Goal: Task Accomplishment & Management: Use online tool/utility

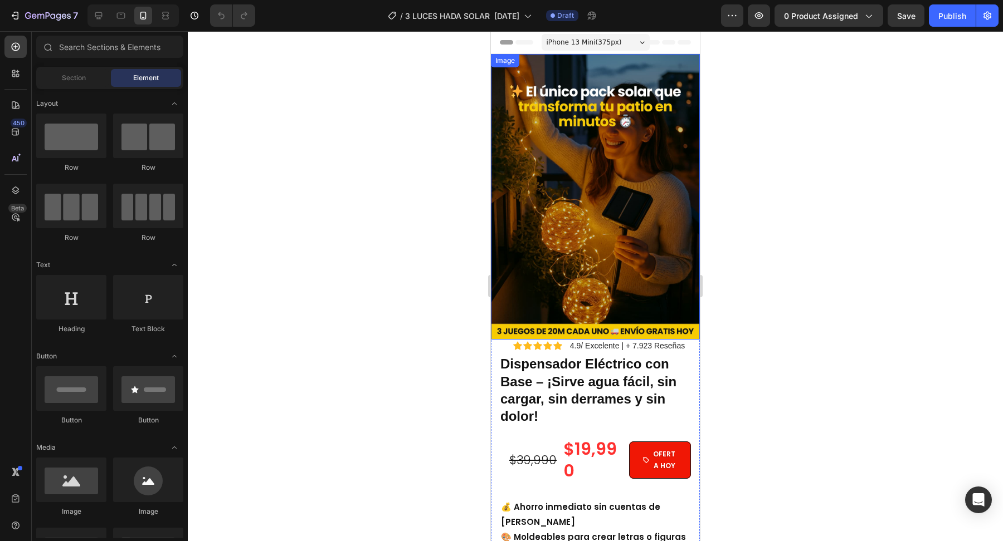
click at [432, 387] on div at bounding box center [595, 286] width 815 height 510
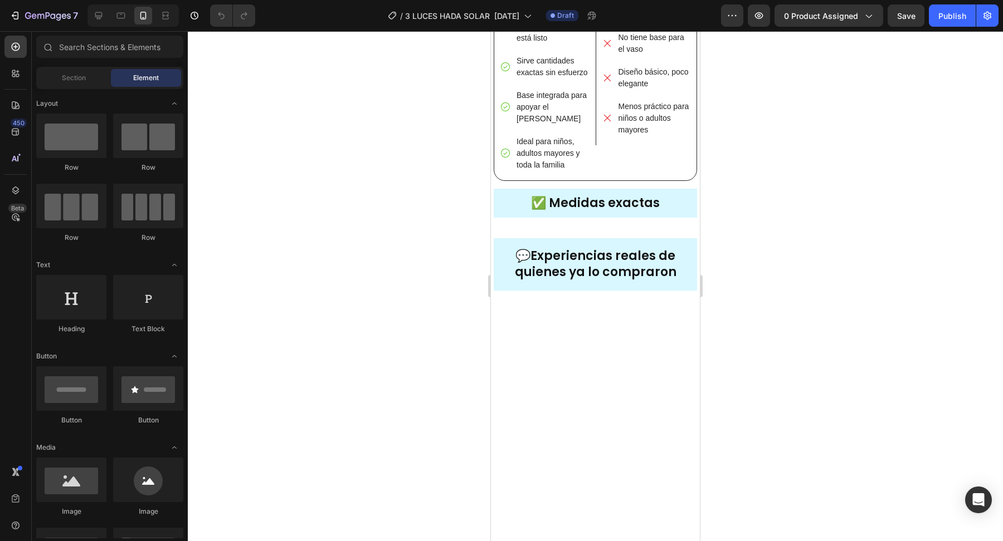
scroll to position [1075, 0]
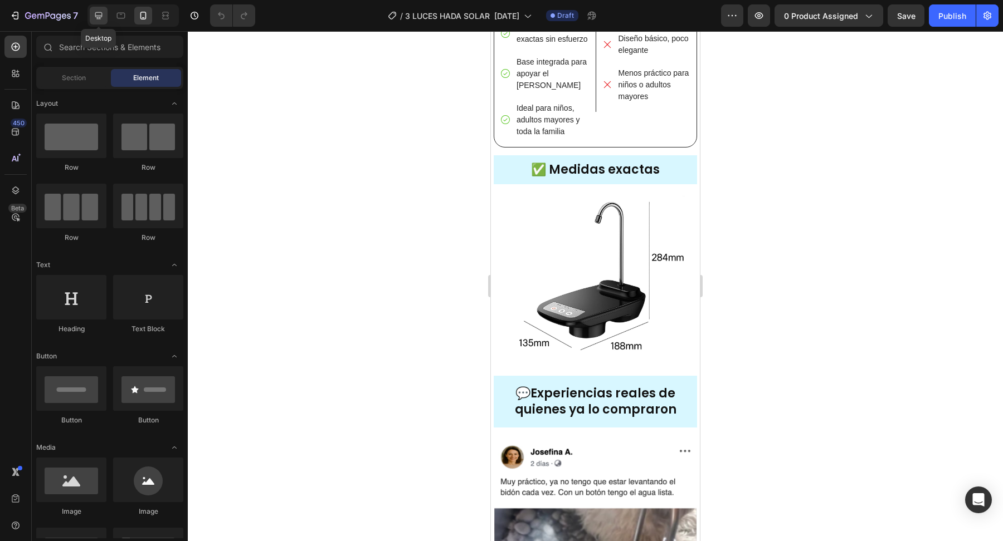
click at [96, 23] on div at bounding box center [99, 16] width 18 height 18
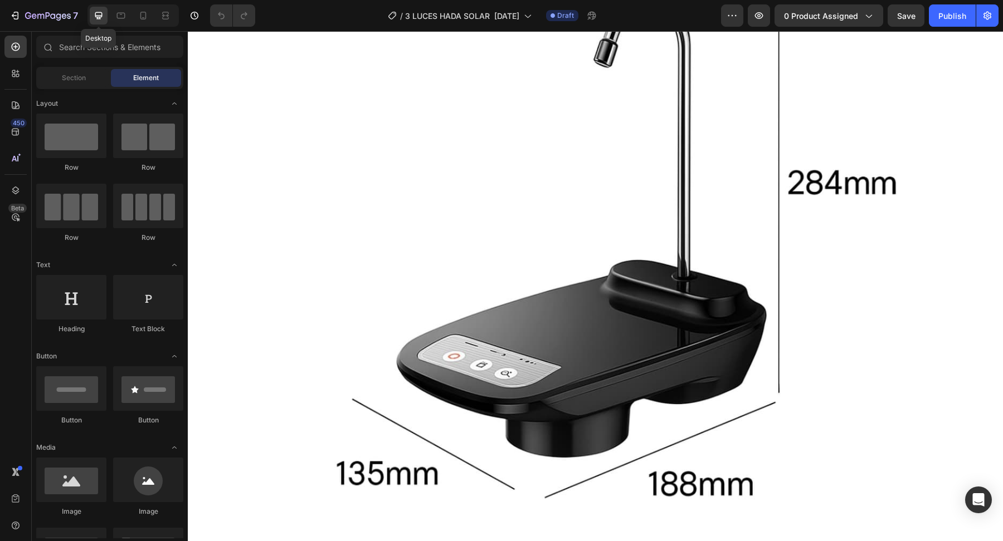
click at [96, 19] on icon at bounding box center [98, 15] width 11 height 11
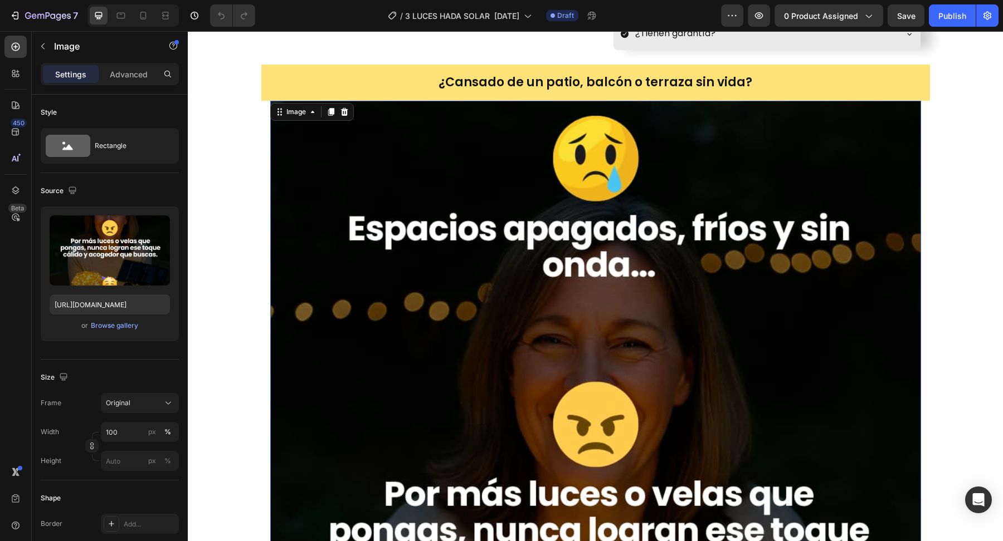
scroll to position [545, 0]
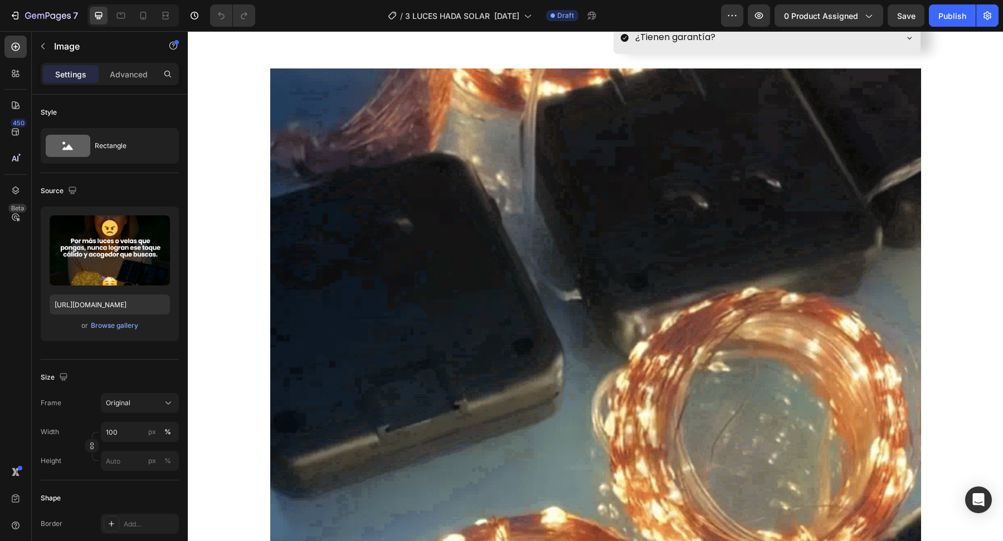
click at [465, 270] on img at bounding box center [595, 394] width 651 height 651
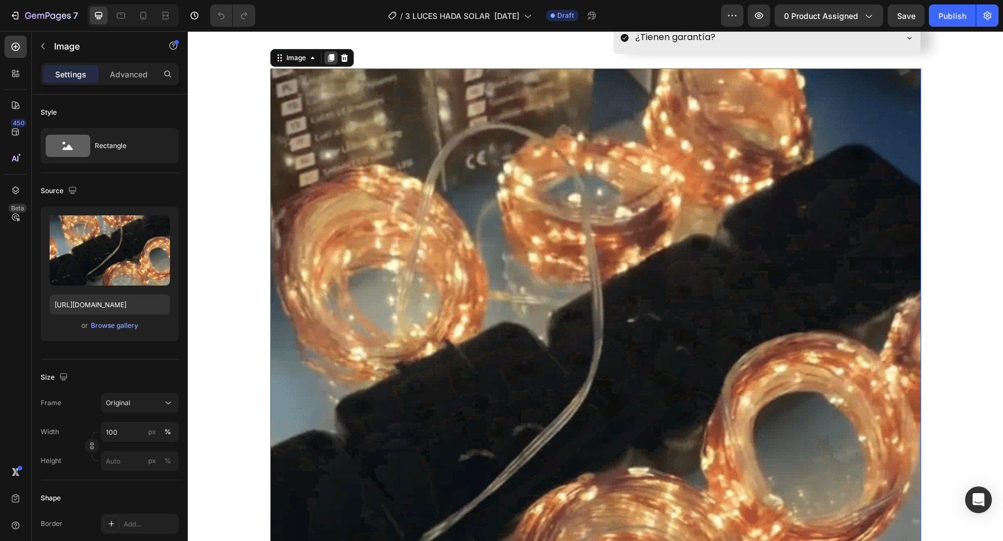
click at [329, 62] on icon at bounding box center [331, 58] width 6 height 8
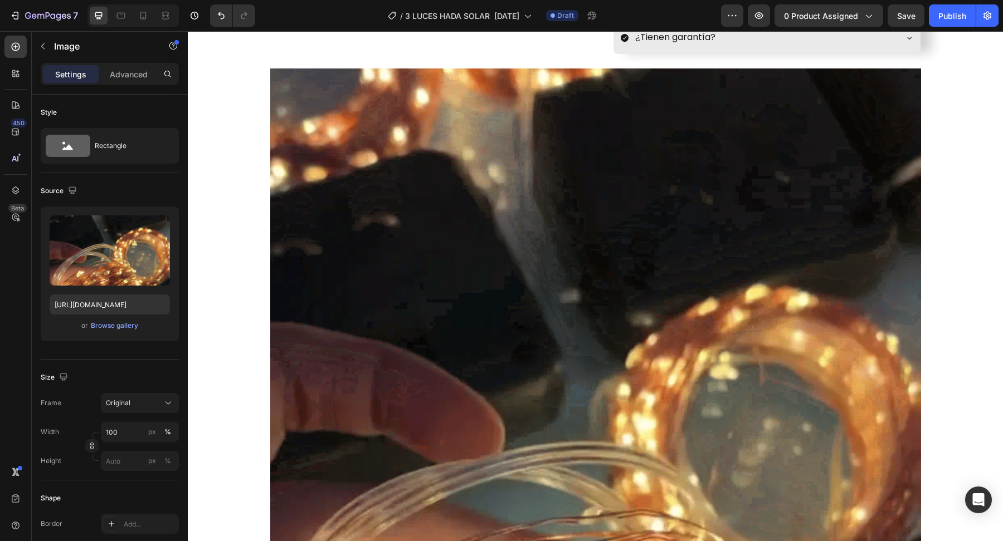
scroll to position [1347, 0]
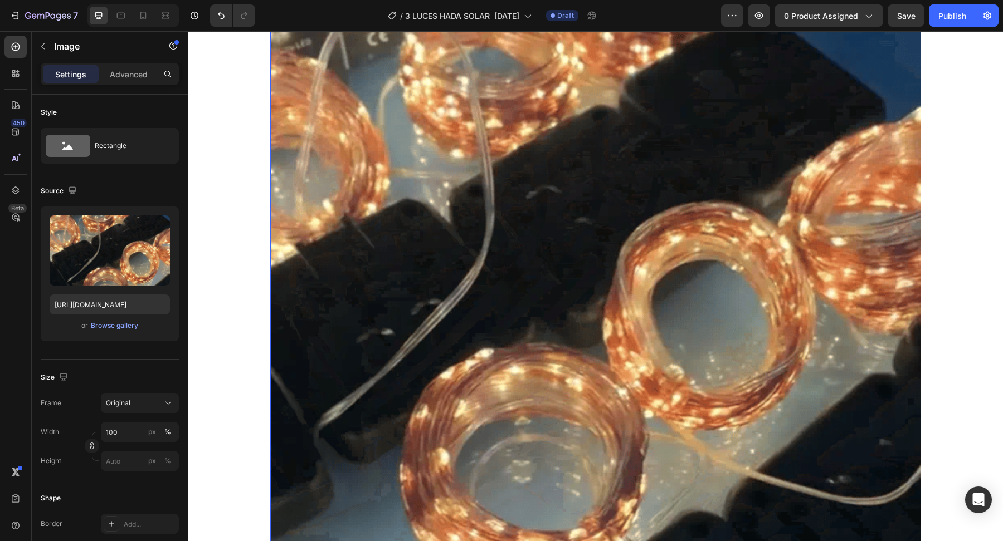
click at [338, 192] on img at bounding box center [595, 242] width 651 height 651
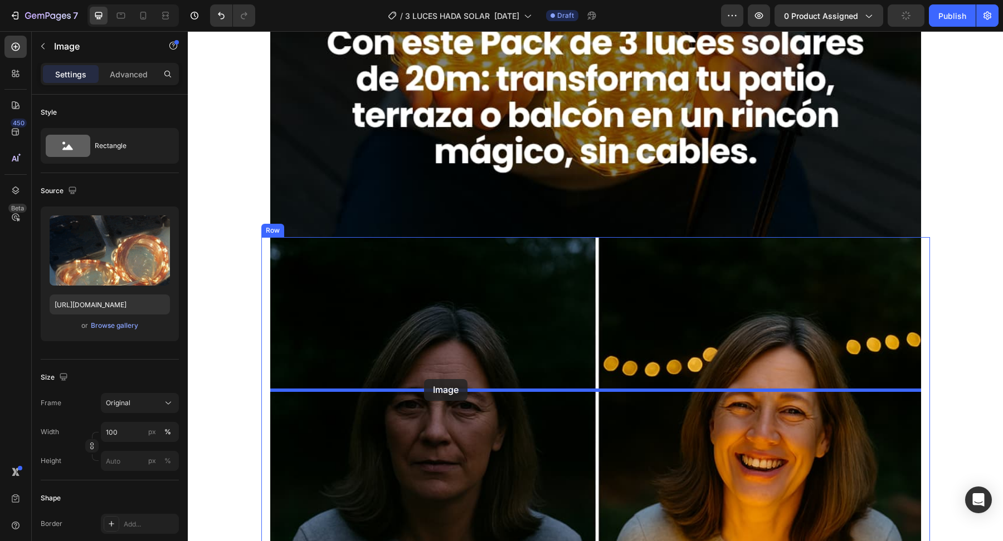
scroll to position [2704, 0]
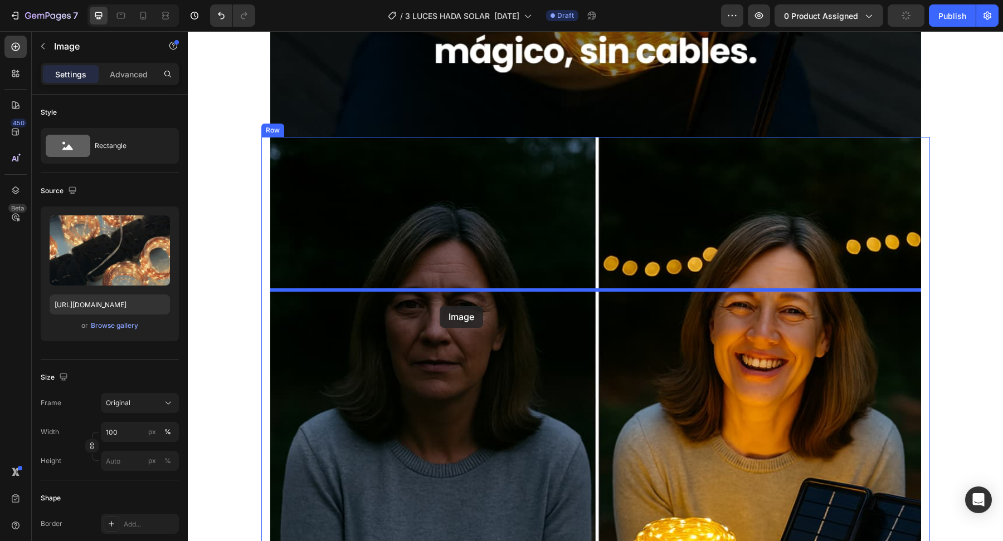
drag, startPoint x: 279, startPoint y: 60, endPoint x: 439, endPoint y: 306, distance: 294.0
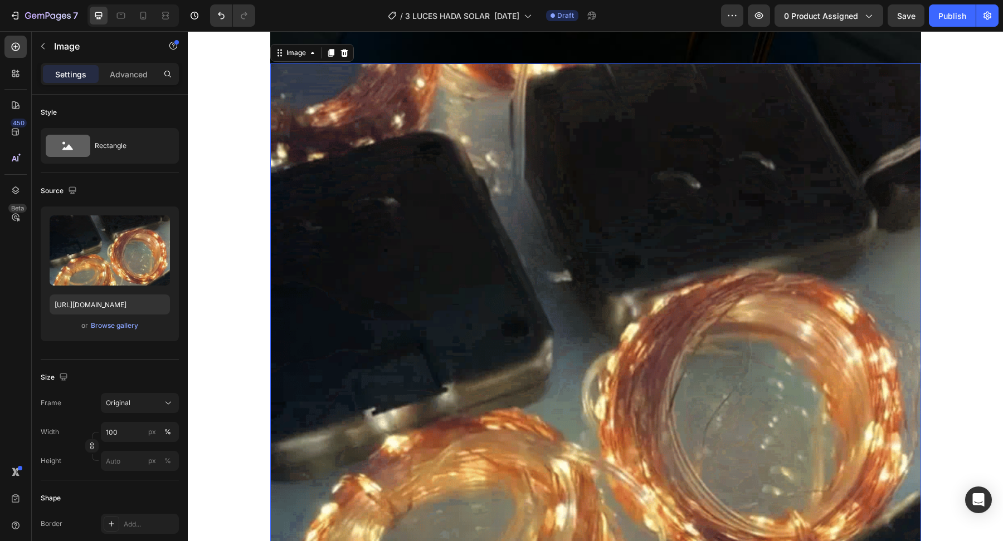
scroll to position [2130, 0]
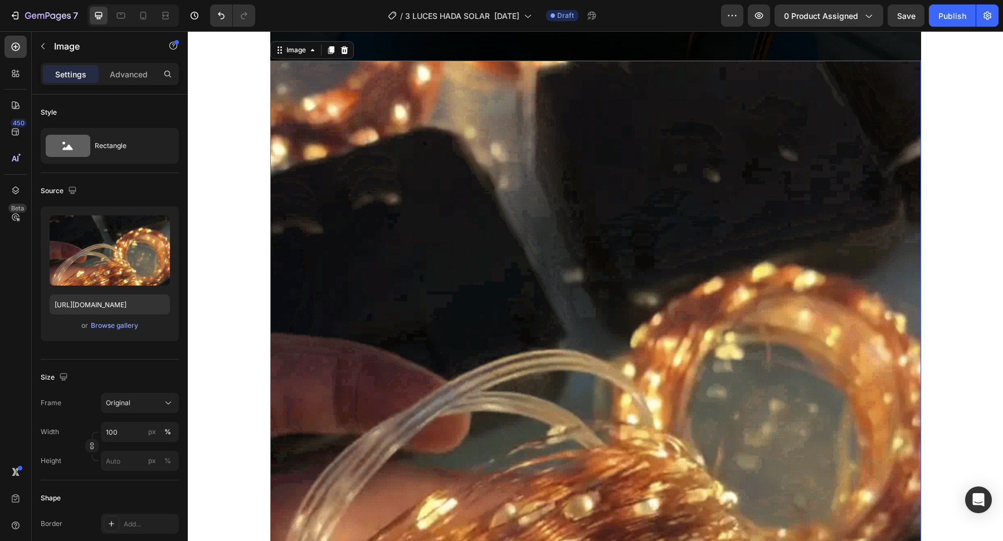
click at [380, 429] on img at bounding box center [595, 386] width 651 height 651
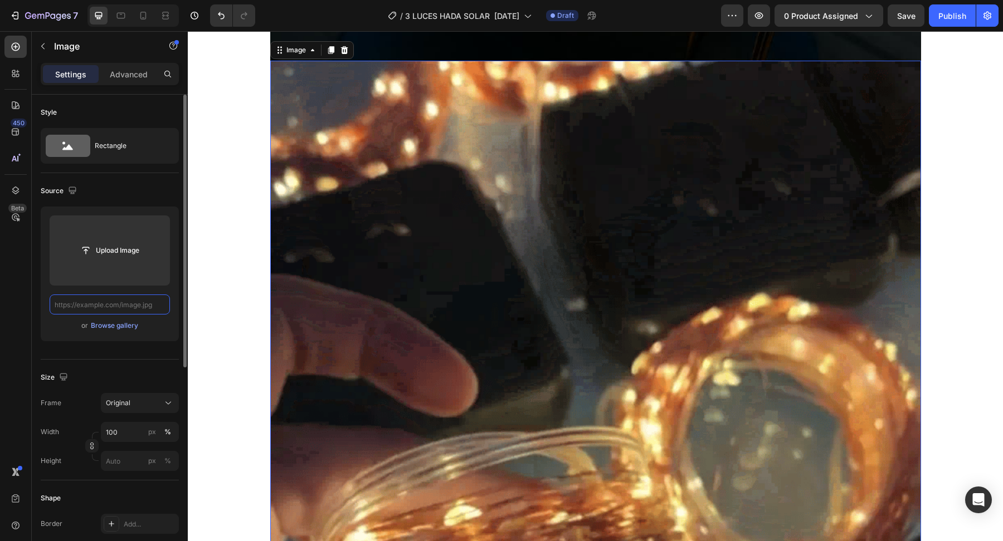
scroll to position [0, 0]
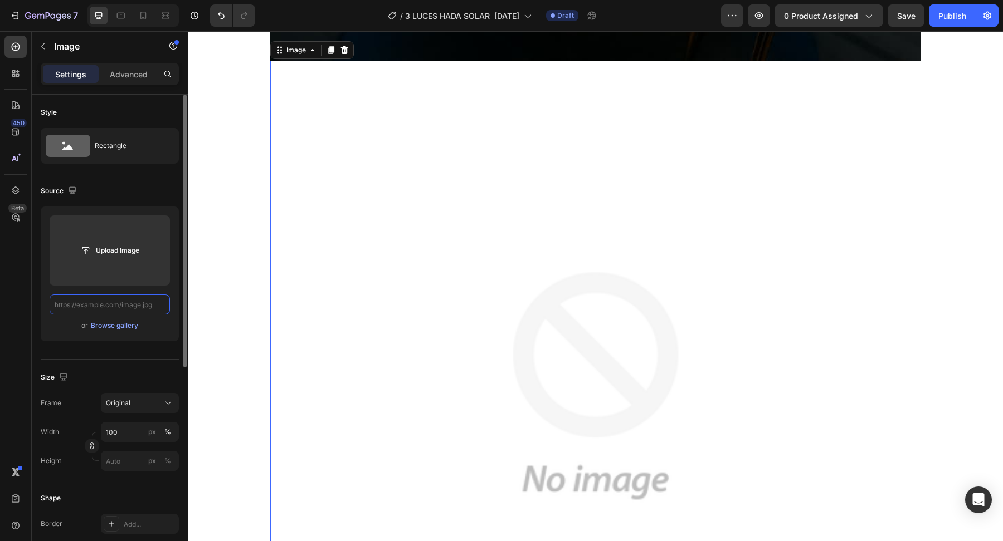
click at [150, 303] on input "text" at bounding box center [110, 305] width 120 height 20
paste input "[URL][DOMAIN_NAME]"
type input "[URL][DOMAIN_NAME]"
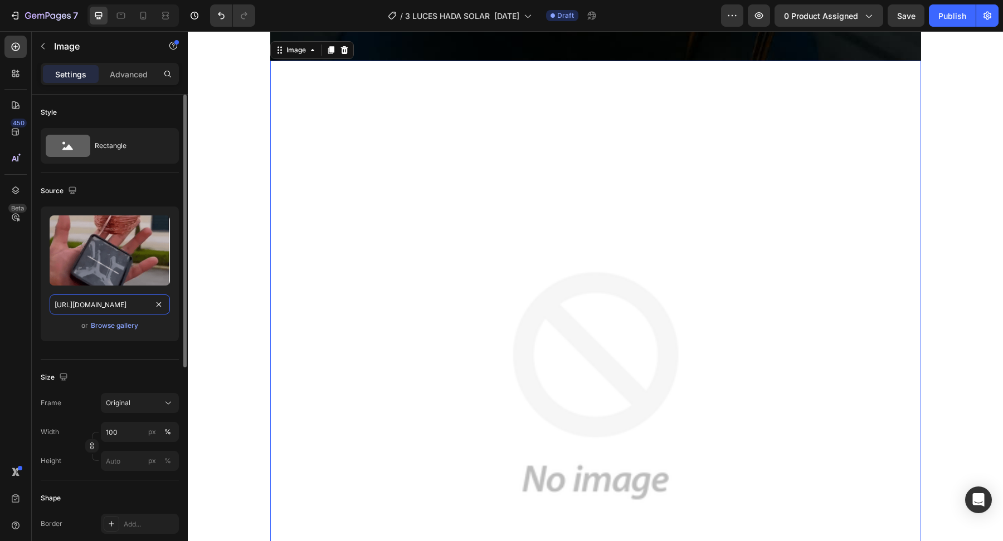
scroll to position [0, 455]
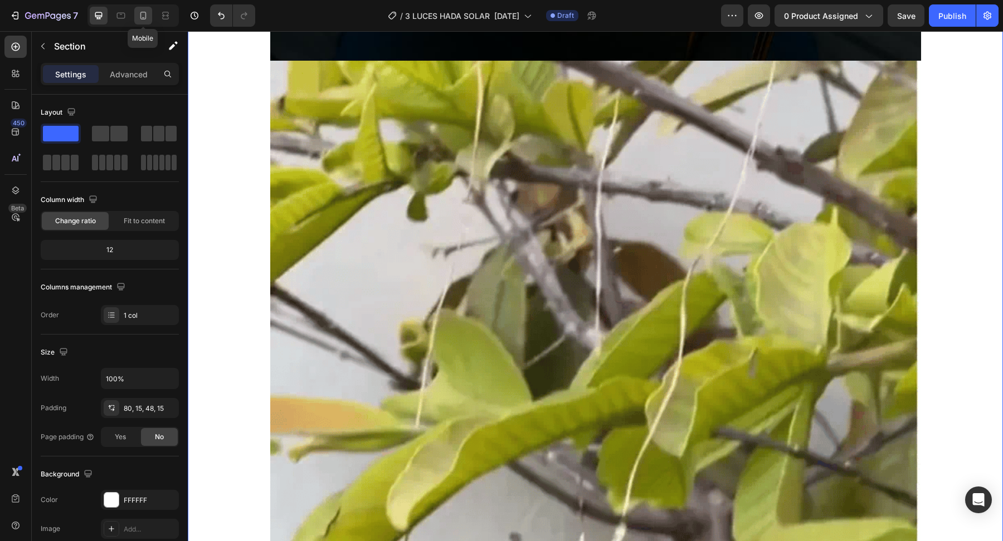
click at [147, 16] on icon at bounding box center [143, 15] width 11 height 11
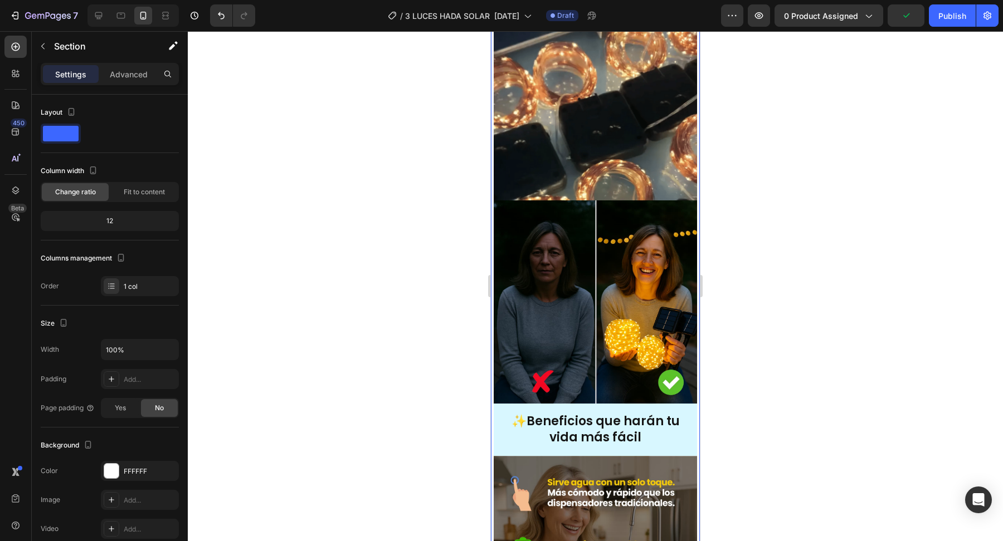
scroll to position [1291, 0]
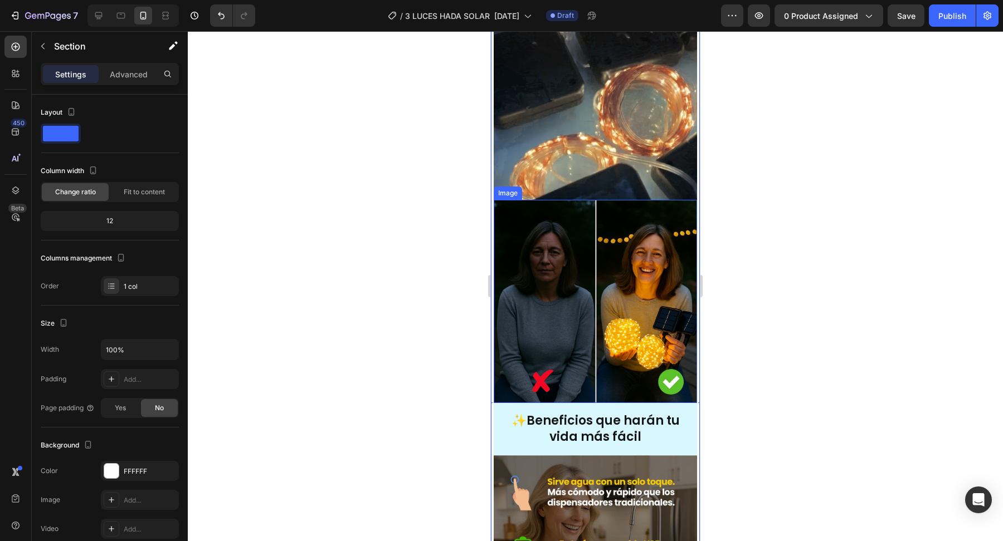
click at [536, 360] on img at bounding box center [595, 302] width 203 height 204
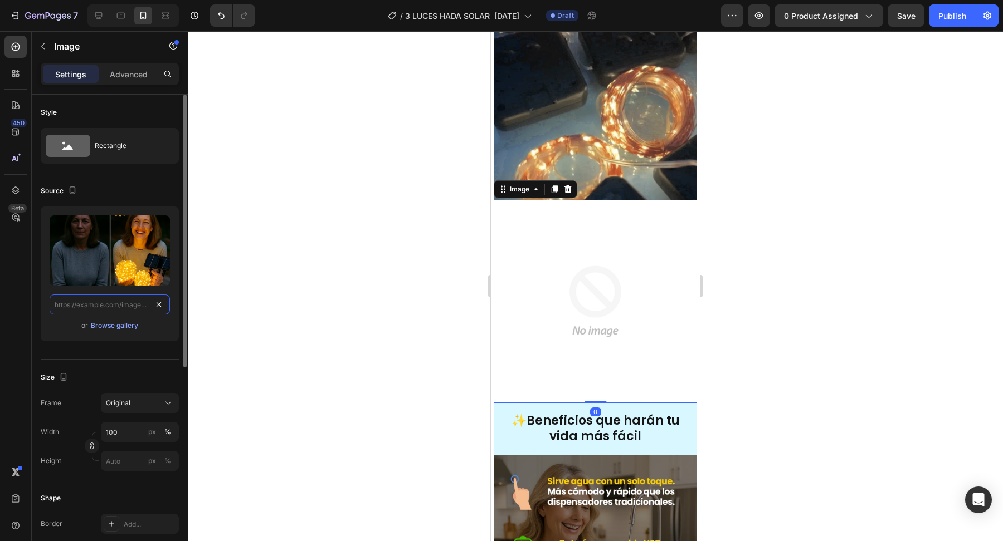
scroll to position [0, 0]
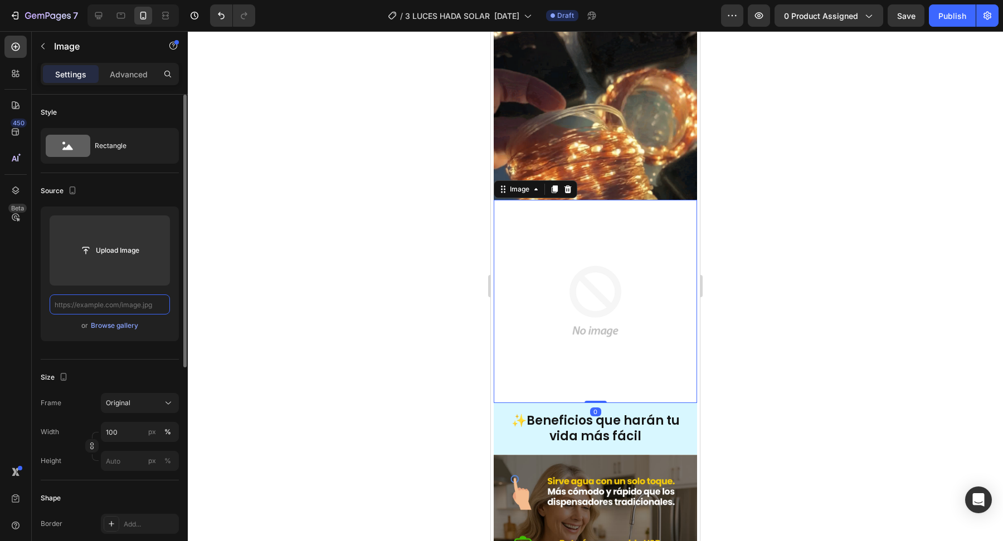
click at [157, 301] on input "text" at bounding box center [110, 305] width 120 height 20
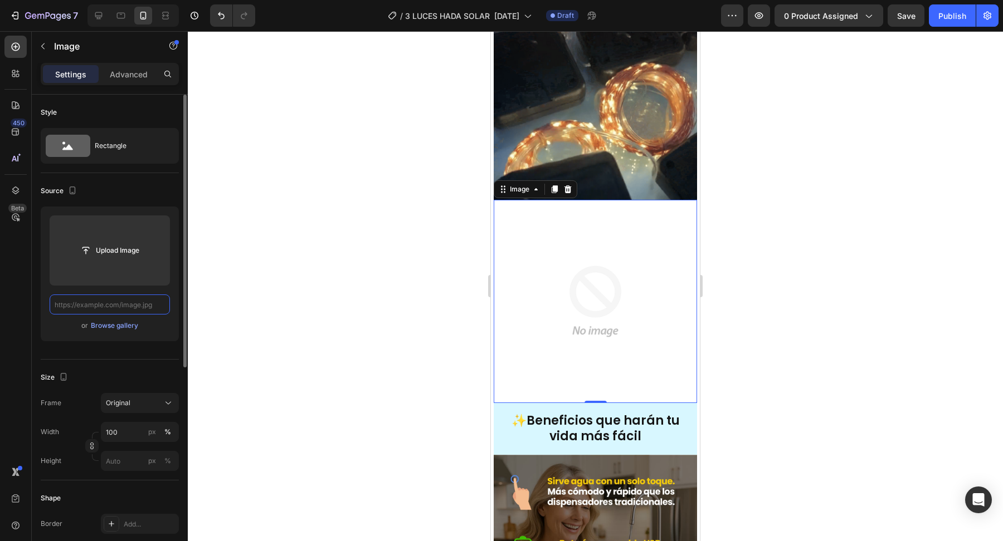
paste input "[URL][DOMAIN_NAME]"
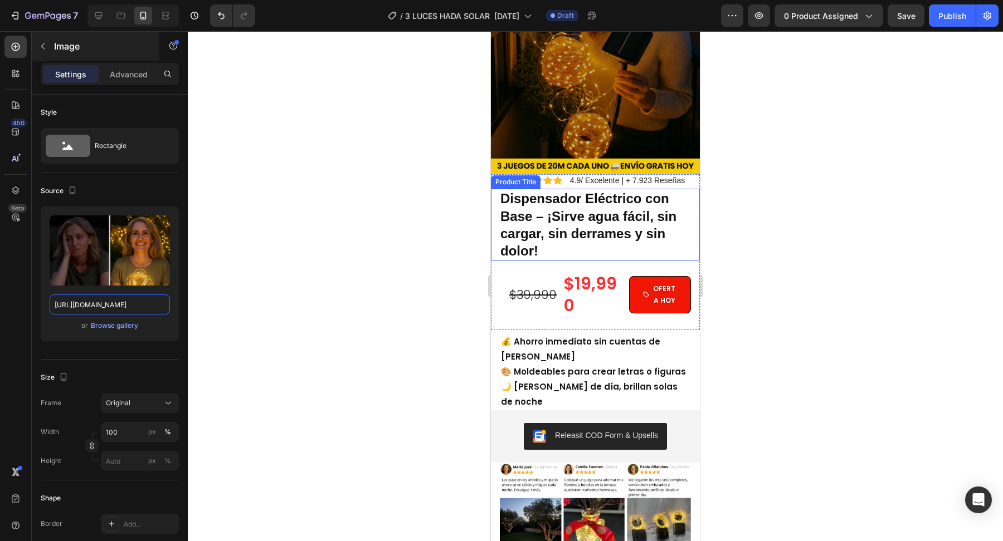
scroll to position [152, 0]
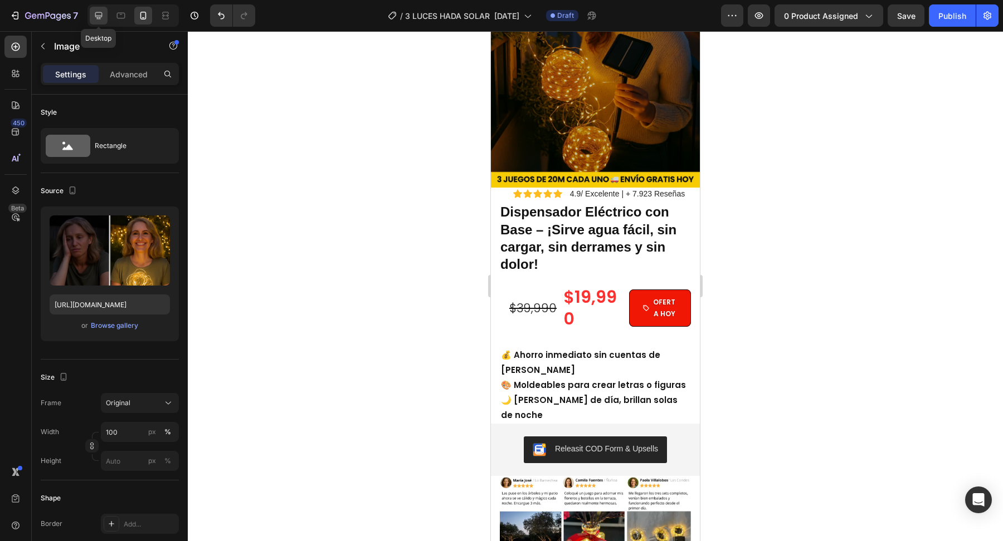
click at [102, 16] on icon at bounding box center [98, 15] width 11 height 11
type input "[URL][DOMAIN_NAME]"
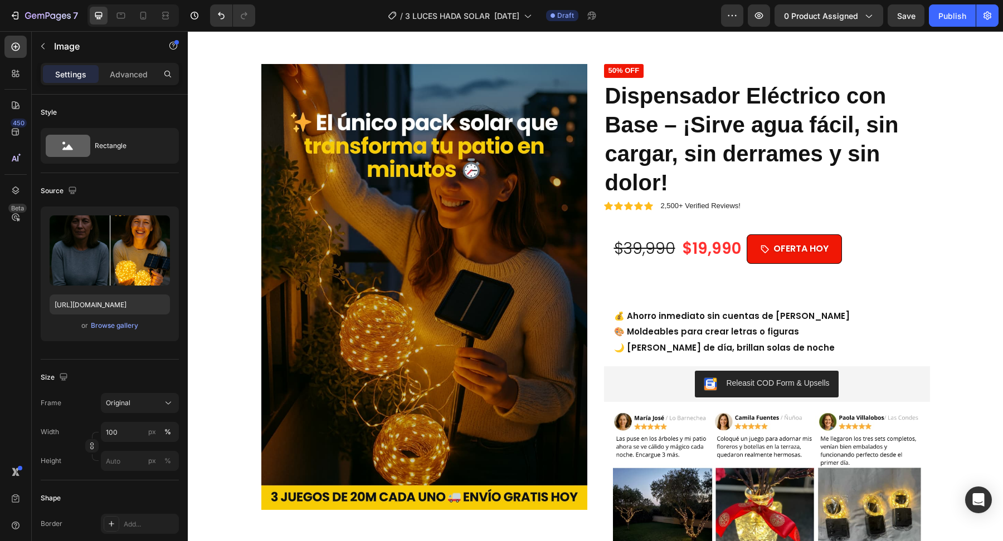
scroll to position [35, 0]
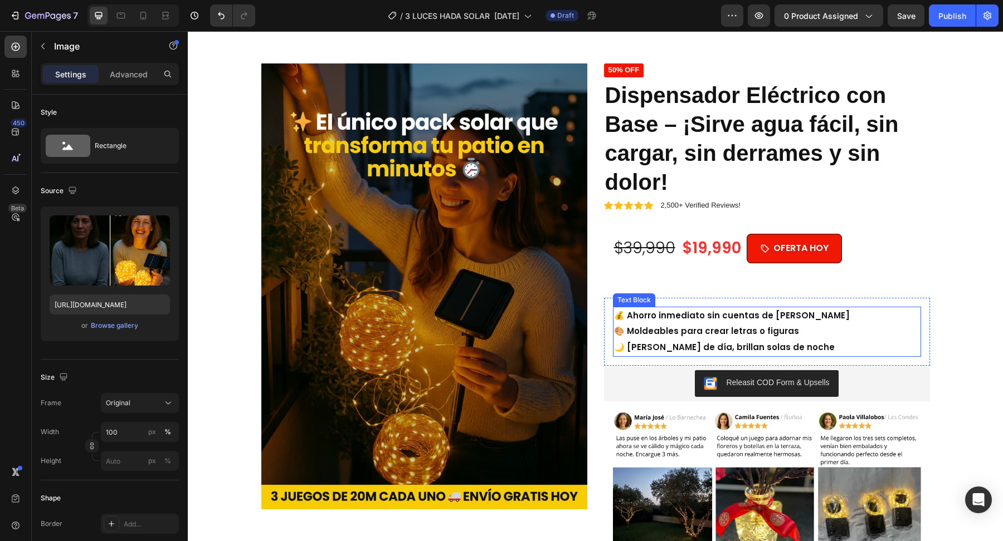
click at [663, 320] on strong "💰 Ahorro inmediato sin cuentas de [PERSON_NAME]" at bounding box center [732, 316] width 236 height 12
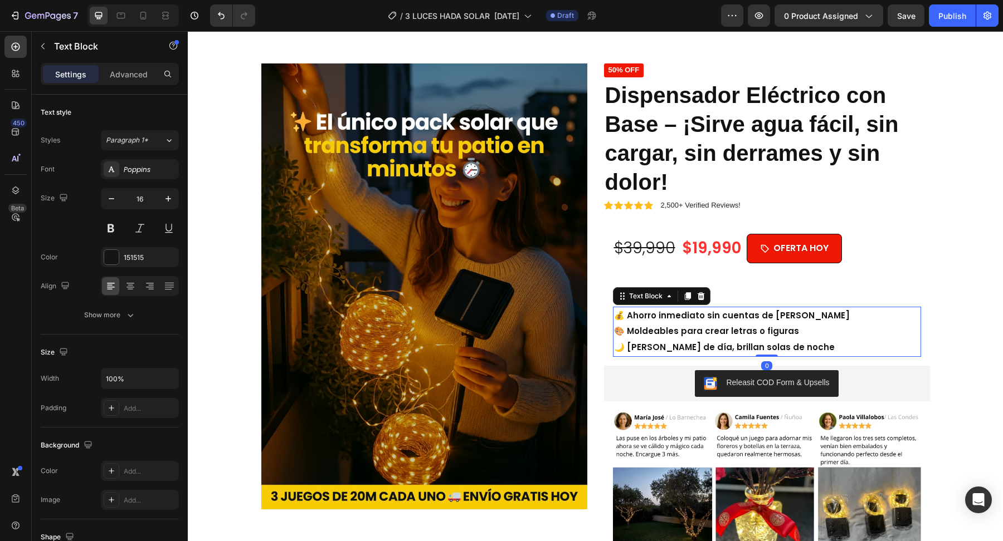
click at [663, 320] on strong "💰 Ahorro inmediato sin cuentas de [PERSON_NAME]" at bounding box center [732, 316] width 236 height 12
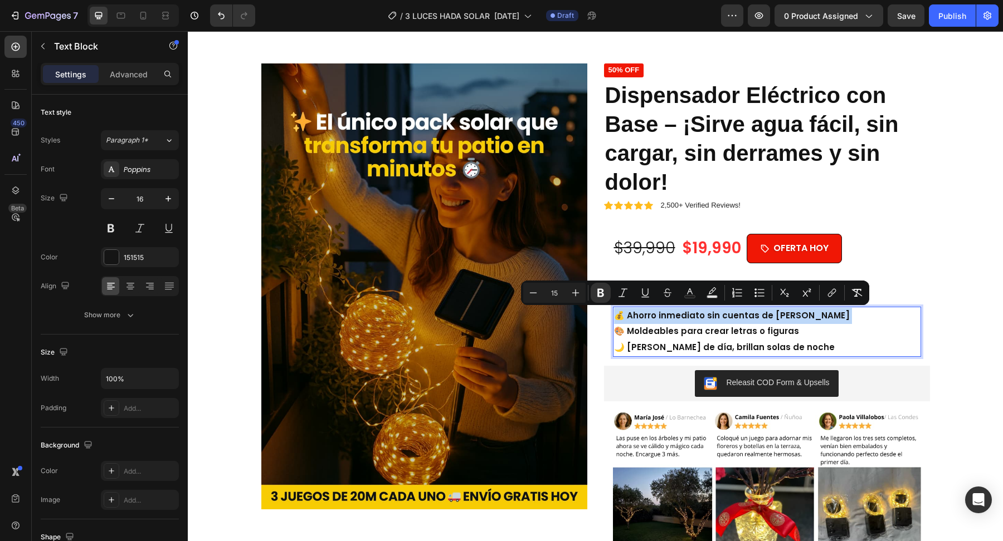
click at [663, 320] on strong "💰 Ahorro inmediato sin cuentas de [PERSON_NAME]" at bounding box center [732, 316] width 236 height 12
click at [782, 343] on strong "🌙 [PERSON_NAME] de día, brillan solas de noche" at bounding box center [724, 347] width 221 height 12
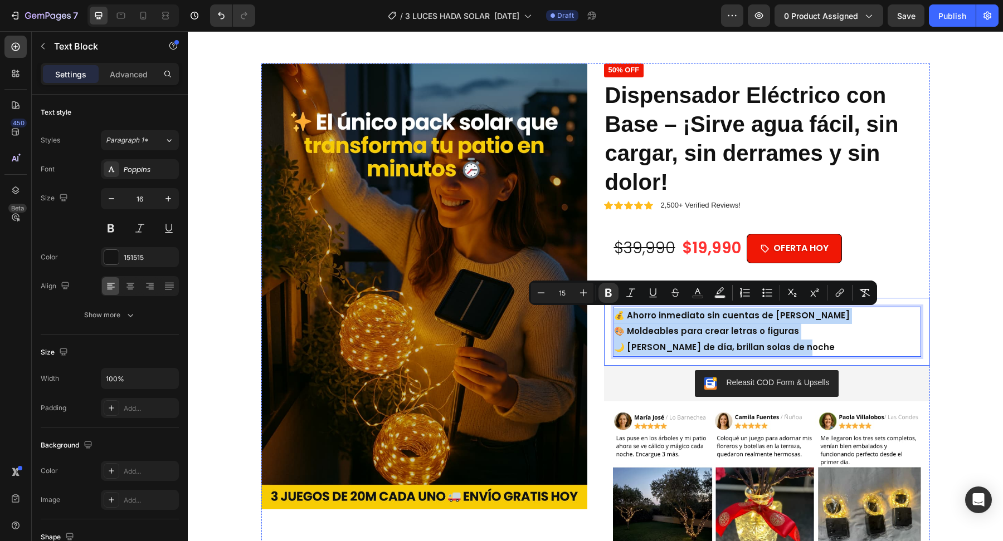
drag, startPoint x: 793, startPoint y: 349, endPoint x: 609, endPoint y: 309, distance: 187.6
click at [610, 309] on div "💰 Ahorro inmediato sin cuentas de [PERSON_NAME] 🎨 Moldeables para crear letras …" at bounding box center [767, 332] width 326 height 68
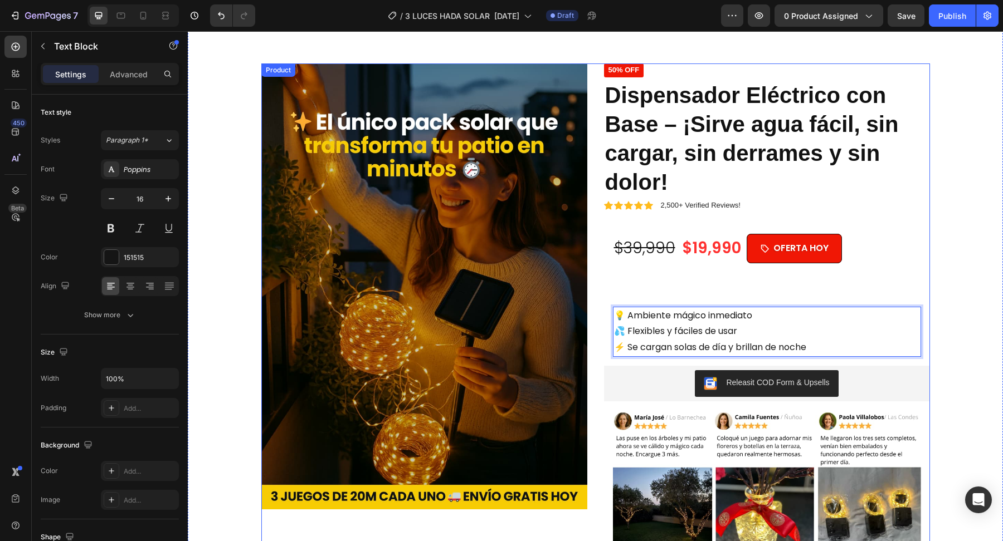
click at [597, 372] on div "Image Icon Icon Icon Icon Icon Icon List 4.9/ Excelente | + 7.923 Reseñas Text …" at bounding box center [595, 398] width 668 height 669
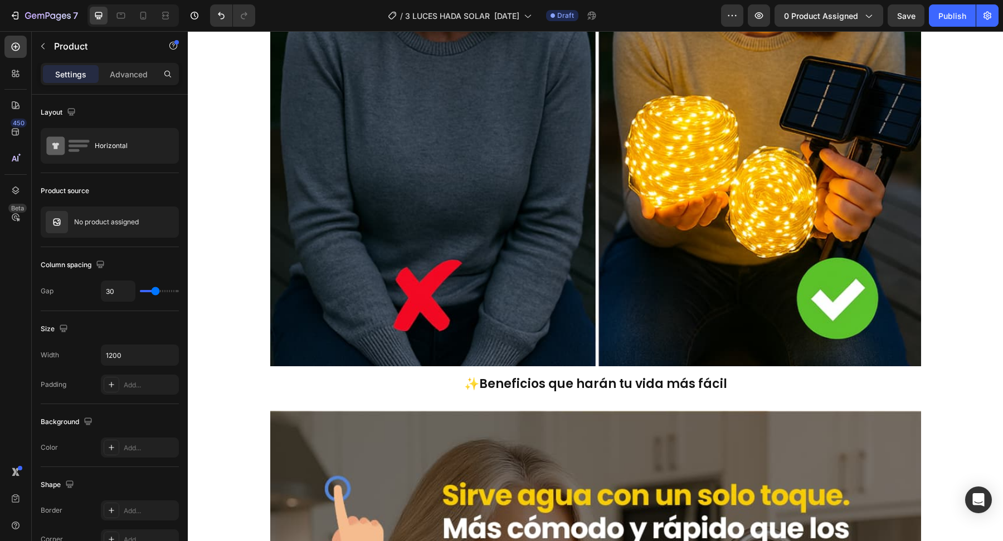
scroll to position [3288, 0]
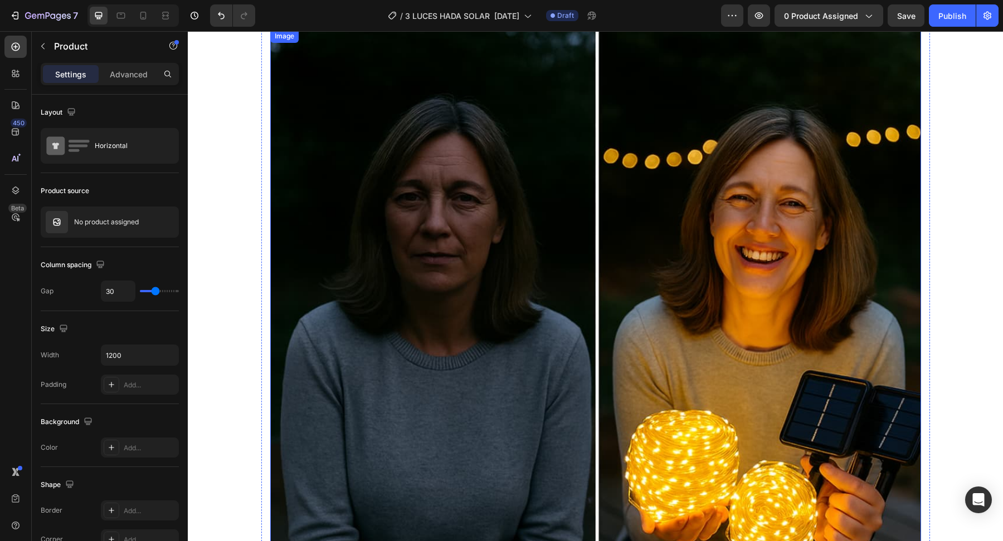
click at [522, 326] on img at bounding box center [595, 356] width 651 height 652
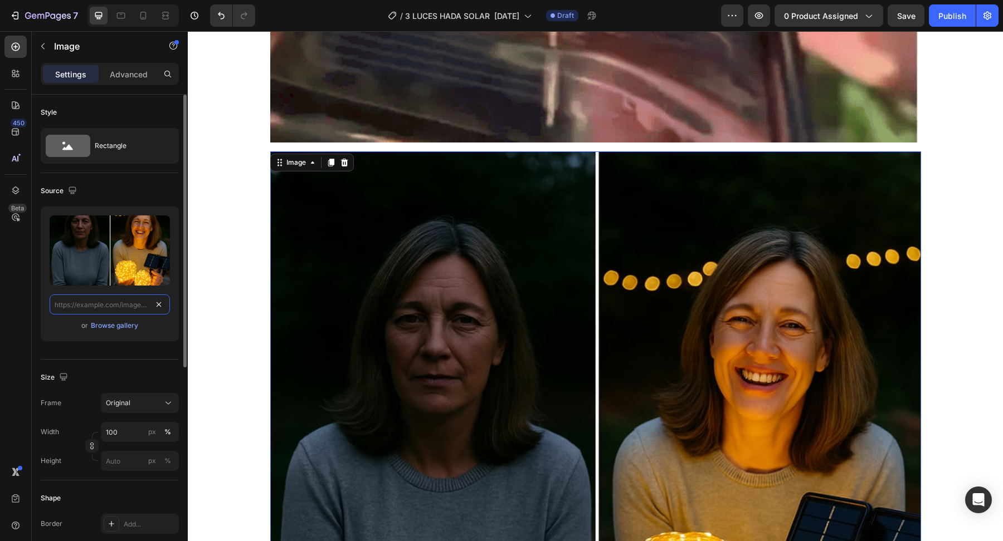
scroll to position [0, 0]
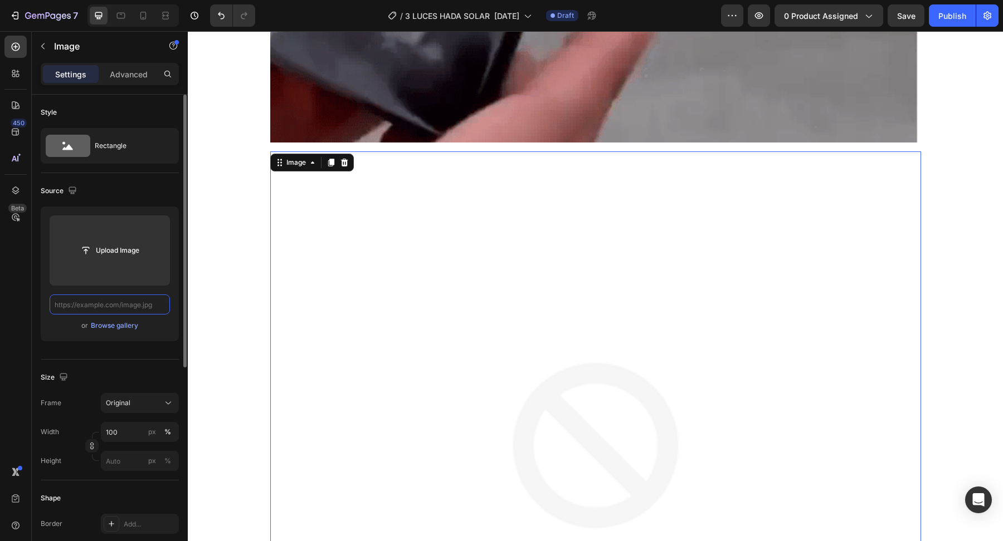
click at [151, 303] on input "text" at bounding box center [110, 305] width 120 height 20
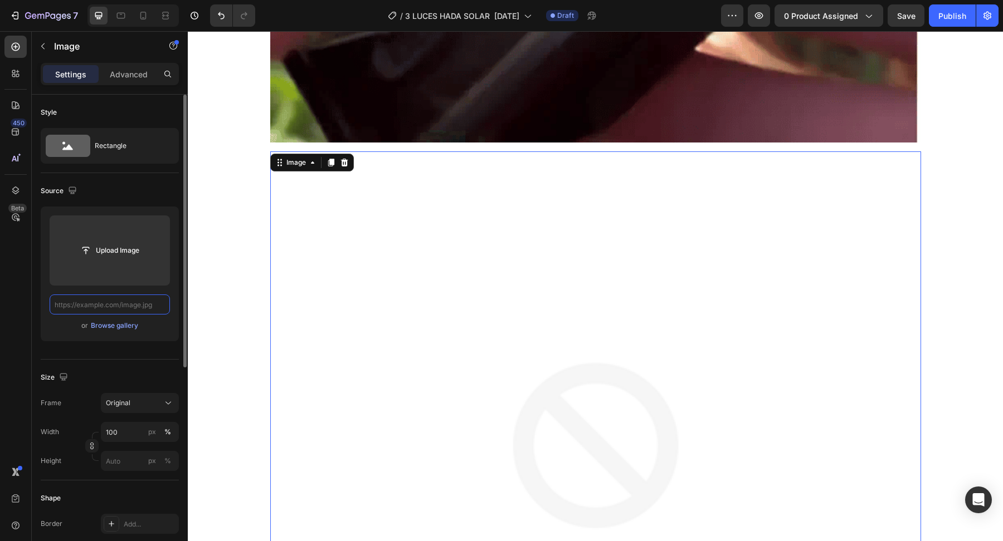
paste input "[URL][DOMAIN_NAME]"
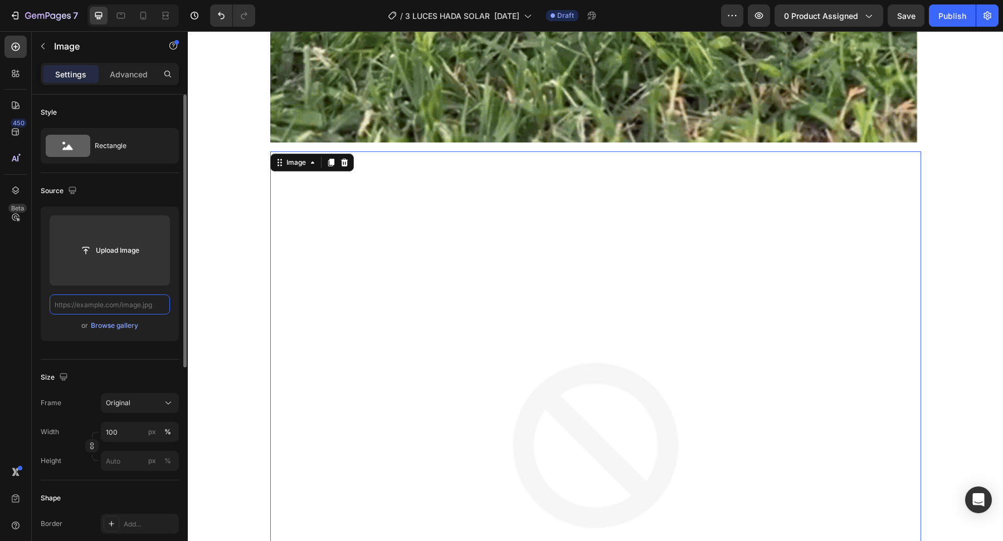
type input "[URL][DOMAIN_NAME]"
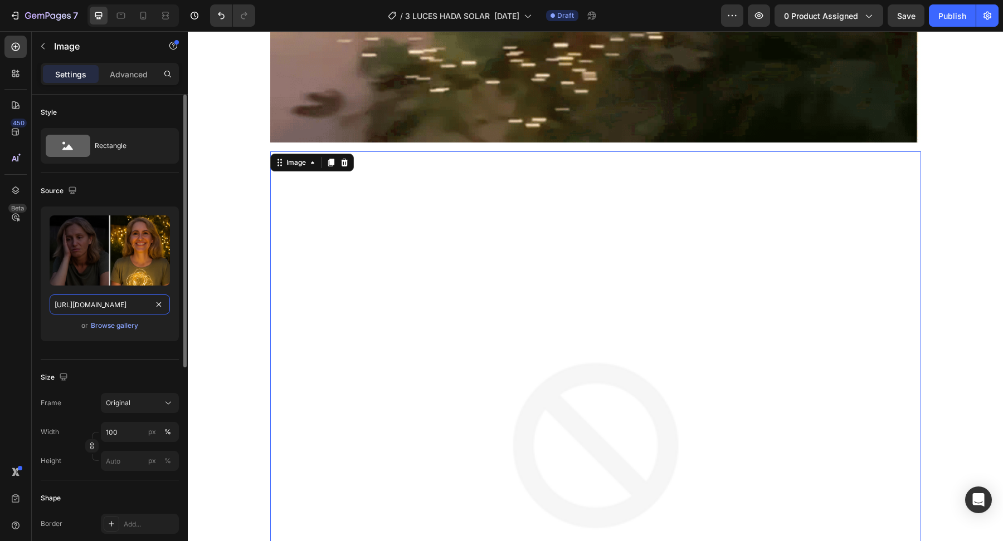
scroll to position [0, 162]
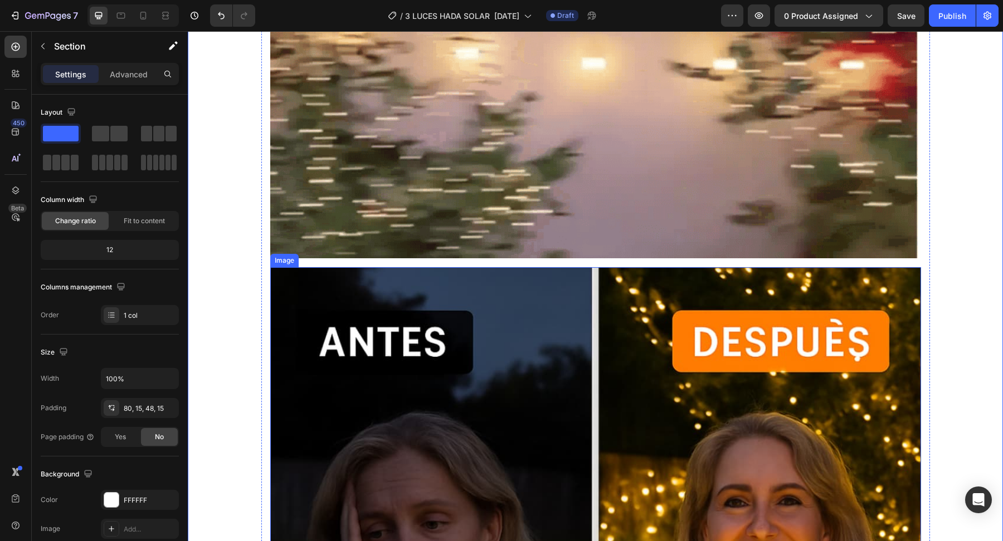
scroll to position [2736, 0]
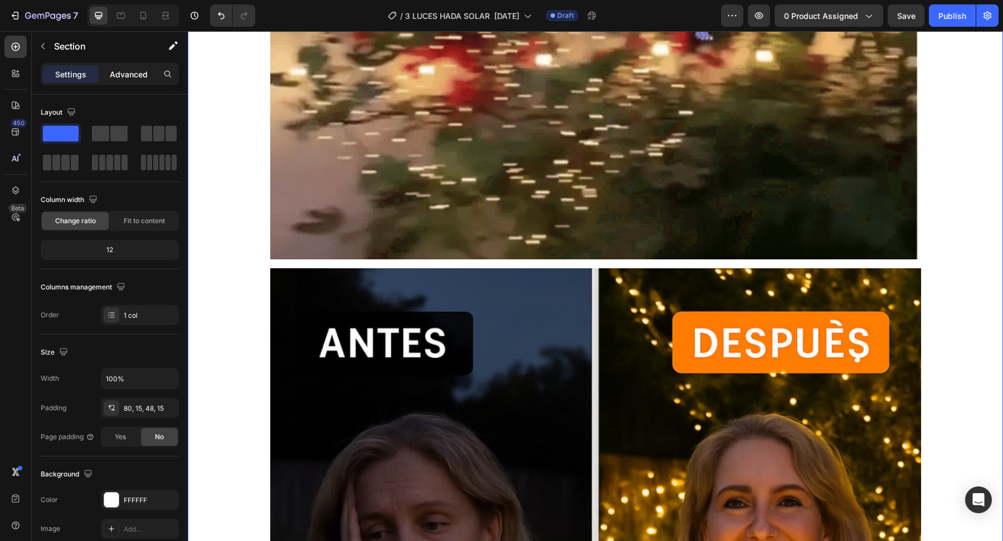
click at [134, 74] on p "Advanced" at bounding box center [129, 75] width 38 height 12
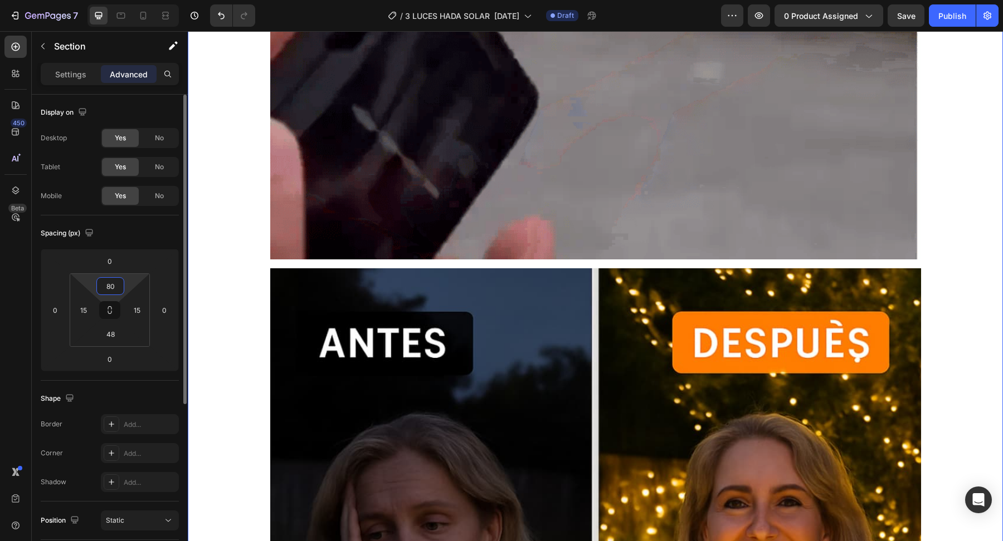
click at [116, 287] on input "80" at bounding box center [110, 286] width 22 height 17
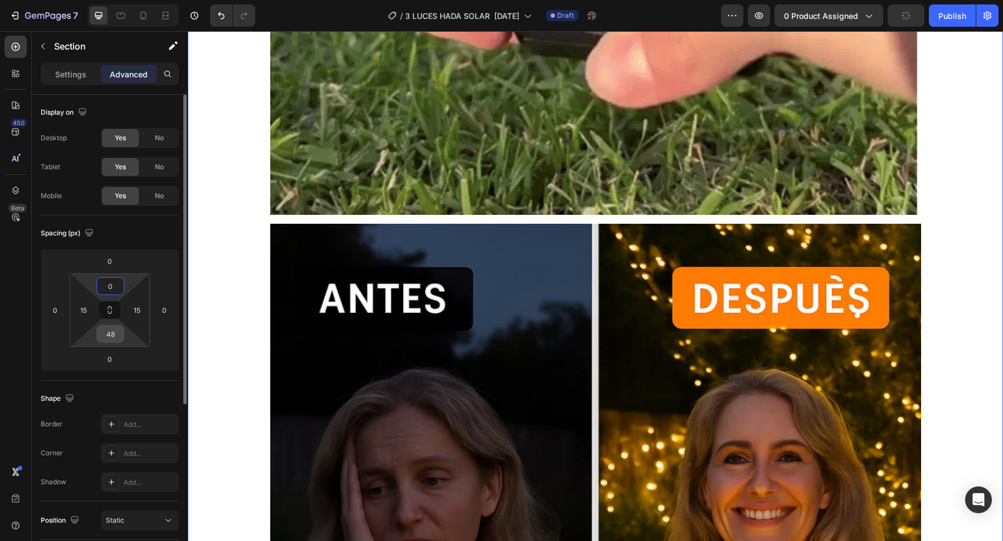
type input "80"
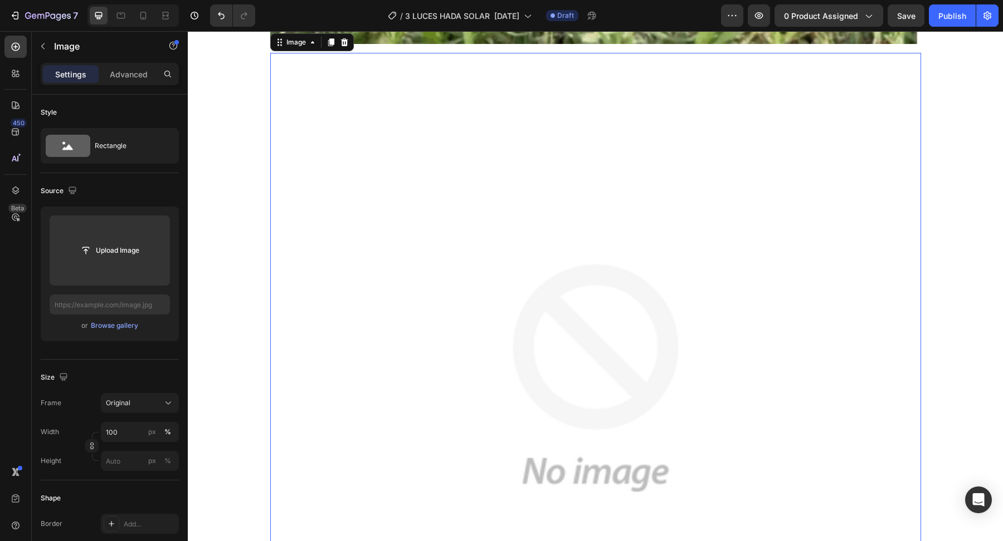
scroll to position [2953, 0]
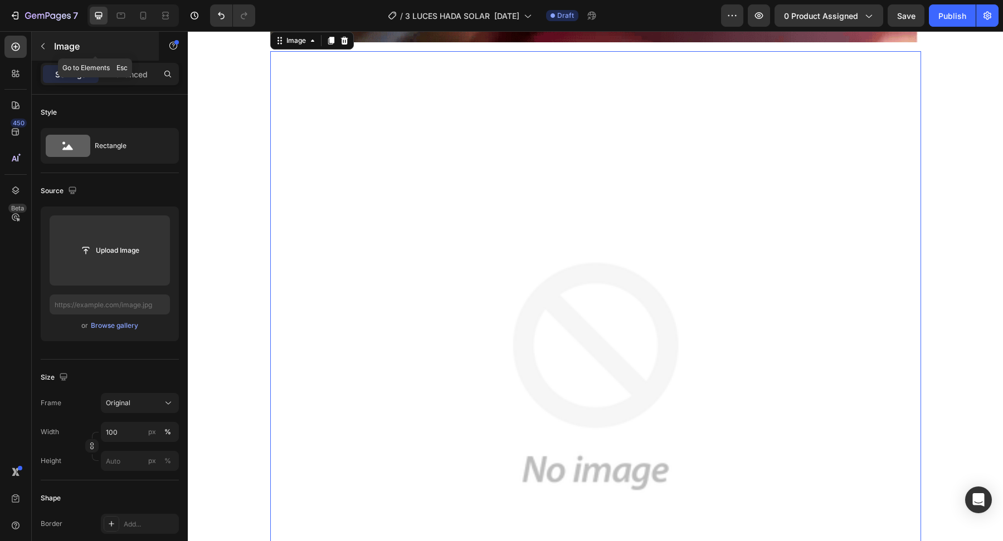
click at [43, 46] on icon "button" at bounding box center [42, 46] width 9 height 9
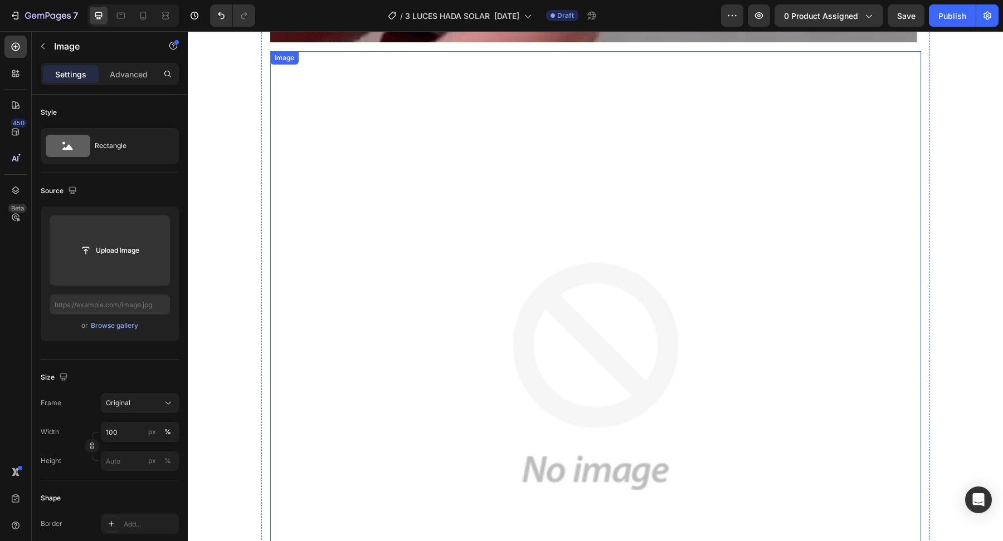
click at [371, 258] on img at bounding box center [595, 376] width 651 height 651
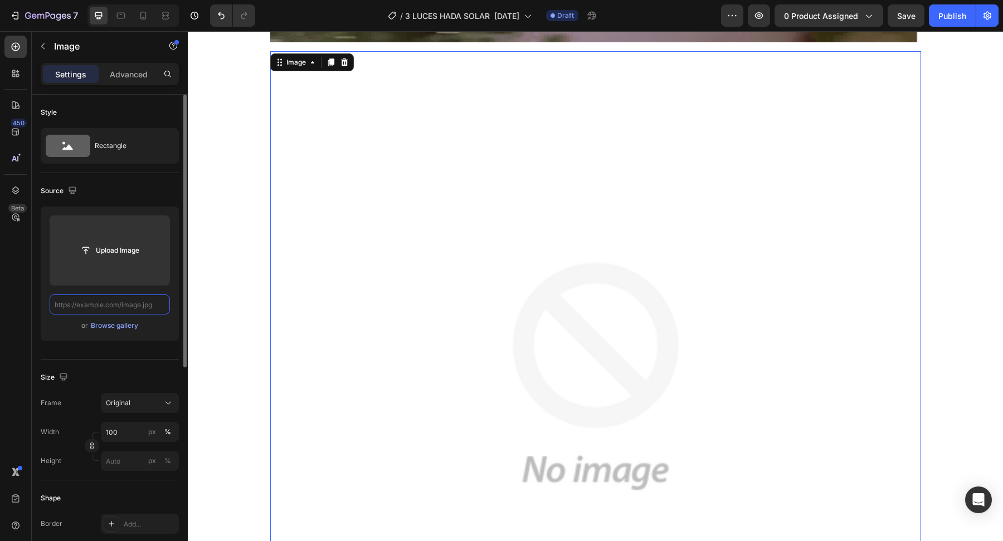
click at [155, 304] on input "text" at bounding box center [110, 305] width 120 height 20
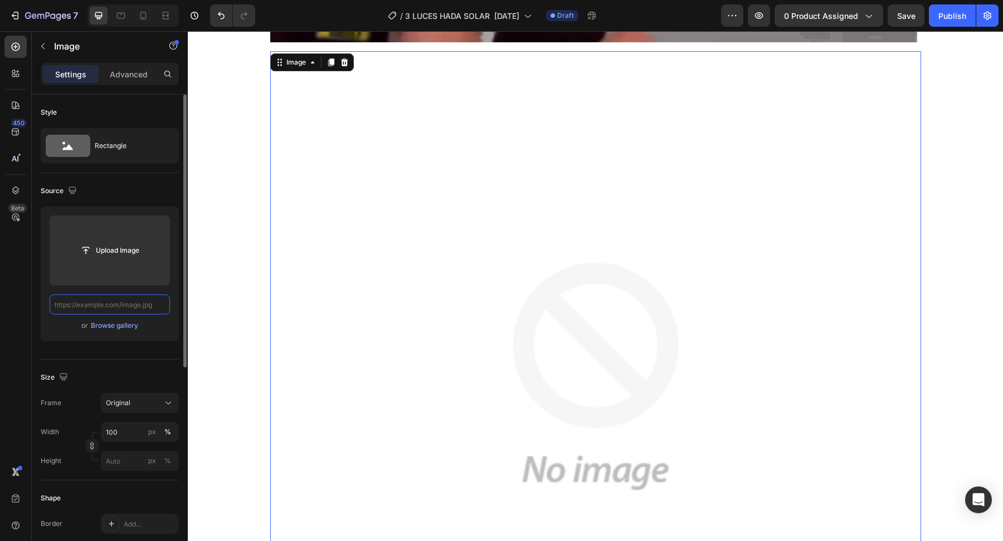
paste input "[URL][DOMAIN_NAME]"
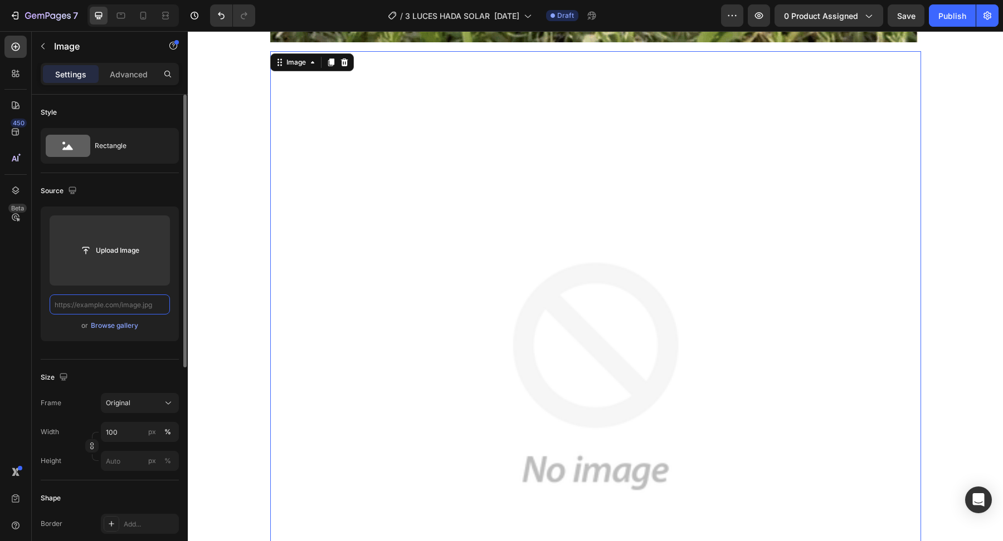
type input "[URL][DOMAIN_NAME]"
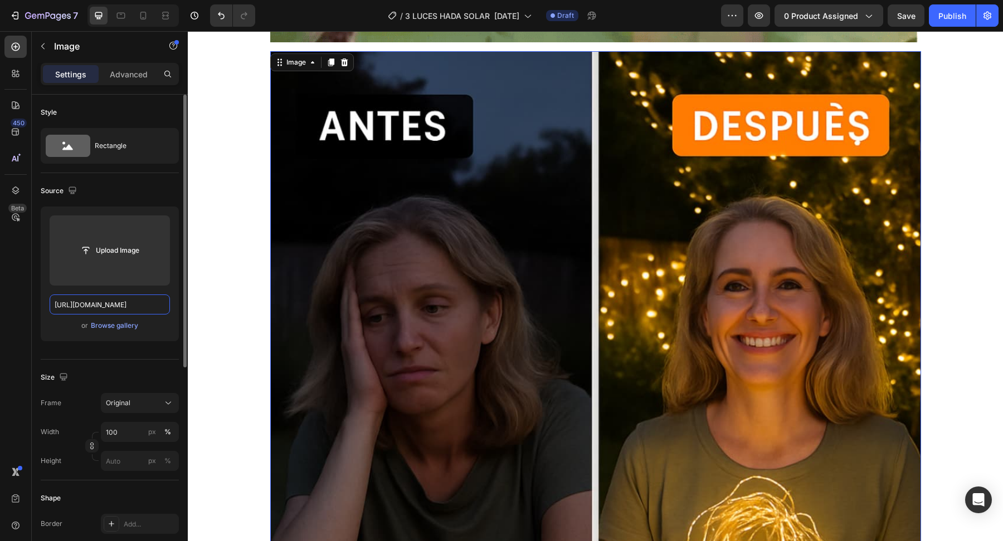
scroll to position [0, 162]
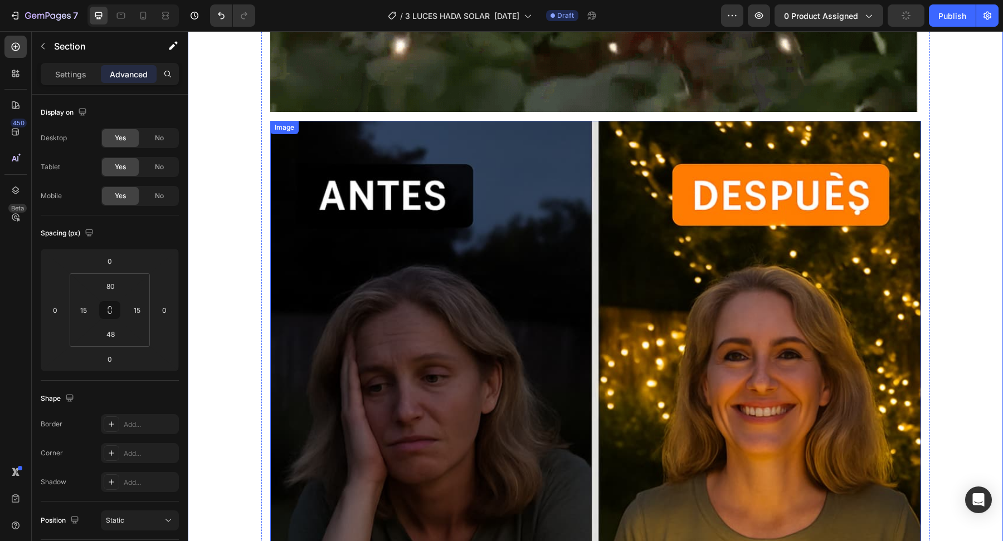
scroll to position [2821, 0]
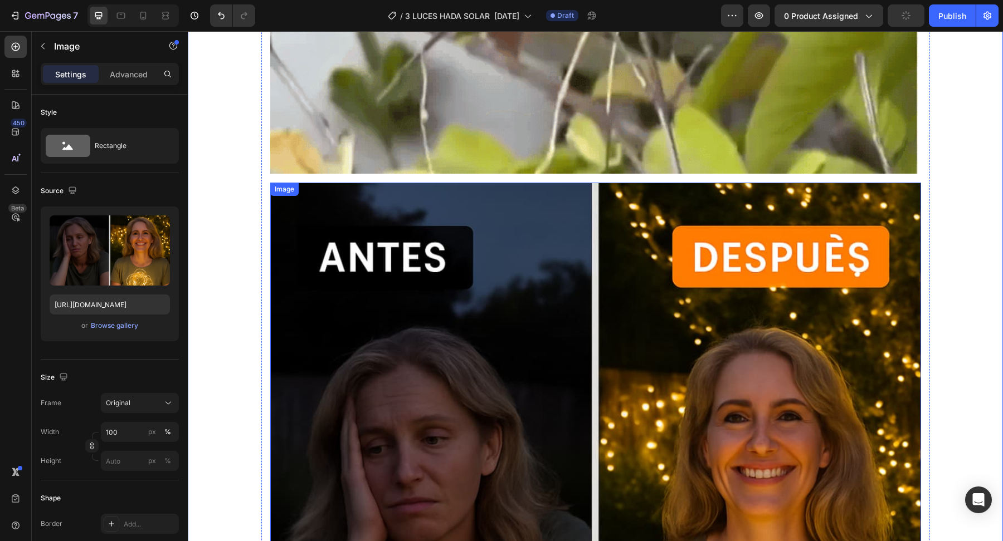
click at [407, 258] on img at bounding box center [595, 509] width 651 height 653
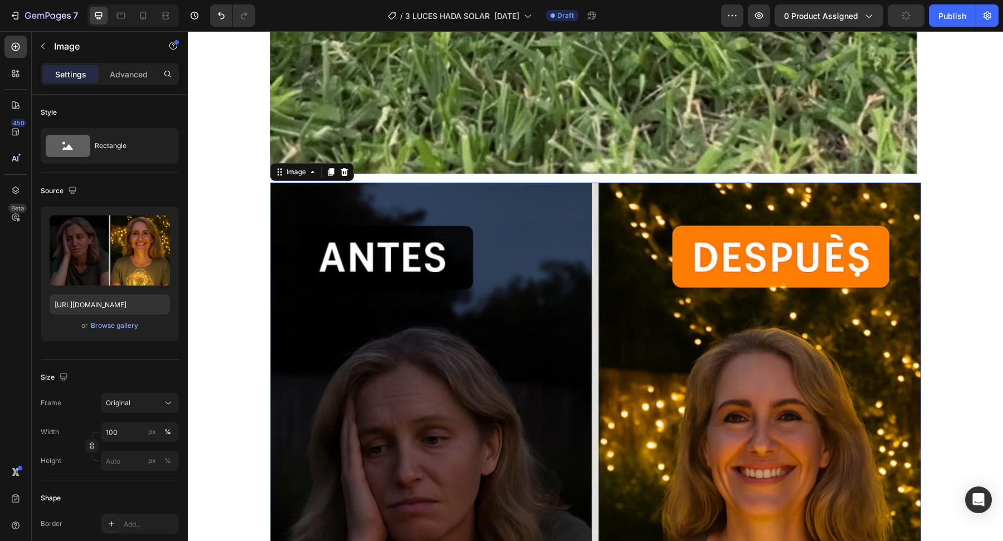
click at [131, 83] on div "Settings Advanced" at bounding box center [110, 74] width 138 height 22
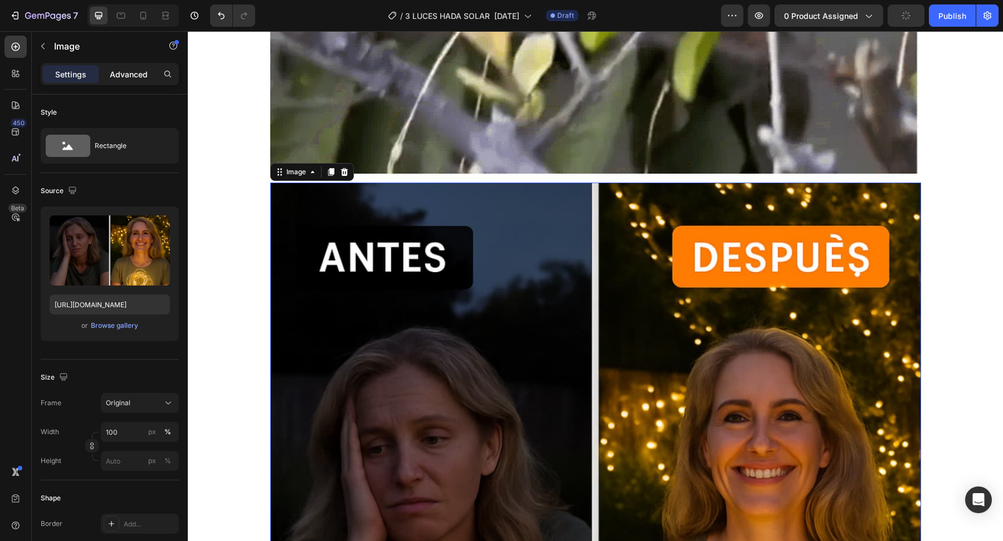
click at [131, 72] on p "Advanced" at bounding box center [129, 75] width 38 height 12
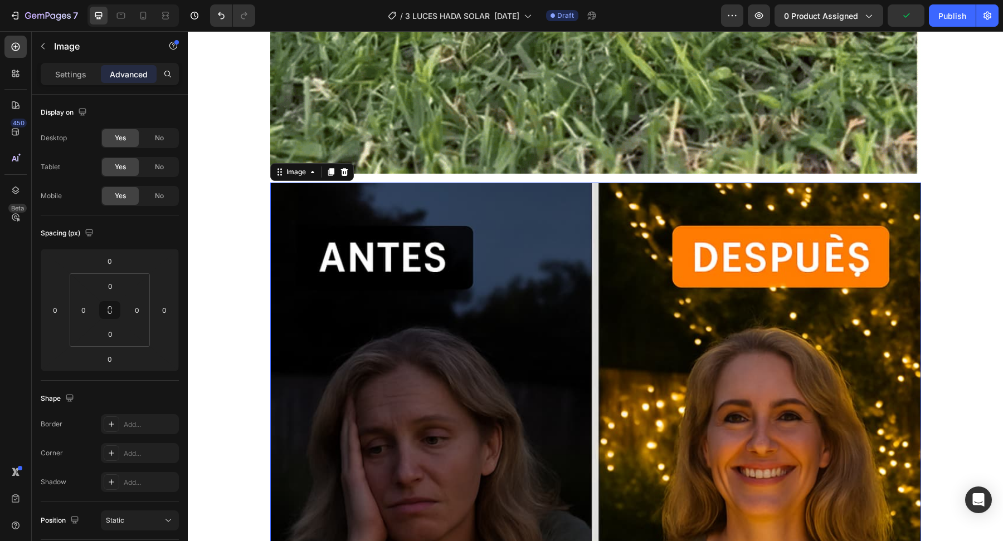
click at [301, 227] on img at bounding box center [595, 509] width 651 height 653
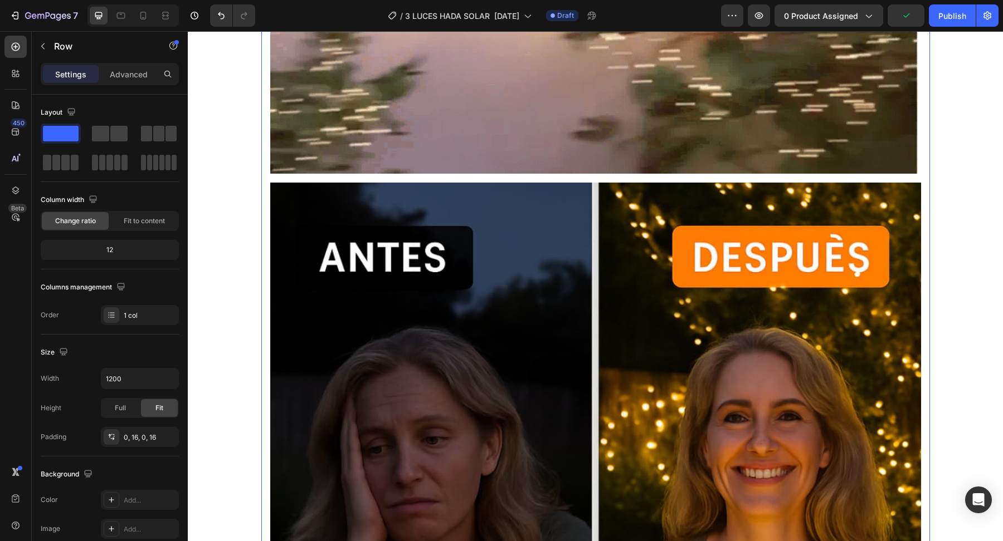
click at [385, 174] on div "Image Image" at bounding box center [595, 179] width 651 height 1312
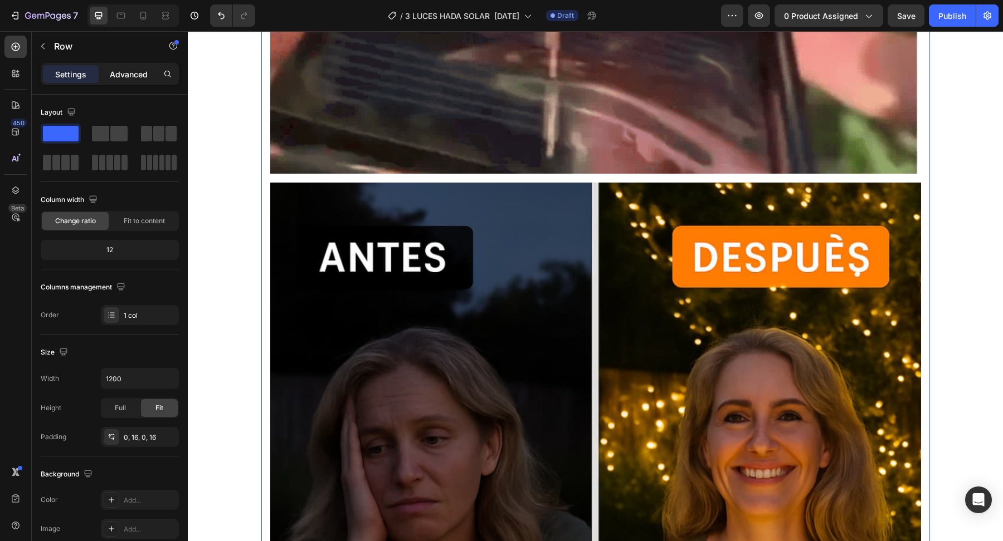
click at [133, 72] on p "Advanced" at bounding box center [129, 75] width 38 height 12
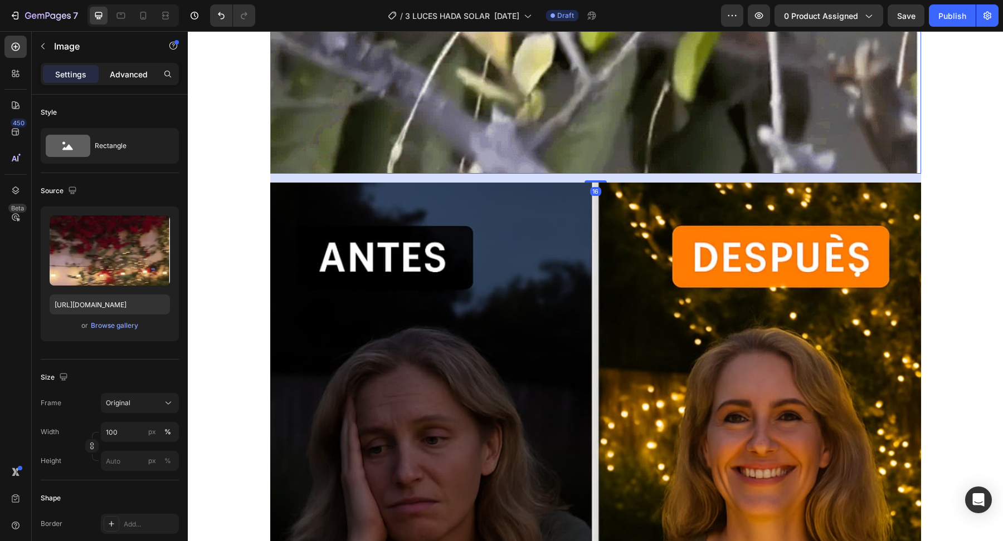
click at [138, 77] on p "Advanced" at bounding box center [129, 75] width 38 height 12
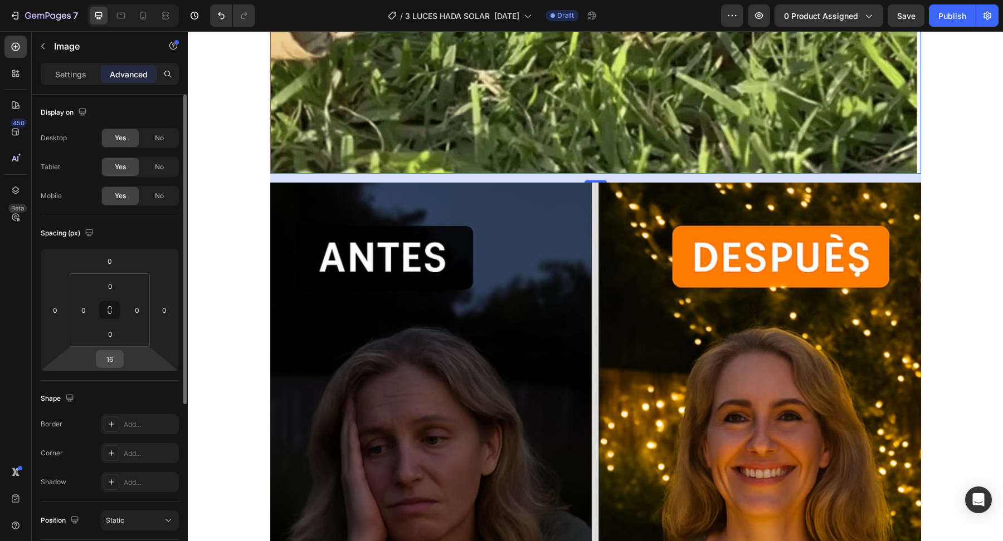
click at [115, 358] on input "16" at bounding box center [110, 359] width 22 height 17
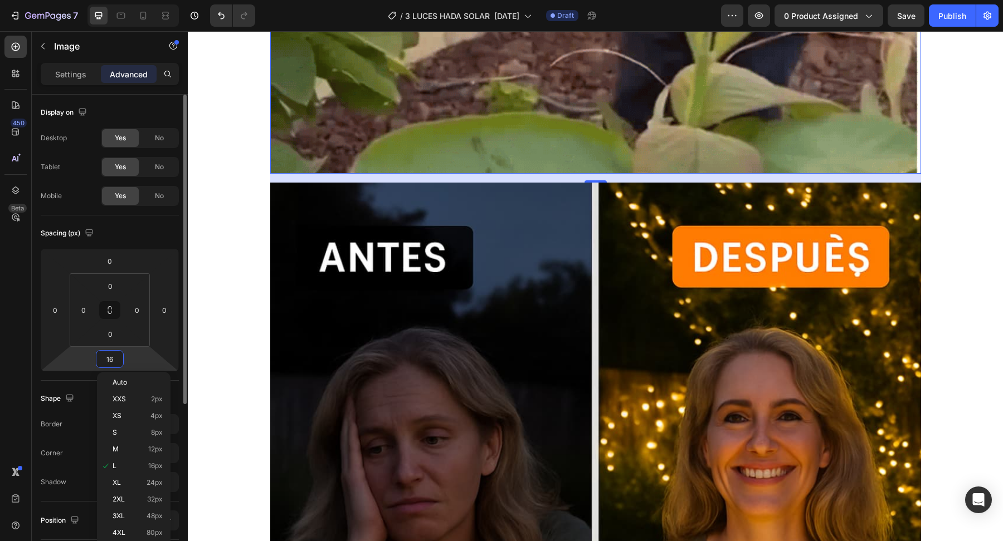
type input "0"
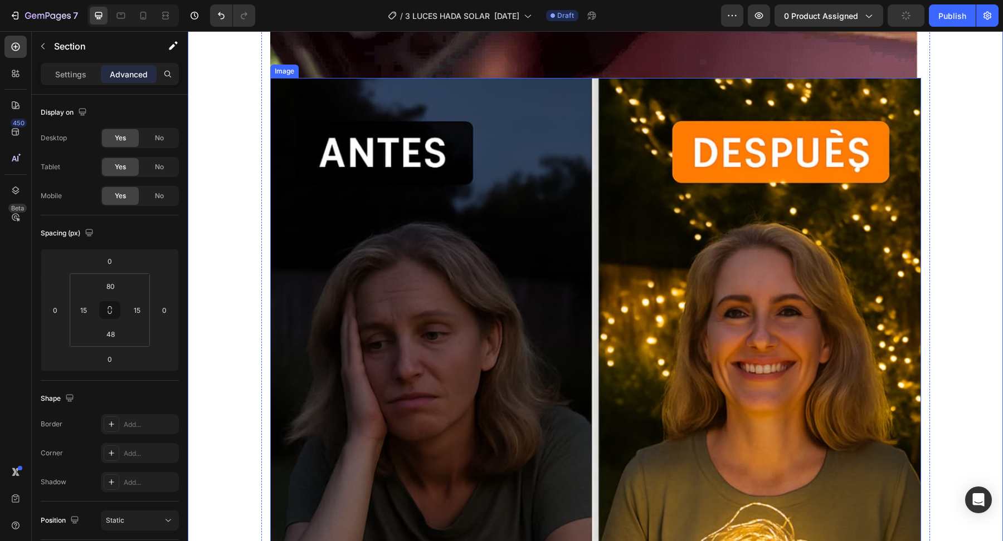
scroll to position [2929, 0]
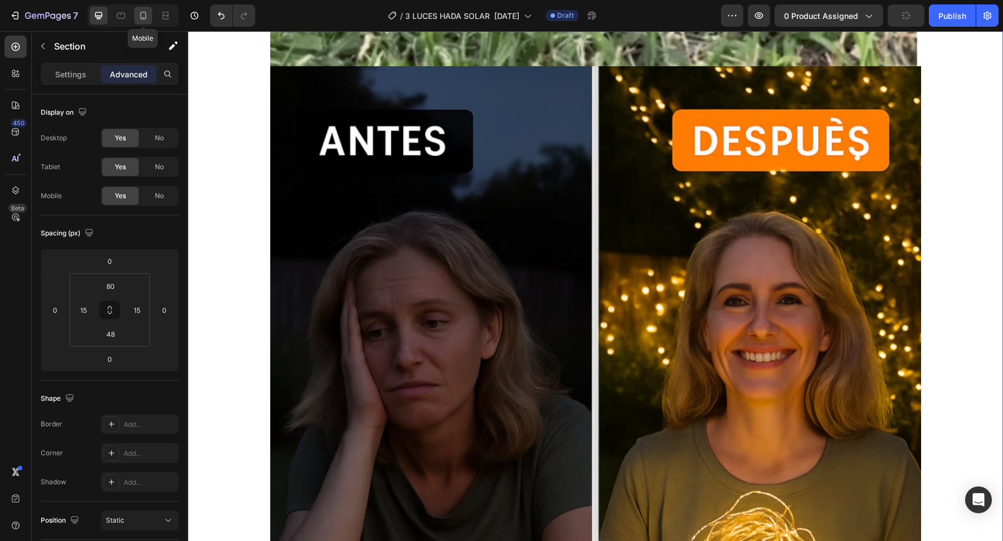
click at [144, 17] on icon at bounding box center [143, 15] width 11 height 11
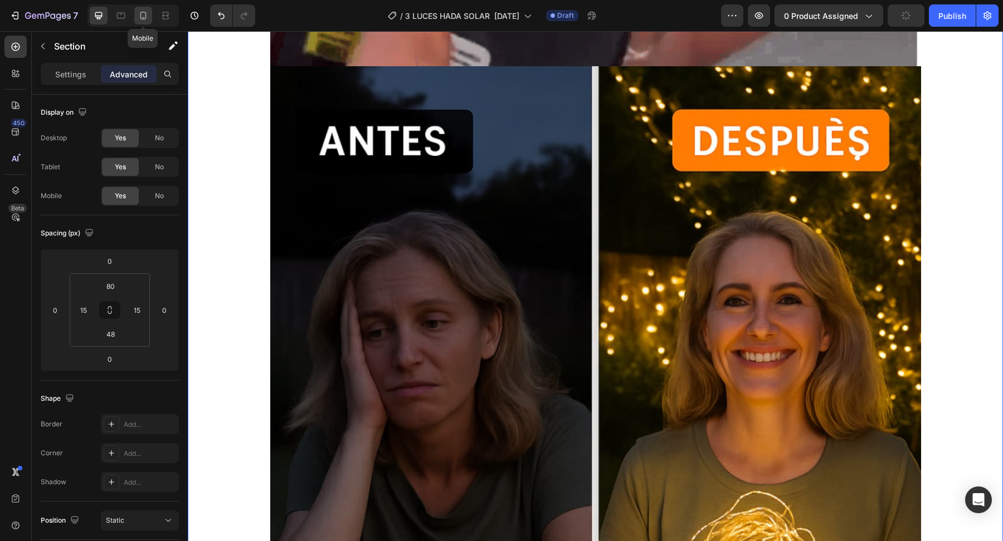
type input "0"
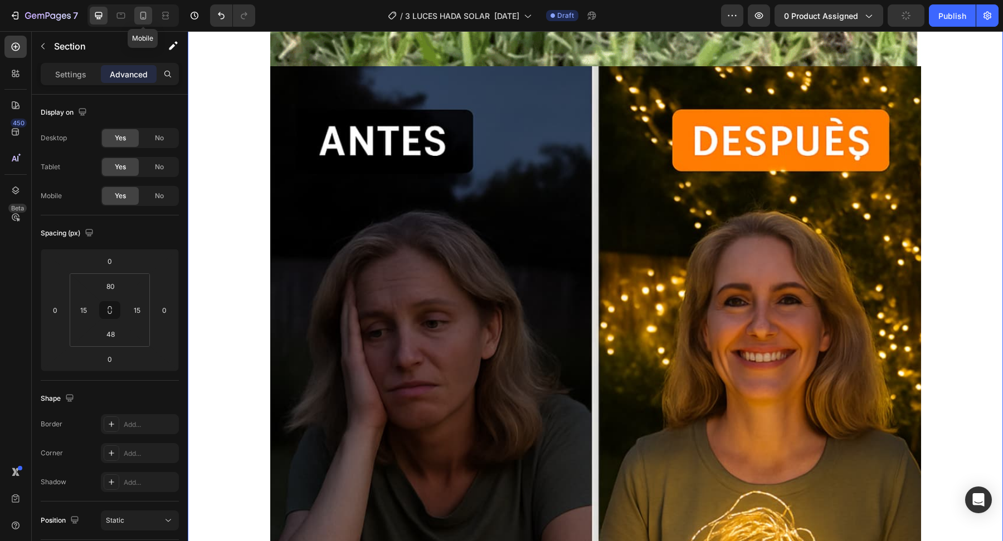
type input "0"
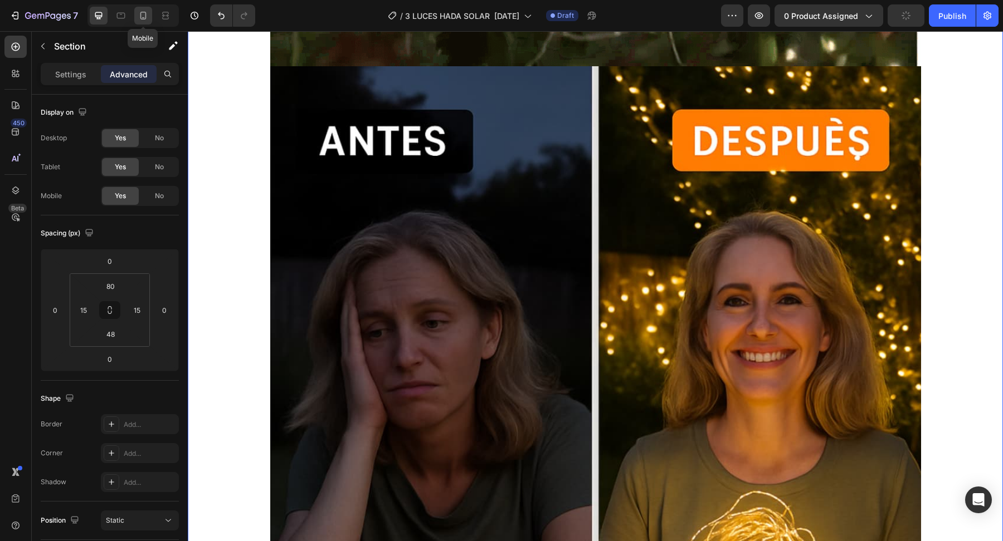
type input "0"
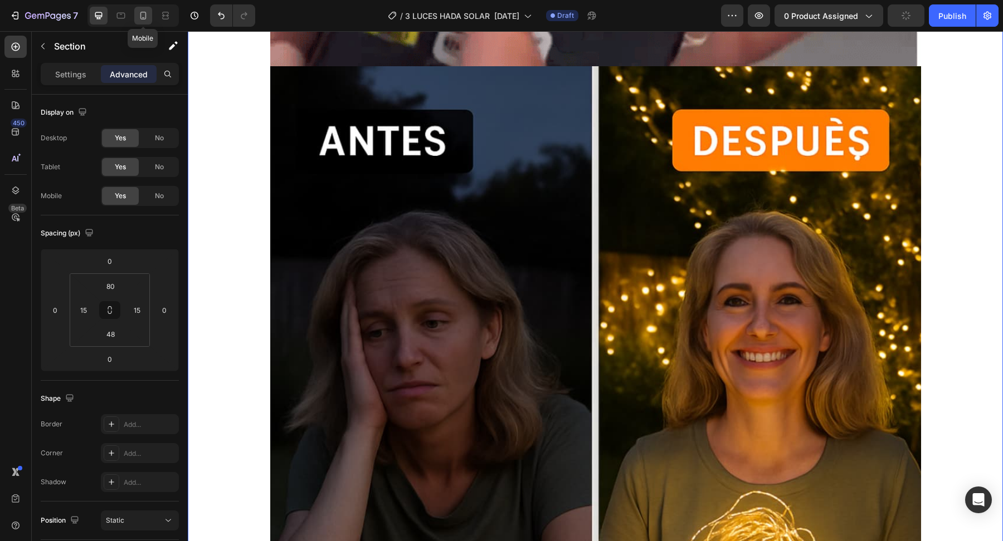
type input "0"
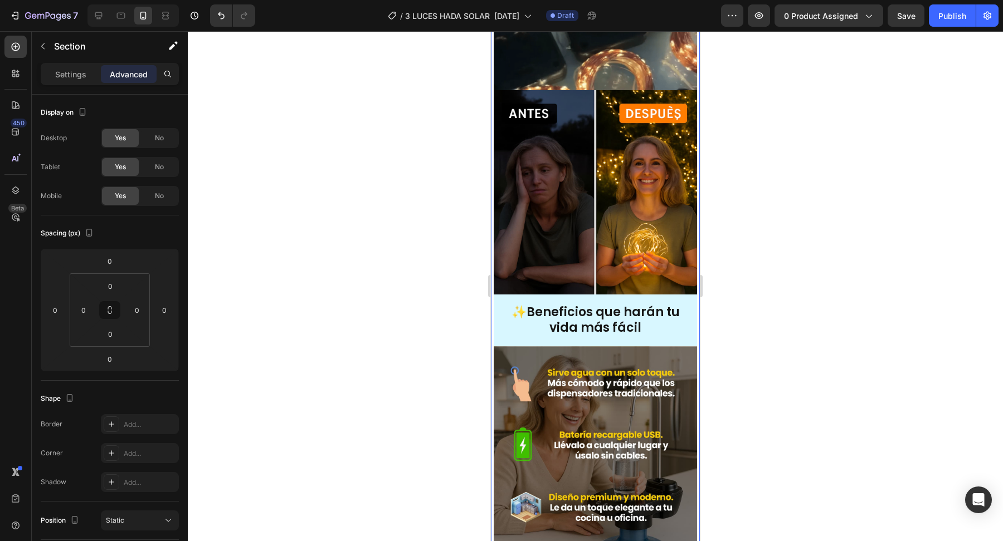
scroll to position [1480, 0]
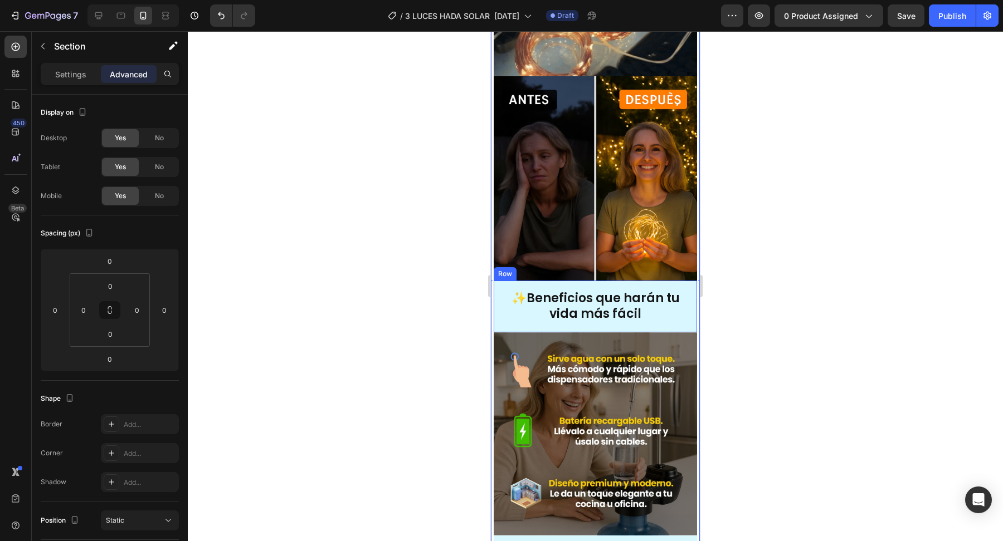
click at [587, 305] on strong "Beneficios que harán tu vida más fácil" at bounding box center [602, 306] width 153 height 33
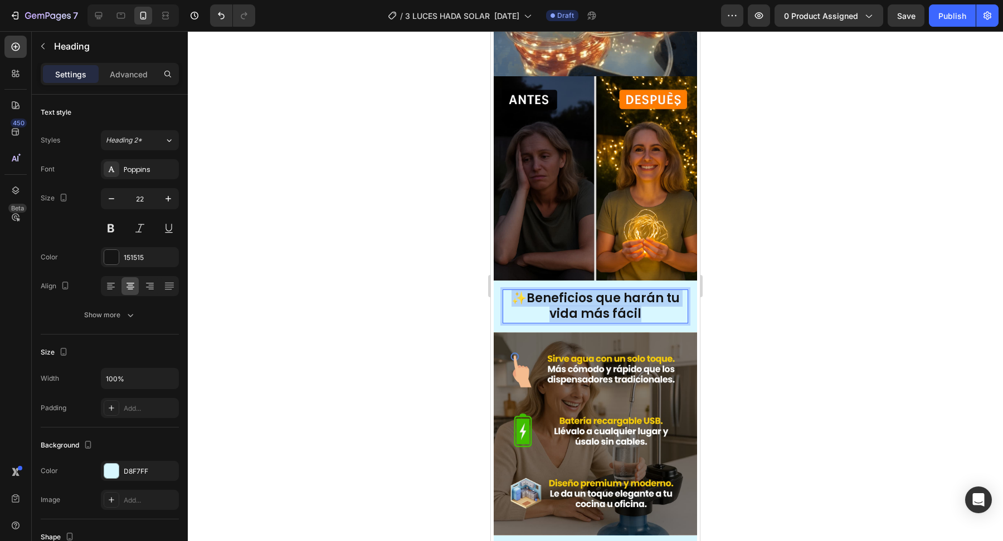
click at [587, 305] on strong "Beneficios que harán tu vida más fácil" at bounding box center [602, 306] width 153 height 33
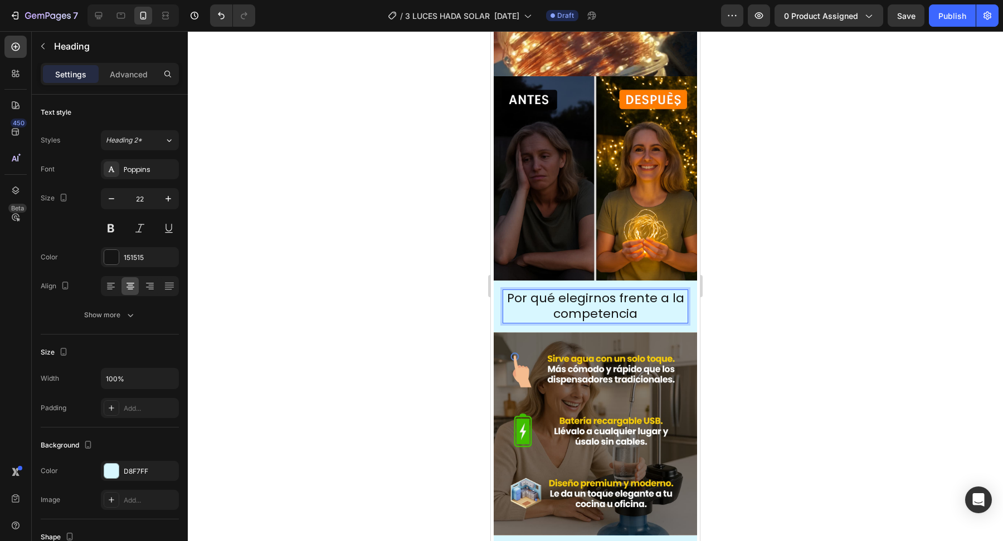
click at [647, 309] on p "Por qué elegirnos frente a la competencia" at bounding box center [595, 307] width 183 height 32
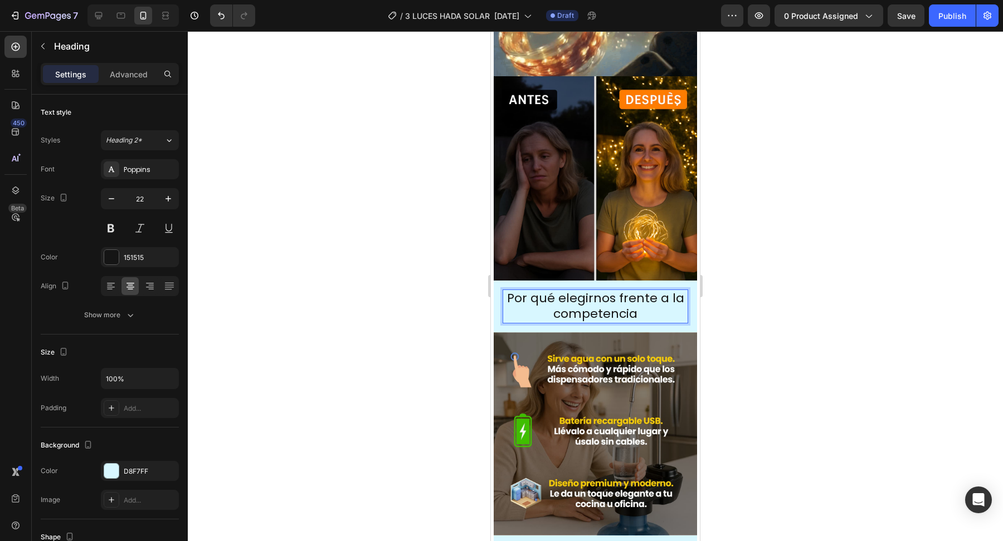
click at [646, 314] on p "Por qué elegirnos frente a la competencia" at bounding box center [595, 307] width 183 height 32
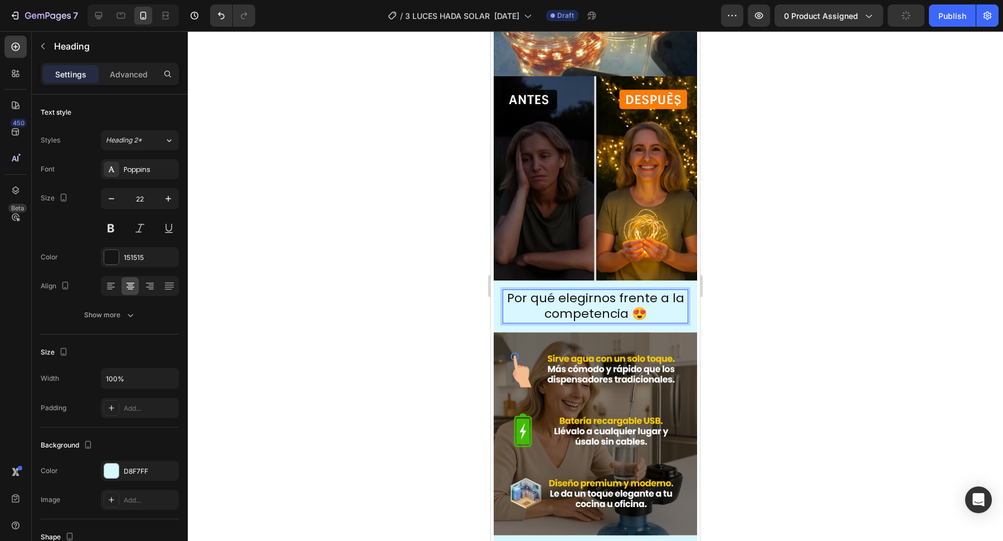
click at [429, 318] on div at bounding box center [595, 286] width 815 height 510
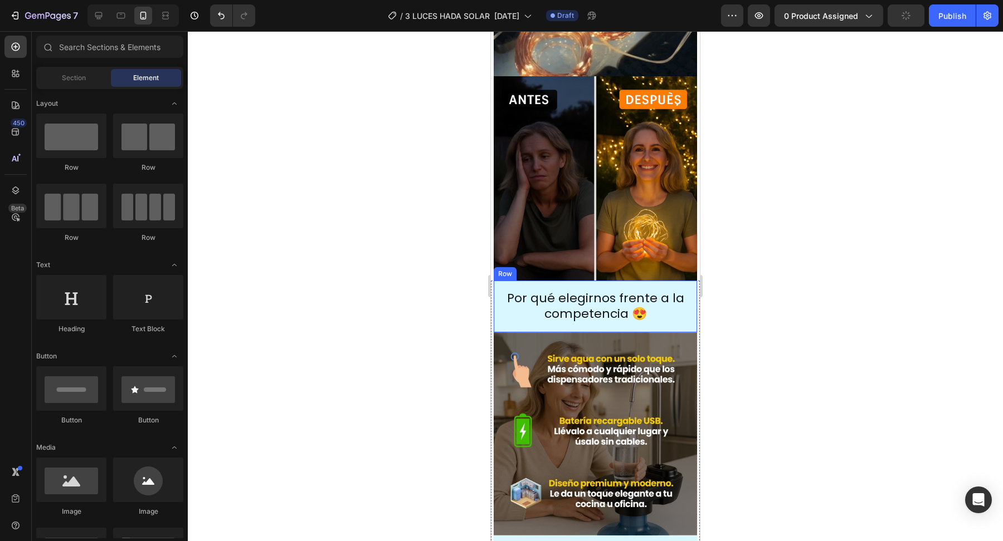
click at [498, 306] on div "Por qué elegirnos frente a la competencia 😍 Heading Row" at bounding box center [595, 307] width 203 height 52
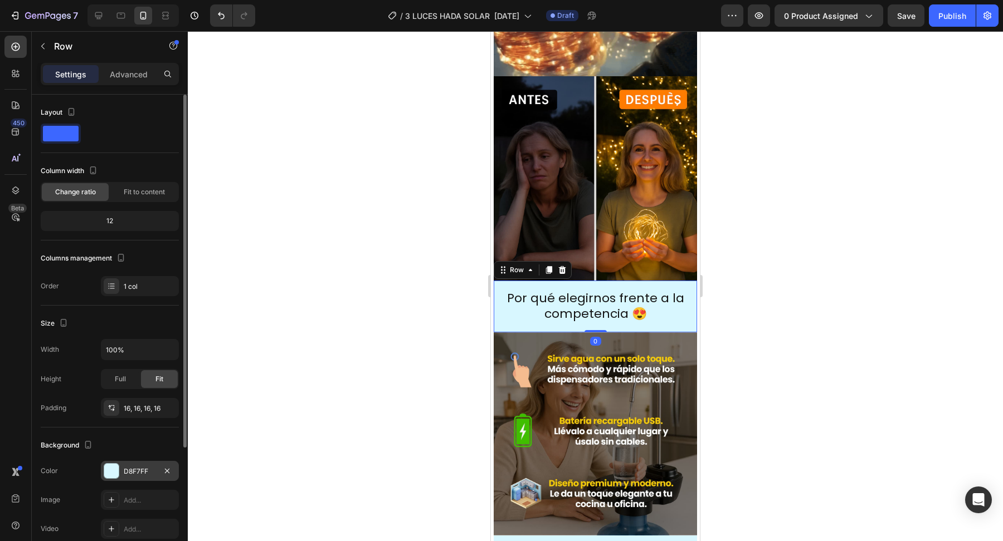
click at [118, 470] on div at bounding box center [111, 471] width 14 height 14
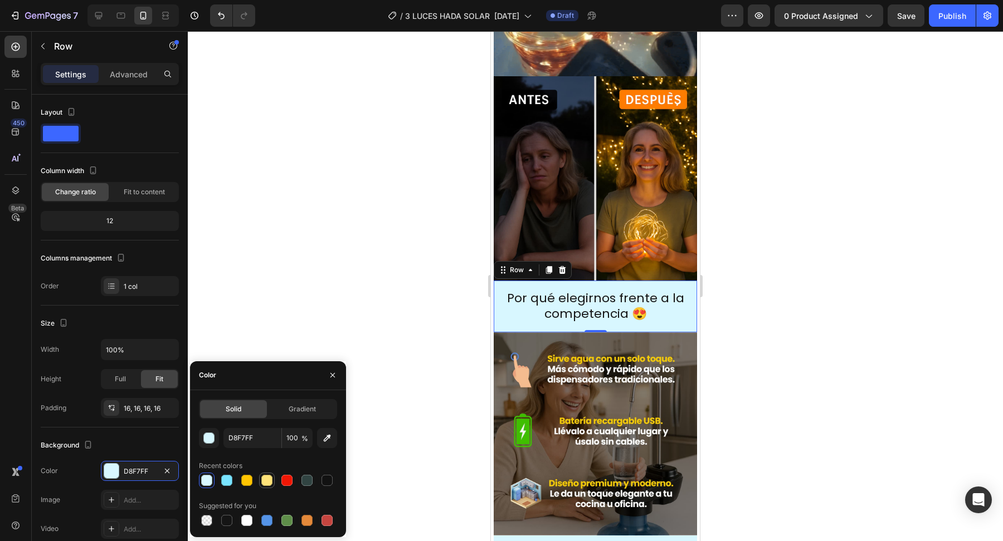
click at [267, 482] on div at bounding box center [266, 480] width 11 height 11
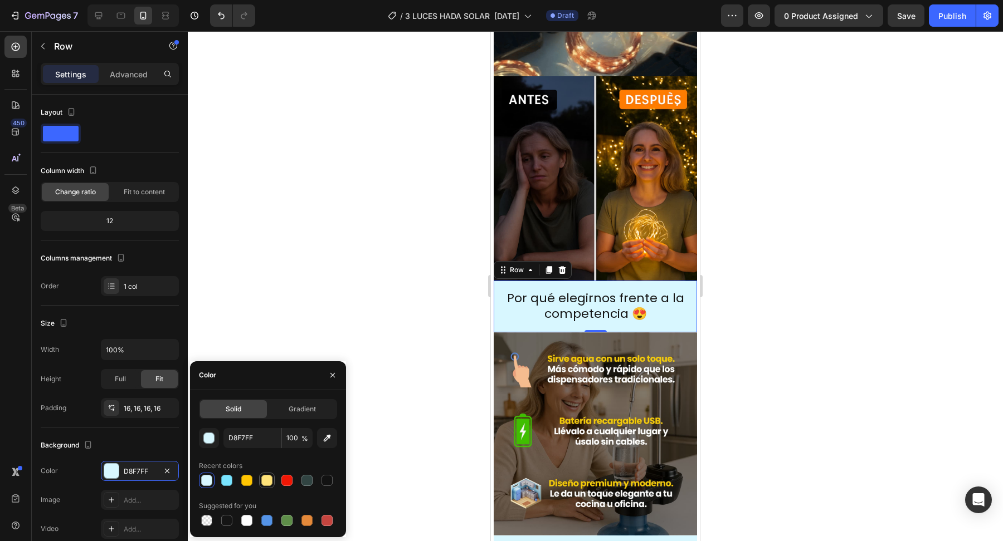
type input "FFE379"
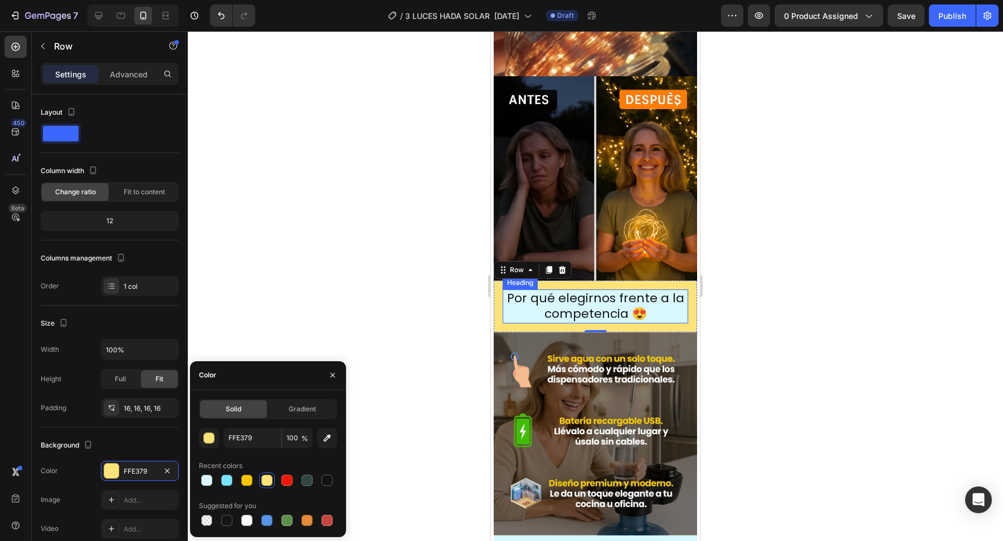
click at [519, 313] on p "Por qué elegirnos frente a la competencia 😍" at bounding box center [595, 307] width 183 height 32
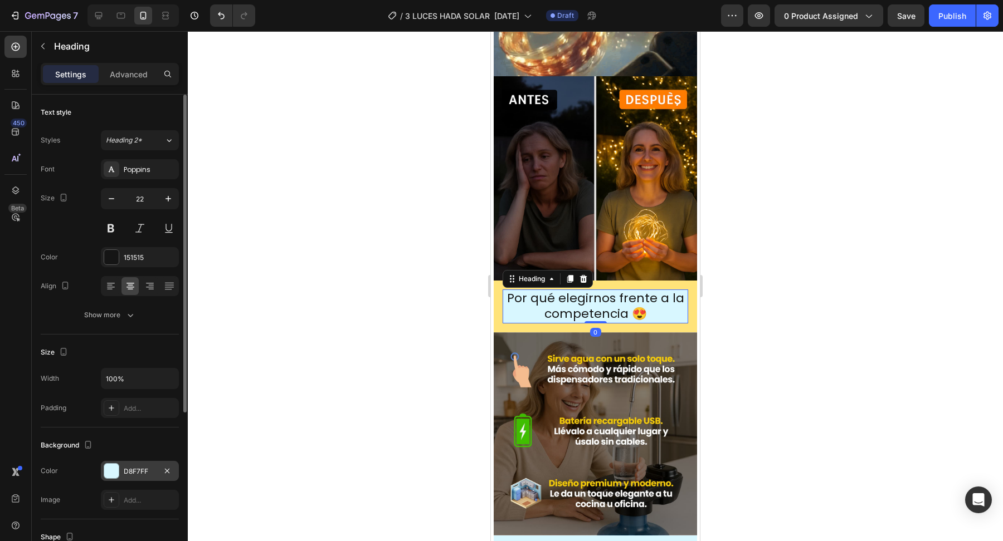
click at [116, 473] on div at bounding box center [111, 471] width 14 height 14
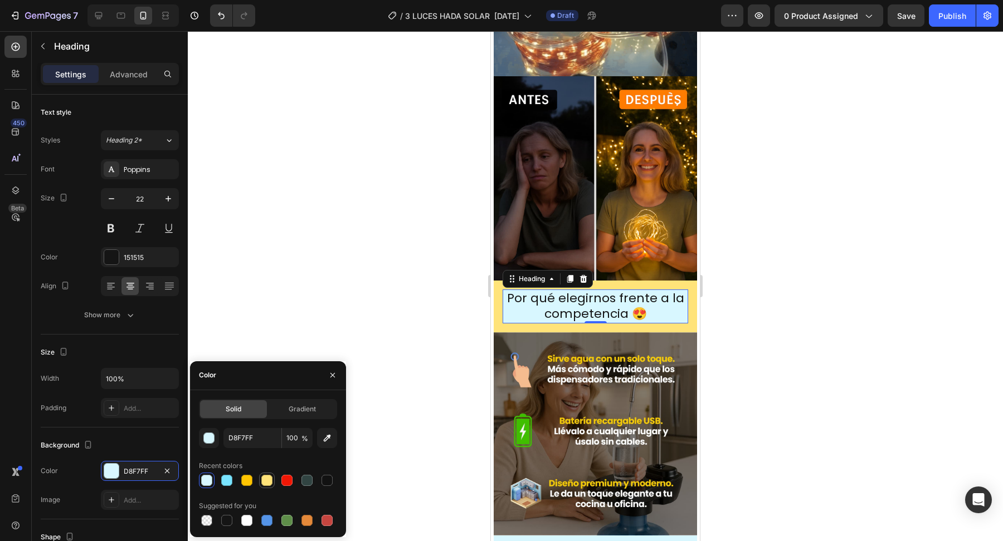
click at [268, 482] on div at bounding box center [266, 480] width 11 height 11
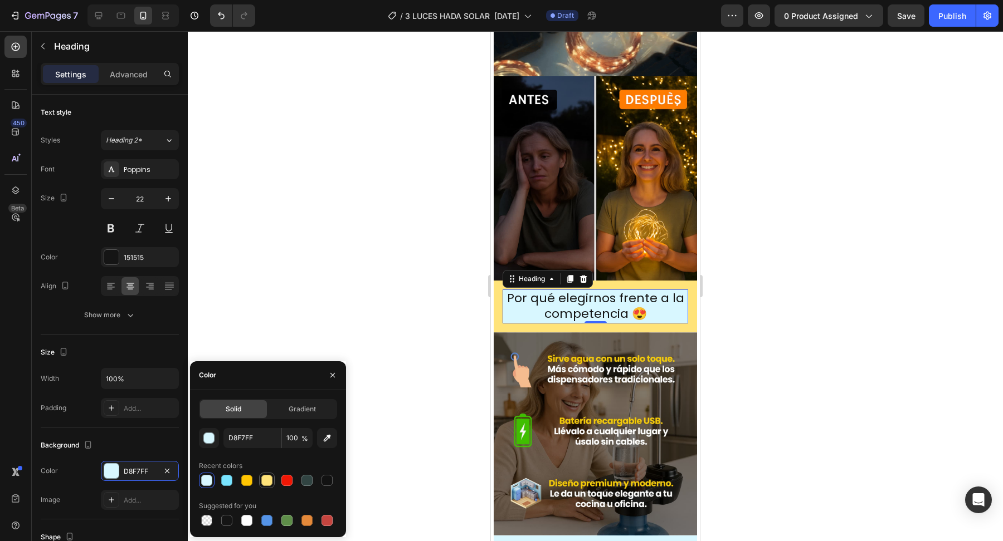
type input "FFE379"
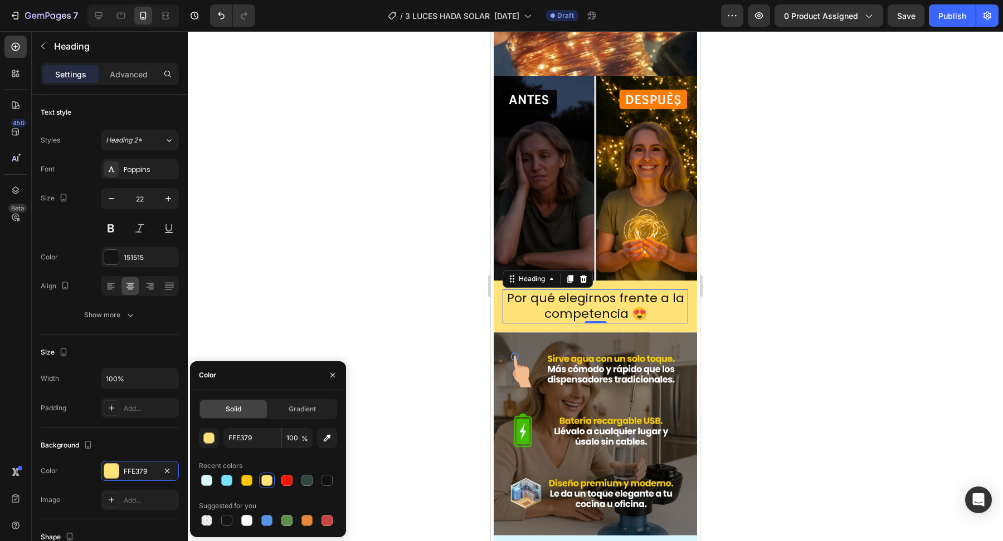
click at [444, 360] on div at bounding box center [595, 286] width 815 height 510
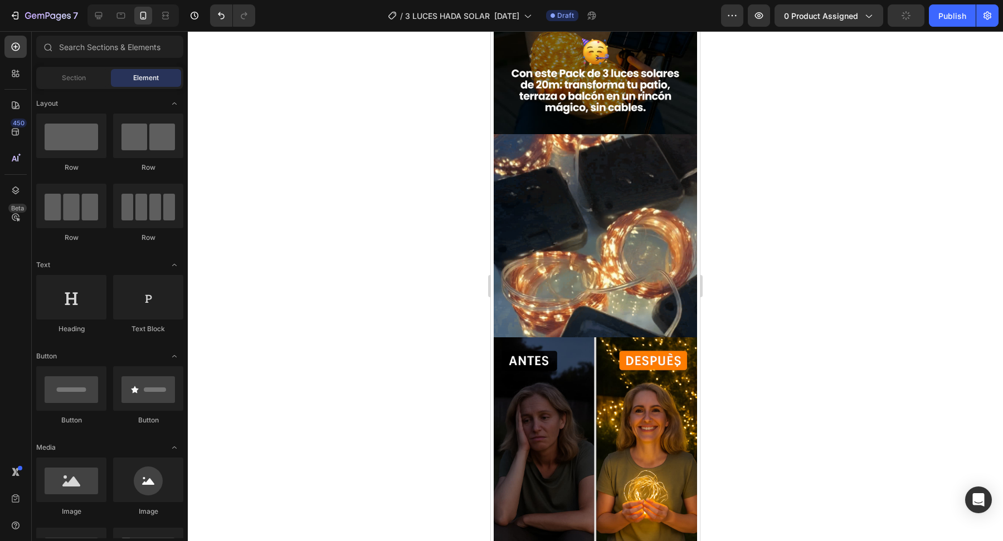
scroll to position [1274, 0]
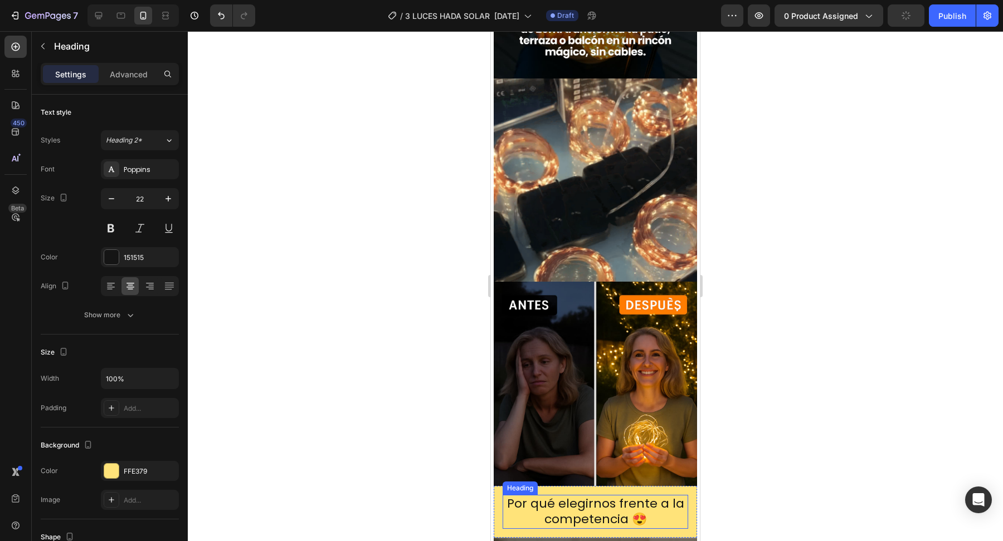
click at [543, 501] on p "Por qué elegirnos frente a la competencia 😍" at bounding box center [595, 512] width 183 height 32
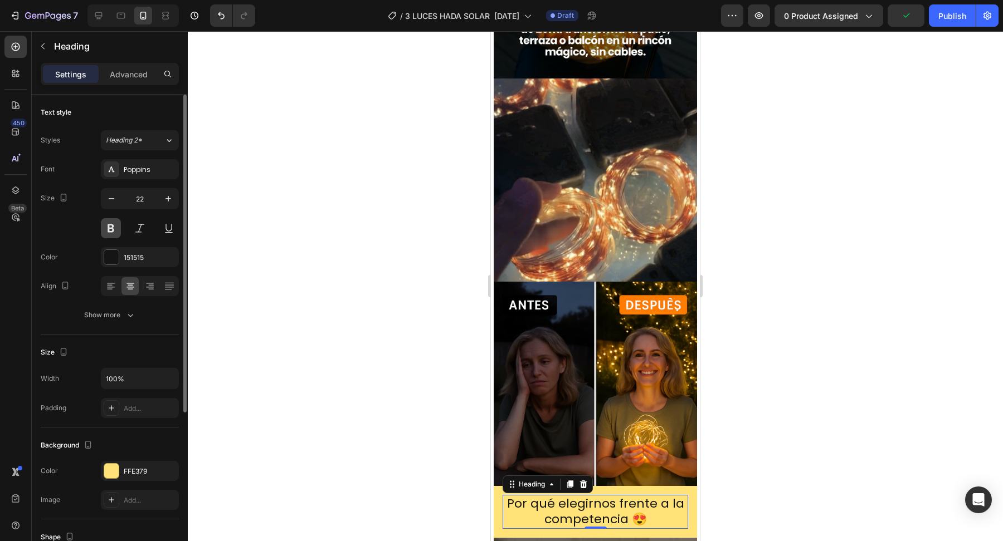
click at [113, 231] on button at bounding box center [111, 228] width 20 height 20
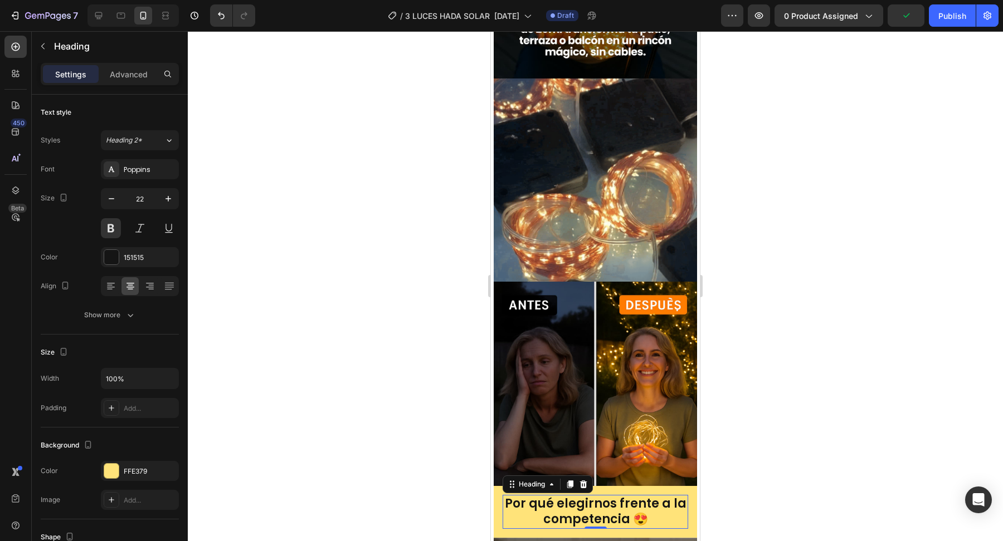
click at [424, 447] on div at bounding box center [595, 286] width 815 height 510
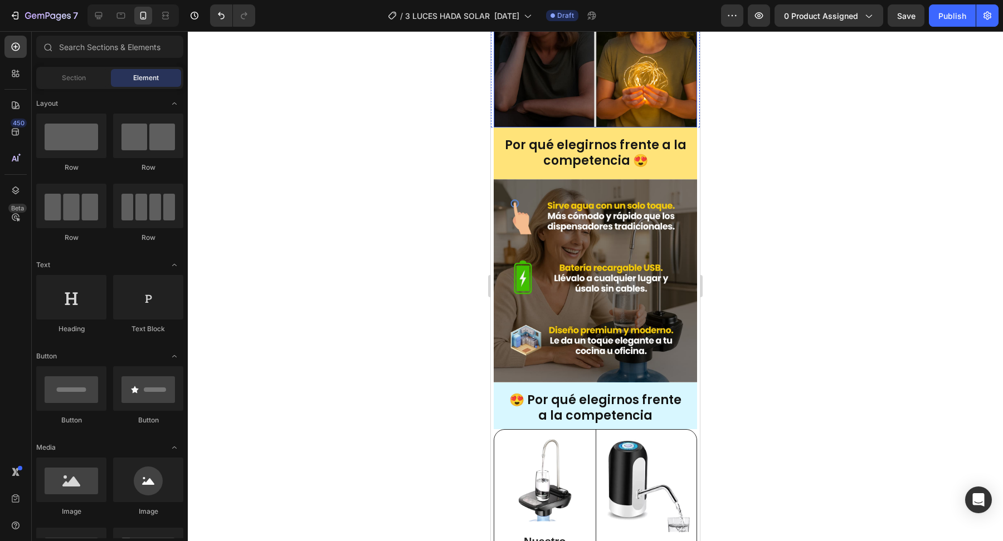
scroll to position [1634, 0]
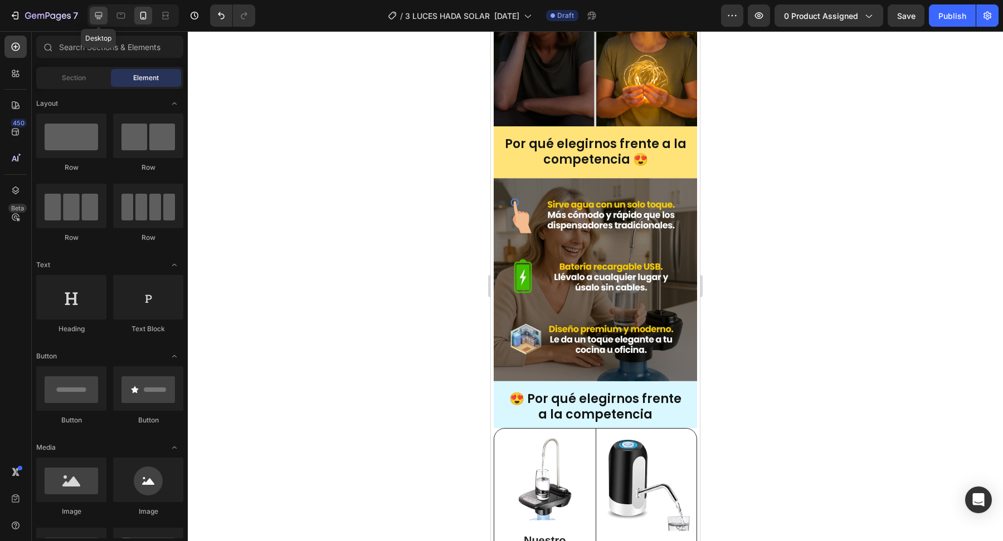
click at [99, 13] on icon at bounding box center [98, 15] width 11 height 11
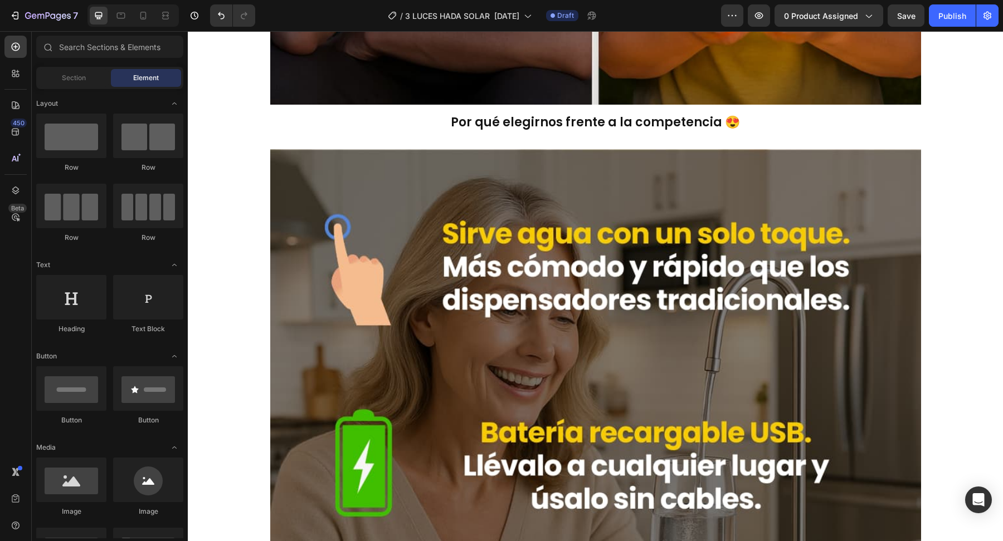
scroll to position [3480, 0]
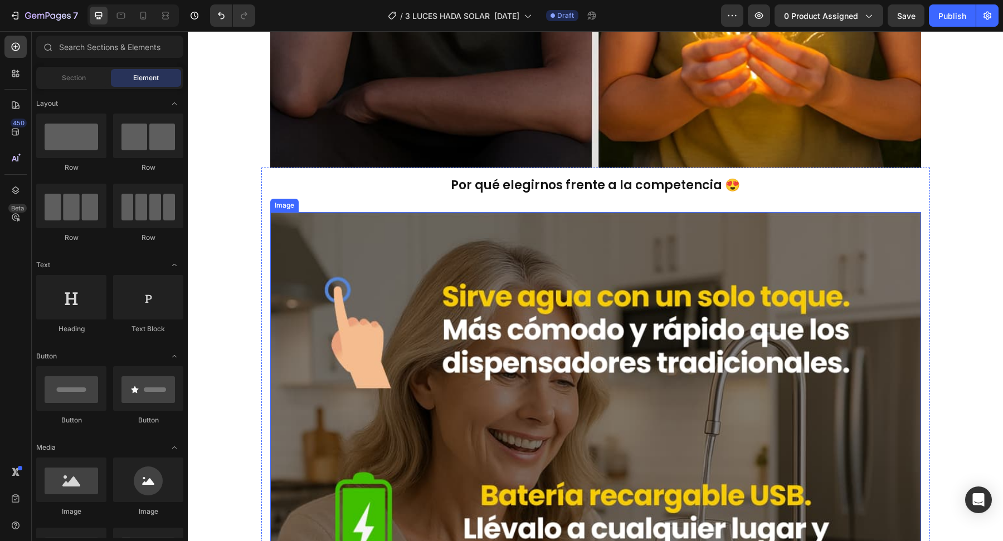
click at [482, 259] on img at bounding box center [595, 537] width 651 height 651
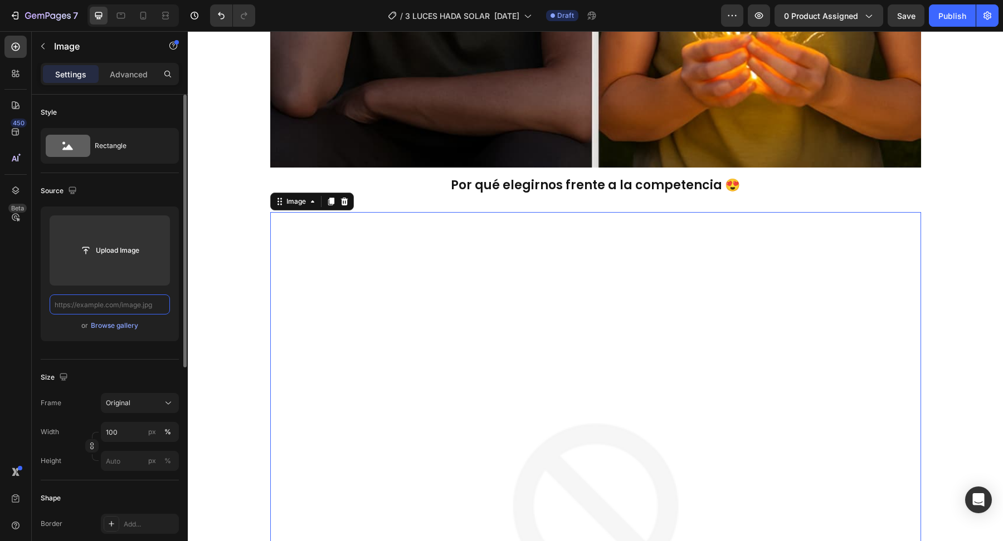
scroll to position [0, 0]
click at [157, 305] on input "text" at bounding box center [110, 305] width 120 height 20
paste input "[URL][DOMAIN_NAME]"
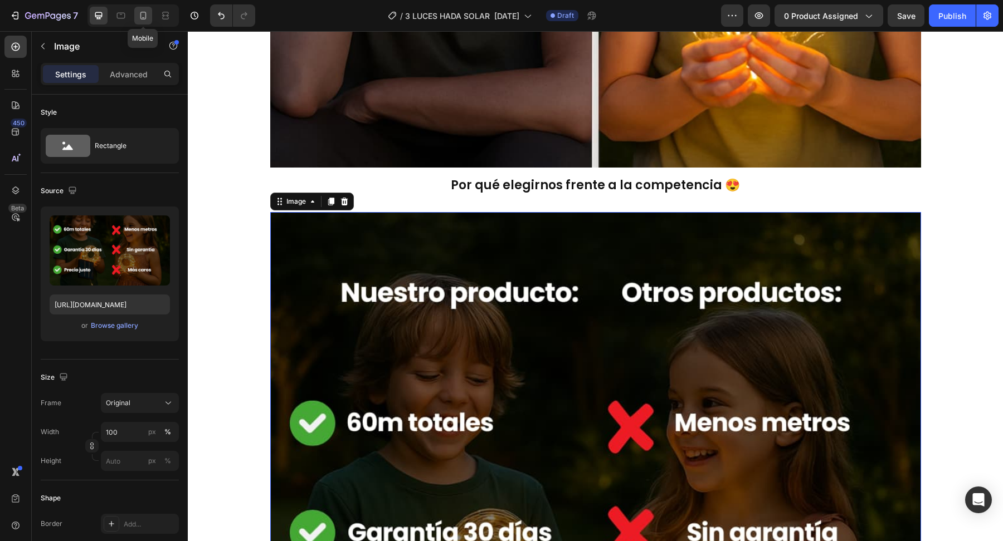
click at [145, 13] on icon at bounding box center [143, 16] width 6 height 8
type input "[URL][DOMAIN_NAME]"
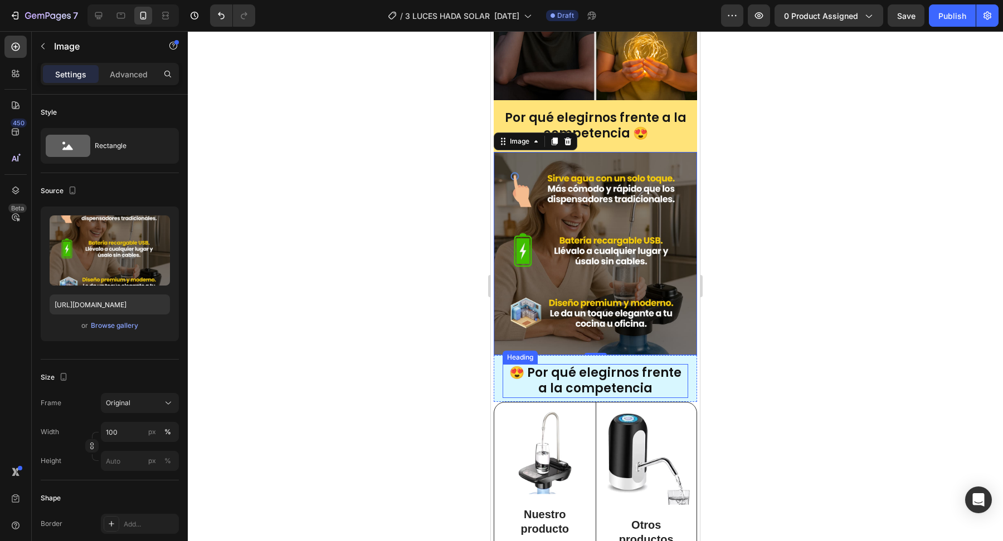
scroll to position [1653, 0]
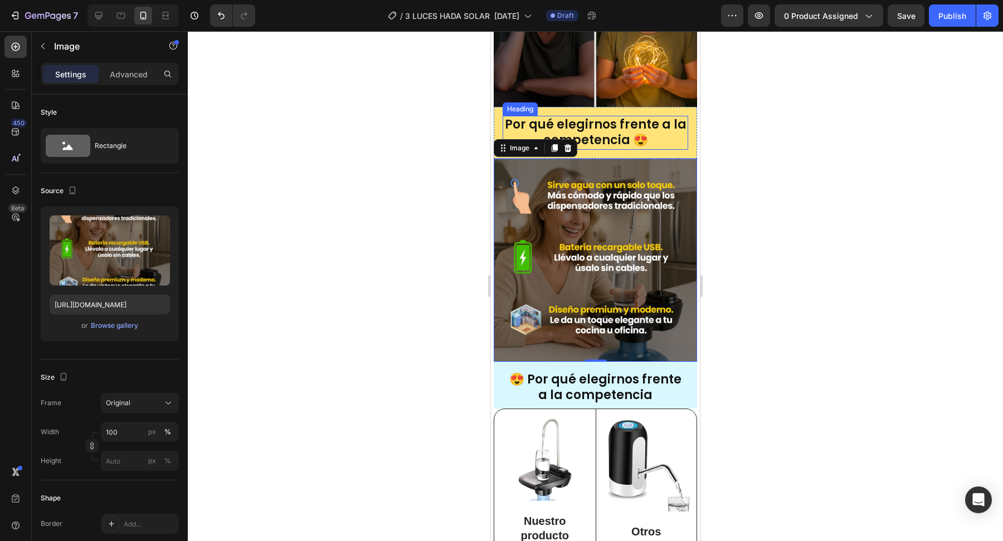
click at [606, 121] on p "Por qué elegirnos frente a la competencia 😍" at bounding box center [595, 133] width 183 height 32
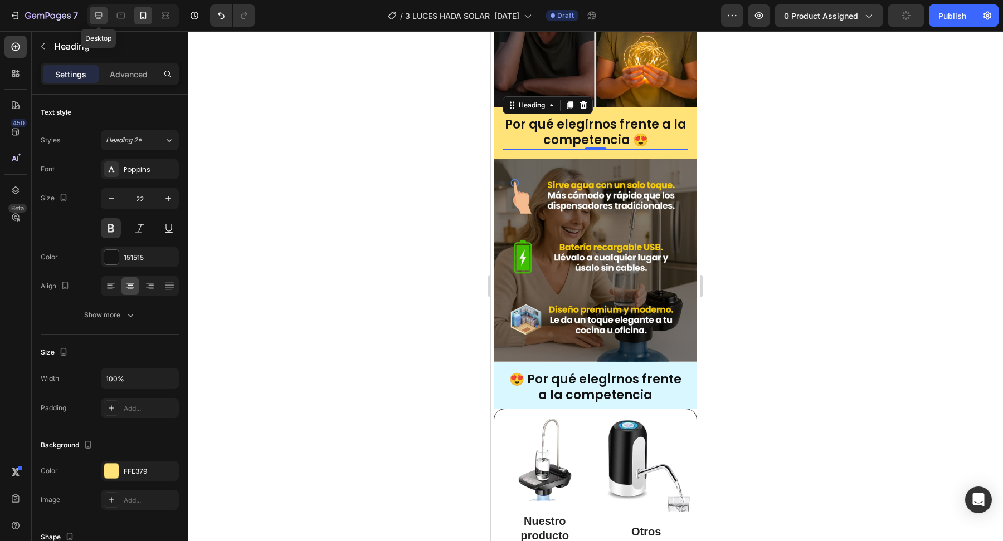
click at [99, 19] on icon at bounding box center [98, 15] width 11 height 11
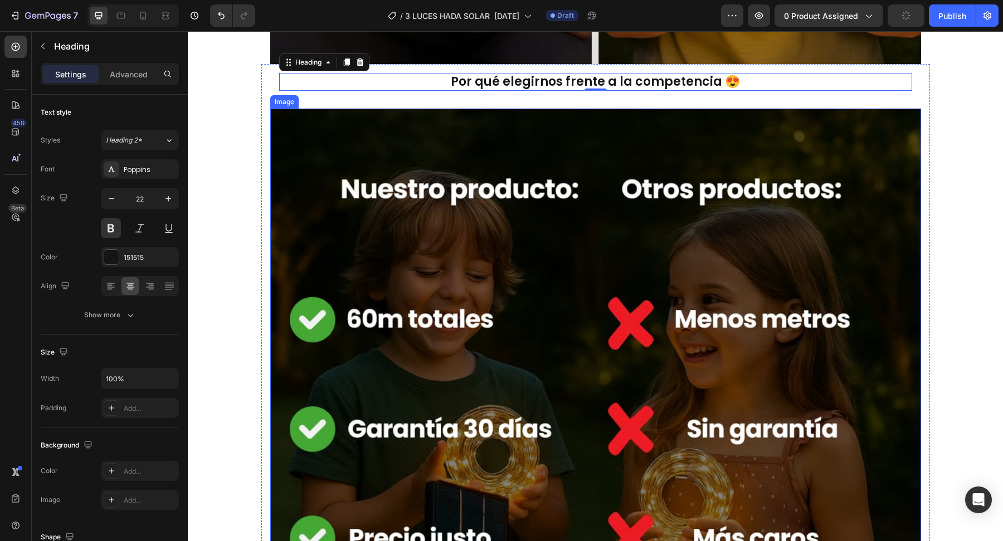
scroll to position [3585, 0]
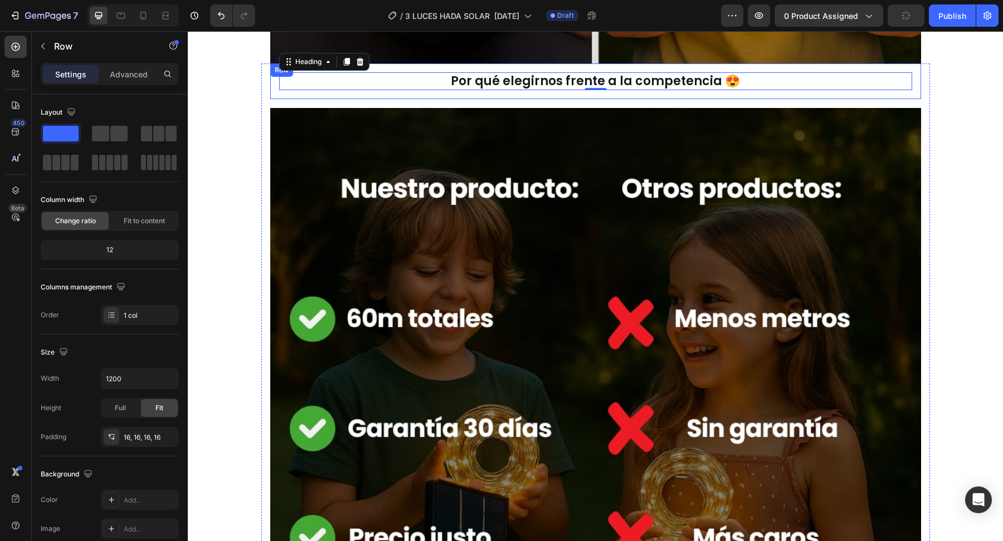
click at [270, 85] on div "Por qué elegirnos frente a la competencia 😍 Heading 0 Row" at bounding box center [595, 82] width 651 height 36
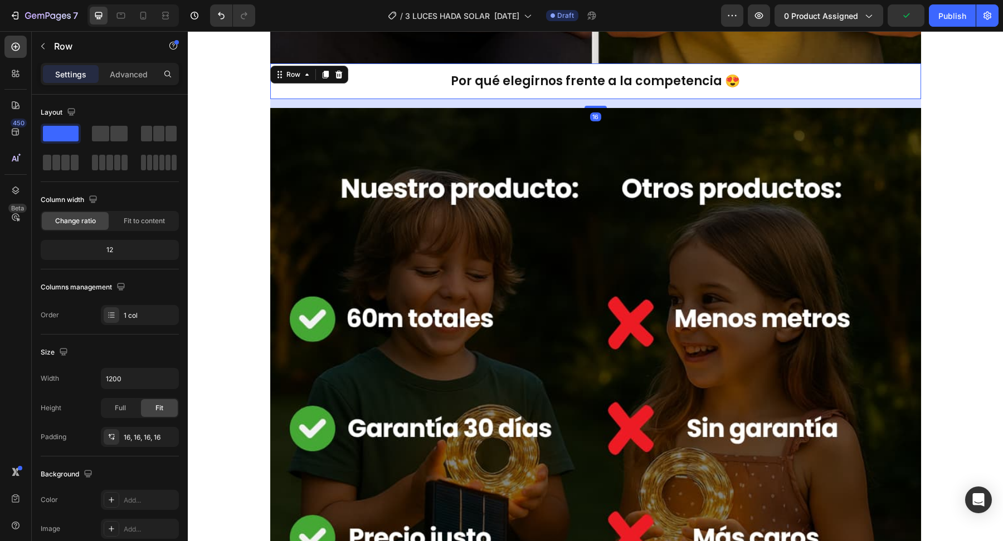
click at [276, 88] on div "Por qué elegirnos frente a la competencia 😍 Heading Row 16" at bounding box center [595, 82] width 651 height 36
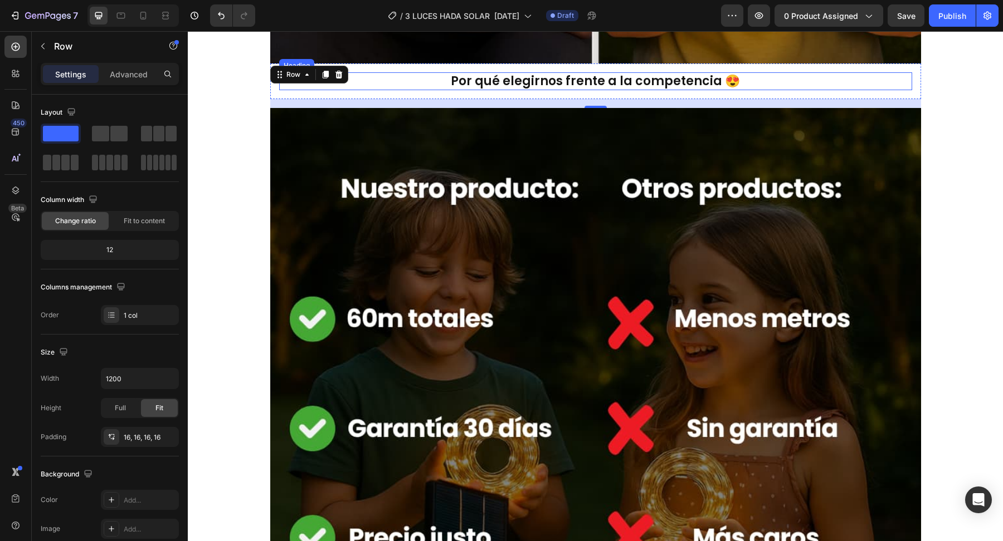
click at [403, 80] on p "Por qué elegirnos frente a la competencia 😍" at bounding box center [595, 82] width 631 height 16
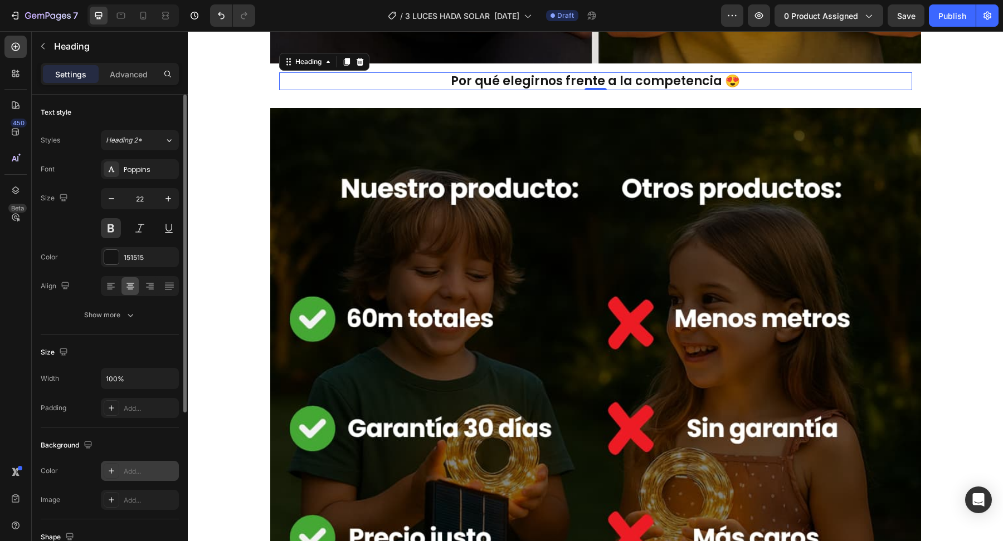
click at [120, 468] on div "Add..." at bounding box center [140, 471] width 78 height 20
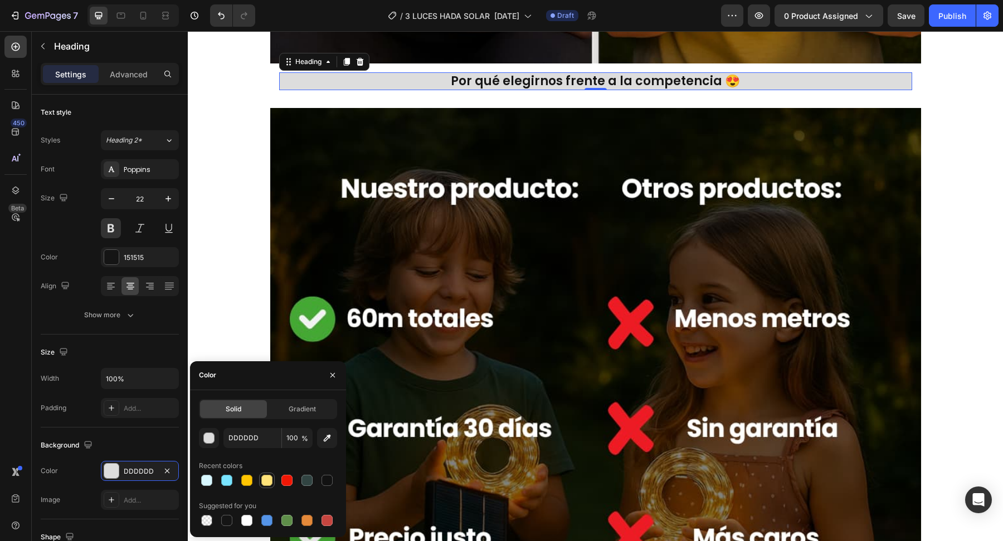
click at [265, 482] on div at bounding box center [266, 480] width 11 height 11
type input "FFE379"
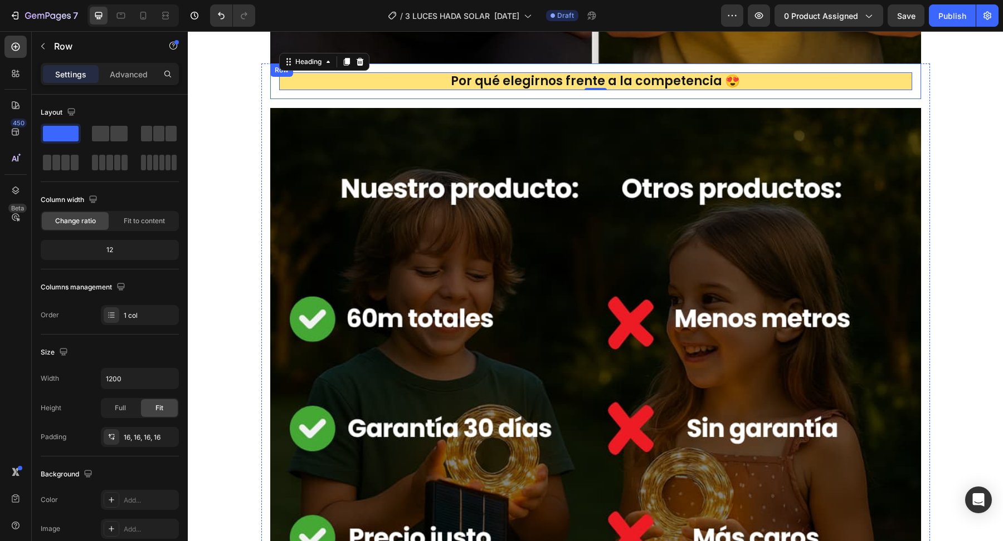
click at [325, 91] on div "Por qué elegirnos frente a la competencia 😍 Heading 0 Row" at bounding box center [595, 82] width 651 height 36
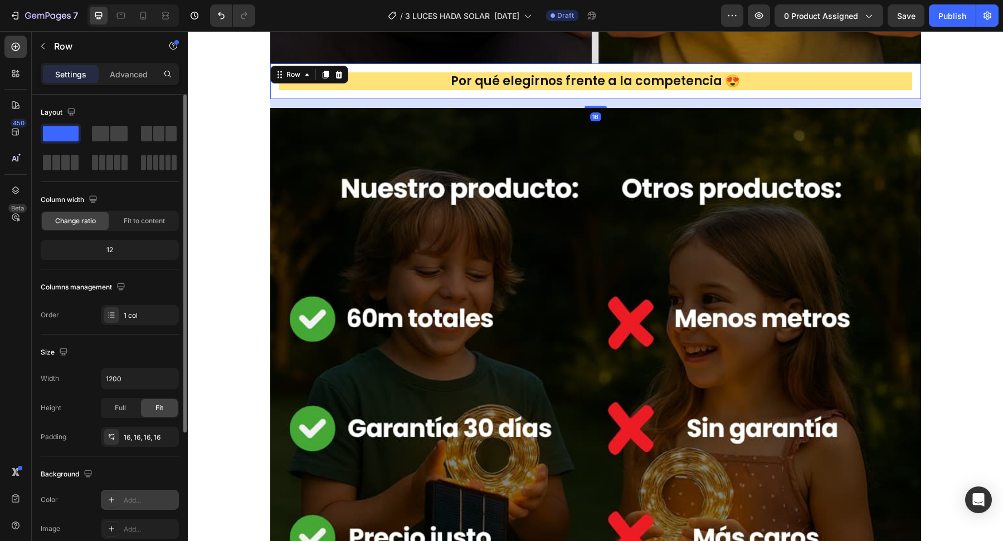
click at [124, 501] on div "Add..." at bounding box center [150, 501] width 52 height 10
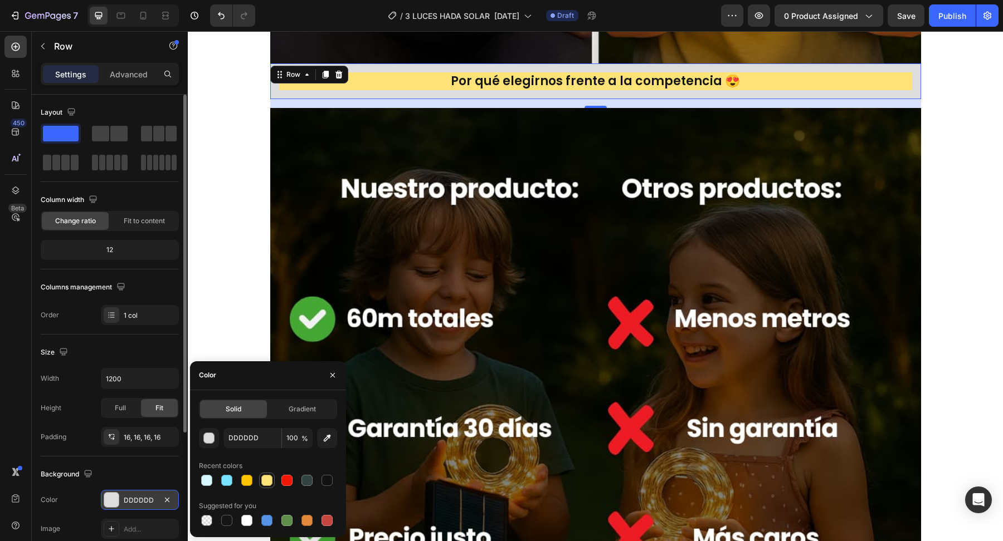
click at [263, 481] on div at bounding box center [266, 480] width 11 height 11
type input "FFE379"
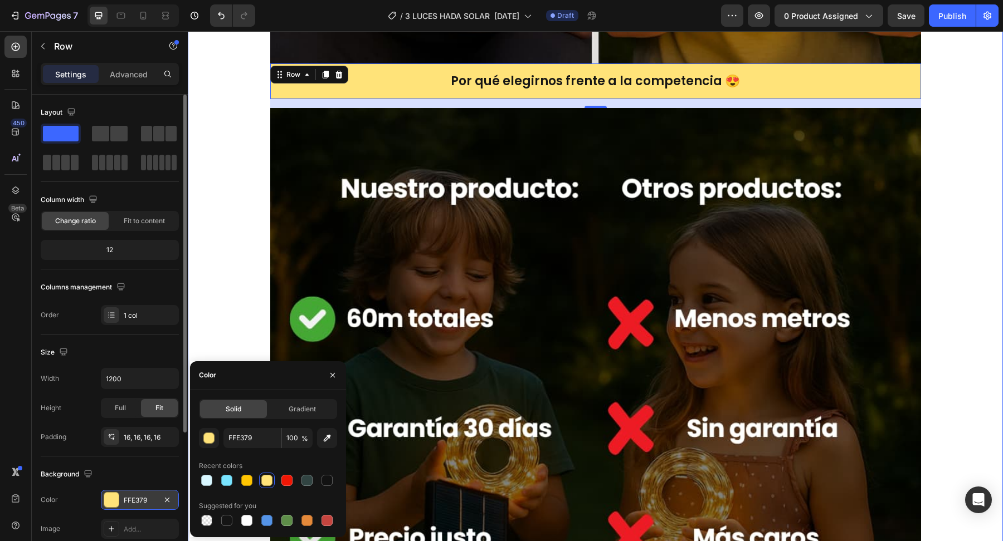
click at [224, 244] on div "Image Icon Icon Icon Icon Icon Icon List 4.9/ Excelente | + 7.923 Reseñas Text …" at bounding box center [595, 442] width 798 height 7857
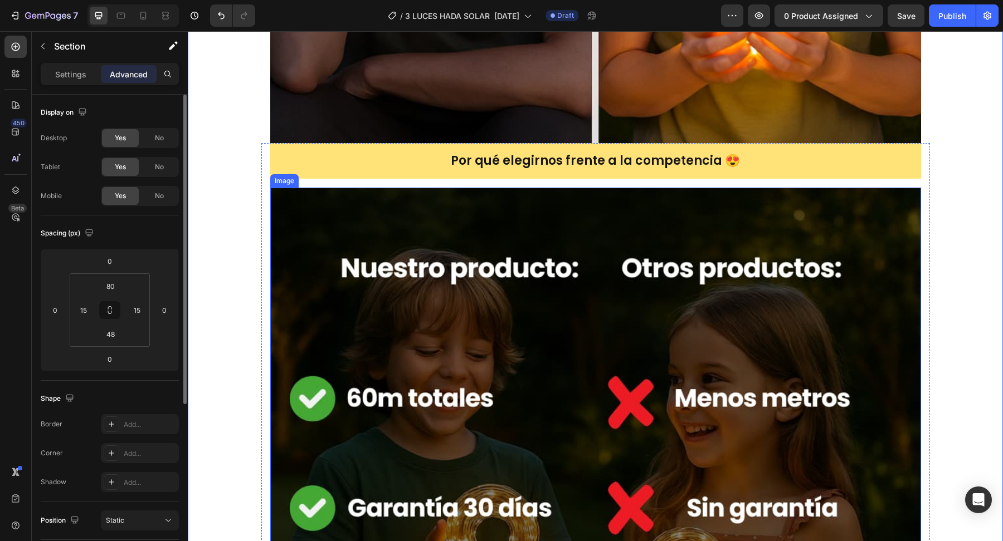
scroll to position [3503, 0]
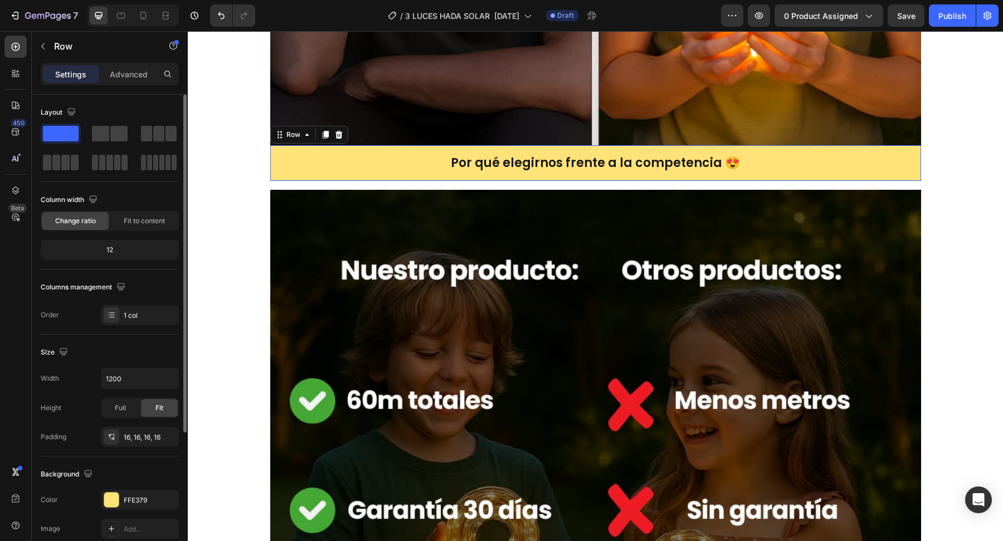
click at [416, 175] on div "Por qué elegirnos frente a la competencia 😍 Heading Row 0" at bounding box center [595, 163] width 651 height 36
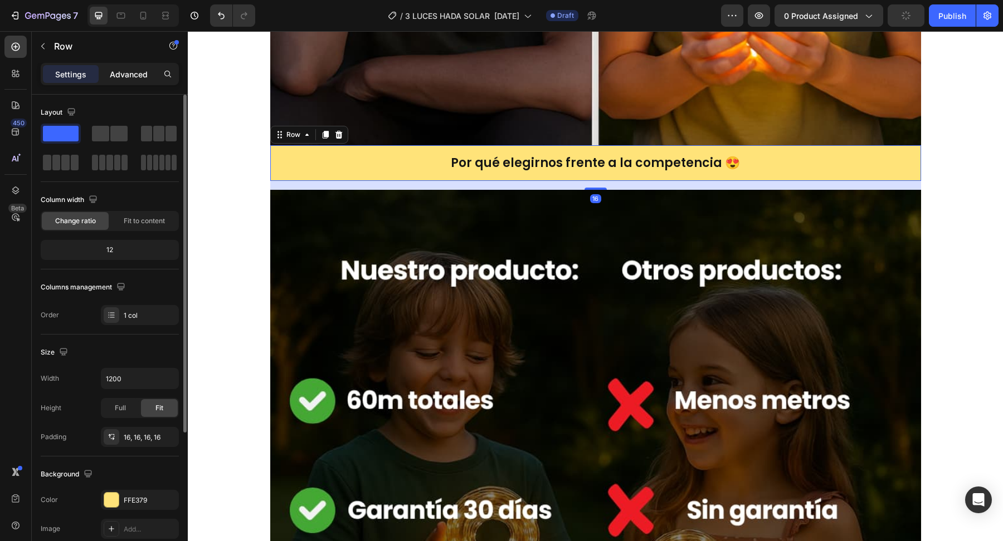
click at [132, 69] on p "Advanced" at bounding box center [129, 75] width 38 height 12
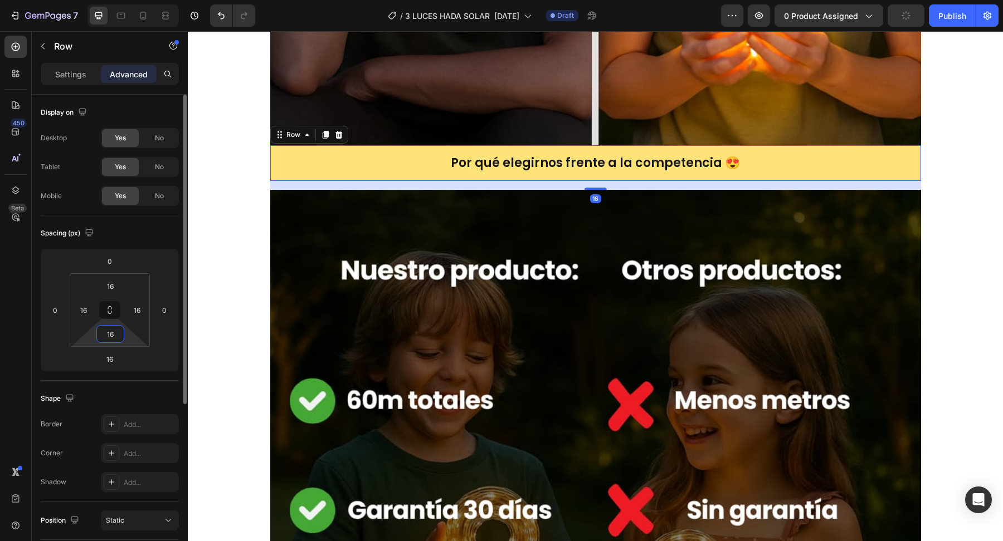
click at [116, 0] on html "7 Version history / 3 LUCES HADA SOLAR [DATE] Draft Preview 0 product assigned …" at bounding box center [501, 0] width 1003 height 0
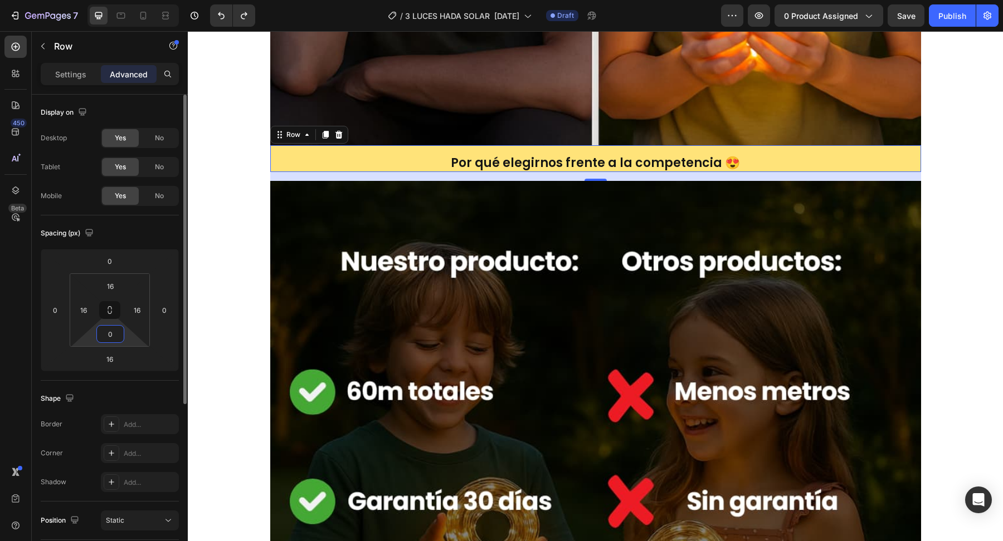
type input "16"
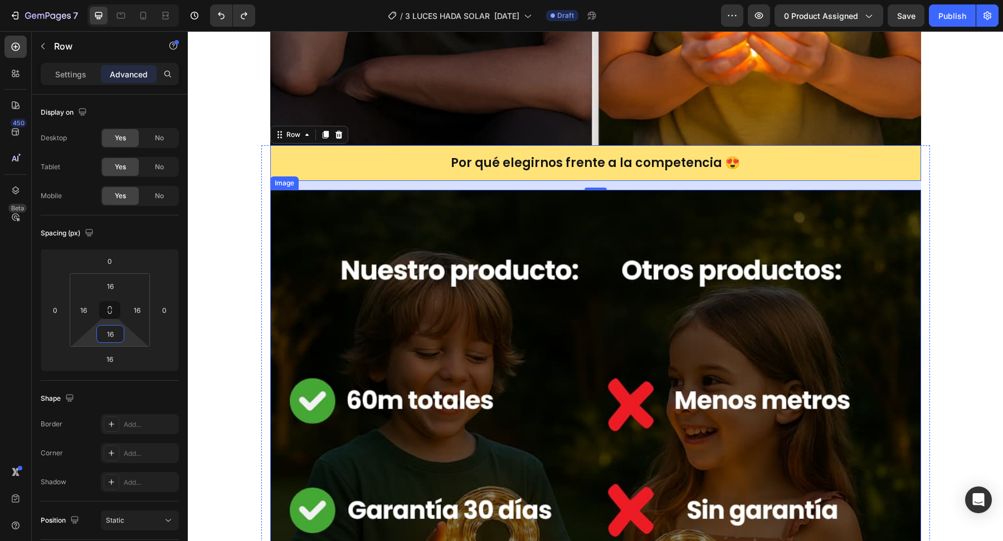
click at [313, 251] on img at bounding box center [595, 515] width 651 height 651
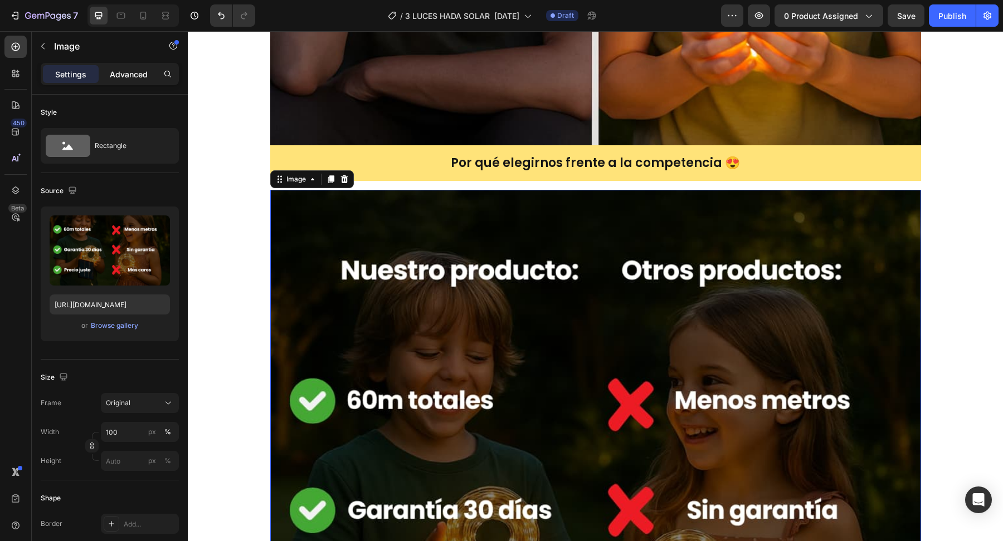
click at [123, 75] on p "Advanced" at bounding box center [129, 75] width 38 height 12
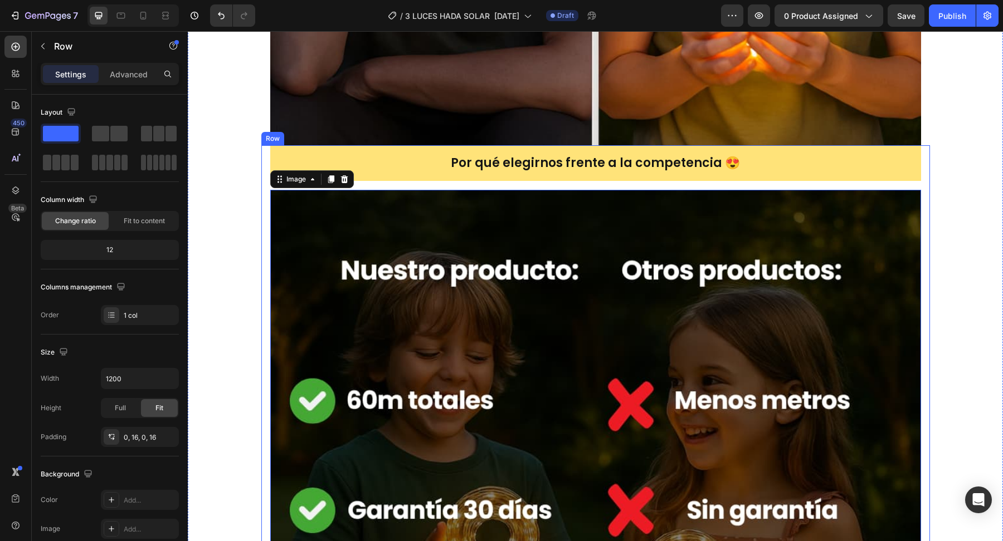
click at [450, 183] on div "Por qué elegirnos frente a la competencia 😍 Heading Row Image 0 😍 Por qué elegi…" at bounding box center [595, 510] width 651 height 731
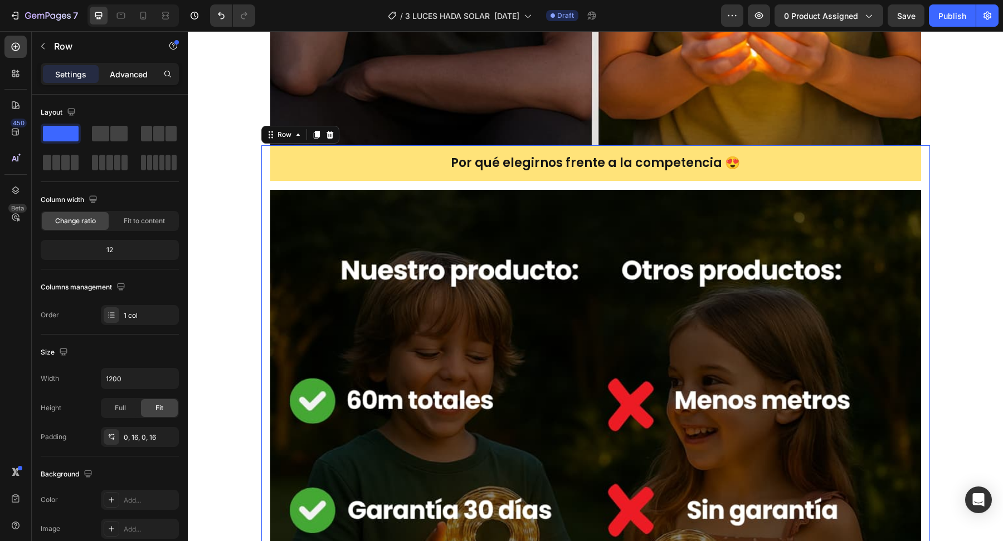
click at [125, 66] on div "Advanced" at bounding box center [129, 74] width 56 height 18
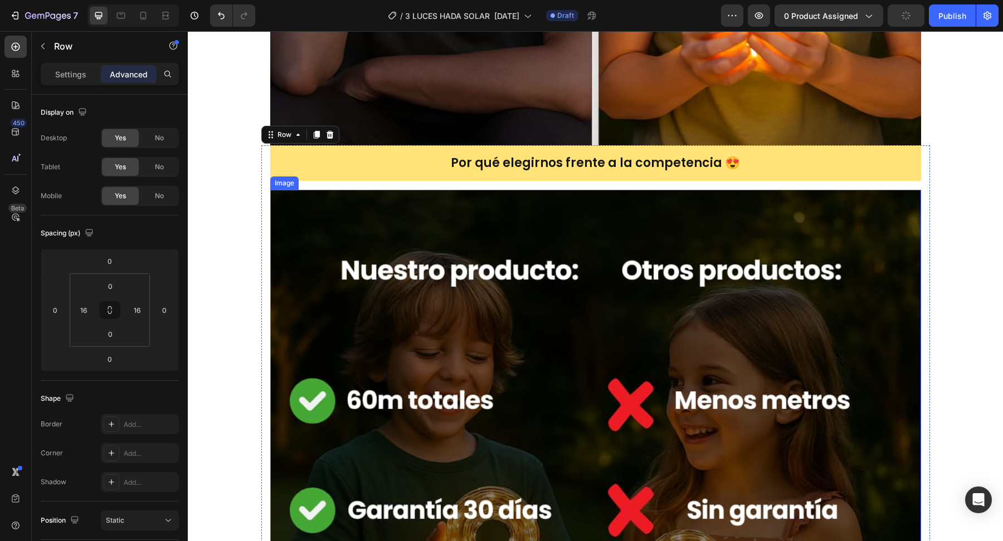
click at [409, 275] on img at bounding box center [595, 515] width 651 height 651
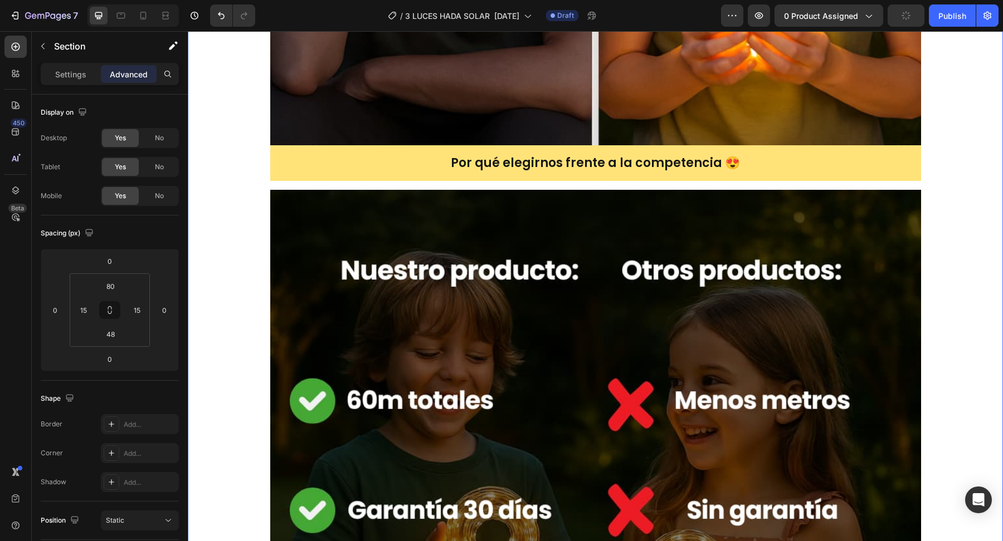
click at [222, 262] on div "Image Icon Icon Icon Icon Icon Icon List 4.9/ Excelente | + 7.923 Reseñas Text …" at bounding box center [595, 524] width 798 height 7857
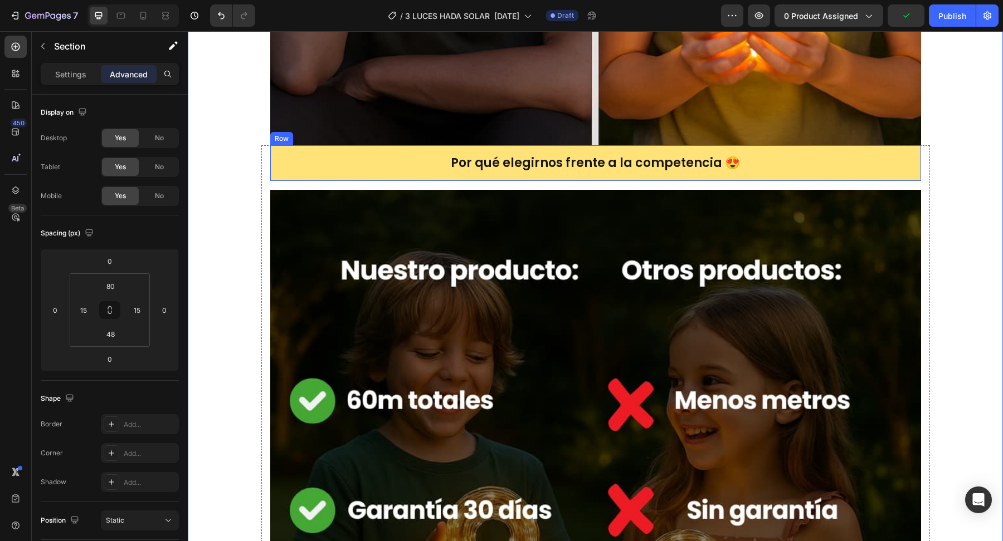
click at [462, 172] on div "Por qué elegirnos frente a la competencia 😍 Heading Row" at bounding box center [595, 163] width 651 height 36
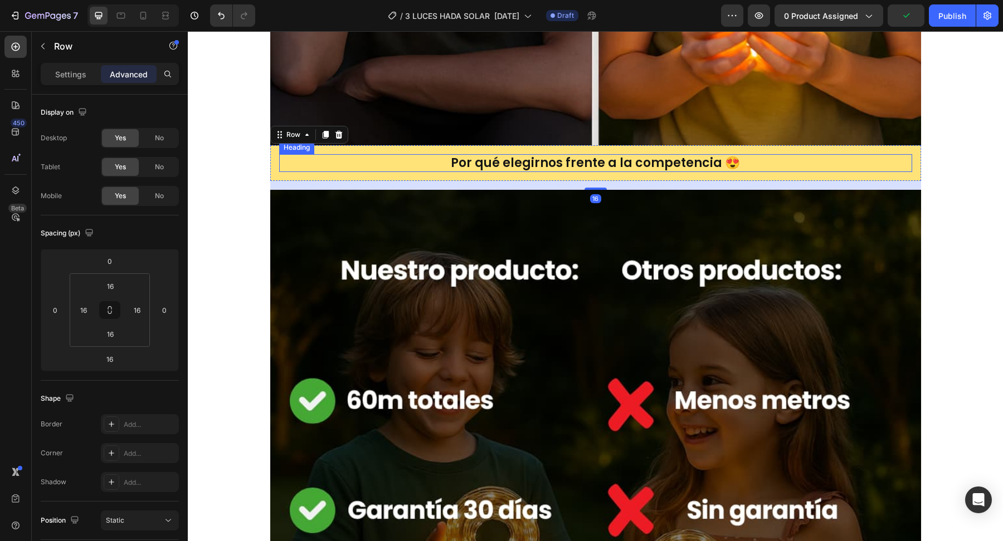
click at [440, 163] on p "Por qué elegirnos frente a la competencia 😍" at bounding box center [595, 163] width 631 height 16
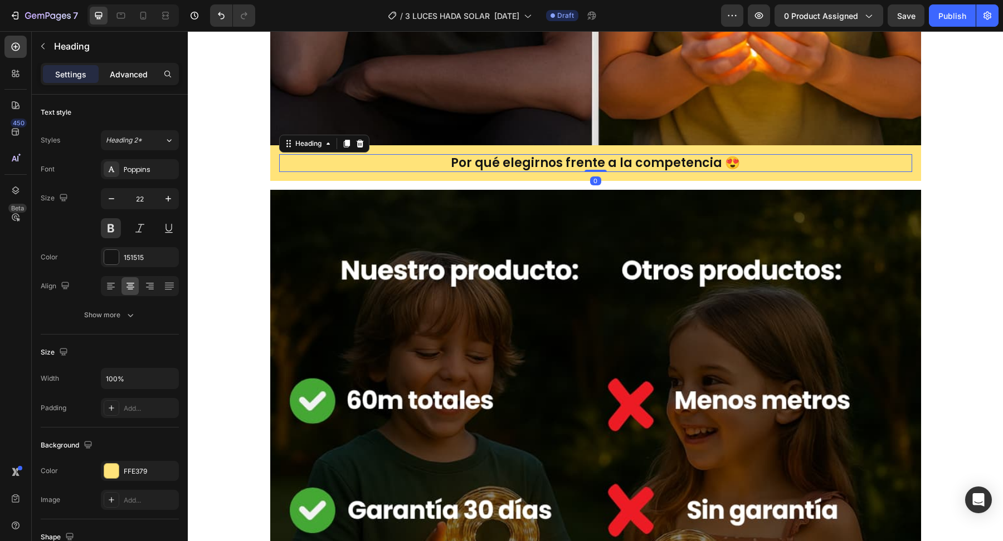
click at [140, 77] on p "Advanced" at bounding box center [129, 75] width 38 height 12
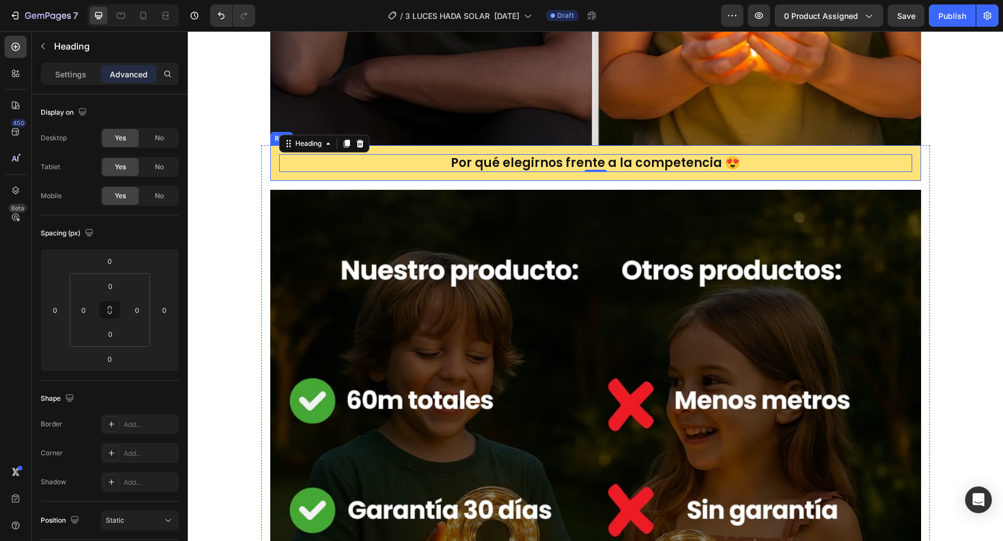
click at [316, 174] on div "Por qué elegirnos frente a la competencia 😍 Heading 0 Row" at bounding box center [595, 163] width 651 height 36
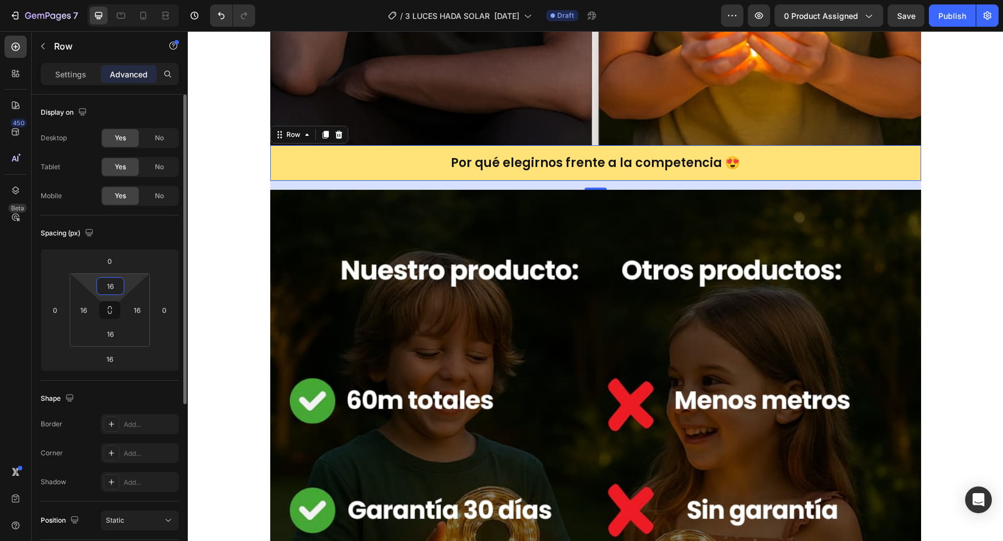
click at [113, 290] on input "16" at bounding box center [110, 286] width 22 height 17
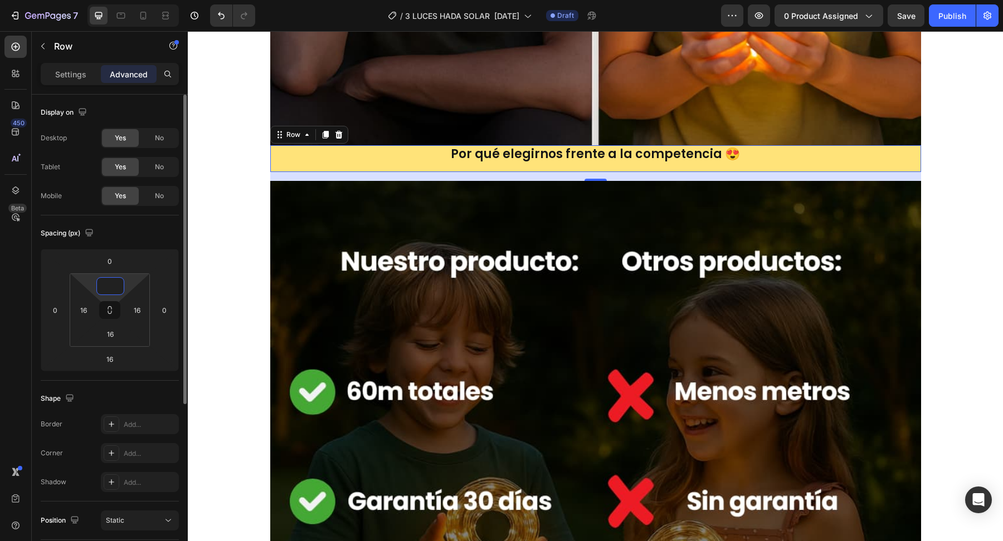
type input "16"
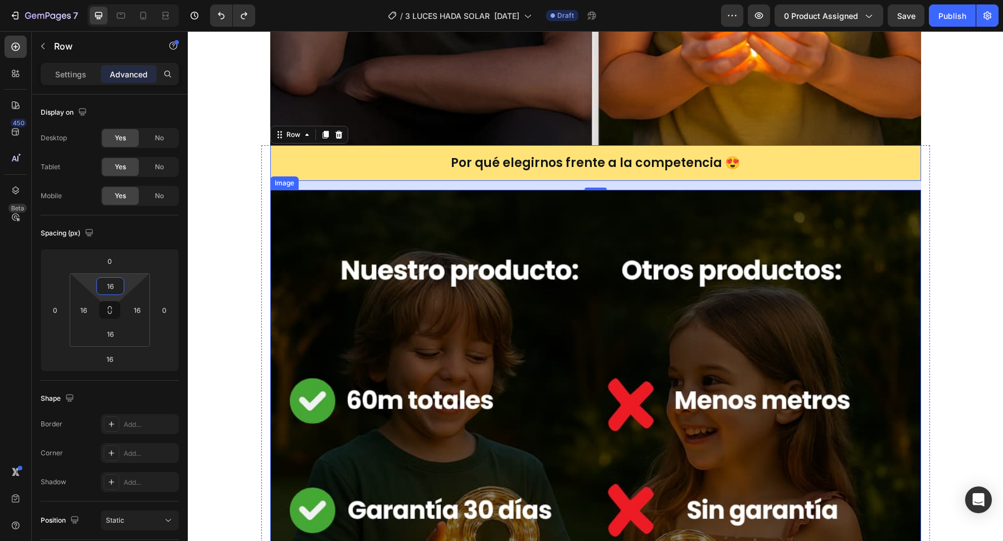
click at [389, 211] on img at bounding box center [595, 515] width 651 height 651
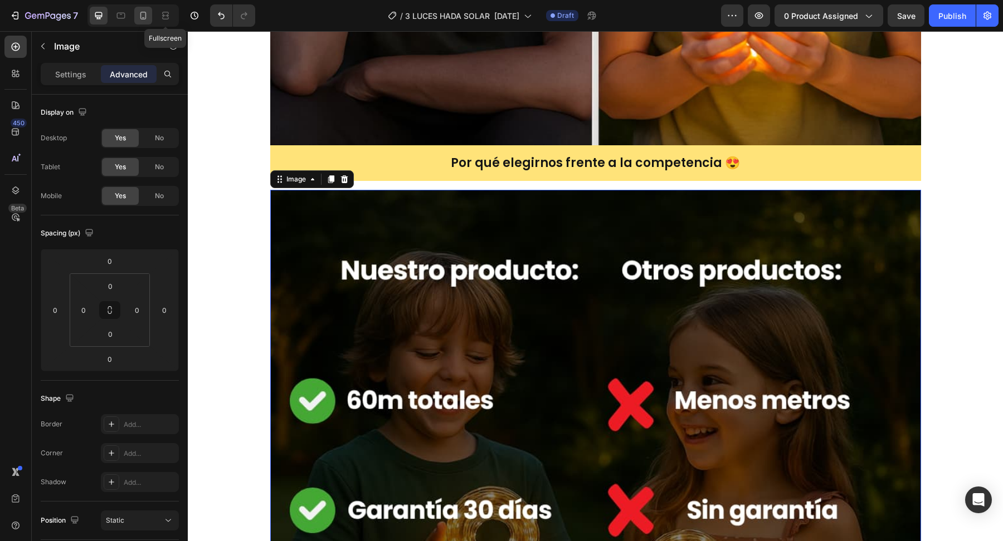
click at [142, 19] on icon at bounding box center [143, 15] width 11 height 11
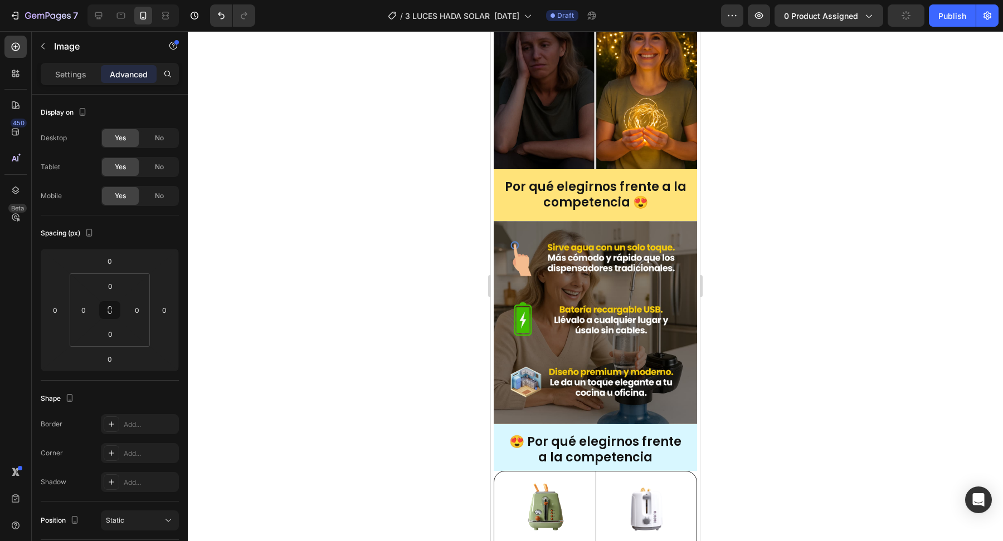
scroll to position [1598, 0]
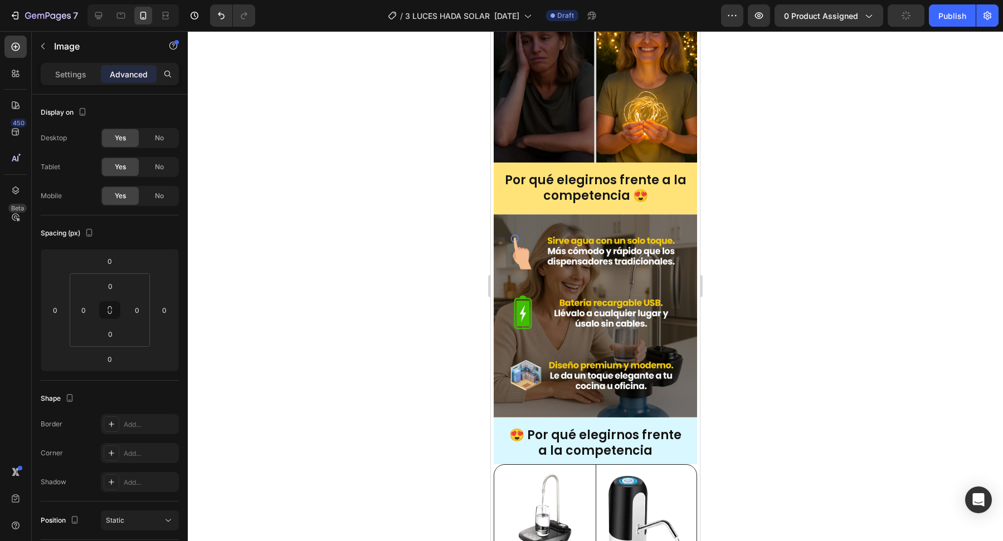
click at [547, 305] on img at bounding box center [595, 315] width 203 height 203
click at [562, 264] on img at bounding box center [595, 315] width 203 height 203
click at [100, 17] on icon at bounding box center [98, 15] width 7 height 7
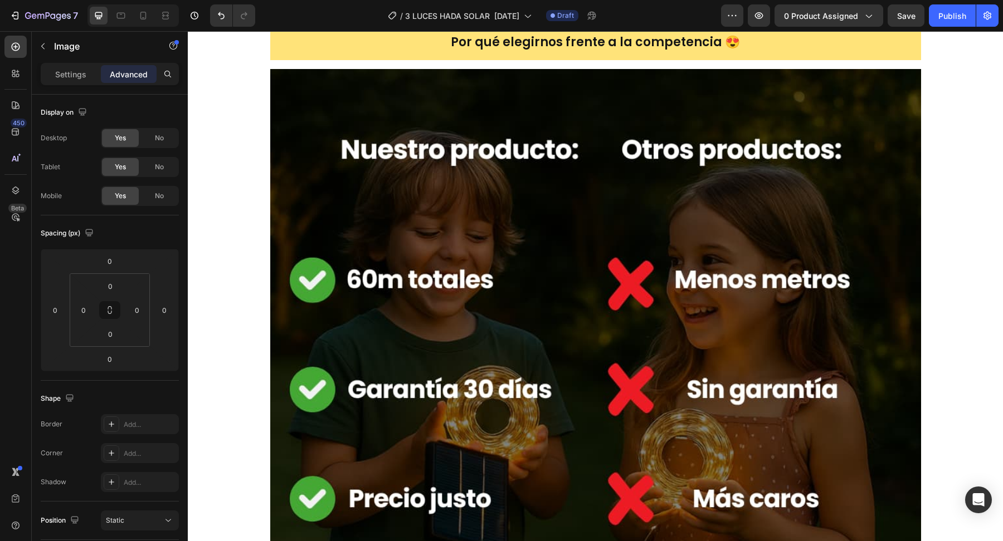
scroll to position [3625, 0]
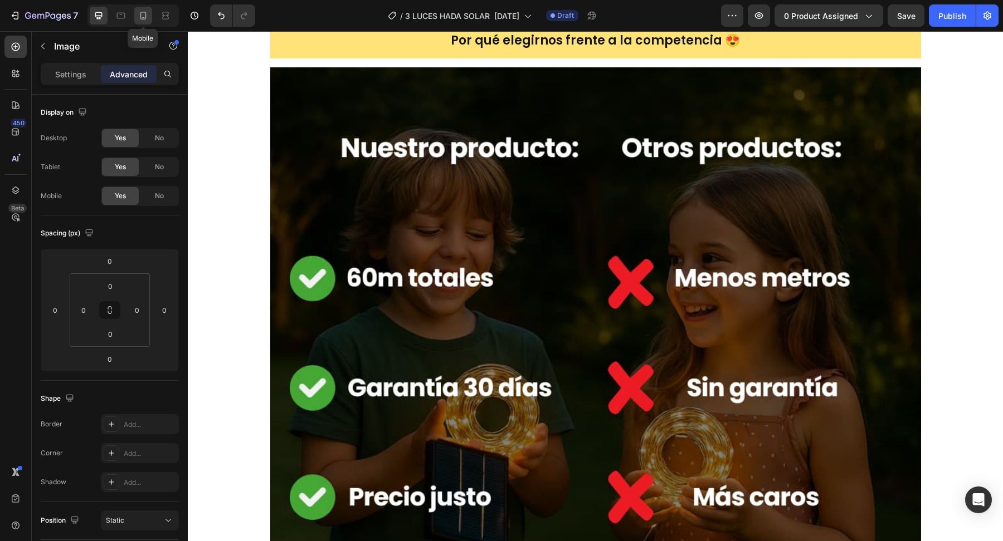
click at [149, 16] on div at bounding box center [143, 16] width 18 height 18
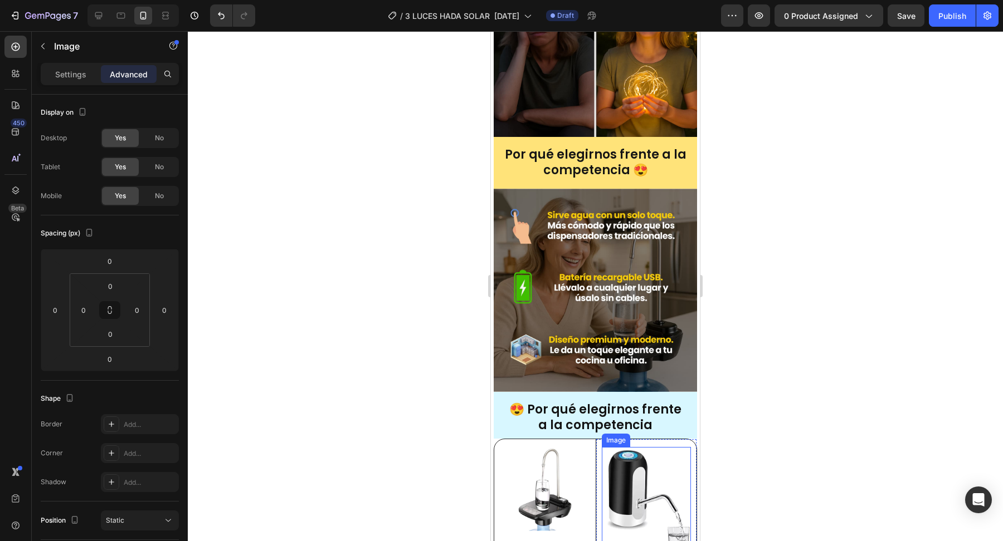
scroll to position [1621, 0]
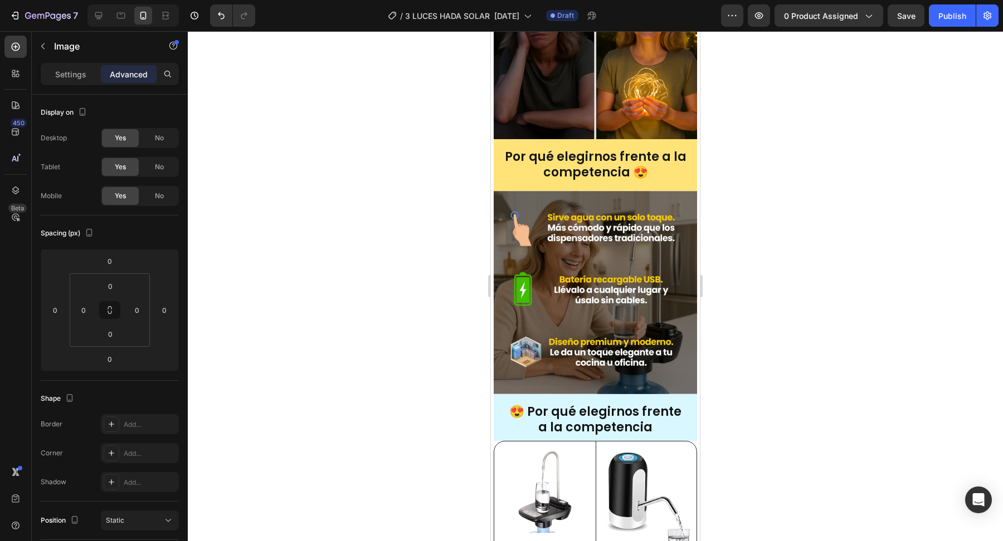
click at [523, 280] on img at bounding box center [595, 292] width 203 height 203
click at [494, 233] on img at bounding box center [595, 292] width 203 height 203
click at [508, 238] on img at bounding box center [595, 292] width 203 height 203
click at [47, 43] on icon "button" at bounding box center [42, 46] width 9 height 9
click at [565, 252] on img at bounding box center [595, 292] width 203 height 203
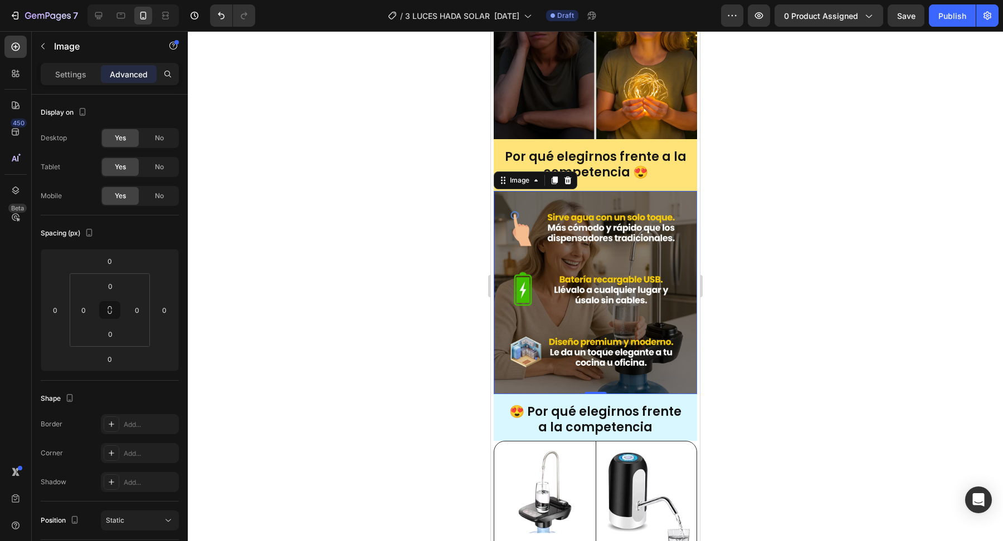
click at [549, 252] on img at bounding box center [595, 292] width 203 height 203
click at [46, 44] on icon "button" at bounding box center [42, 46] width 9 height 9
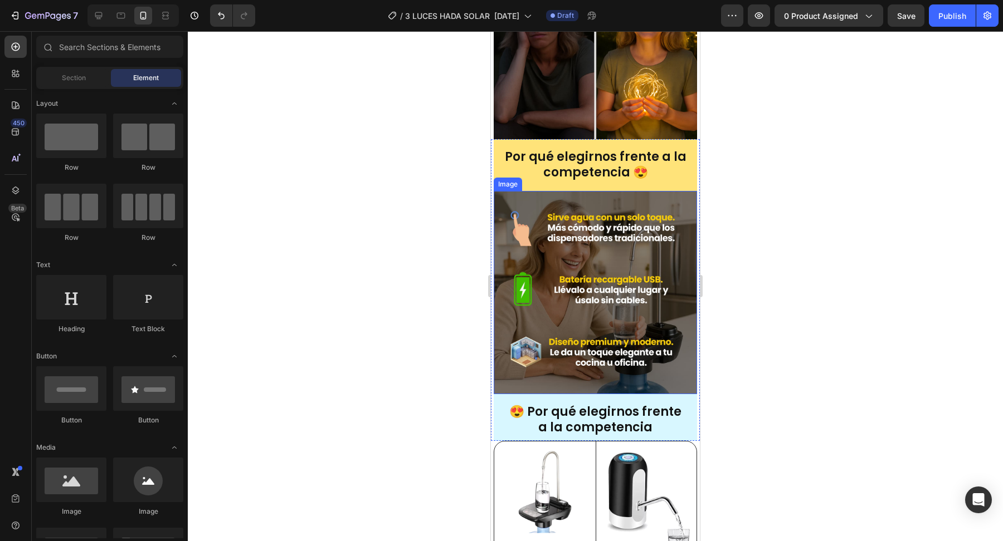
click at [589, 262] on img at bounding box center [595, 292] width 203 height 203
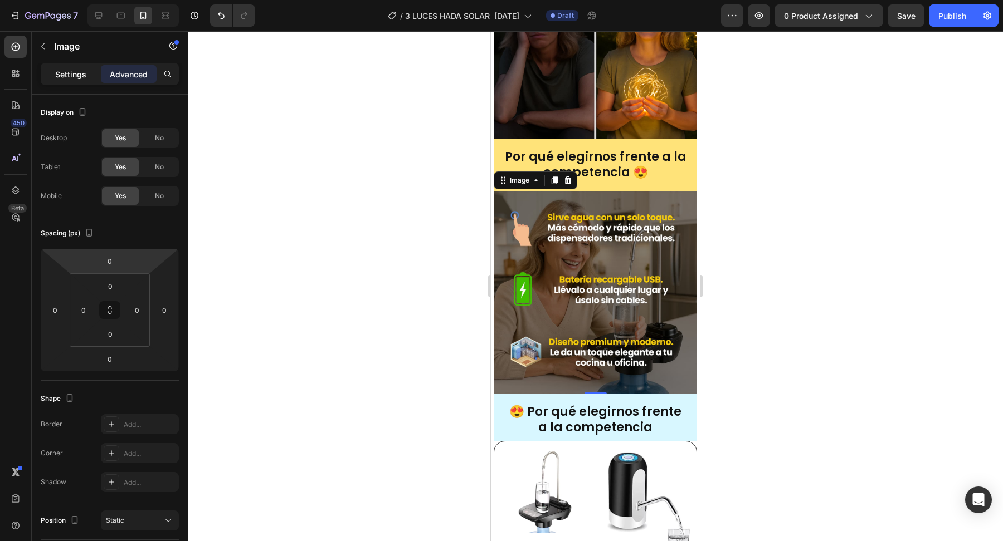
click at [79, 71] on p "Settings" at bounding box center [70, 75] width 31 height 12
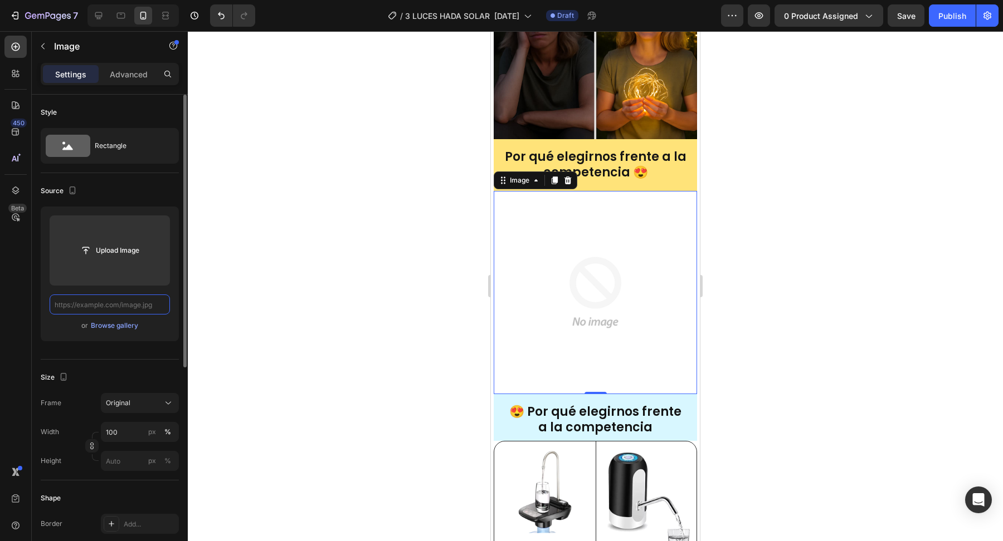
scroll to position [0, 0]
click at [141, 300] on input "text" at bounding box center [110, 305] width 120 height 20
paste input "[URL][DOMAIN_NAME]"
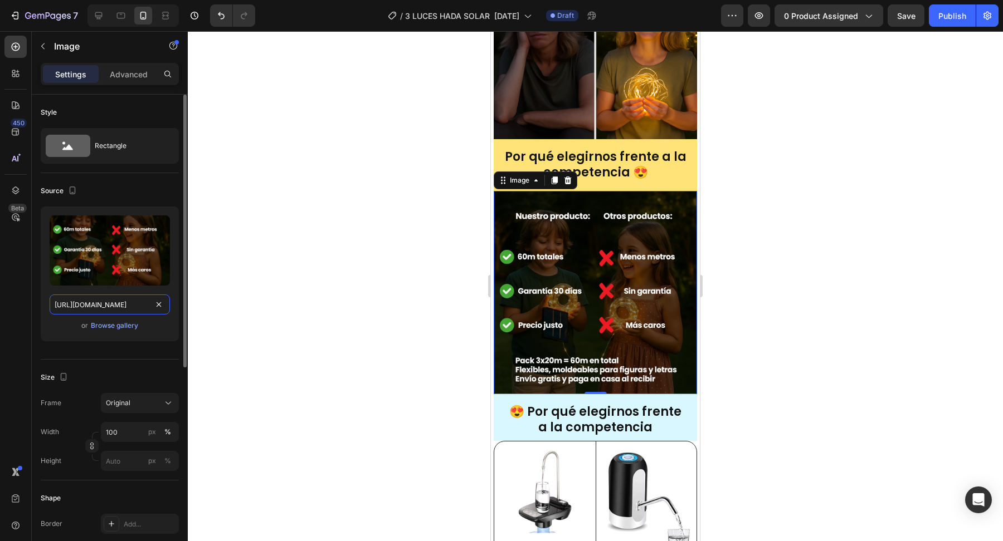
scroll to position [0, 338]
type input "[URL][DOMAIN_NAME]"
click at [426, 335] on div at bounding box center [595, 286] width 815 height 510
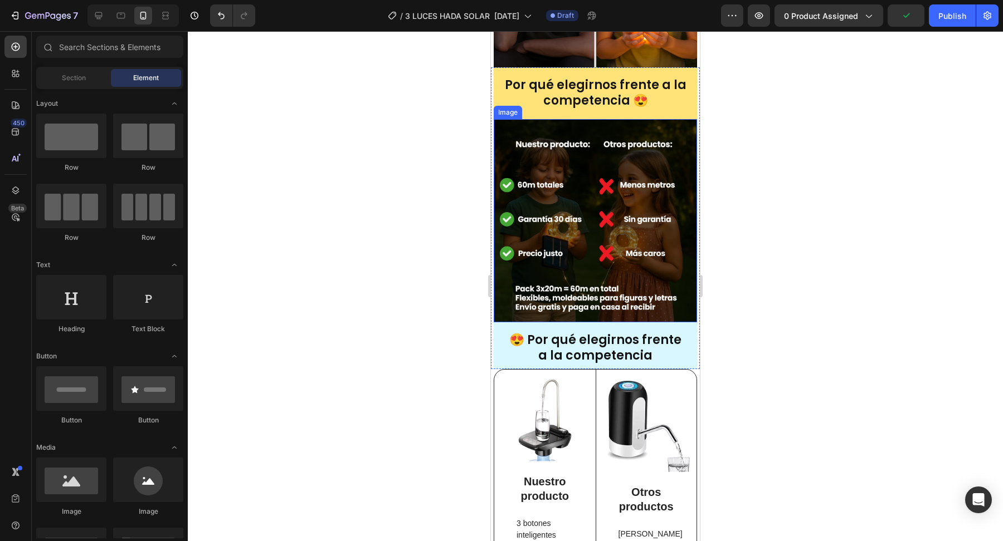
scroll to position [1693, 0]
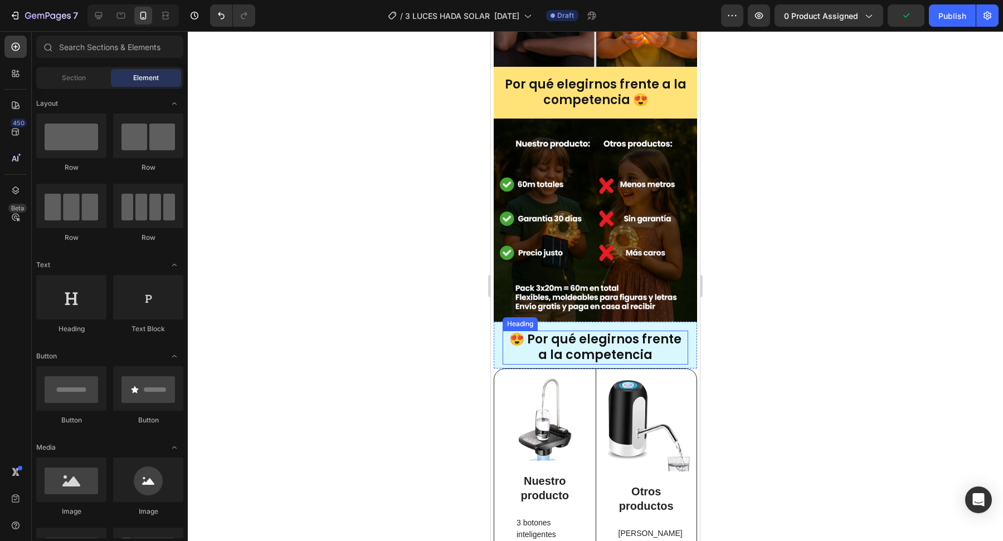
click at [673, 343] on strong "😍 Por qué elegirnos frente a la competencia" at bounding box center [595, 347] width 172 height 33
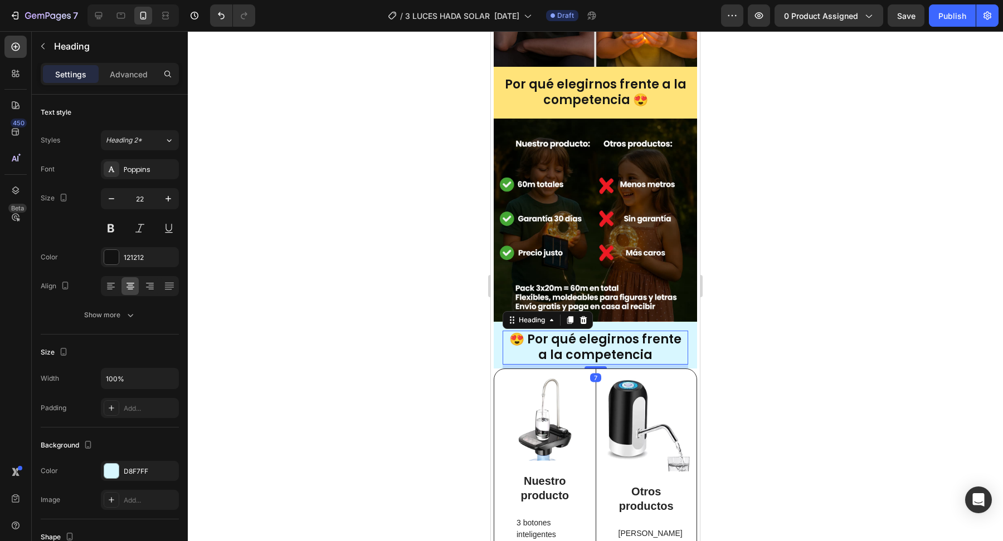
click at [474, 414] on div at bounding box center [595, 286] width 815 height 510
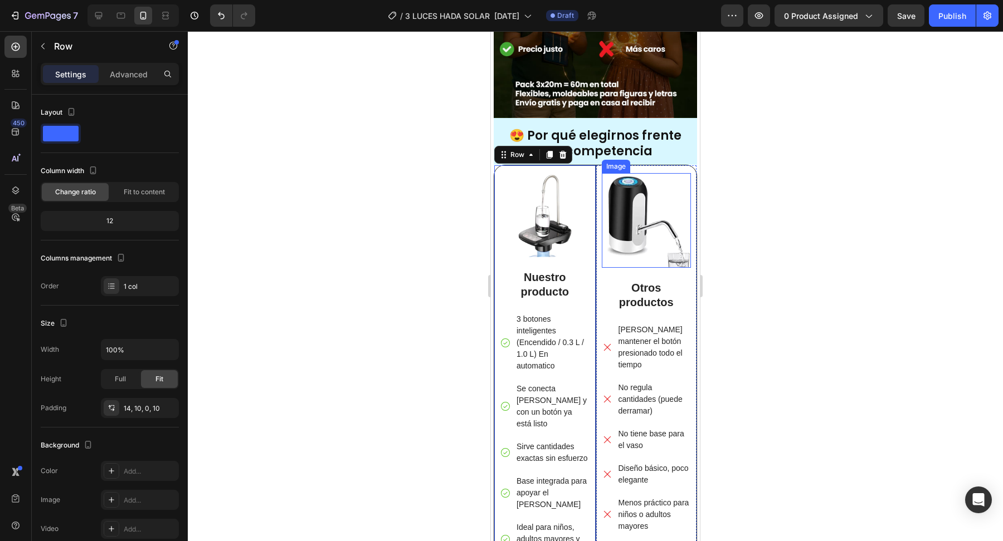
scroll to position [1899, 0]
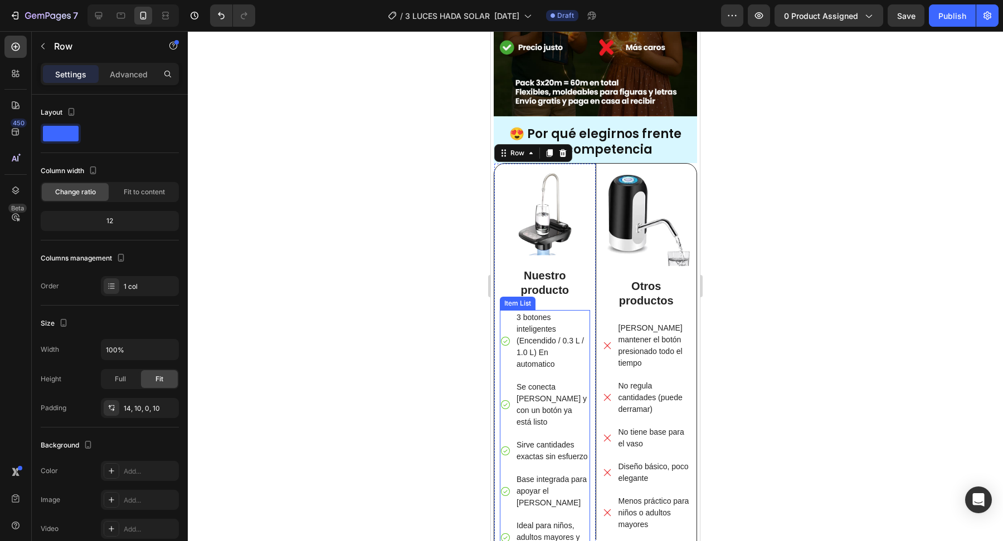
click at [454, 342] on div at bounding box center [595, 286] width 815 height 510
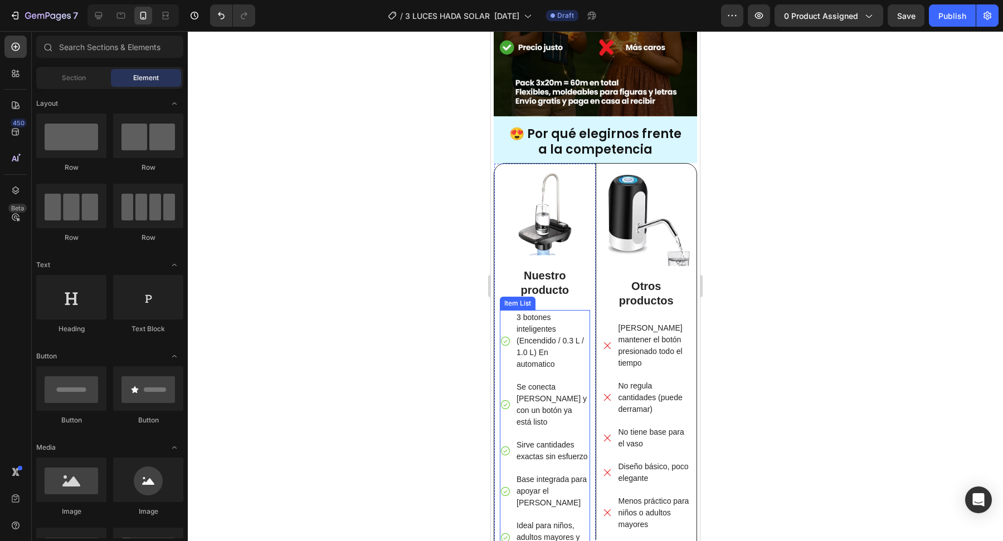
click at [445, 302] on div at bounding box center [595, 286] width 815 height 510
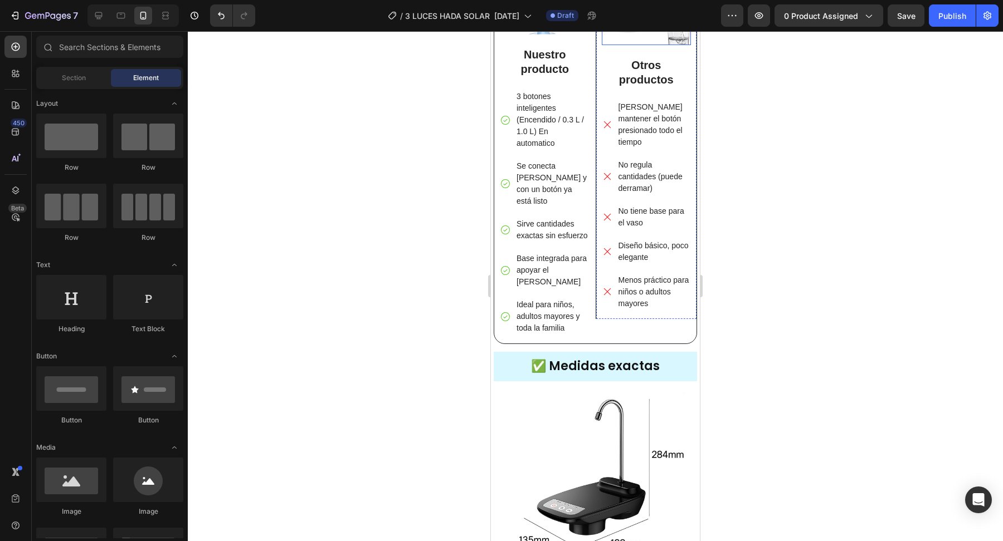
scroll to position [2125, 0]
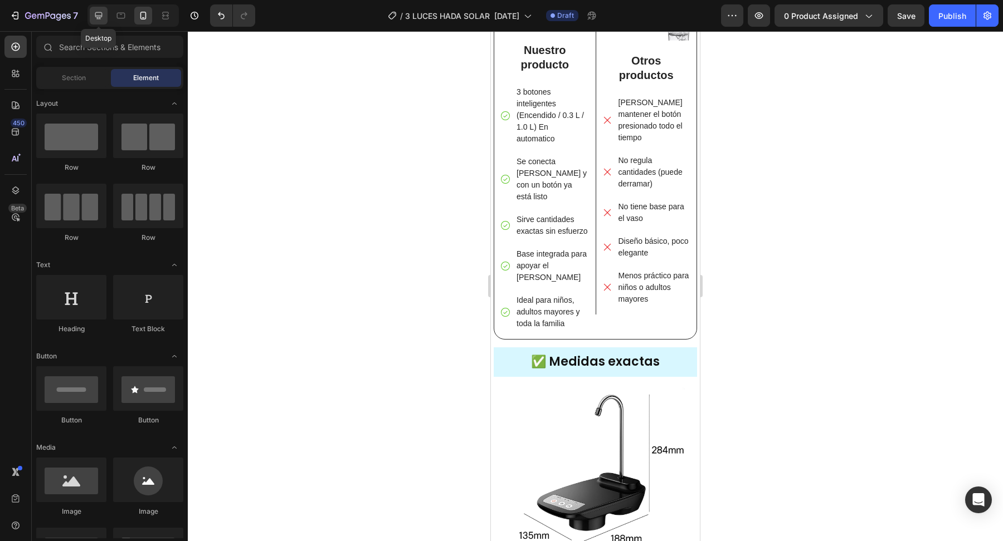
click at [99, 21] on icon at bounding box center [98, 15] width 11 height 11
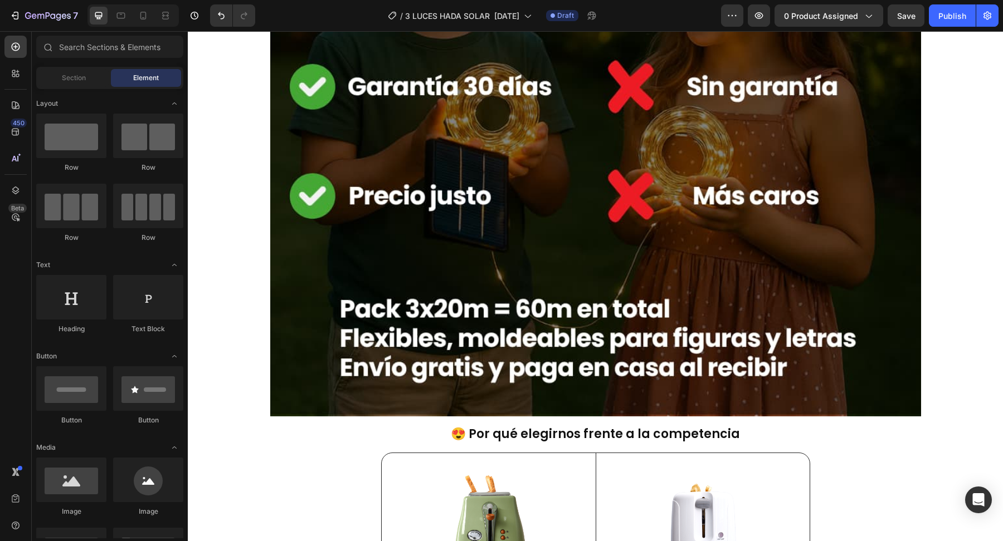
scroll to position [4167, 0]
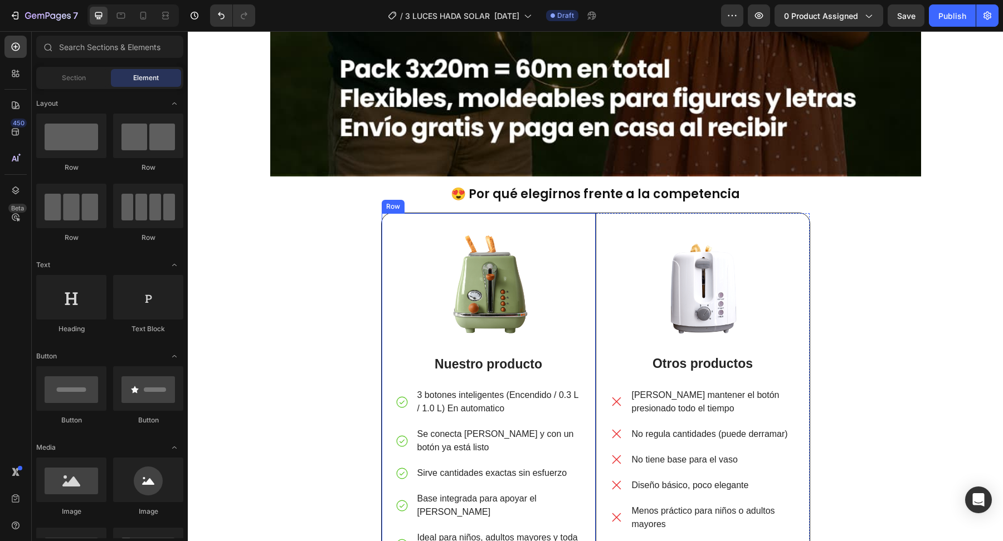
click at [387, 227] on div "Image Nuestro producto Text Block 3 botones inteligentes (Encendido / 0.3 L / 1…" at bounding box center [489, 393] width 214 height 360
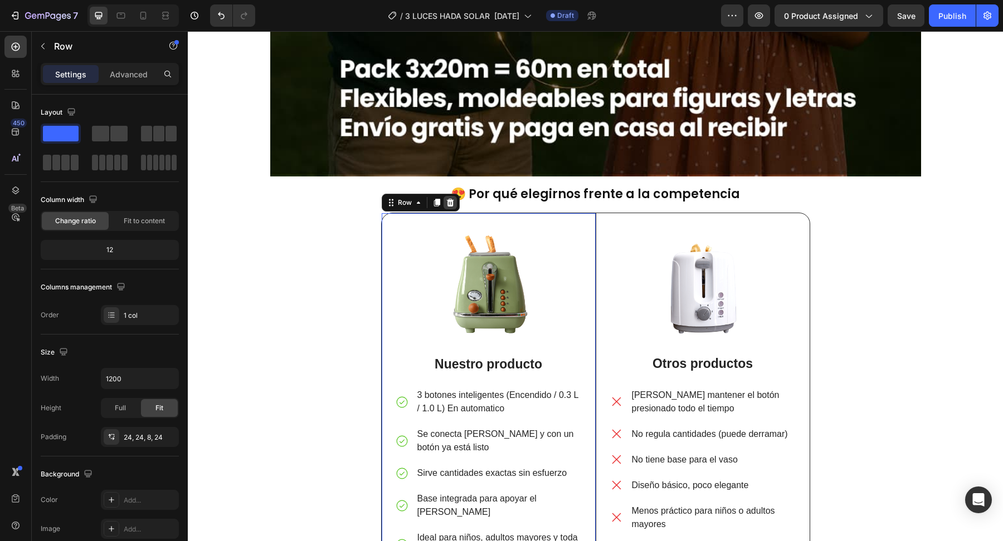
click at [453, 198] on div at bounding box center [449, 202] width 13 height 13
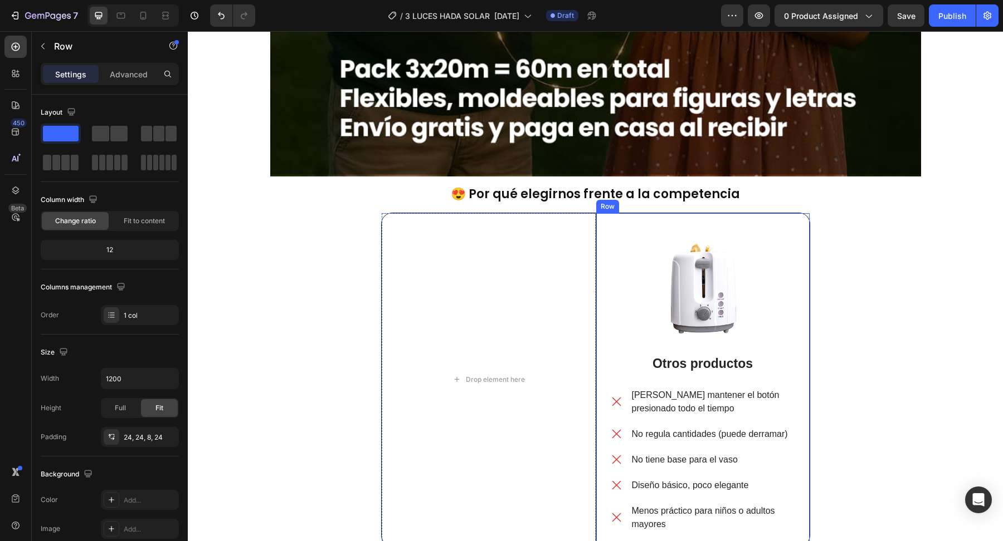
click at [603, 217] on div "Image Otros productos Text Block [PERSON_NAME] mantener el botón presionado tod…" at bounding box center [702, 379] width 214 height 333
click at [666, 199] on icon at bounding box center [664, 203] width 7 height 8
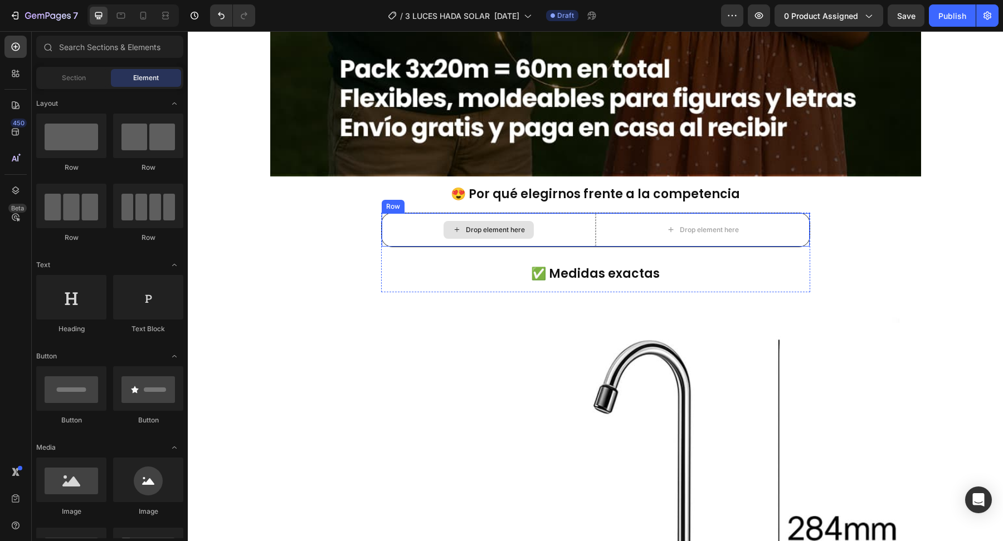
click at [404, 213] on div "Drop element here" at bounding box center [489, 229] width 214 height 33
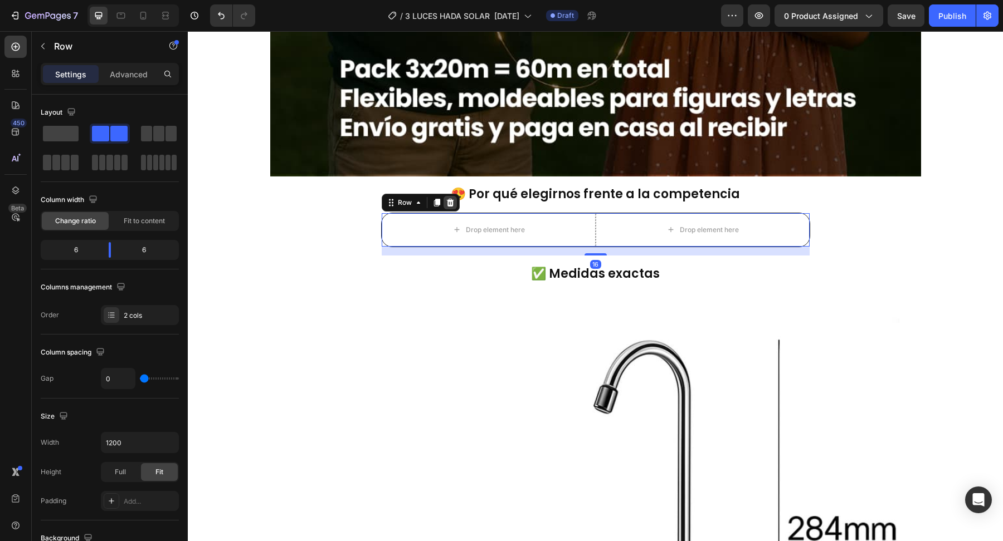
click at [452, 199] on icon at bounding box center [449, 203] width 7 height 8
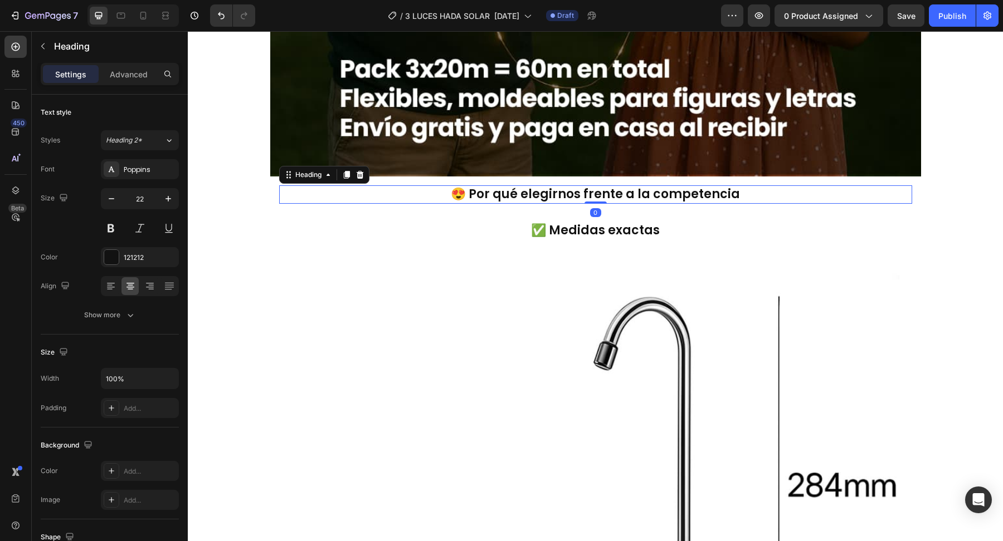
click at [444, 194] on h2 "😍 Por qué elegirnos frente a la competencia" at bounding box center [595, 194] width 633 height 18
click at [358, 175] on icon at bounding box center [359, 175] width 7 height 8
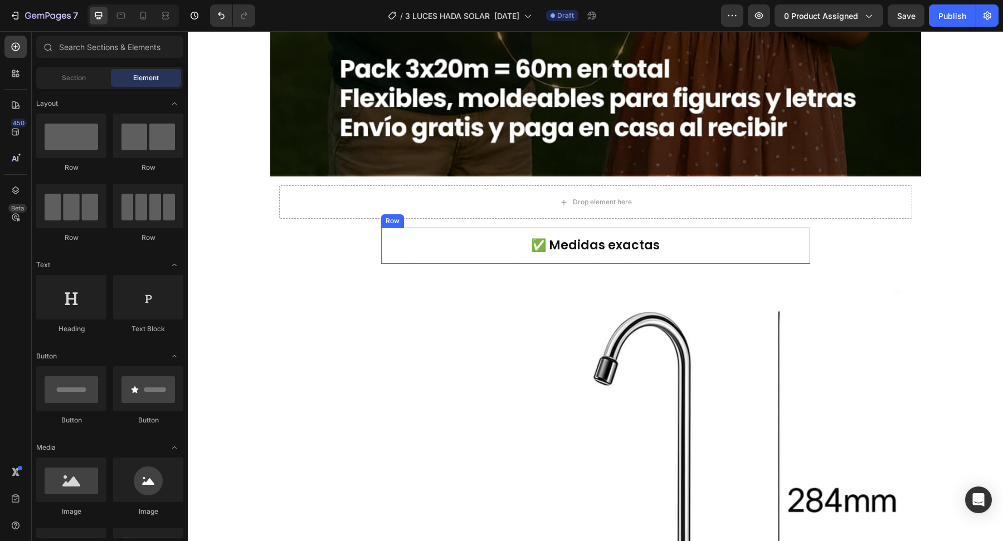
click at [424, 231] on div "✅ Medidas exactas Heading Row" at bounding box center [595, 246] width 429 height 36
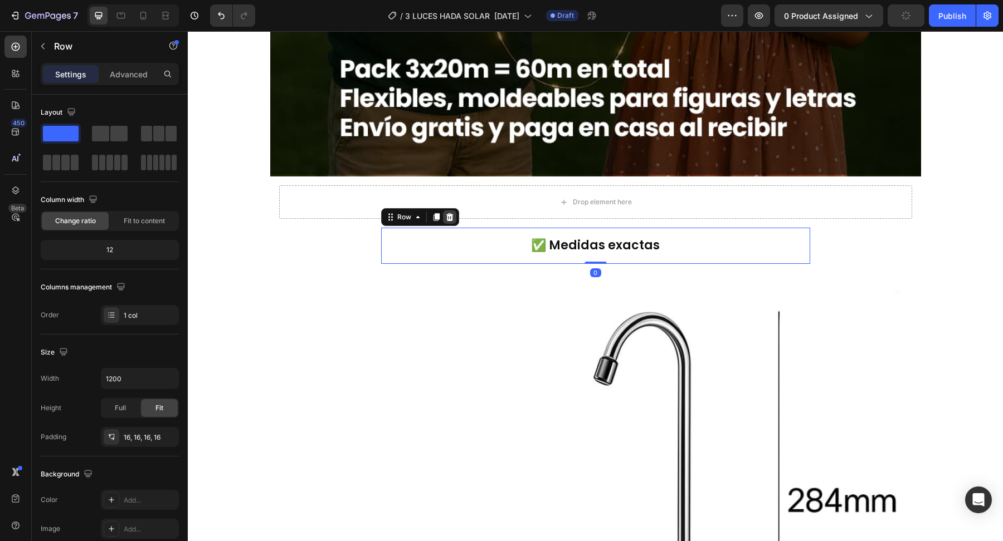
click at [446, 220] on div at bounding box center [449, 217] width 13 height 13
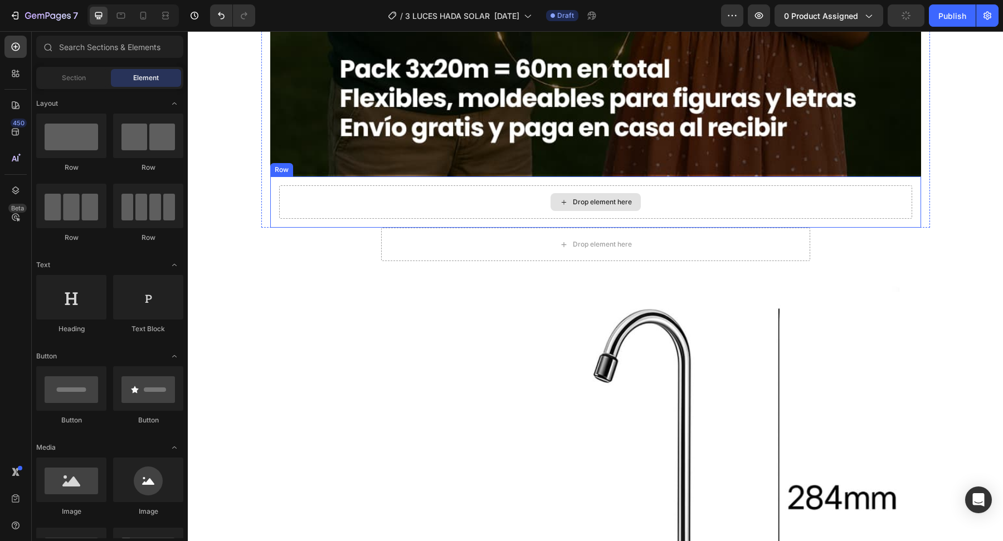
click at [412, 204] on div "Drop element here" at bounding box center [595, 201] width 633 height 33
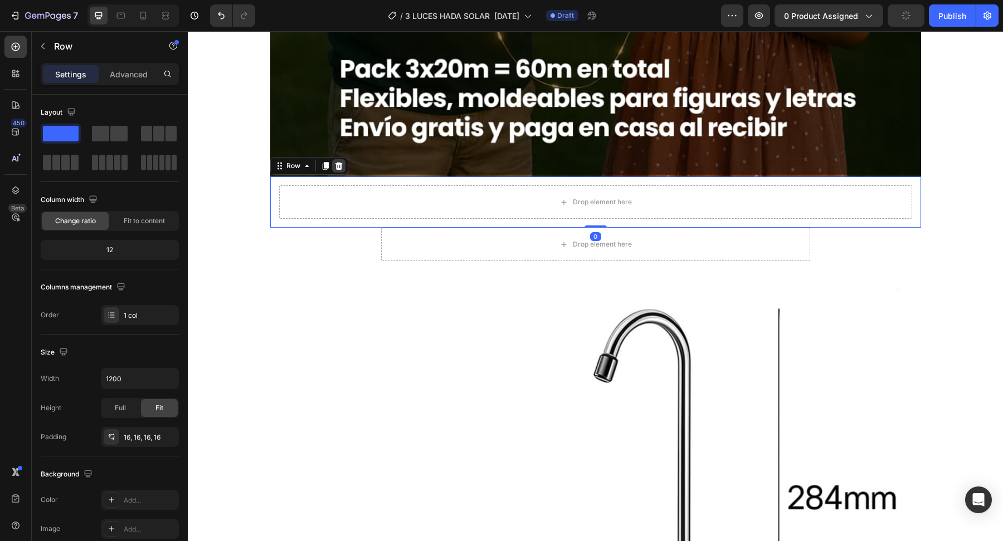
click at [343, 163] on div at bounding box center [338, 165] width 13 height 13
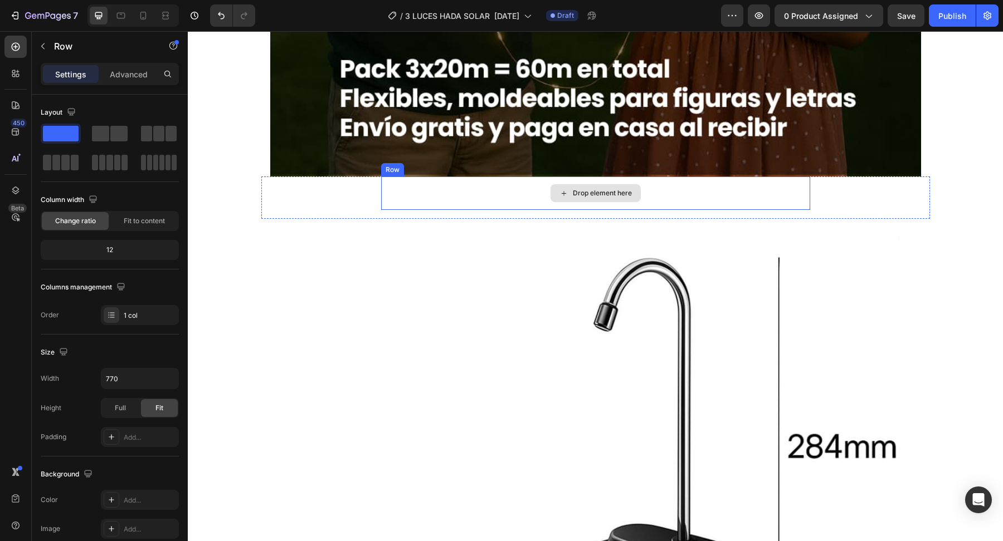
click at [424, 197] on div "Drop element here" at bounding box center [595, 193] width 429 height 33
click at [448, 167] on icon at bounding box center [449, 166] width 7 height 8
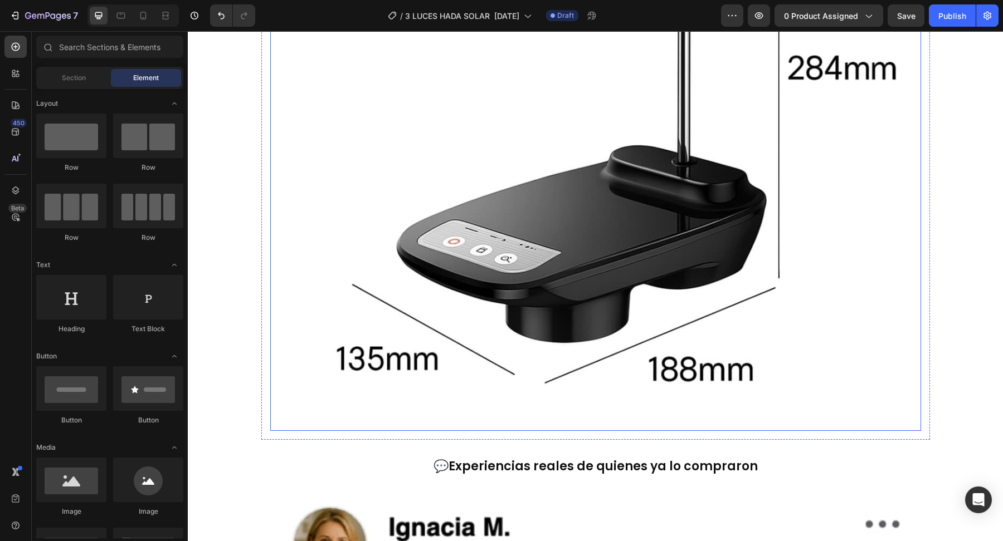
scroll to position [4273, 0]
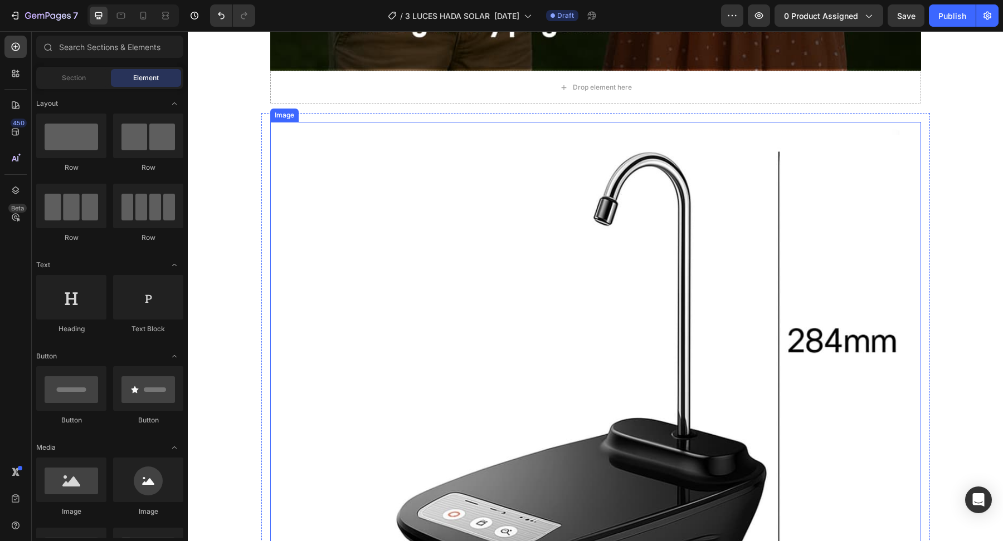
click at [433, 309] on img at bounding box center [595, 413] width 651 height 582
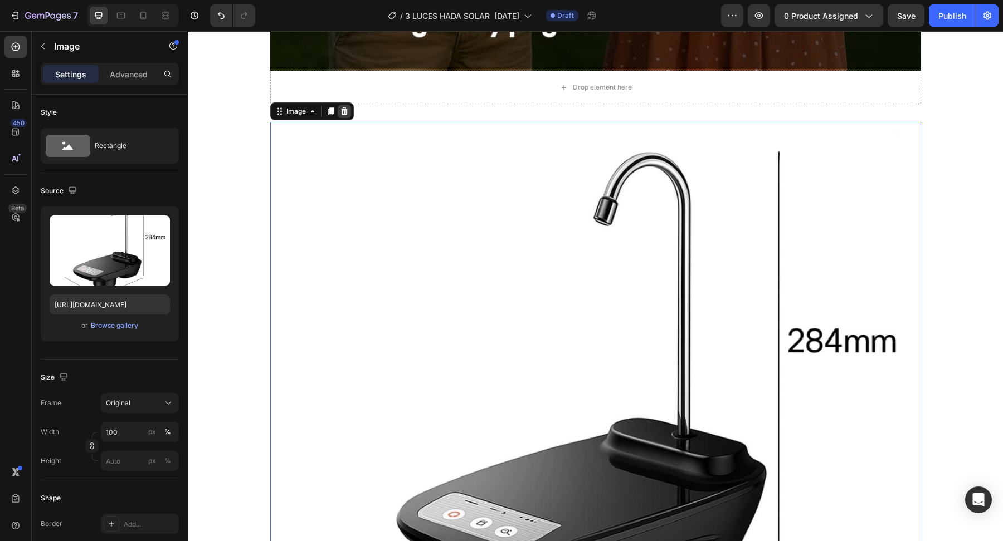
click at [343, 115] on div at bounding box center [344, 111] width 13 height 13
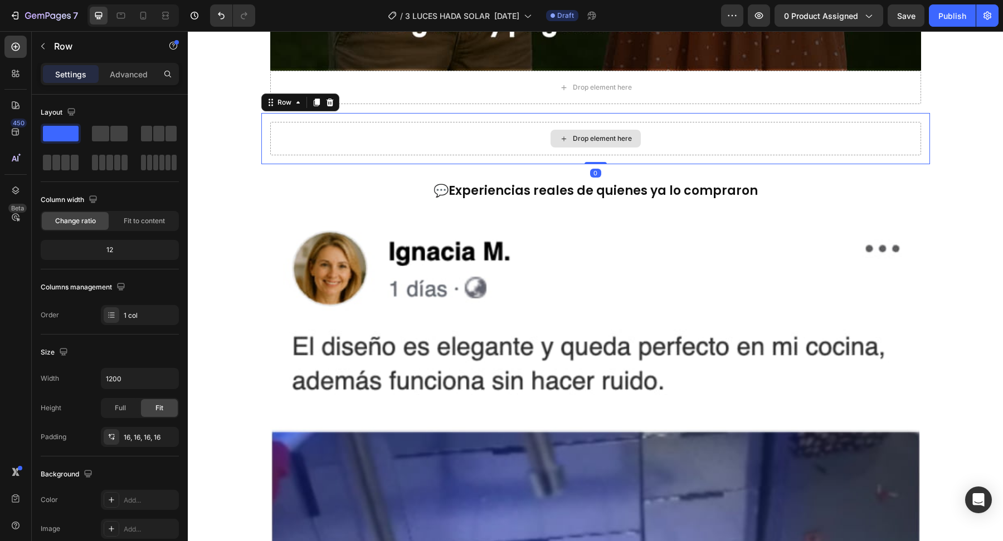
click at [353, 126] on div "Drop element here" at bounding box center [595, 138] width 651 height 33
click at [328, 101] on icon at bounding box center [329, 103] width 7 height 8
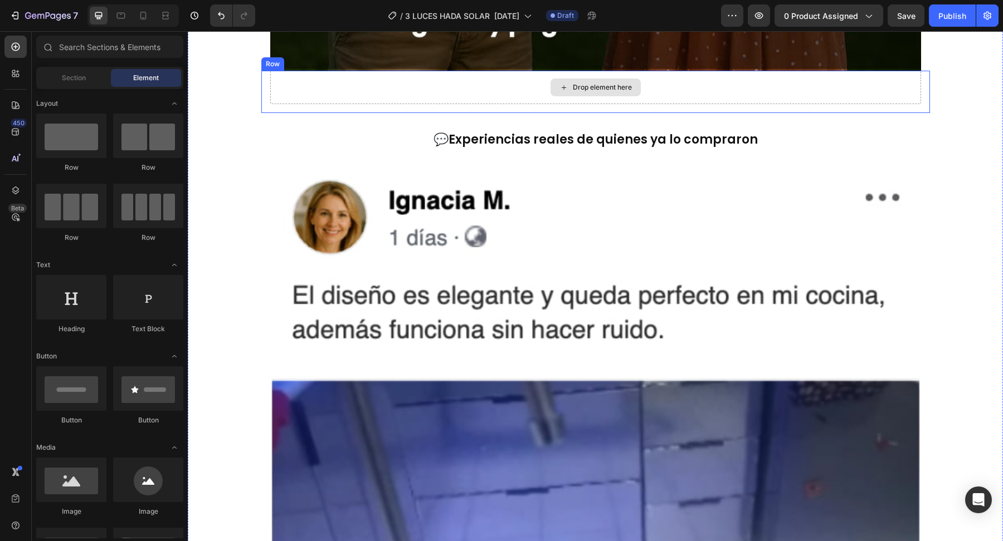
click at [345, 92] on div "Drop element here" at bounding box center [595, 87] width 651 height 33
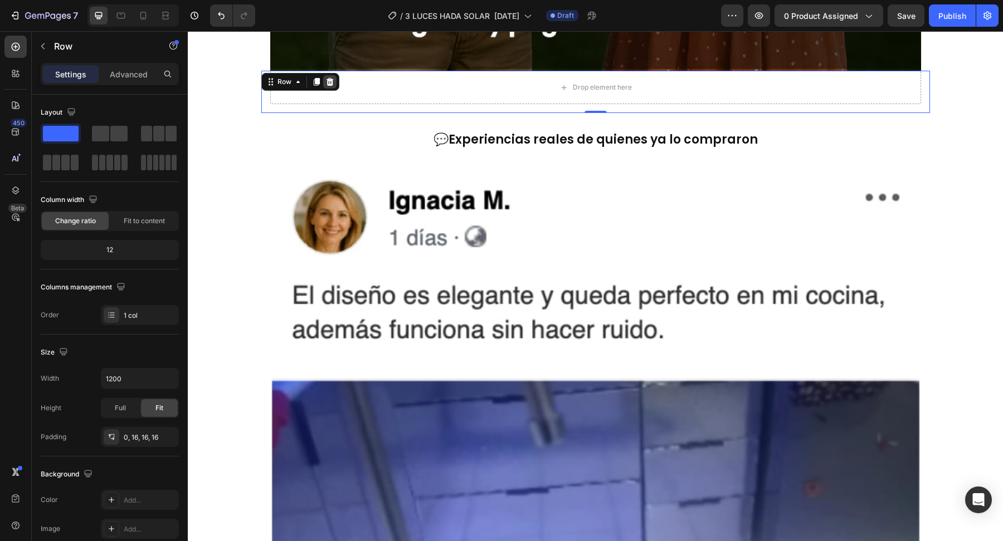
click at [327, 85] on div at bounding box center [329, 81] width 13 height 13
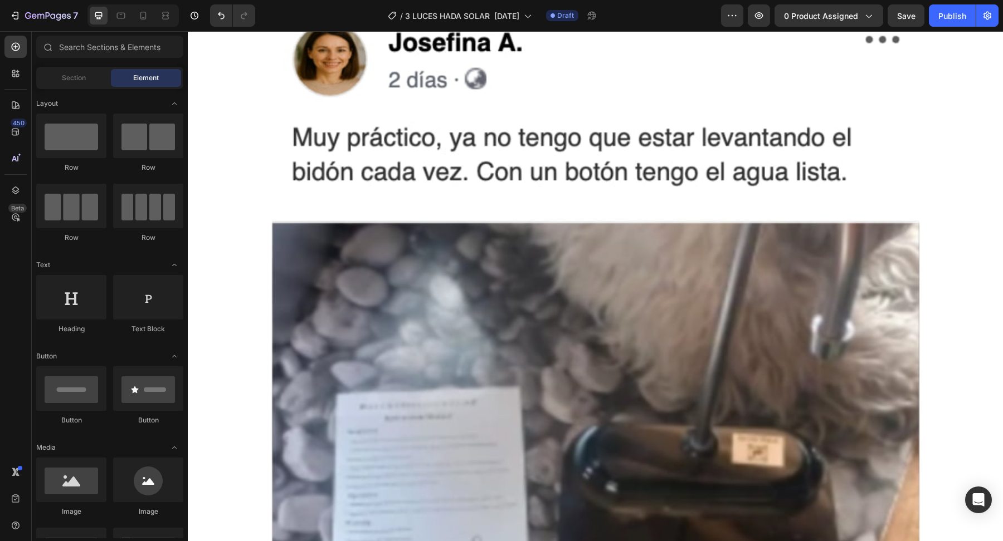
scroll to position [5216, 0]
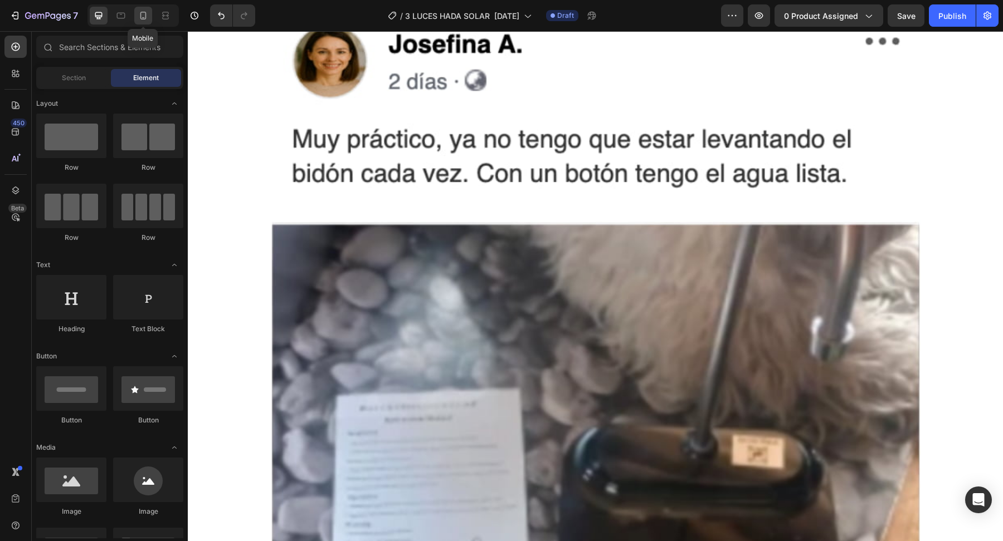
click at [147, 16] on icon at bounding box center [143, 15] width 11 height 11
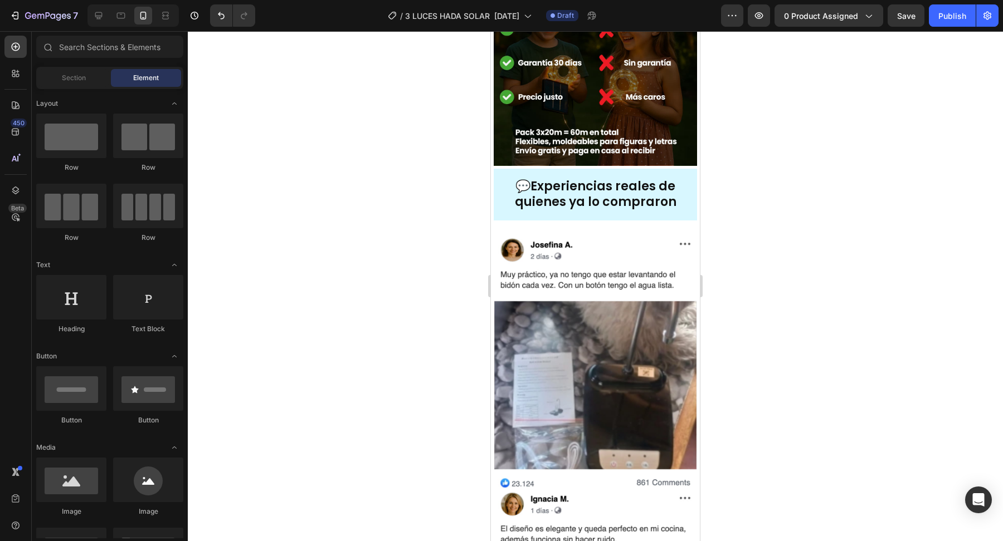
scroll to position [1902, 0]
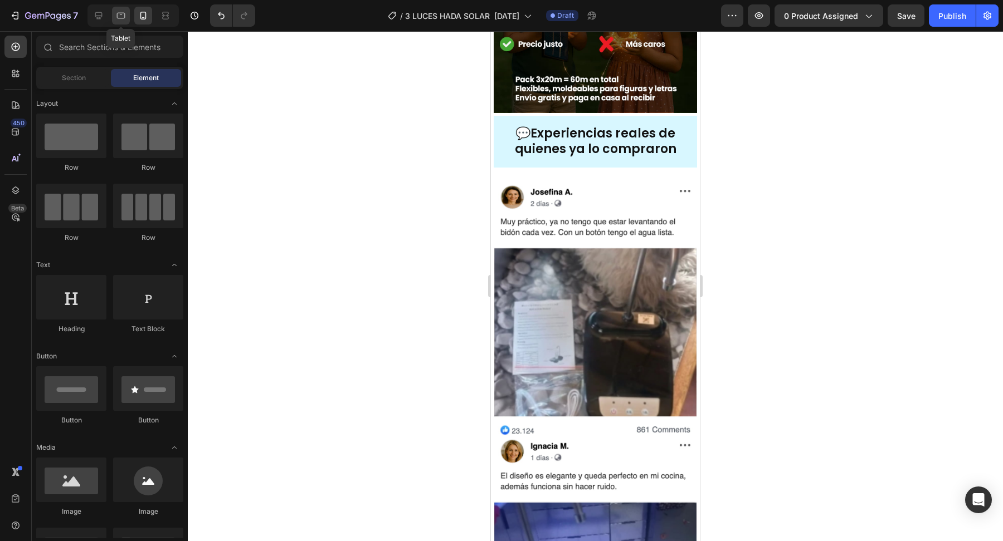
click at [121, 12] on icon at bounding box center [120, 15] width 11 height 11
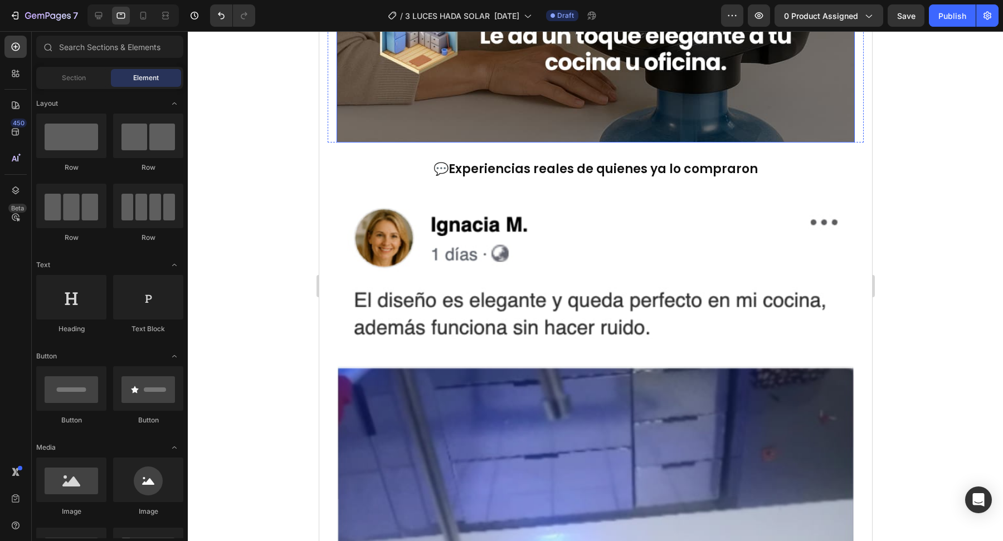
scroll to position [3433, 0]
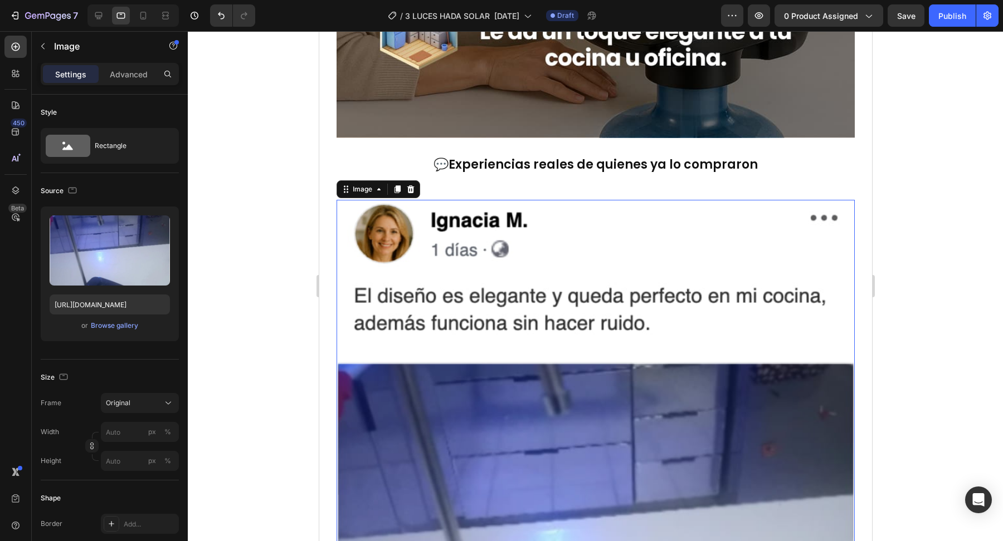
click at [526, 363] on img at bounding box center [595, 524] width 518 height 648
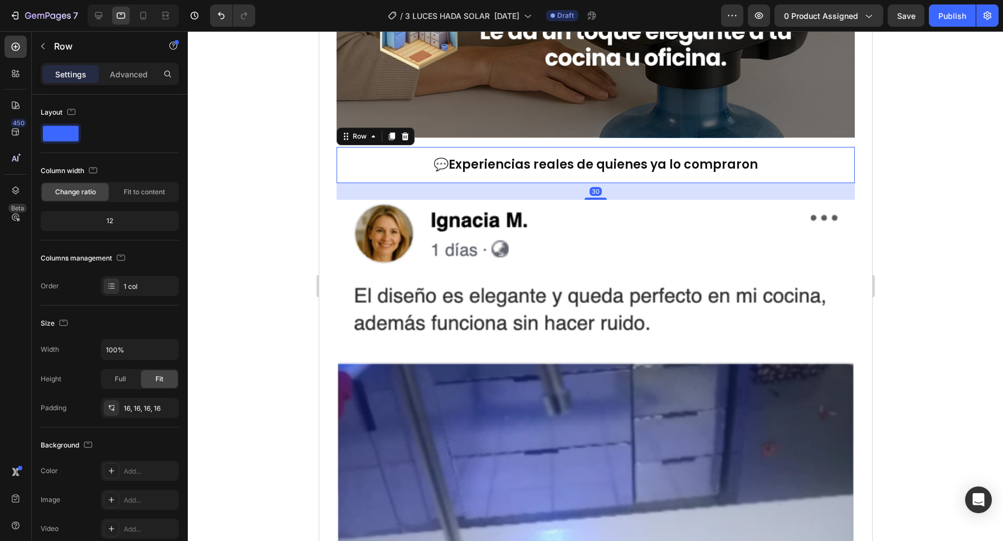
click at [483, 176] on div "💬 Experiencias reales de quienes ya lo compraron Heading Row 30" at bounding box center [595, 165] width 518 height 36
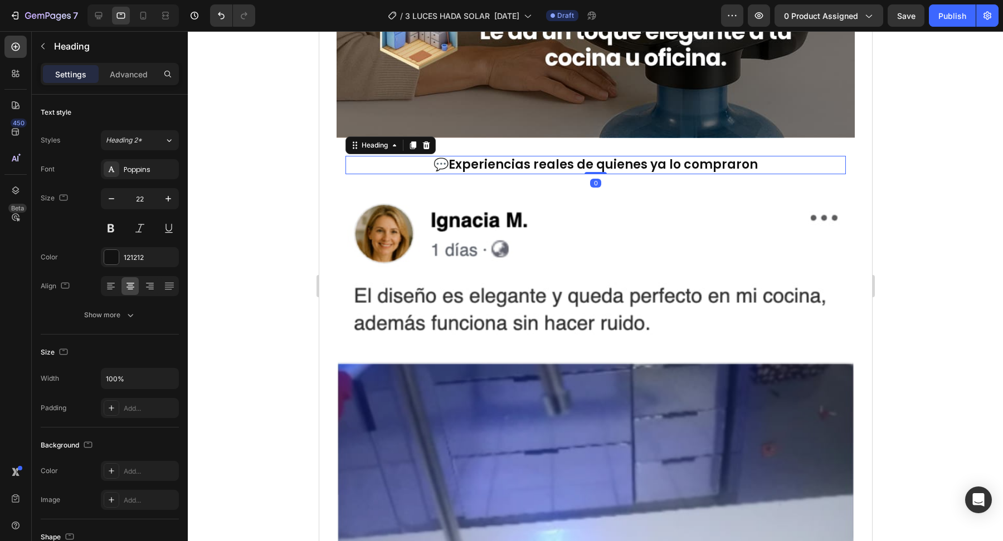
click at [402, 157] on h2 "💬 Experiencias reales de quienes ya lo compraron" at bounding box center [595, 165] width 500 height 18
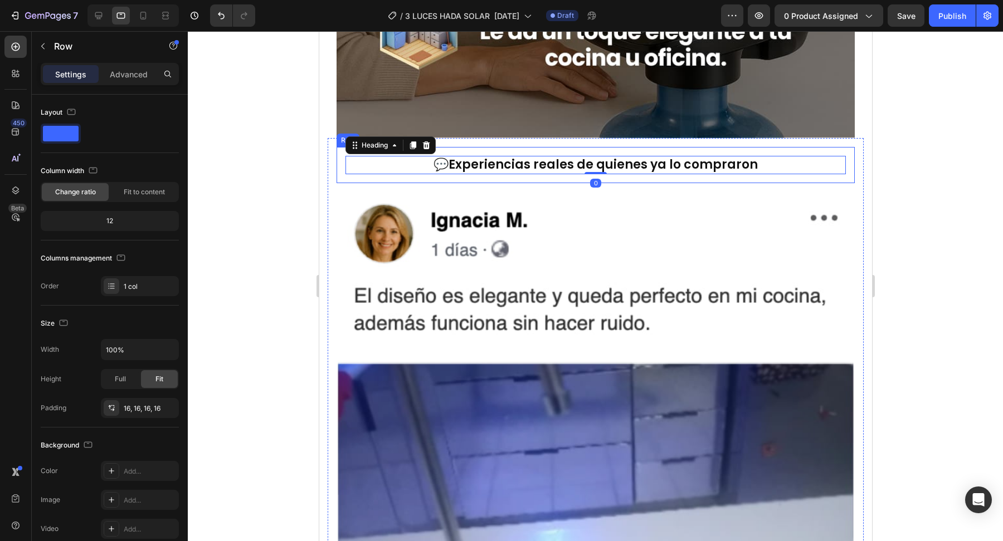
click at [438, 147] on div "💬 Experiencias reales de quienes ya lo compraron Heading 0 Row" at bounding box center [595, 165] width 518 height 36
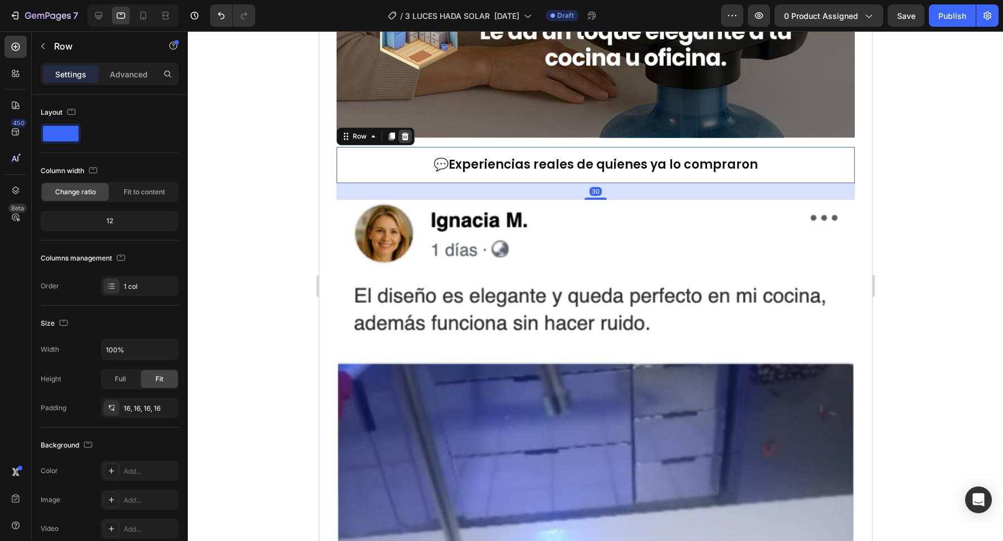
click at [406, 135] on icon at bounding box center [404, 137] width 7 height 8
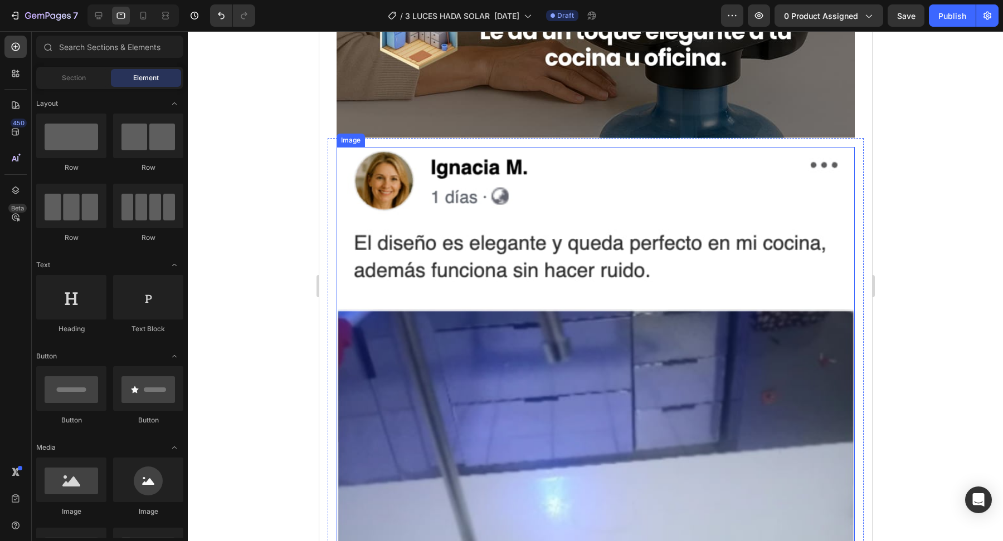
click at [410, 147] on img at bounding box center [595, 471] width 518 height 648
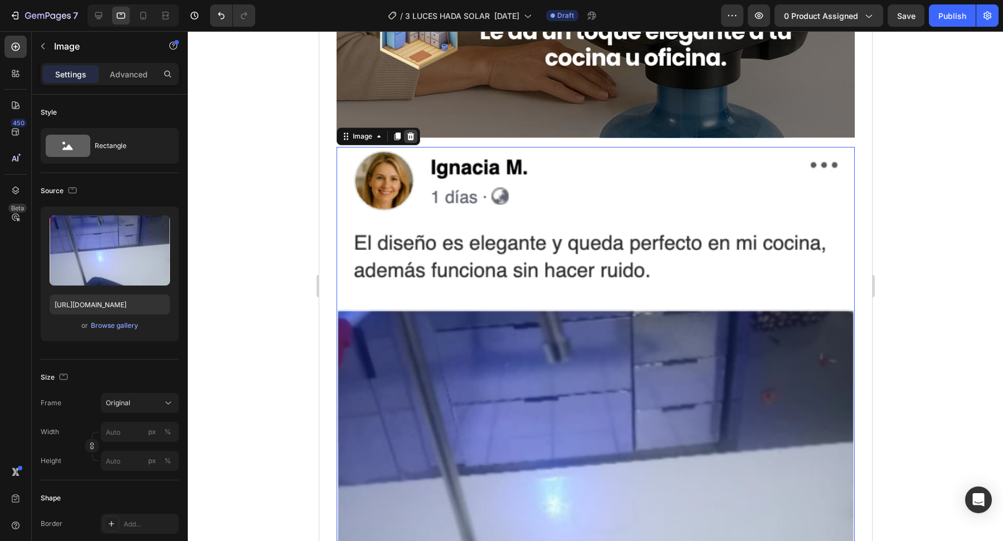
click at [411, 135] on icon at bounding box center [410, 136] width 9 height 9
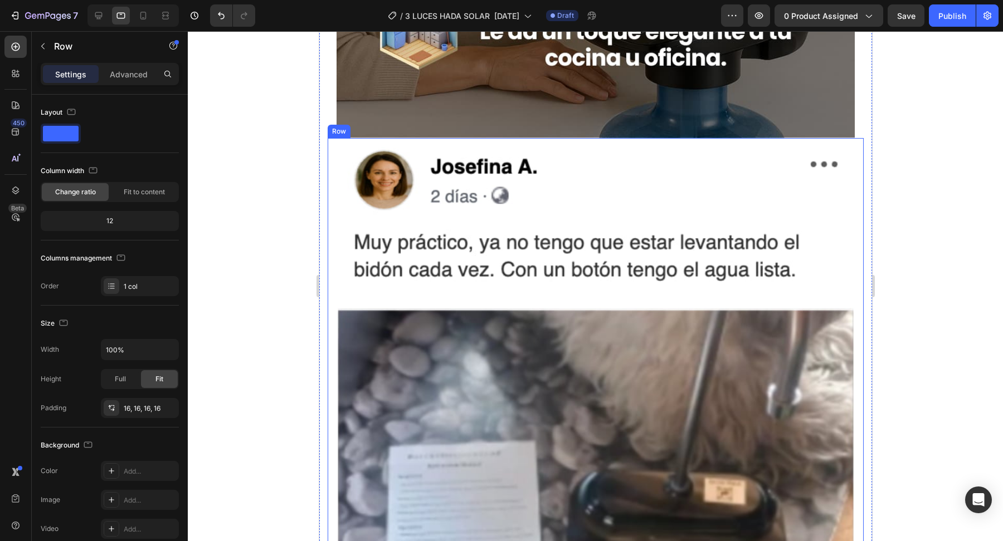
click at [402, 130] on div "Row" at bounding box center [366, 128] width 78 height 18
click at [399, 128] on icon at bounding box center [395, 127] width 9 height 9
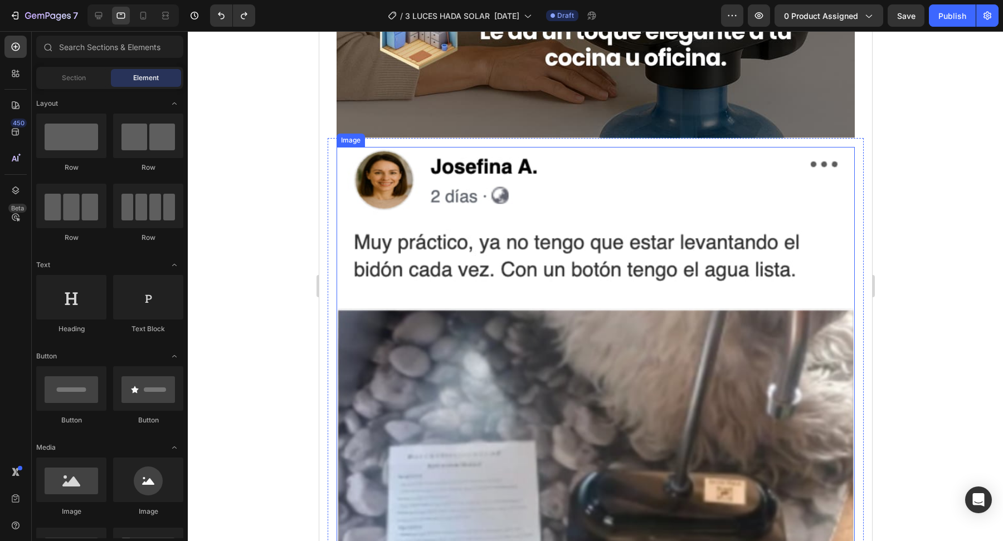
click at [421, 203] on img at bounding box center [595, 471] width 518 height 648
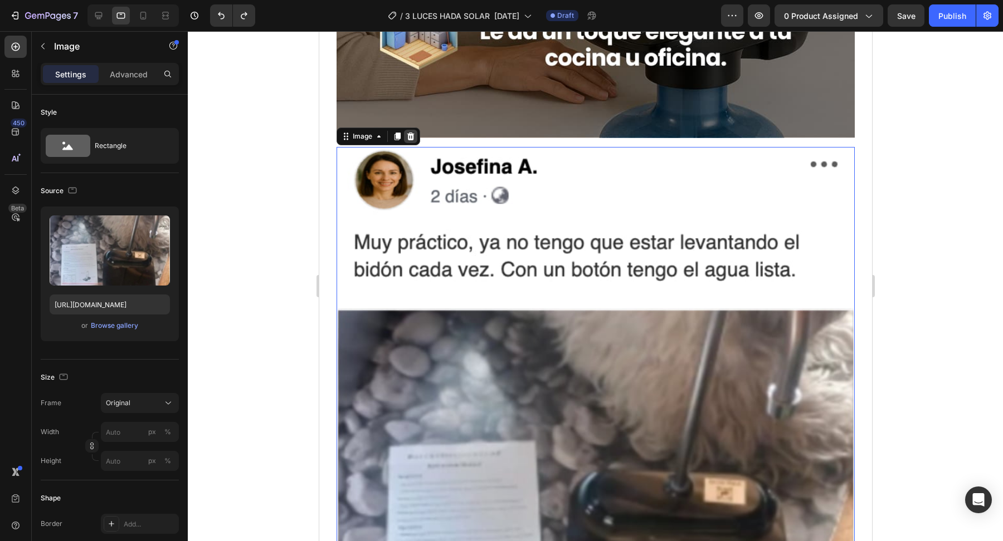
click at [414, 135] on div at bounding box center [409, 136] width 13 height 13
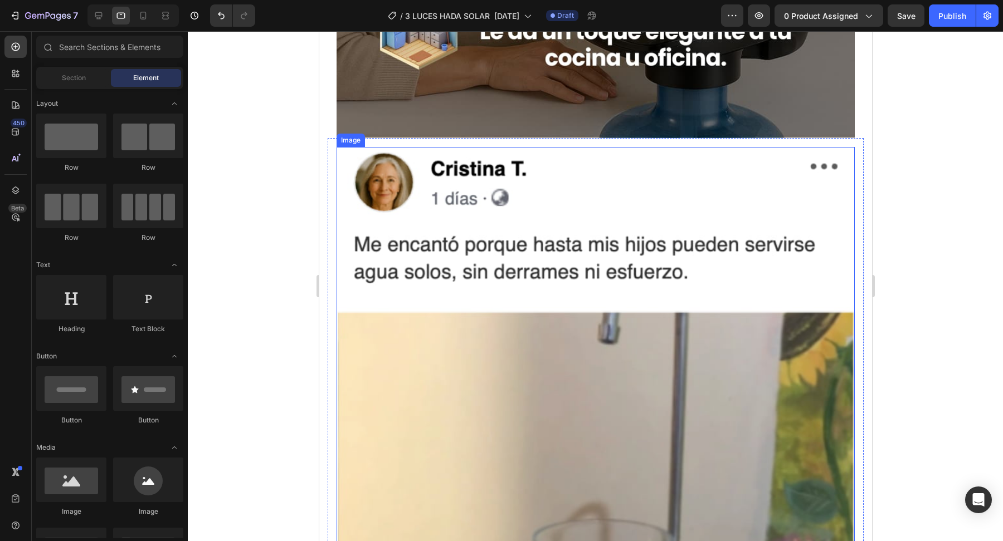
click at [416, 173] on img at bounding box center [595, 471] width 518 height 648
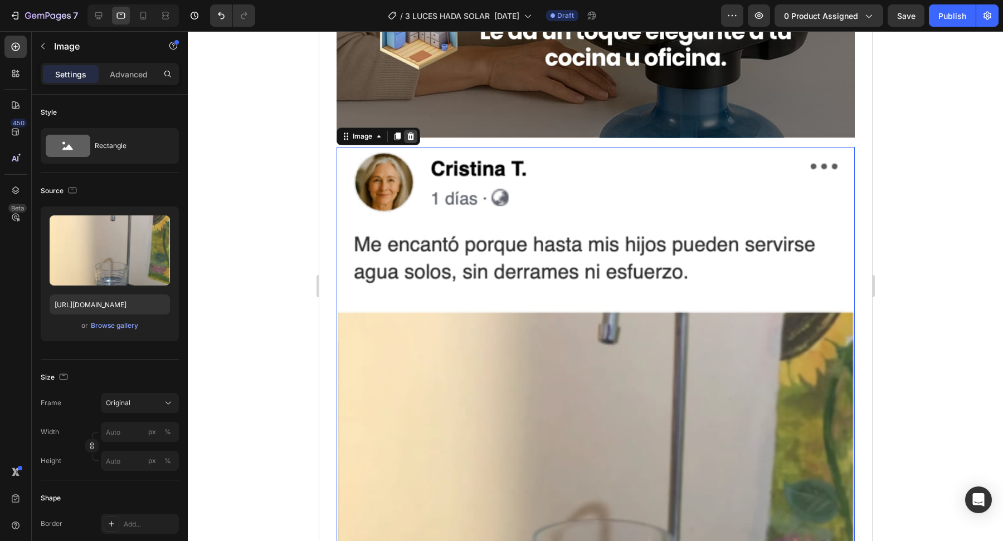
click at [413, 134] on icon at bounding box center [410, 136] width 9 height 9
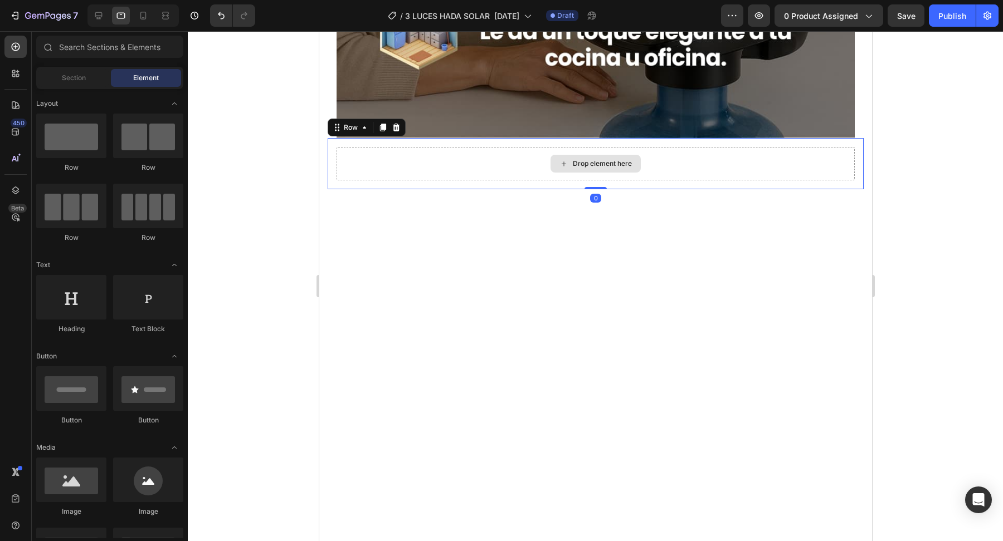
click at [354, 169] on div "Drop element here" at bounding box center [595, 163] width 518 height 33
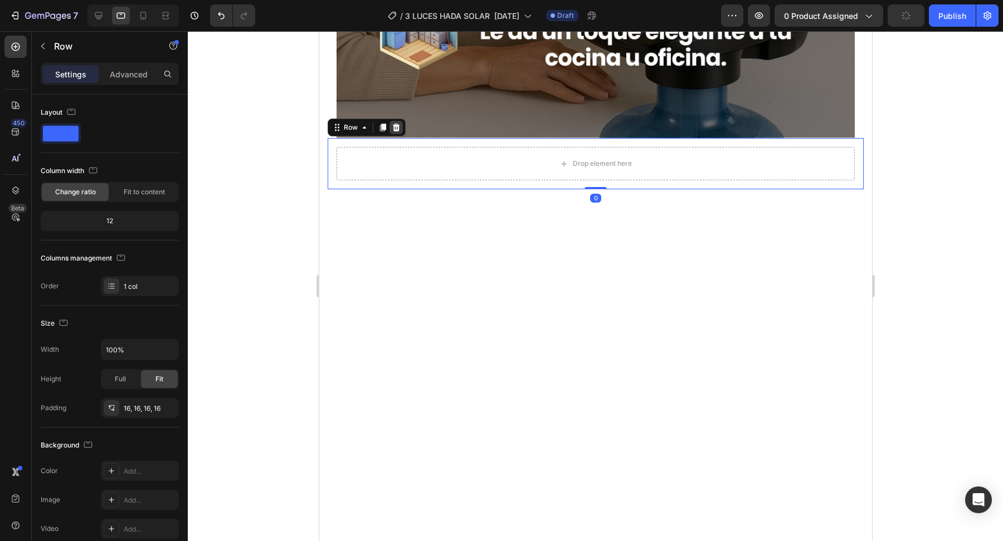
click at [395, 130] on div at bounding box center [395, 127] width 13 height 13
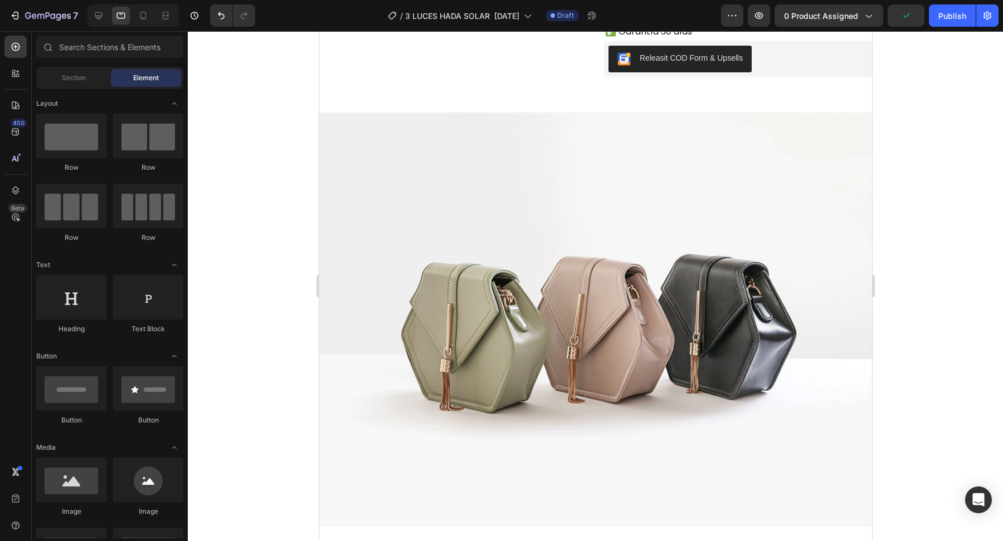
scroll to position [3293, 0]
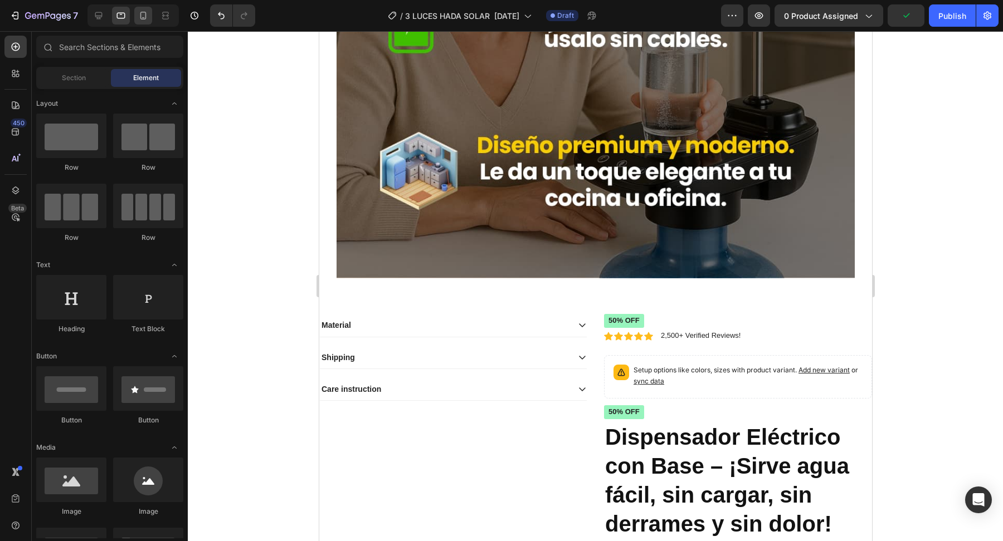
click at [146, 17] on icon at bounding box center [143, 15] width 11 height 11
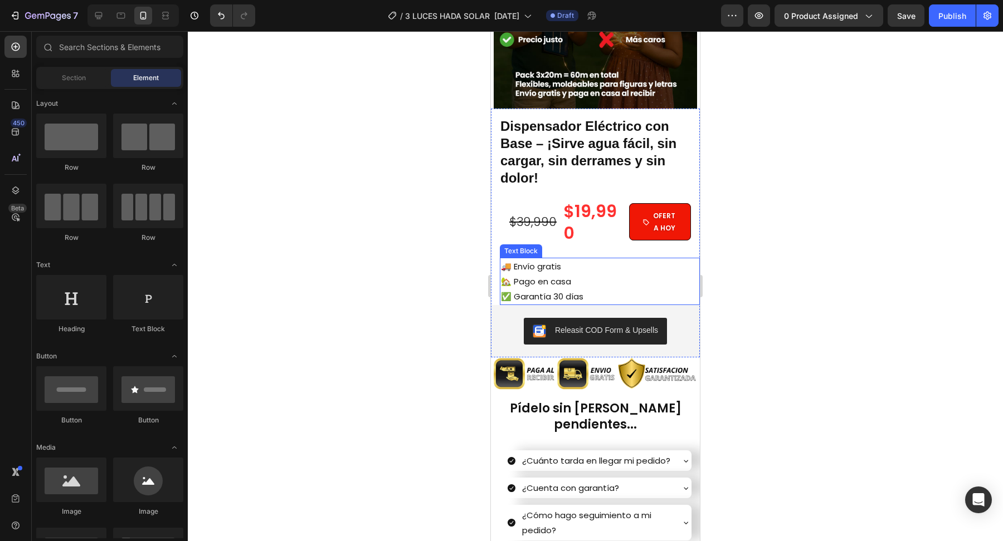
scroll to position [1906, 0]
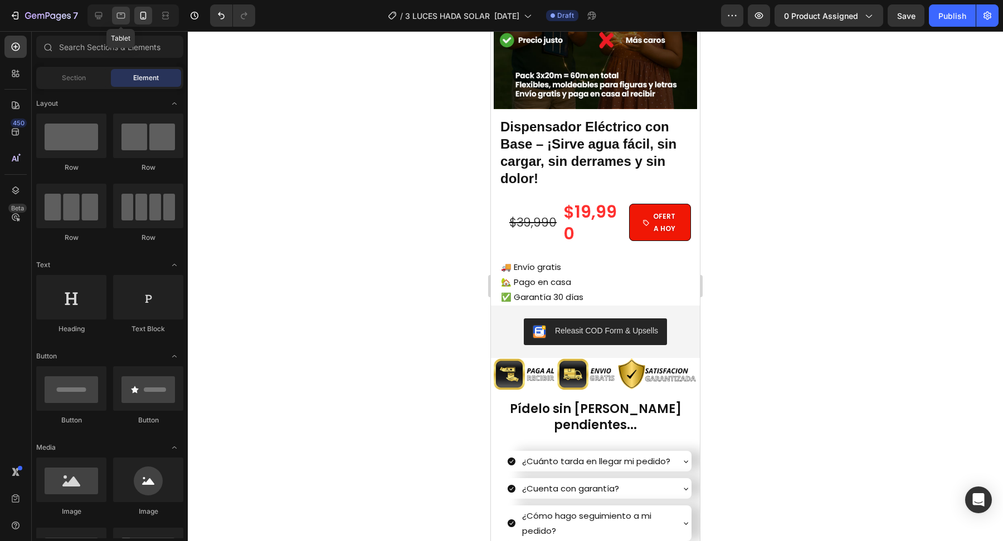
click at [117, 19] on icon at bounding box center [120, 15] width 11 height 11
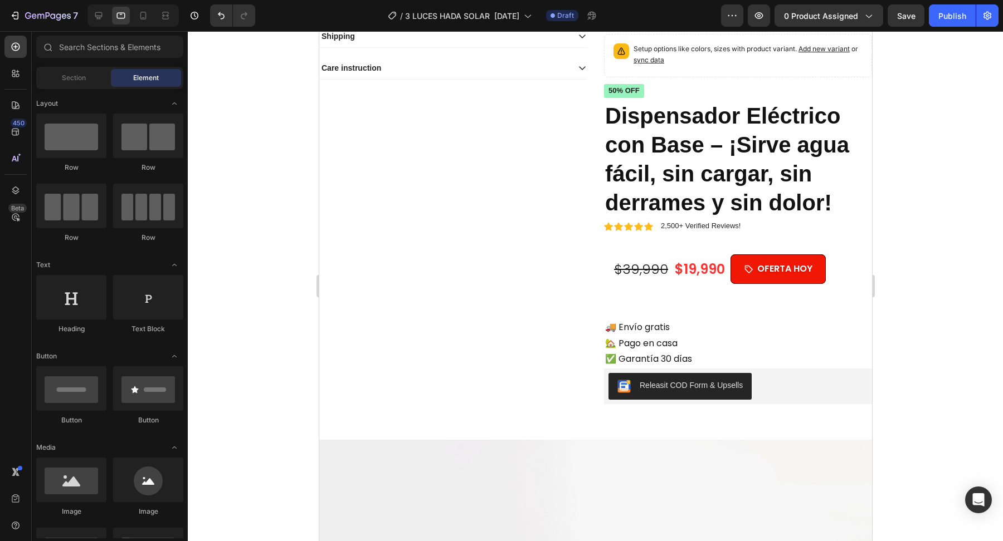
scroll to position [3390, 0]
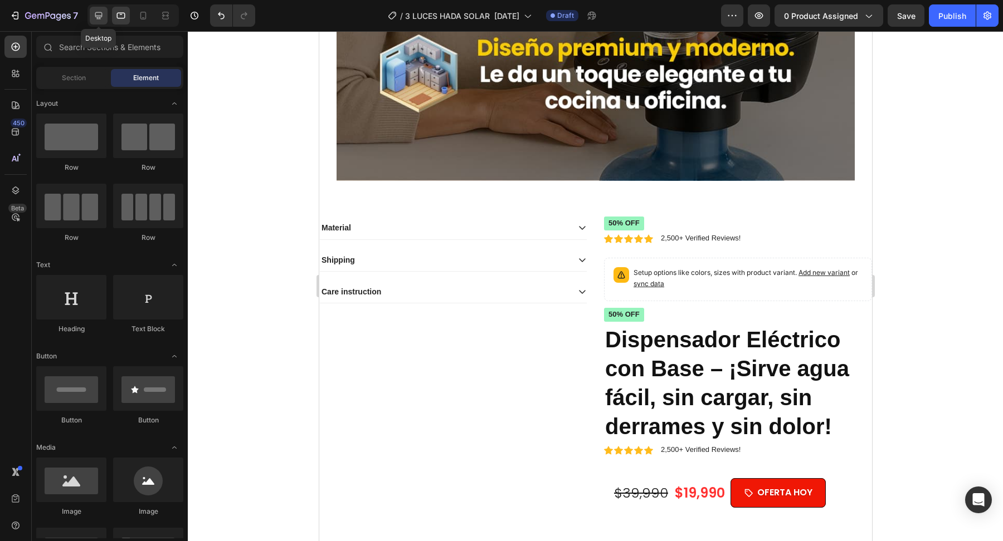
click at [105, 20] on div at bounding box center [99, 16] width 18 height 18
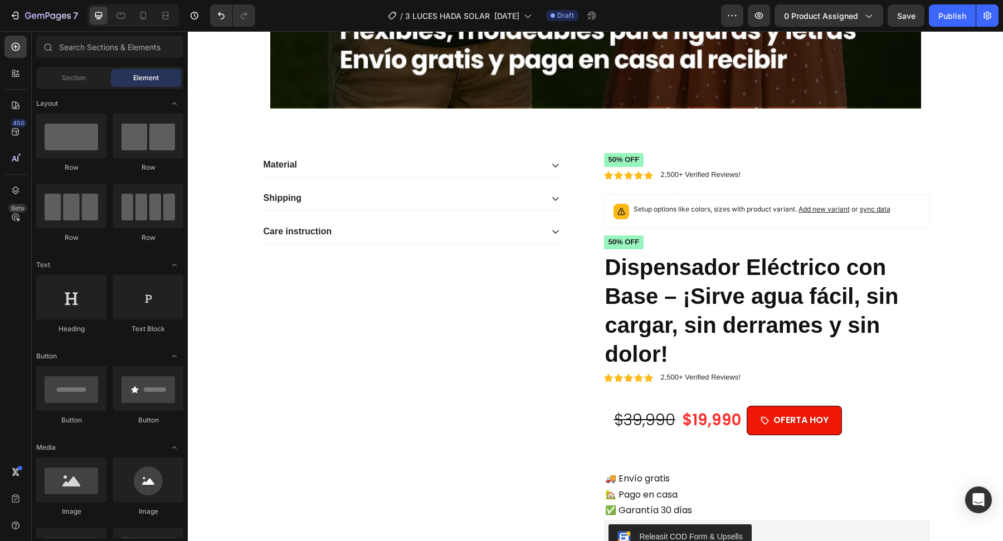
scroll to position [4134, 0]
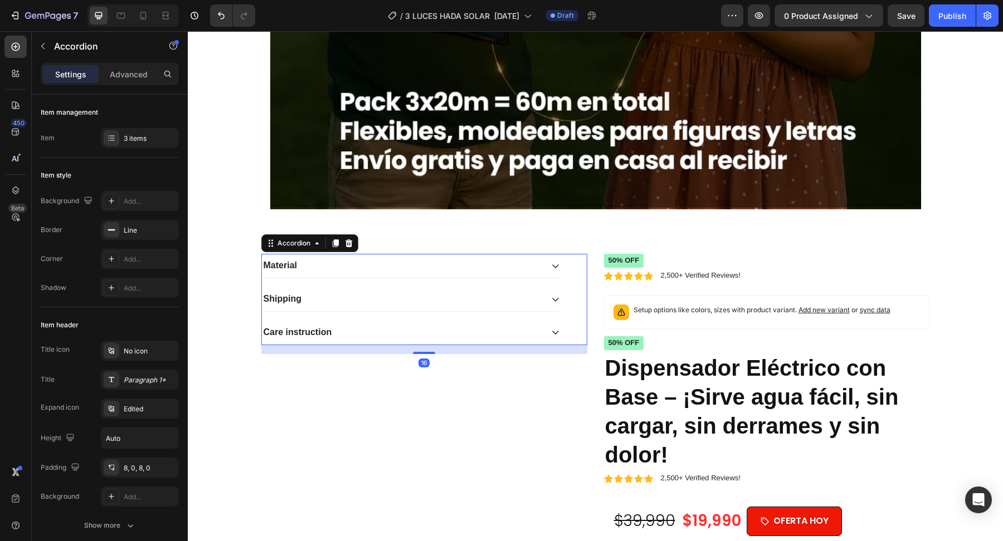
click at [518, 258] on div "Material" at bounding box center [402, 265] width 280 height 15
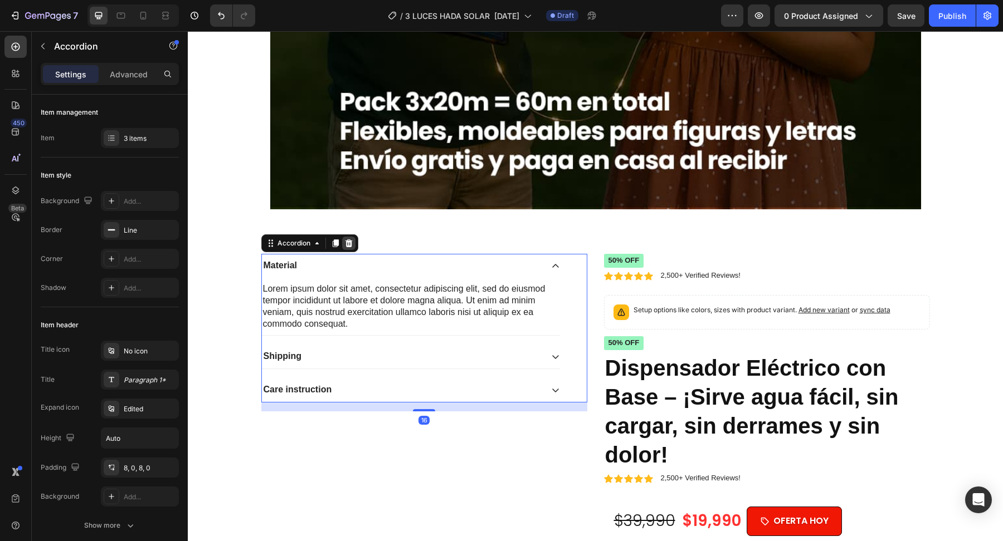
click at [351, 241] on icon at bounding box center [348, 243] width 9 height 9
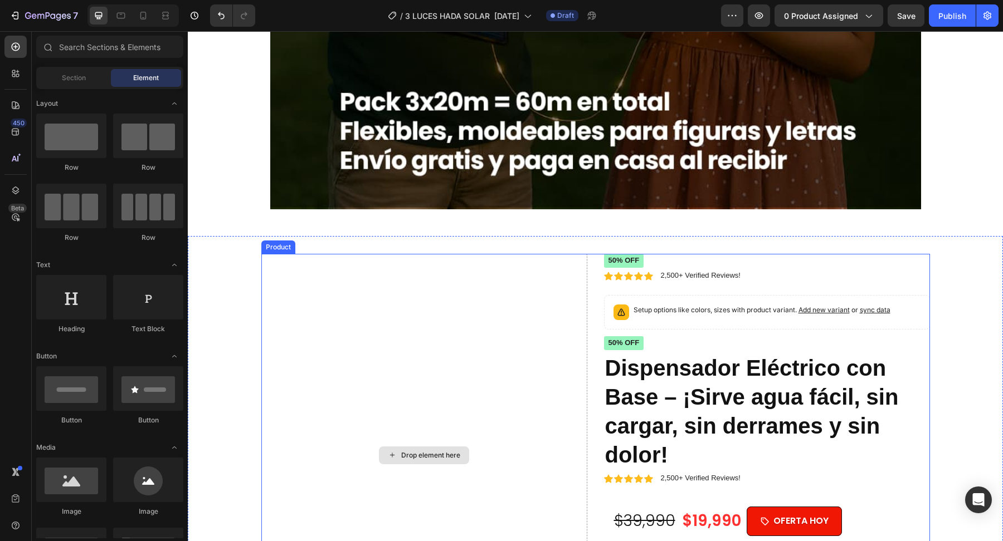
click at [358, 317] on div "Drop element here" at bounding box center [424, 455] width 326 height 403
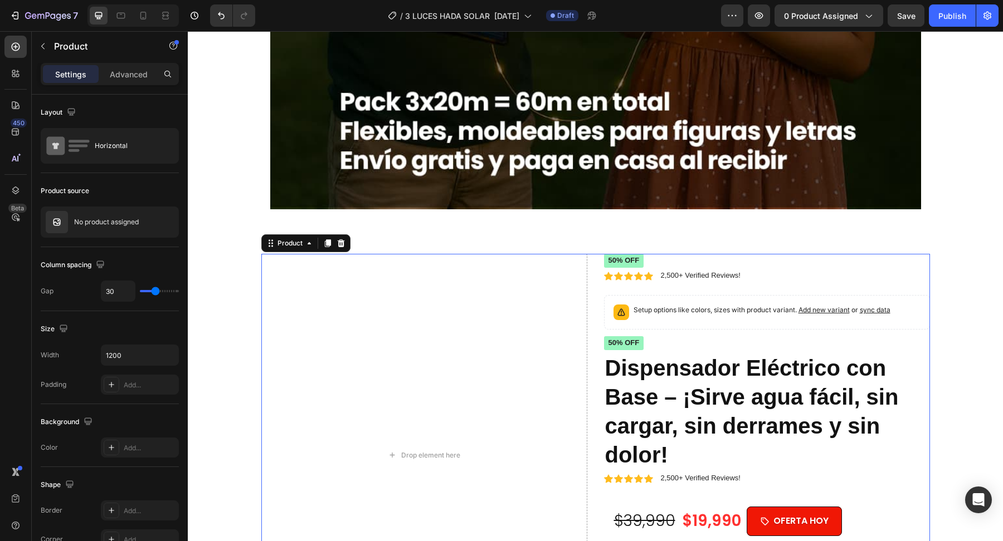
click at [594, 297] on div "Drop element here 50% off Product Badge Icon Icon Icon Icon Icon Icon List 2,50…" at bounding box center [595, 455] width 668 height 403
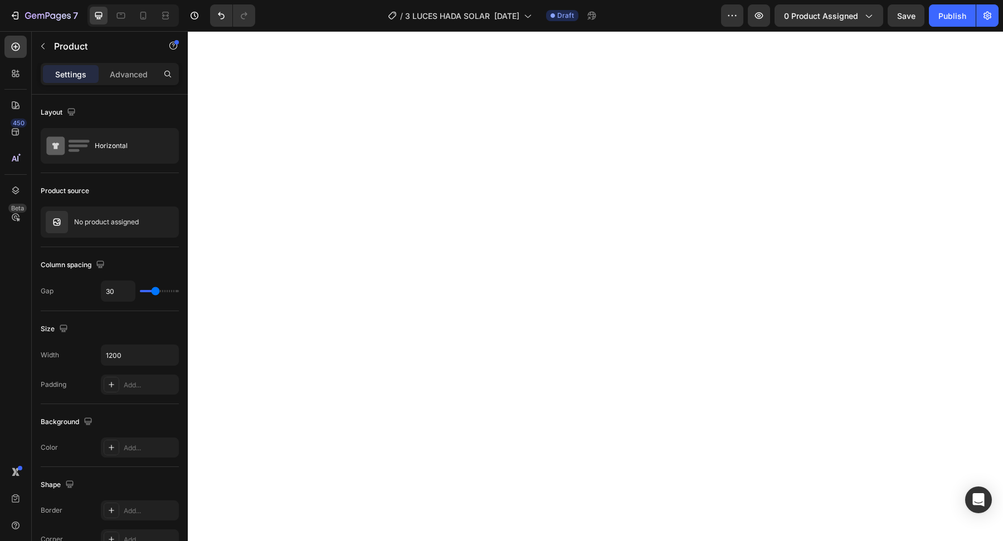
scroll to position [3692, 0]
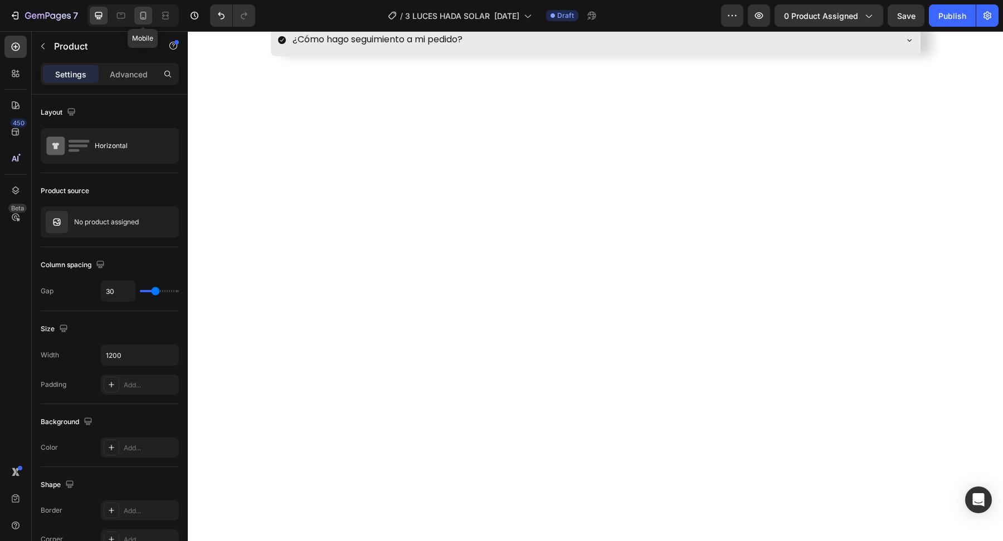
click at [141, 18] on icon at bounding box center [143, 15] width 11 height 11
type input "0"
type input "100%"
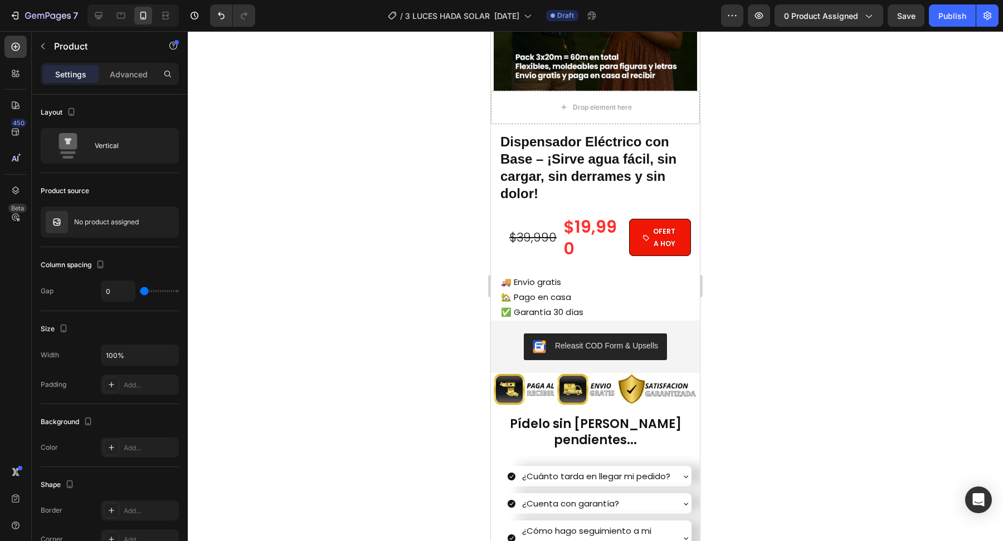
scroll to position [1922, 0]
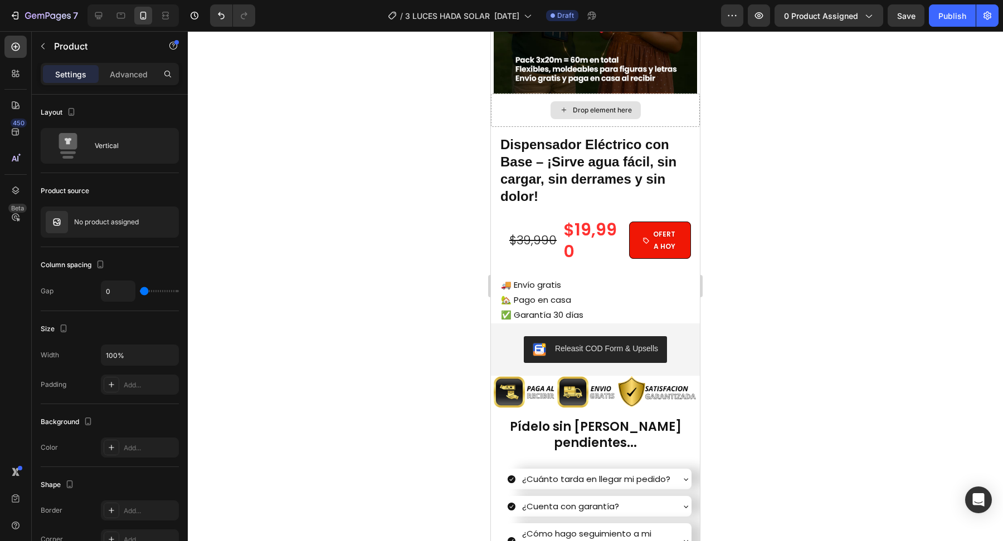
click at [539, 106] on div "Drop element here" at bounding box center [595, 110] width 209 height 33
click at [512, 109] on div "Drop element here" at bounding box center [595, 110] width 209 height 33
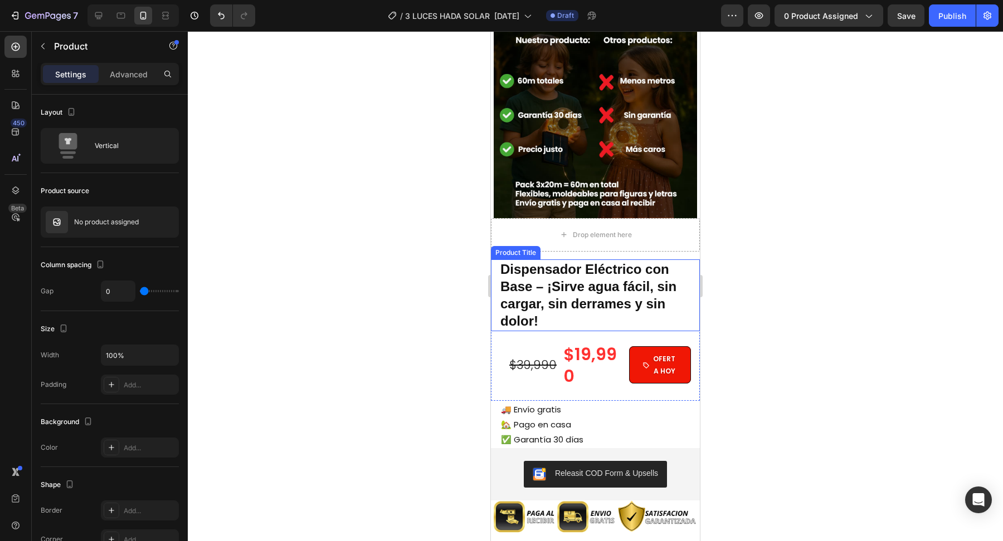
scroll to position [1785, 0]
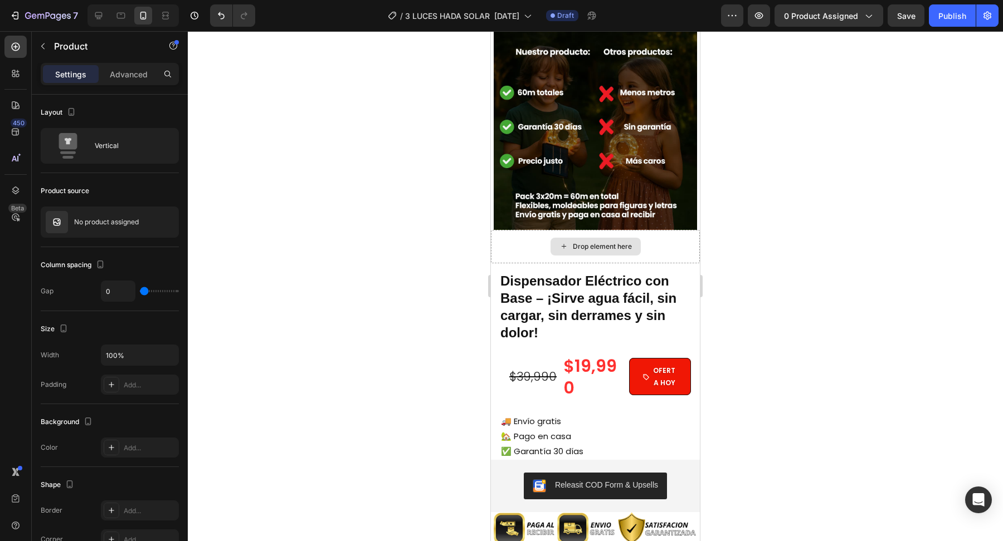
click at [525, 247] on div "Drop element here" at bounding box center [595, 246] width 209 height 33
click at [662, 241] on div "Drop element here" at bounding box center [595, 246] width 209 height 33
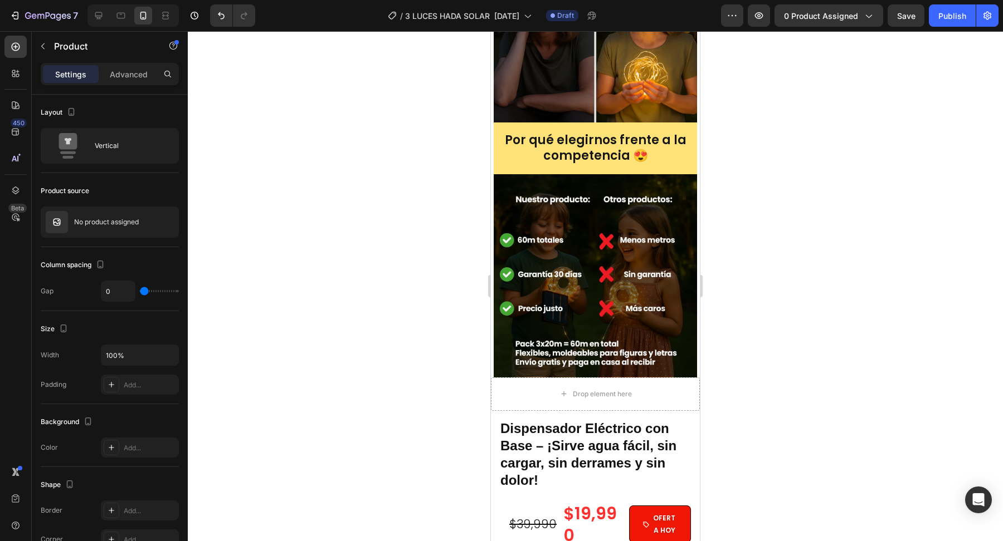
scroll to position [1637, 0]
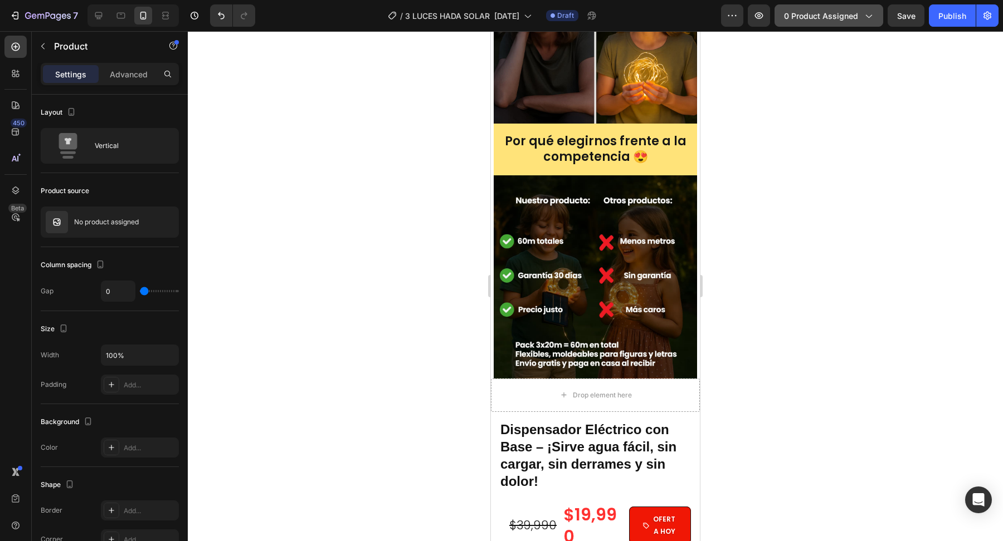
click at [866, 16] on icon "button" at bounding box center [867, 15] width 11 height 11
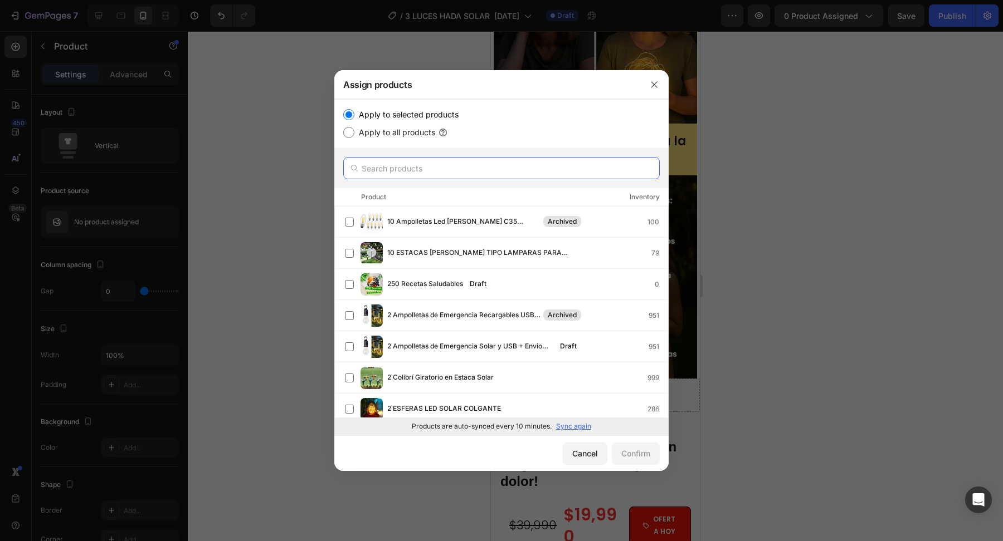
click at [472, 168] on input "text" at bounding box center [501, 168] width 316 height 22
click at [622, 163] on input "text" at bounding box center [501, 168] width 316 height 22
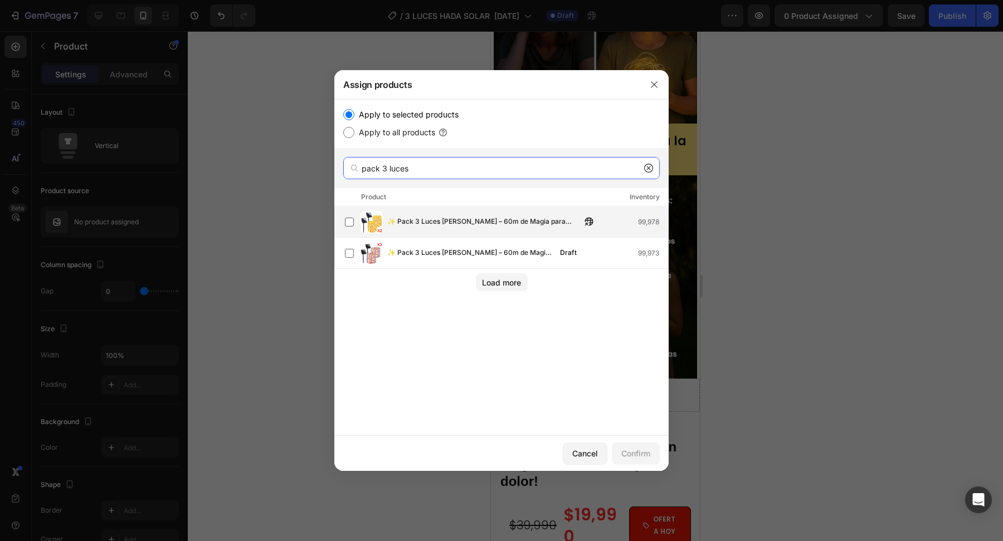
type input "pack 3 luces"
click at [552, 220] on span "✨ Pack 3 Luces [PERSON_NAME] – 60m de Magia para Decorar tu Patio 🚀" at bounding box center [484, 222] width 194 height 12
click at [643, 452] on div "Confirm" at bounding box center [635, 454] width 29 height 12
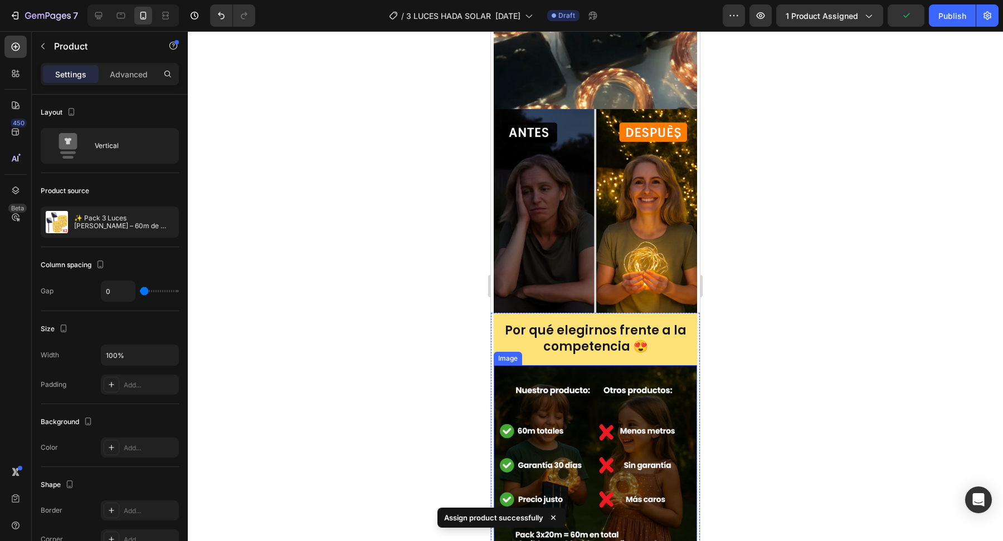
scroll to position [1244, 0]
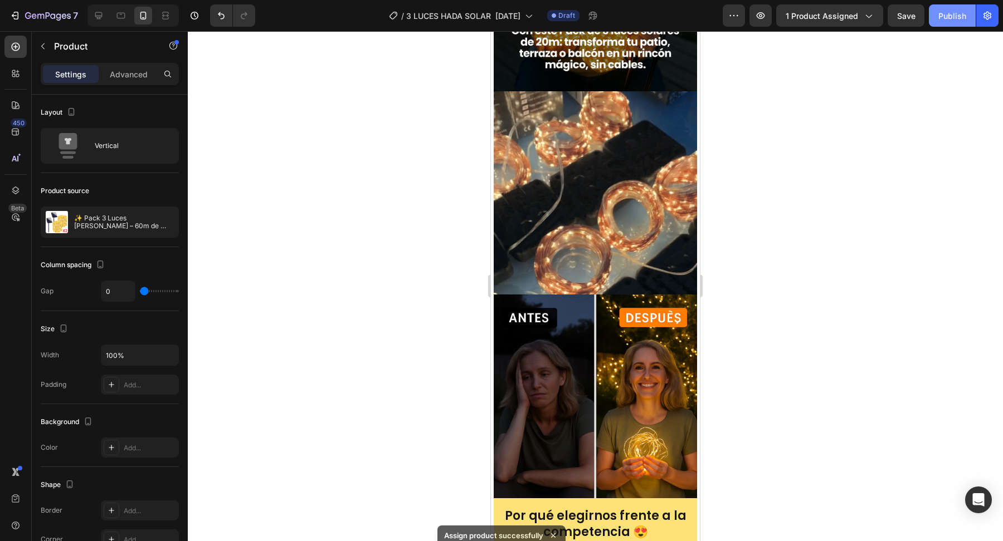
click at [941, 19] on div "Publish" at bounding box center [952, 16] width 28 height 12
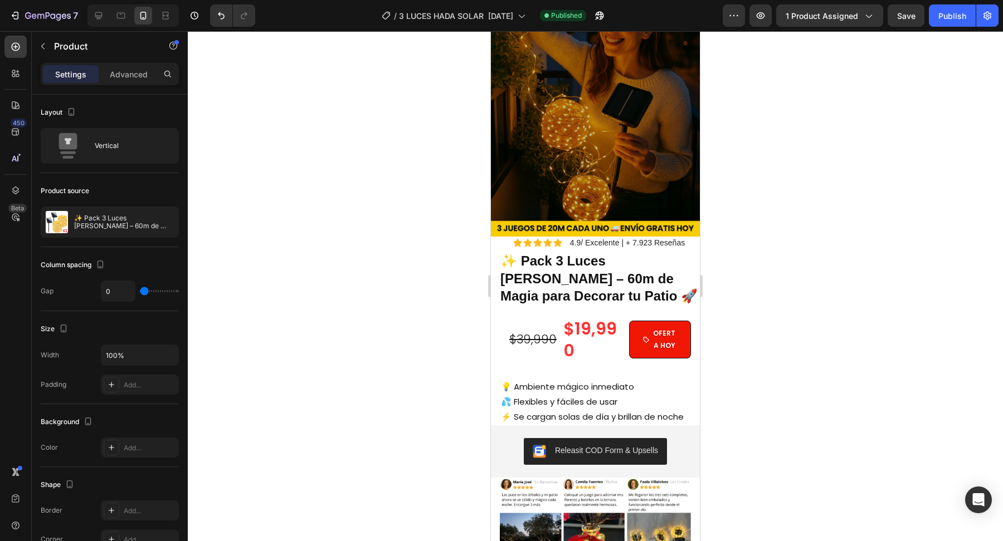
scroll to position [165, 0]
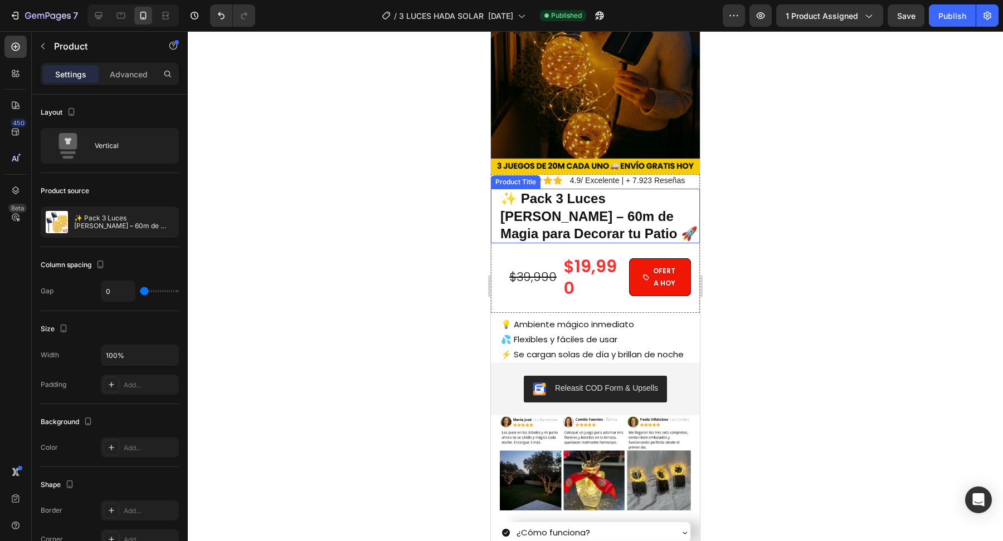
click at [597, 217] on h1 "✨ Pack 3 Luces [PERSON_NAME] – 60m de Magia para Decorar tu Patio 🚀" at bounding box center [599, 216] width 201 height 55
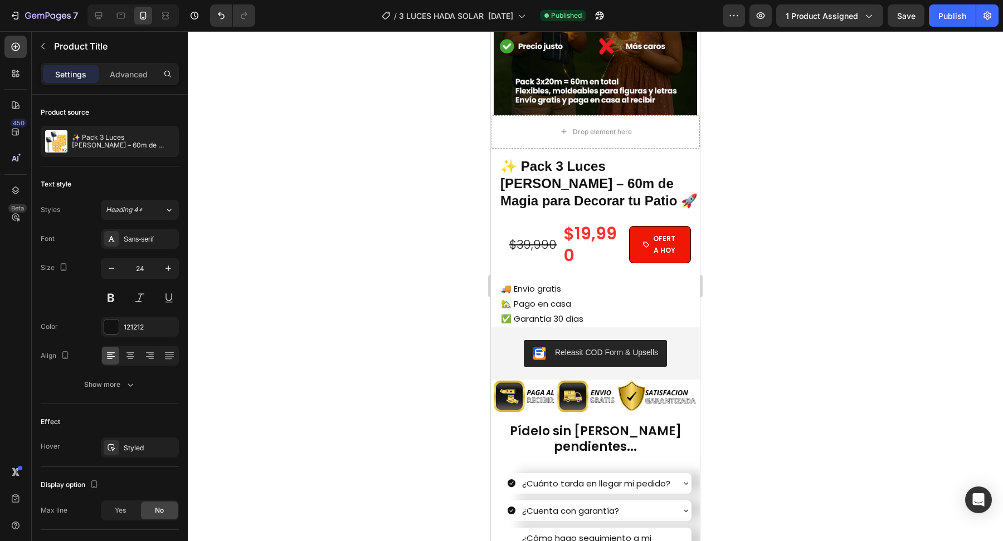
scroll to position [1883, 0]
click at [618, 170] on h1 "✨ Pack 3 Luces [PERSON_NAME] – 60m de Magia para Decorar tu Patio 🚀" at bounding box center [599, 183] width 201 height 55
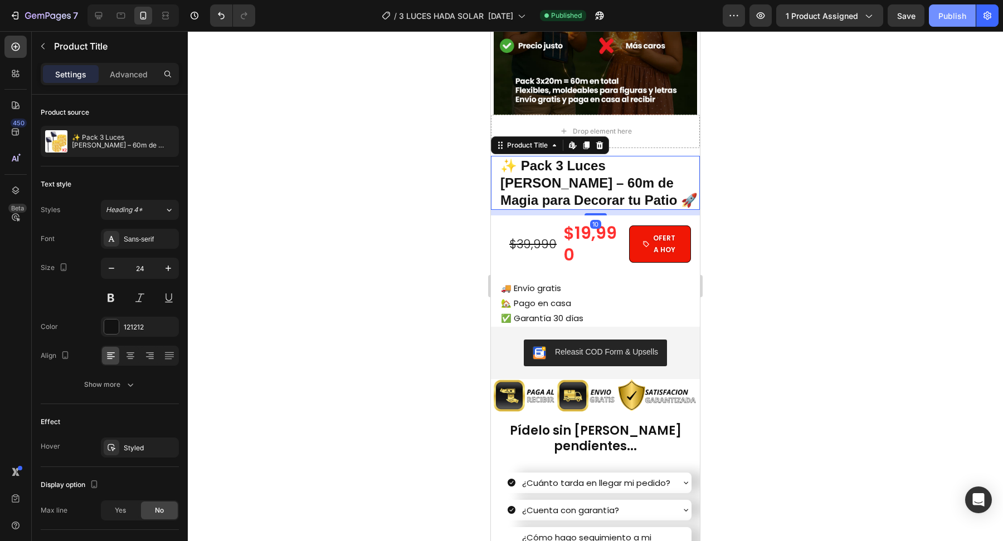
click at [947, 24] on button "Publish" at bounding box center [952, 15] width 47 height 22
click at [119, 18] on icon at bounding box center [121, 16] width 8 height 6
type input "40"
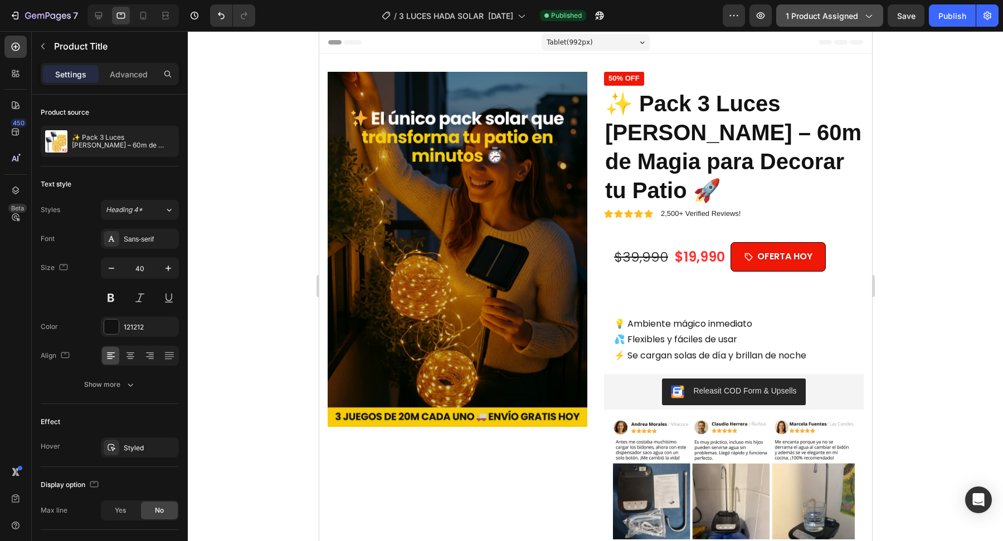
click at [848, 16] on span "1 product assigned" at bounding box center [821, 16] width 72 height 12
click at [280, 305] on div at bounding box center [595, 286] width 815 height 510
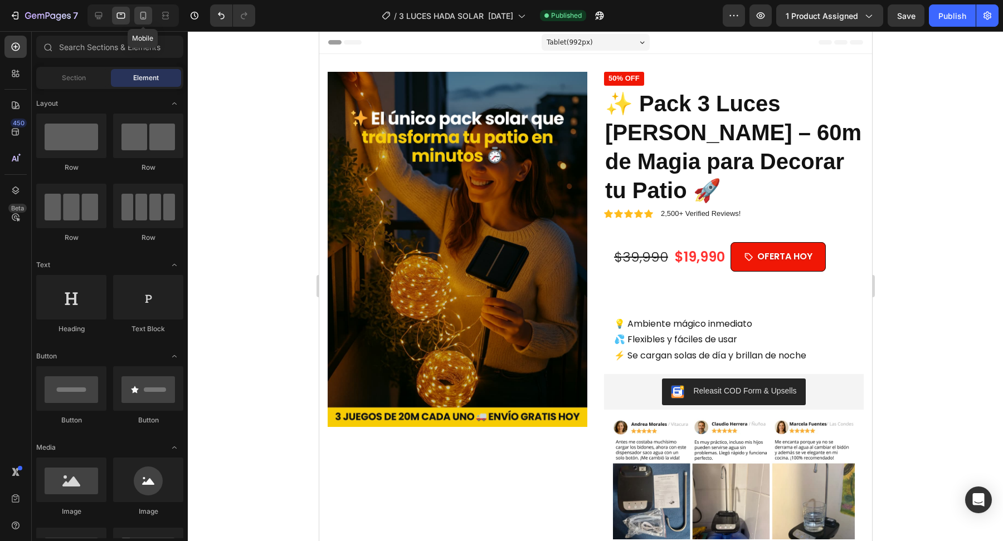
click at [141, 15] on icon at bounding box center [143, 15] width 11 height 11
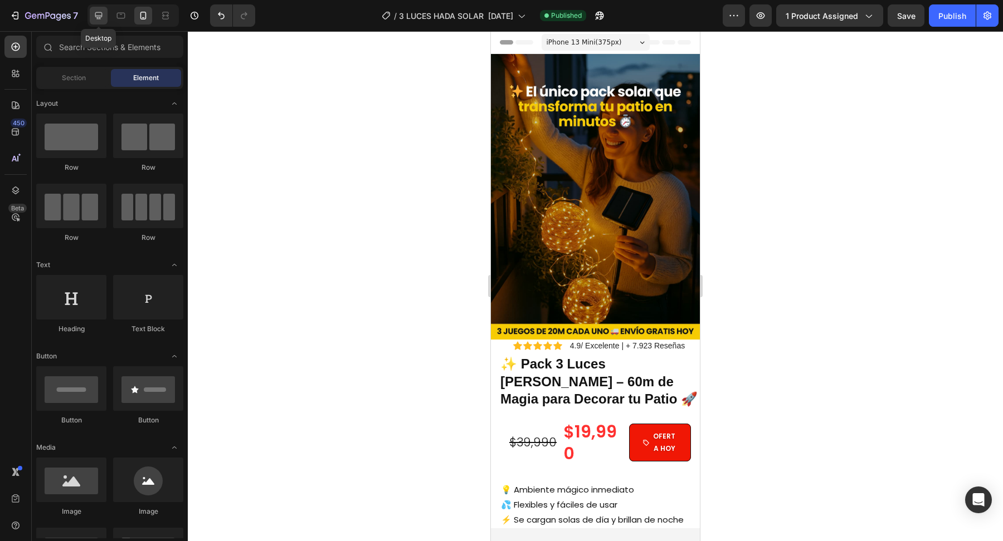
click at [101, 16] on icon at bounding box center [98, 15] width 7 height 7
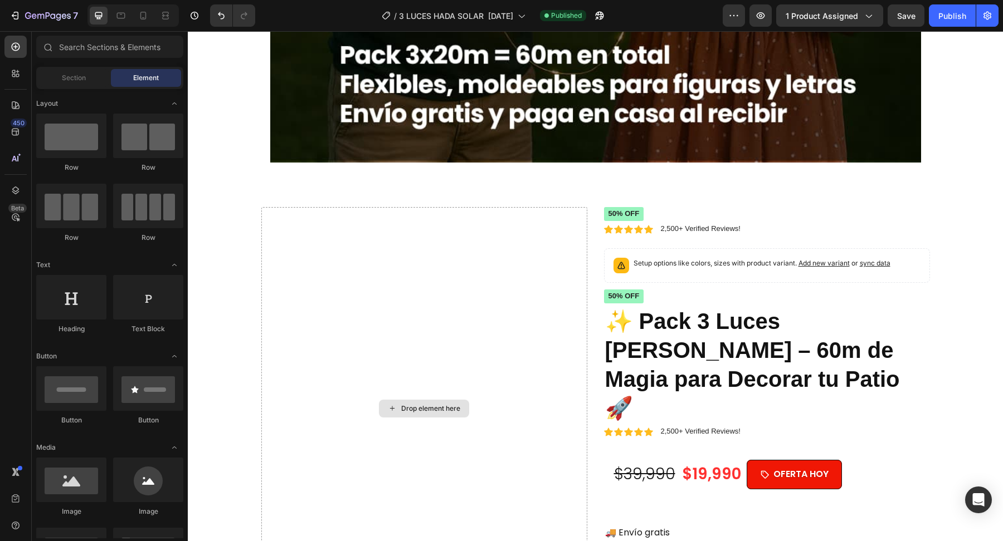
scroll to position [4178, 0]
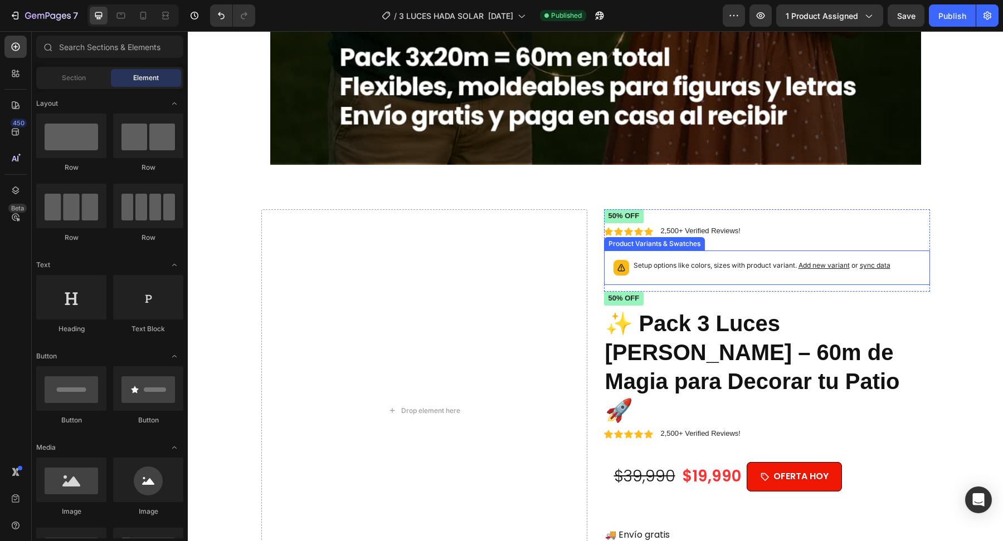
click at [921, 256] on div "Setup options like colors, sizes with product variant. Add new variant or sync …" at bounding box center [767, 268] width 316 height 25
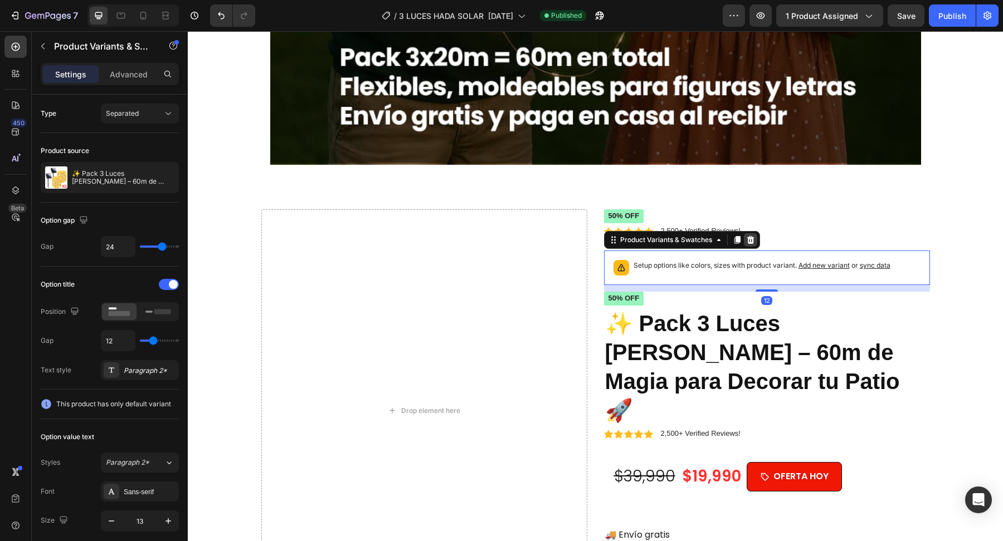
click at [753, 236] on icon at bounding box center [750, 240] width 9 height 9
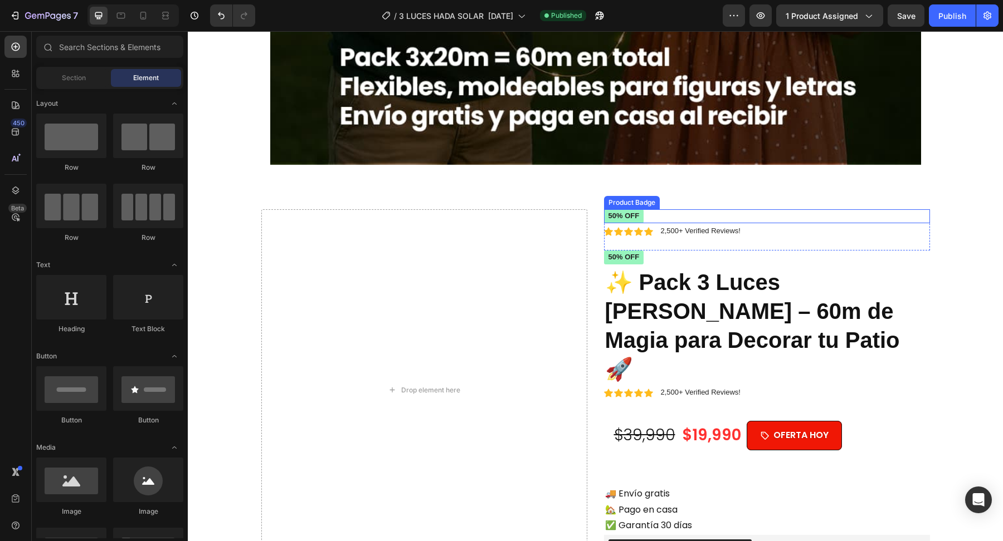
click at [635, 209] on pre "50% off" at bounding box center [624, 216] width 40 height 14
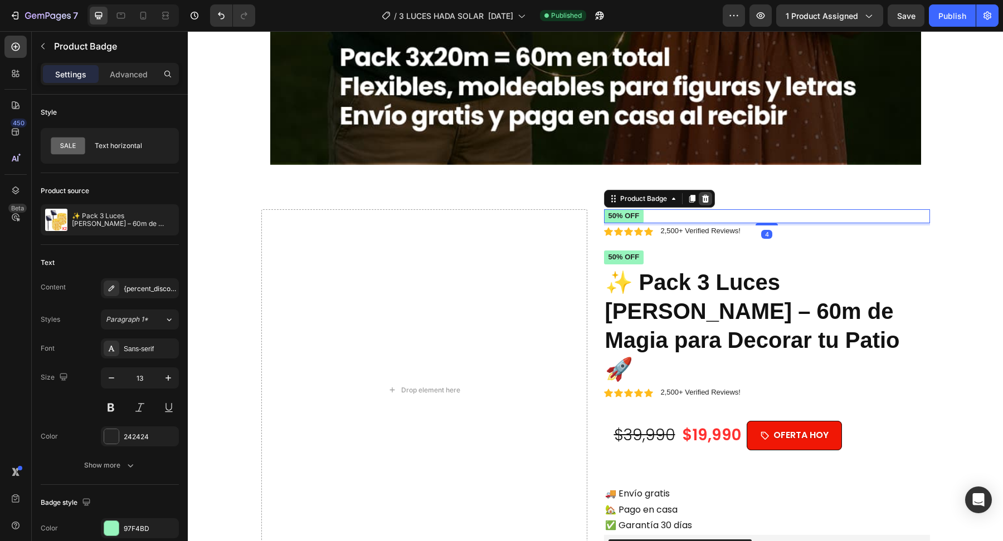
click at [706, 194] on icon at bounding box center [705, 198] width 9 height 9
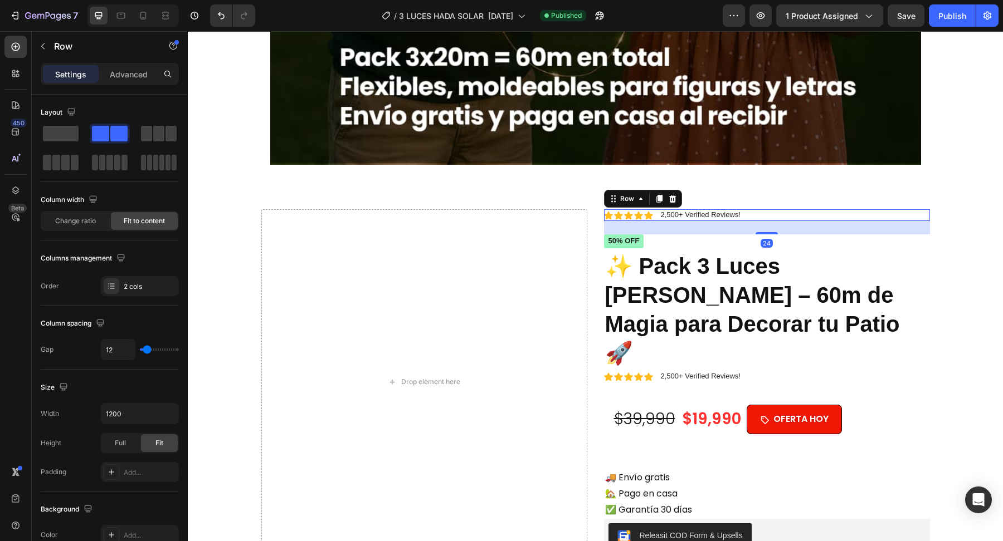
click at [759, 209] on div "Icon Icon Icon Icon Icon Icon List 2,500+ Verified Reviews! Text Block Row 24" at bounding box center [767, 215] width 326 height 12
click at [674, 195] on icon at bounding box center [671, 199] width 7 height 8
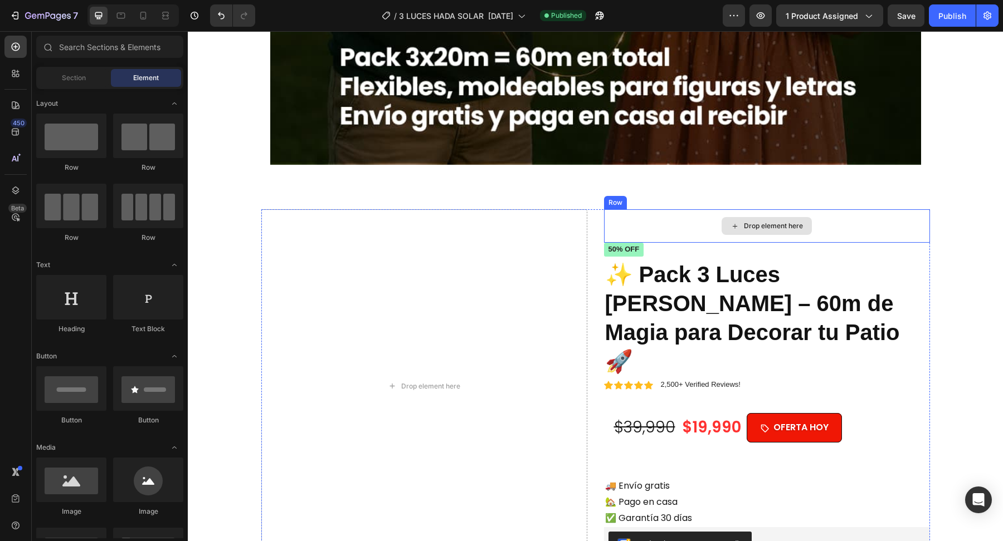
click at [677, 209] on div "Drop element here" at bounding box center [767, 225] width 326 height 33
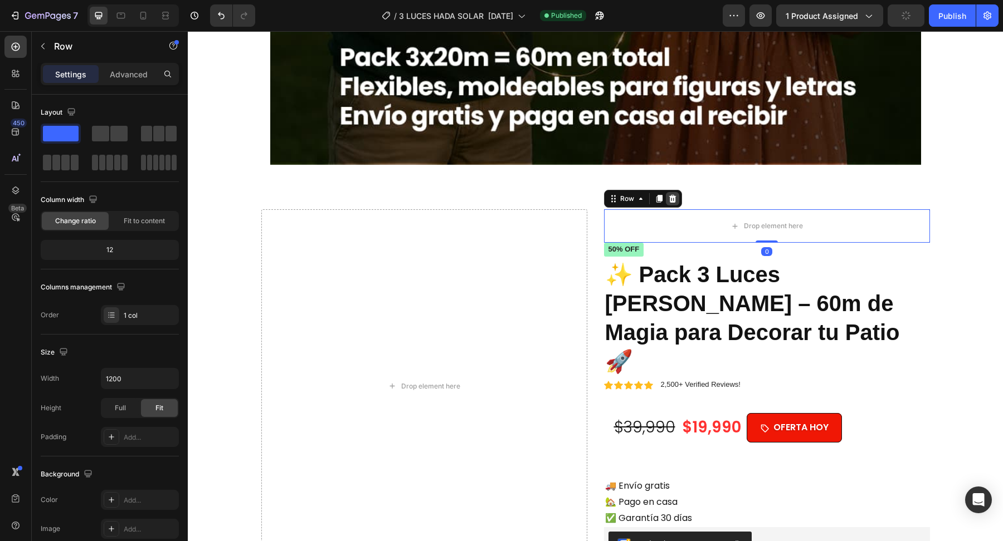
click at [674, 195] on icon at bounding box center [671, 199] width 7 height 8
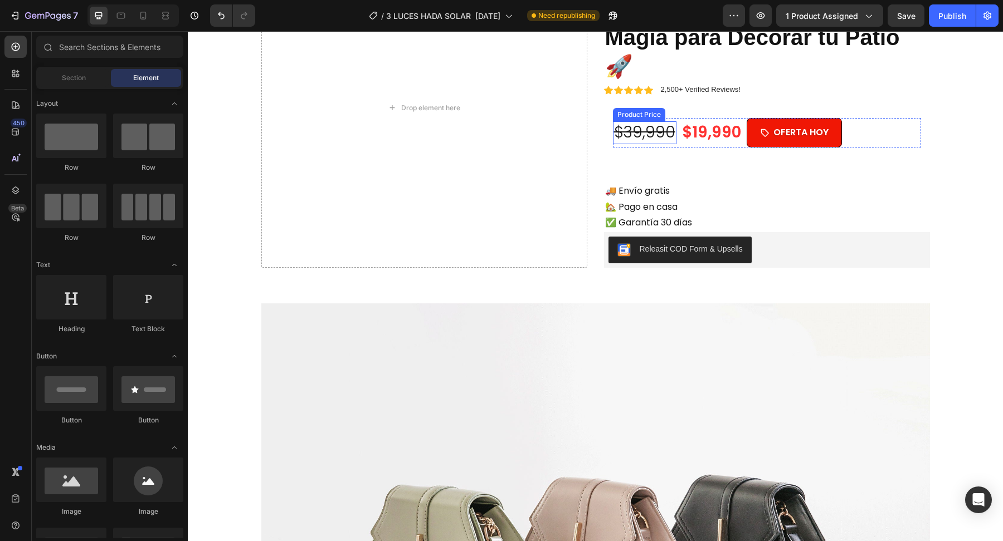
scroll to position [4418, 0]
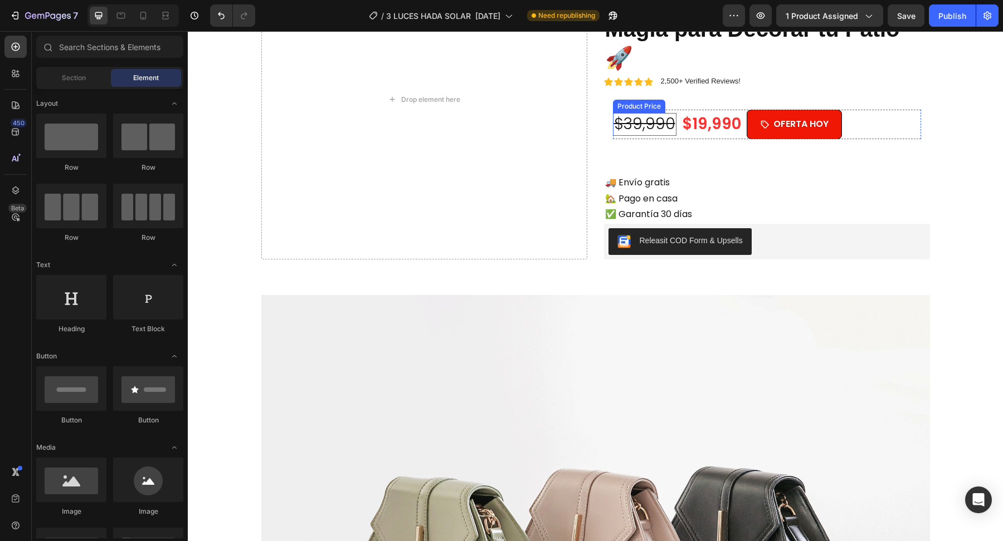
click at [670, 334] on img at bounding box center [595, 545] width 668 height 501
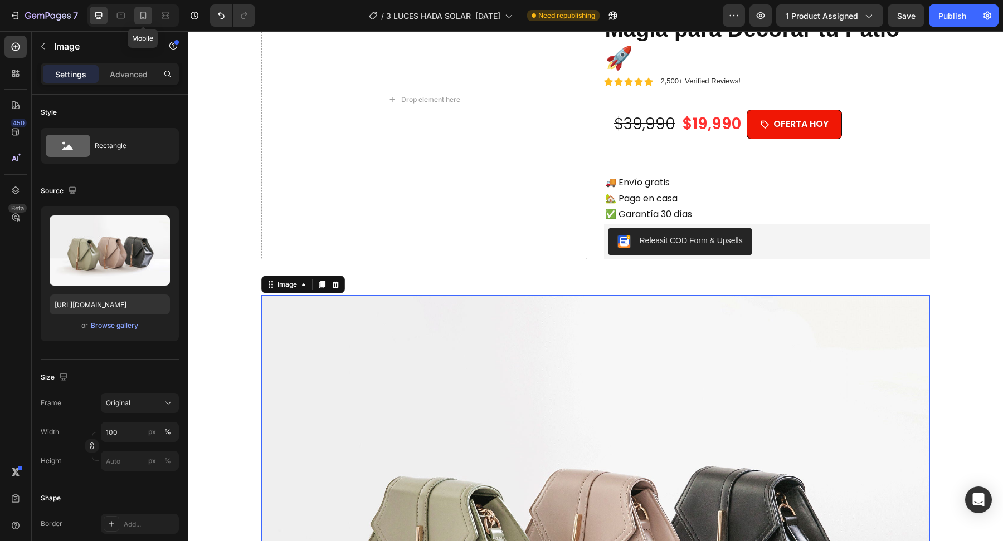
click at [140, 11] on icon at bounding box center [143, 15] width 11 height 11
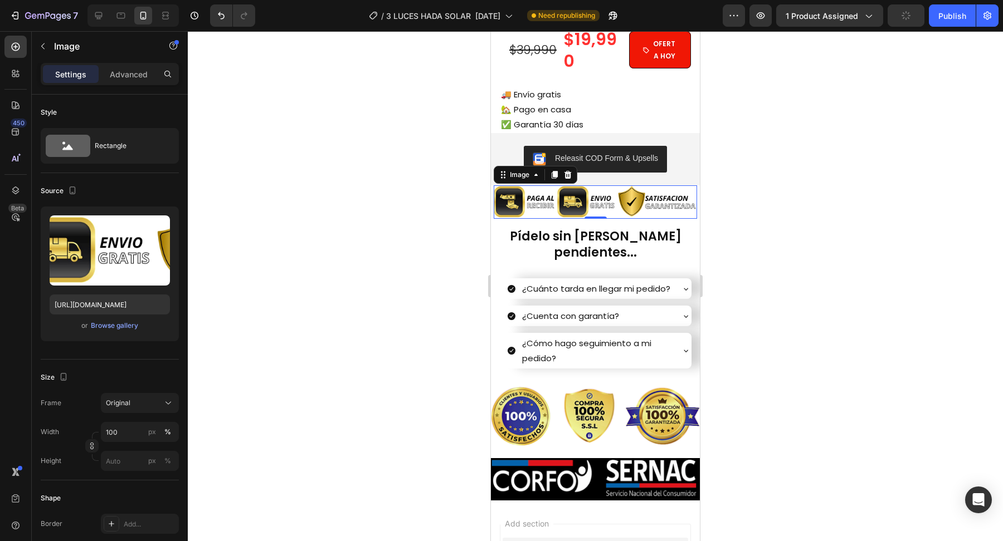
scroll to position [4334, 0]
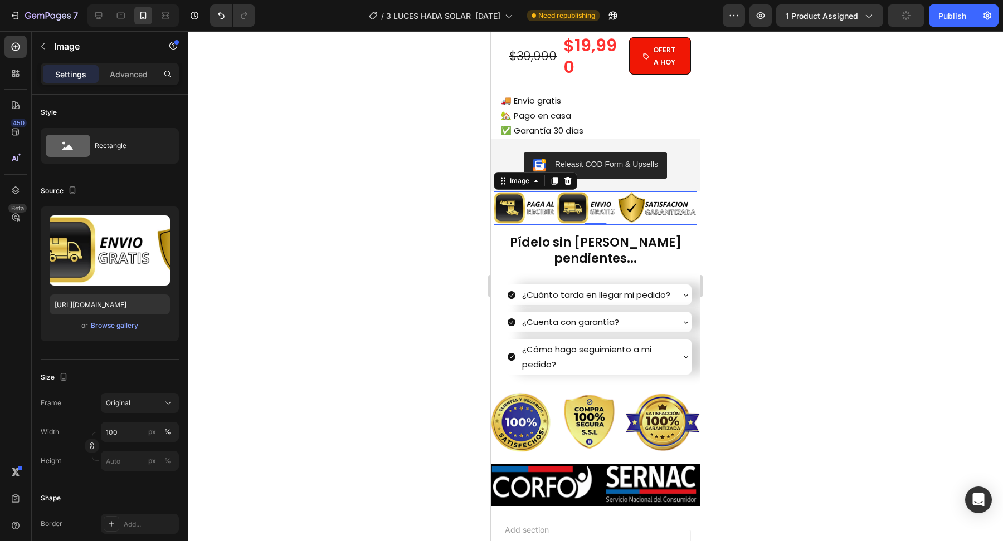
click at [649, 212] on img at bounding box center [595, 208] width 203 height 33
click at [134, 305] on input "[URL][DOMAIN_NAME]" at bounding box center [110, 305] width 120 height 20
click at [108, 19] on div at bounding box center [132, 15] width 91 height 22
click at [106, 19] on div at bounding box center [99, 16] width 18 height 18
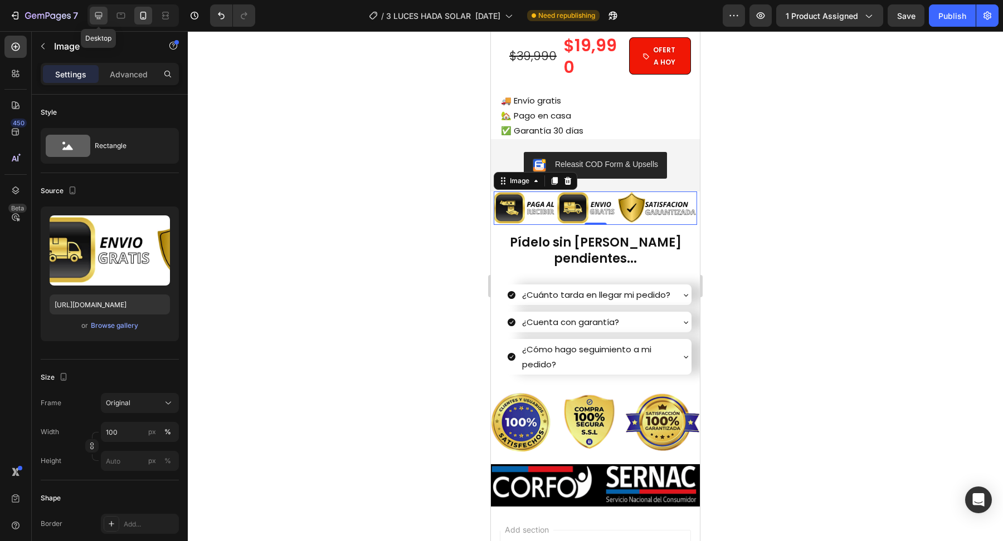
type input "[URL][DOMAIN_NAME]"
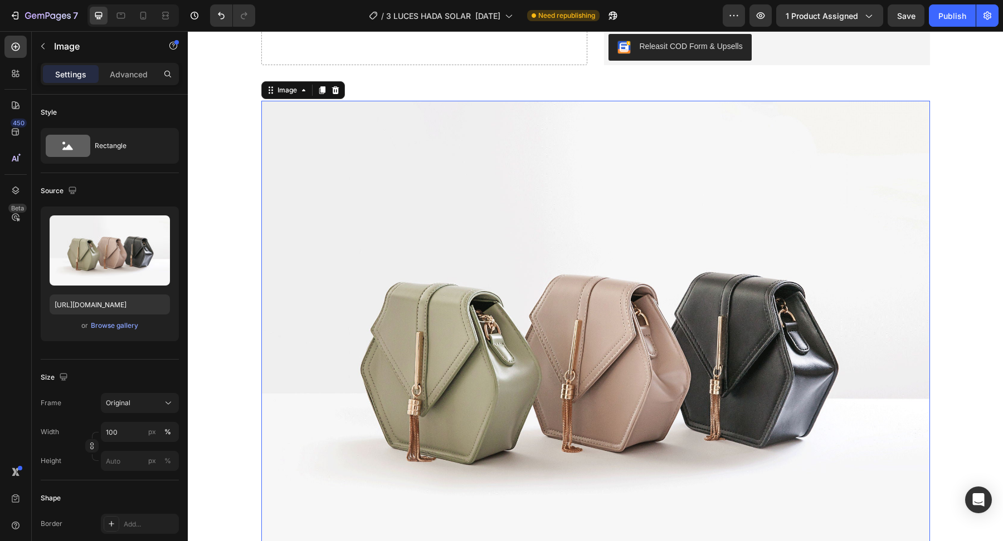
scroll to position [4613, 0]
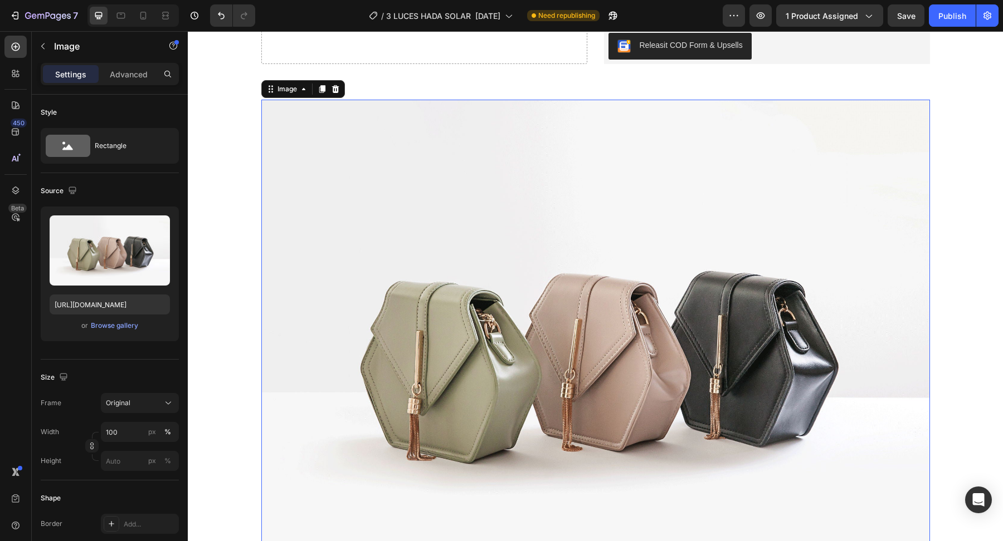
click at [600, 286] on img at bounding box center [595, 350] width 668 height 501
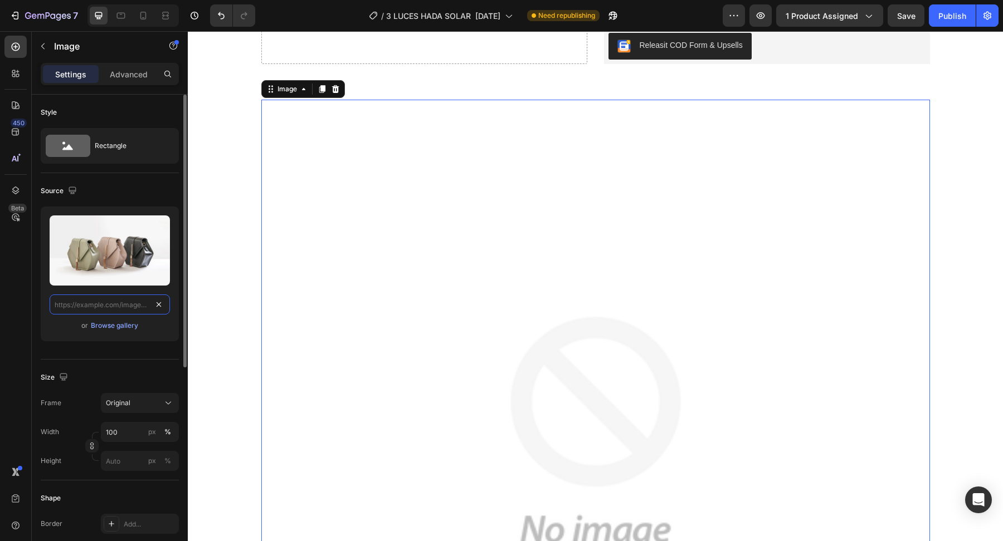
scroll to position [0, 0]
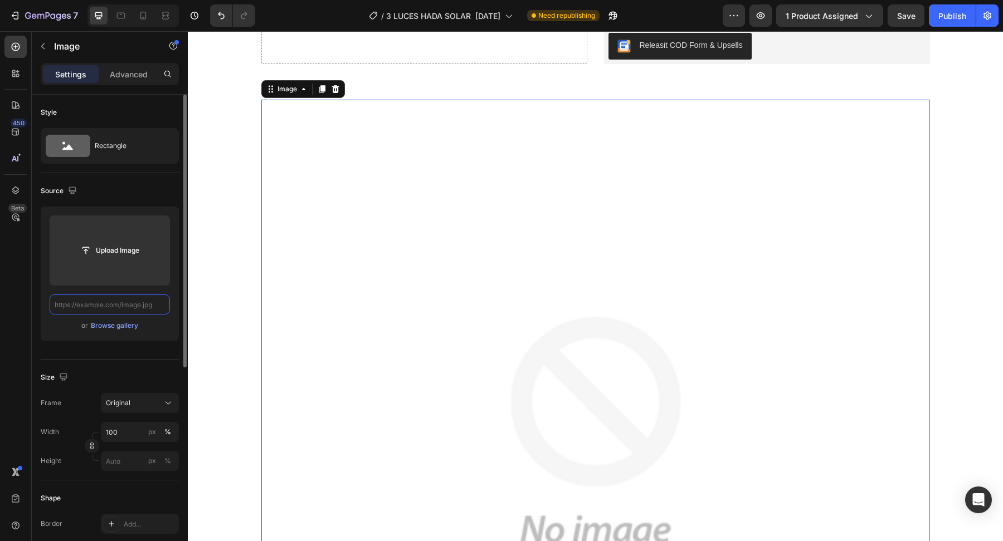
click at [140, 305] on input "text" at bounding box center [110, 305] width 120 height 20
paste input "[URL][DOMAIN_NAME]"
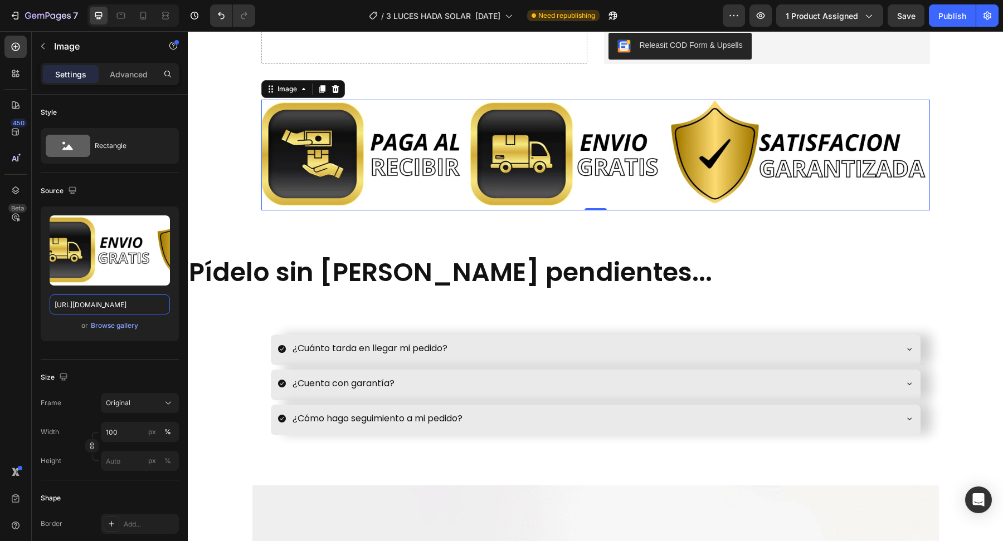
scroll to position [4440, 0]
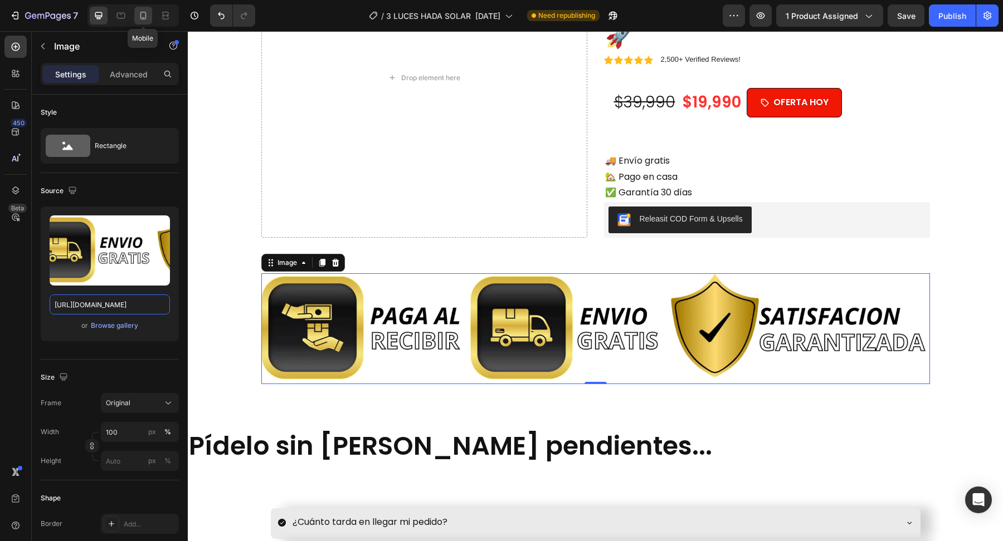
type input "[URL][DOMAIN_NAME]"
click at [147, 18] on icon at bounding box center [143, 15] width 11 height 11
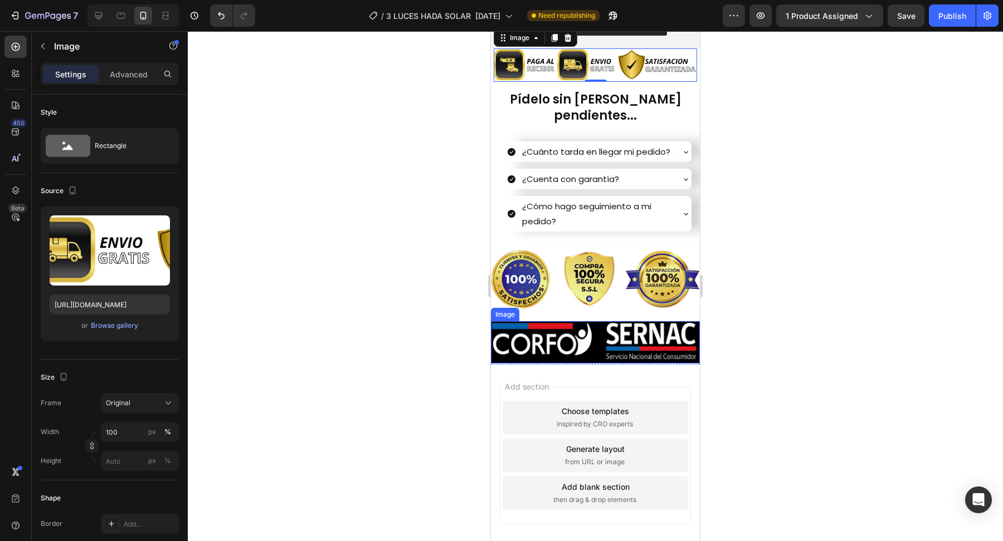
scroll to position [4455, 0]
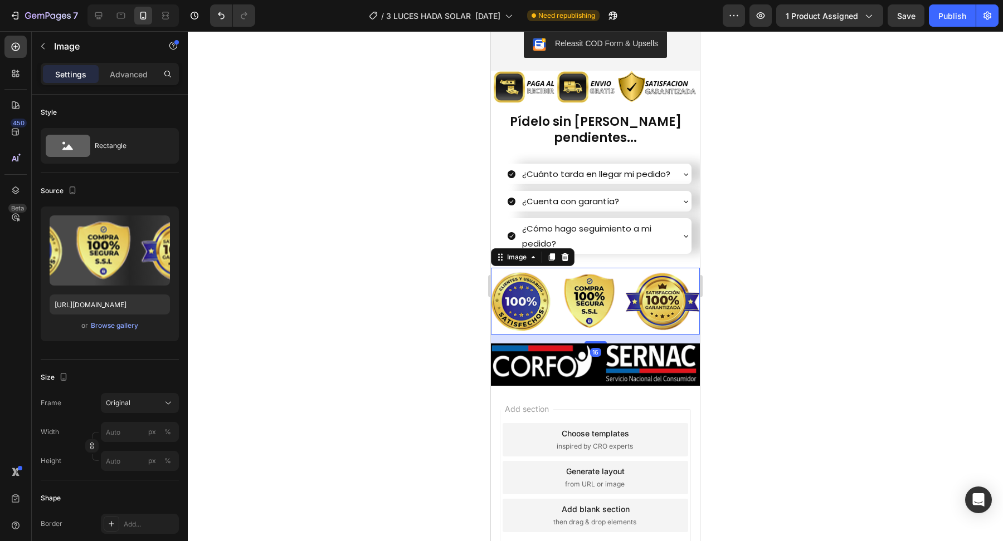
click at [587, 297] on img at bounding box center [595, 301] width 209 height 67
click at [143, 306] on input "[URL][DOMAIN_NAME]" at bounding box center [110, 305] width 120 height 20
click at [101, 18] on icon at bounding box center [98, 15] width 11 height 11
type input "[URL][DOMAIN_NAME]"
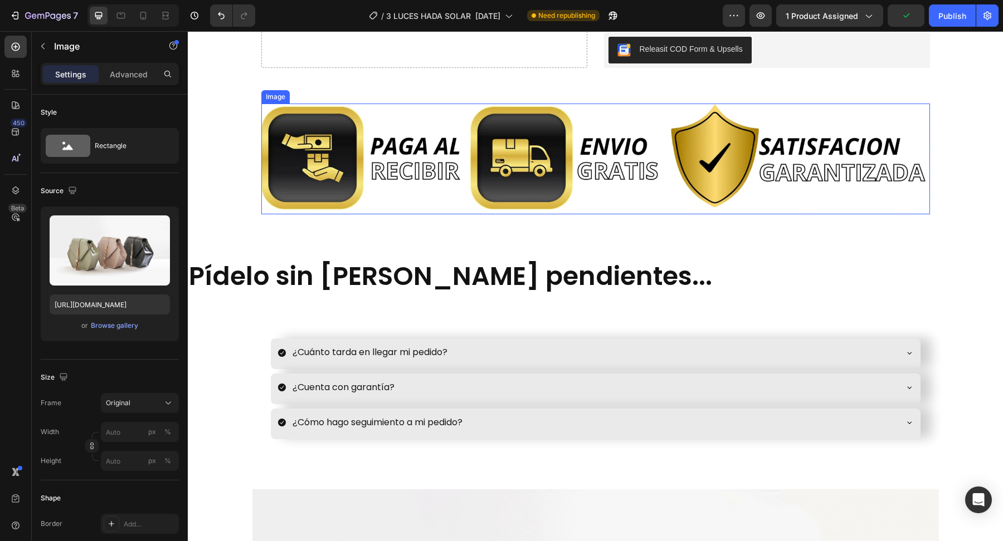
scroll to position [4616, 0]
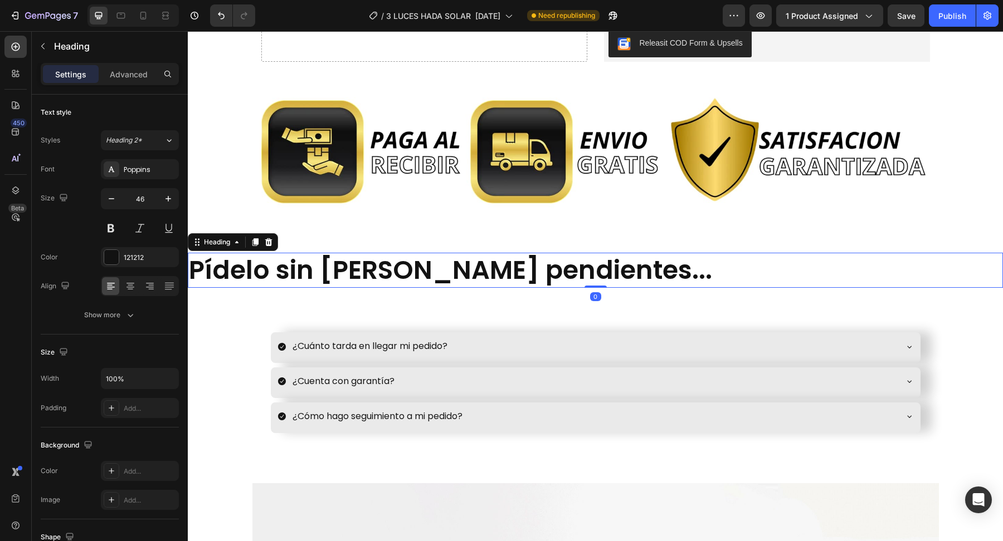
click at [469, 252] on strong "Pídelo sin [PERSON_NAME] pendientes..." at bounding box center [450, 270] width 523 height 36
click at [131, 287] on icon at bounding box center [130, 287] width 8 height 1
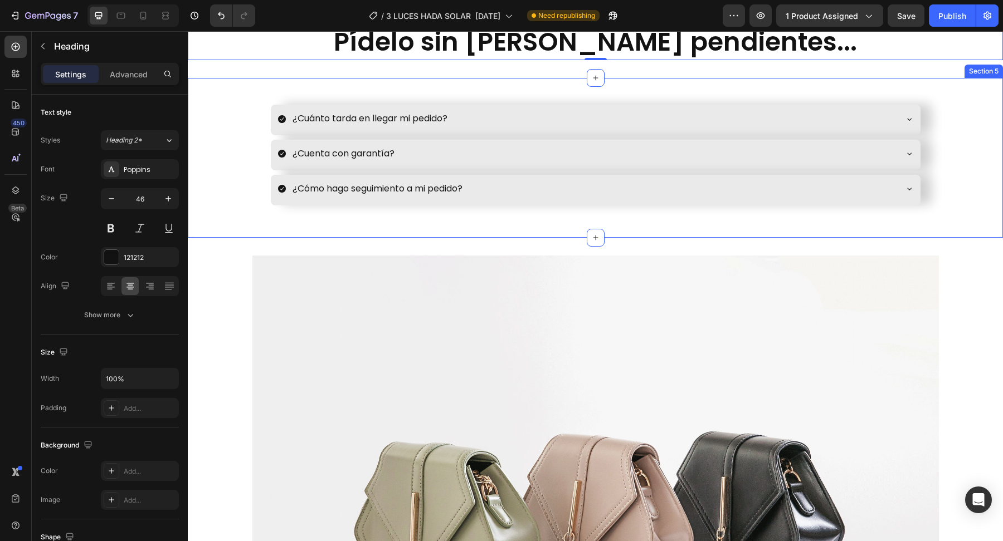
scroll to position [4816, 0]
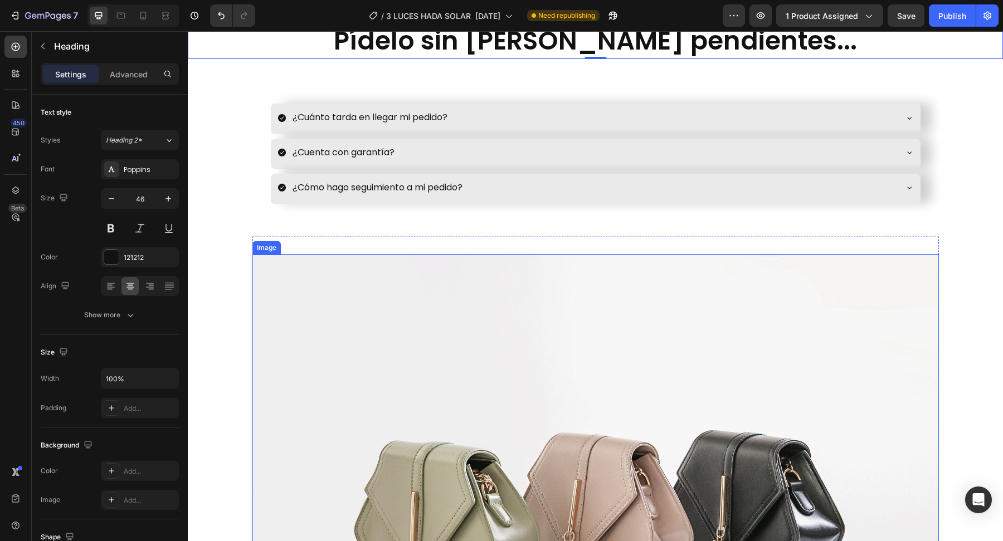
click at [493, 331] on img at bounding box center [595, 512] width 686 height 515
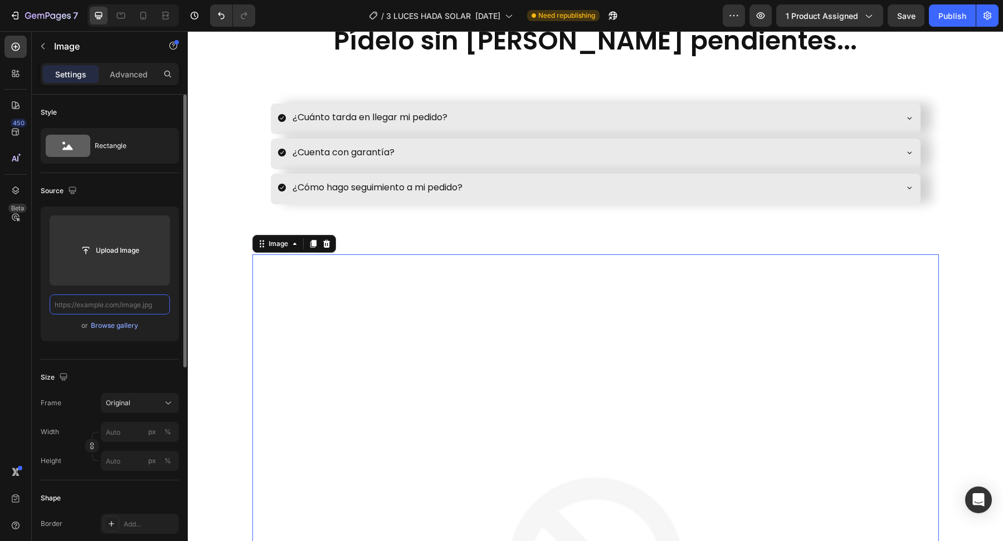
scroll to position [0, 0]
click at [145, 304] on input "text" at bounding box center [110, 305] width 120 height 20
paste input "[URL][DOMAIN_NAME]"
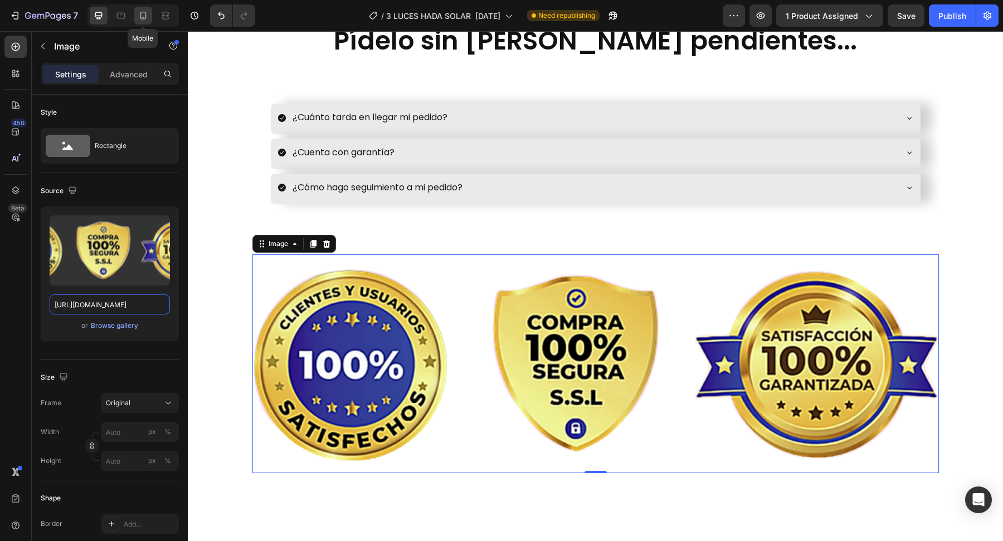
type input "[URL][DOMAIN_NAME]"
click at [147, 11] on icon at bounding box center [143, 15] width 11 height 11
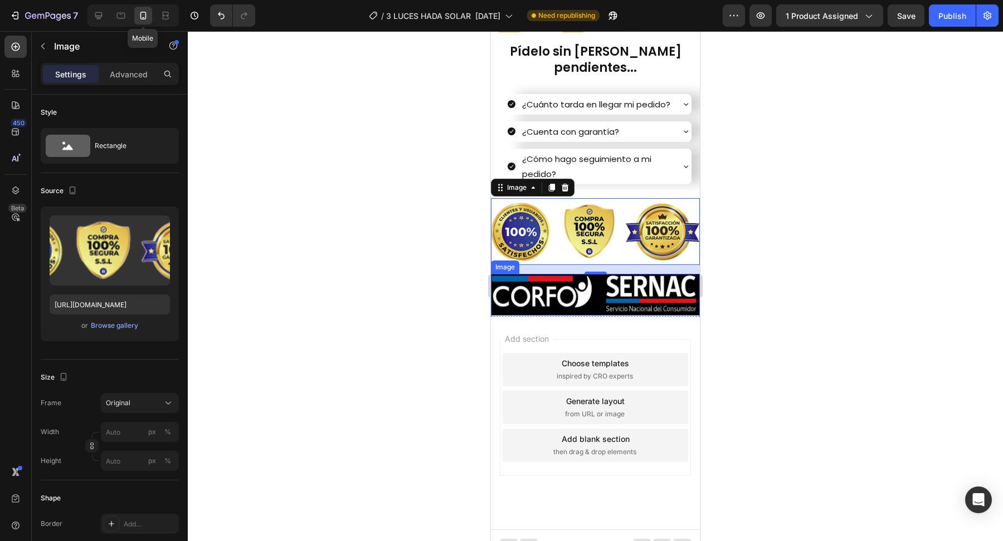
scroll to position [4552, 0]
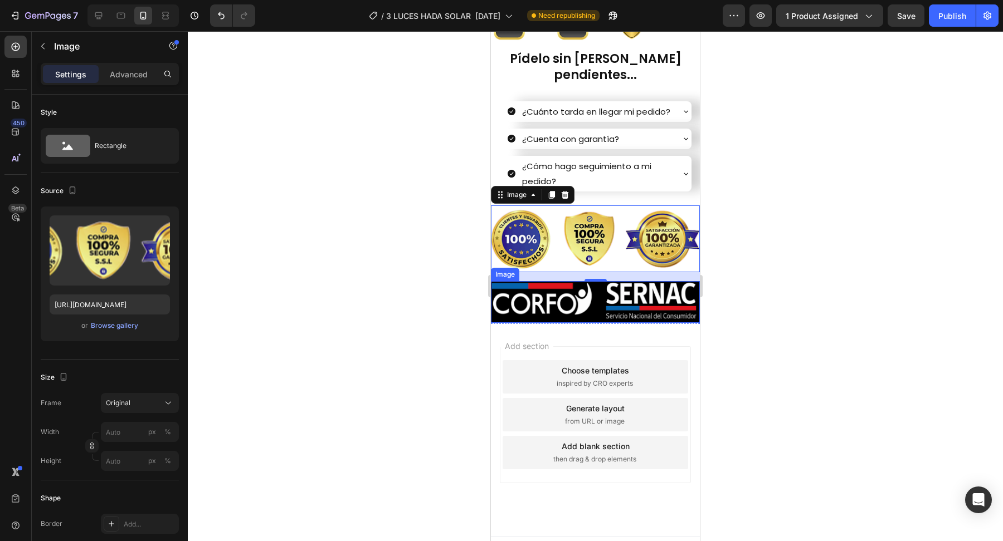
click at [586, 287] on img at bounding box center [595, 302] width 209 height 42
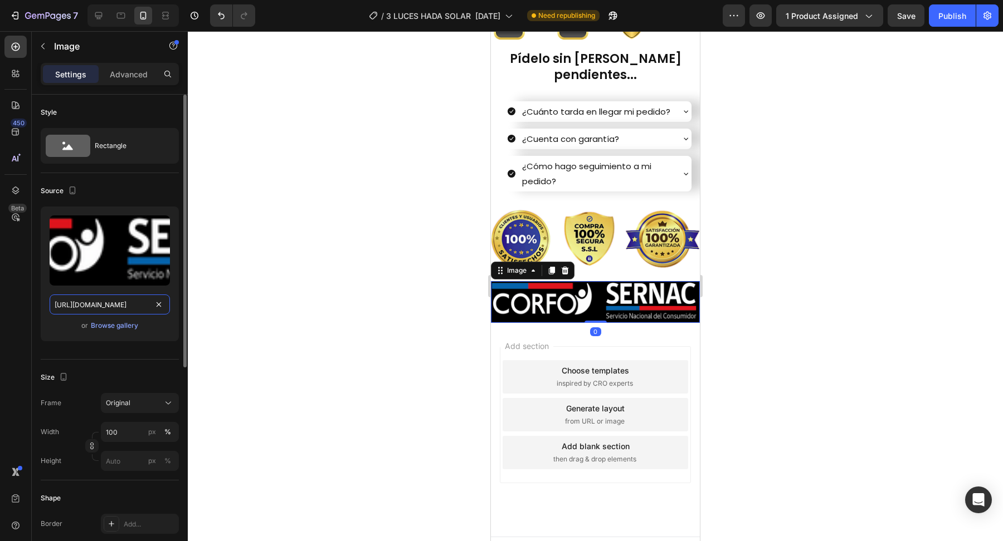
click at [126, 305] on input "[URL][DOMAIN_NAME]" at bounding box center [110, 305] width 120 height 20
click at [97, 11] on icon at bounding box center [98, 15] width 11 height 11
type input "[URL][DOMAIN_NAME]"
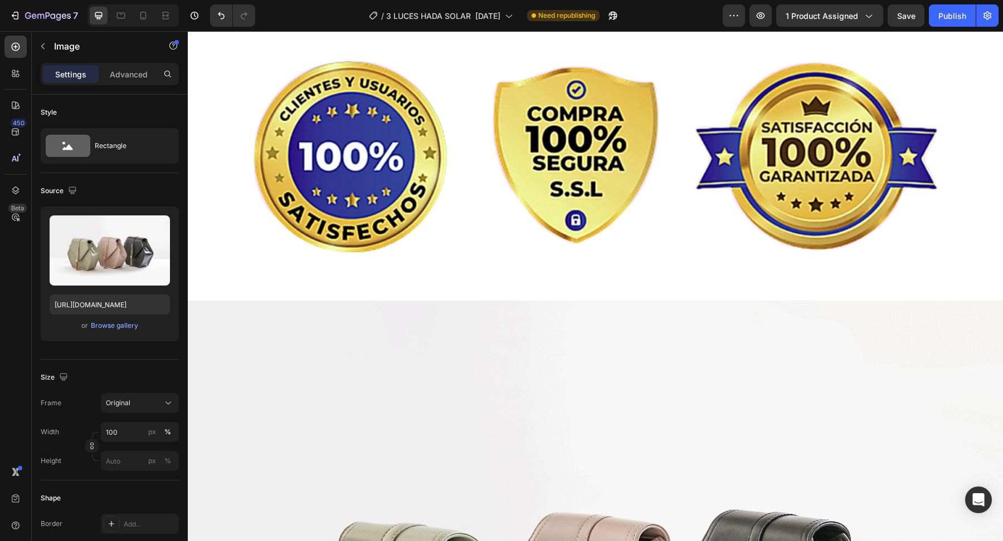
scroll to position [5078, 0]
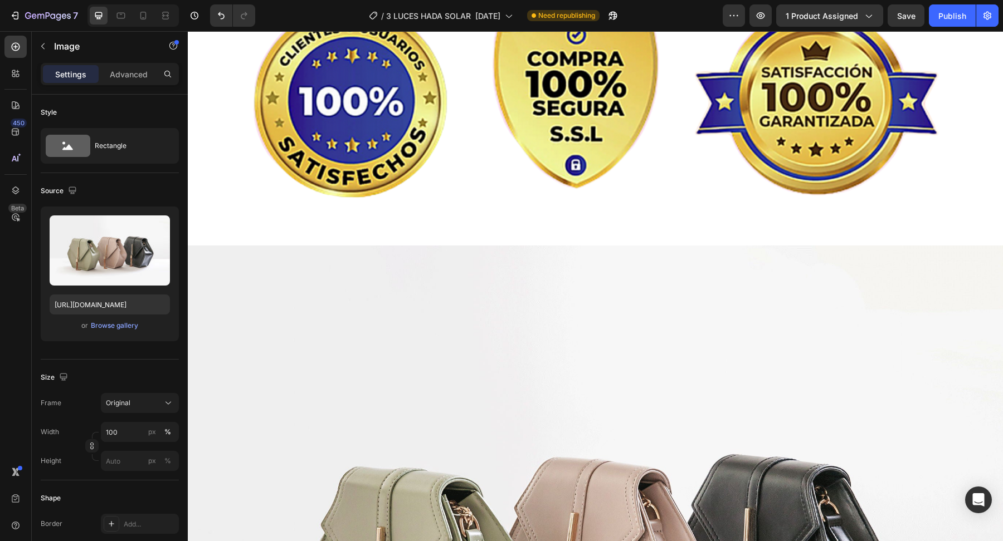
click at [511, 322] on img at bounding box center [595, 551] width 815 height 611
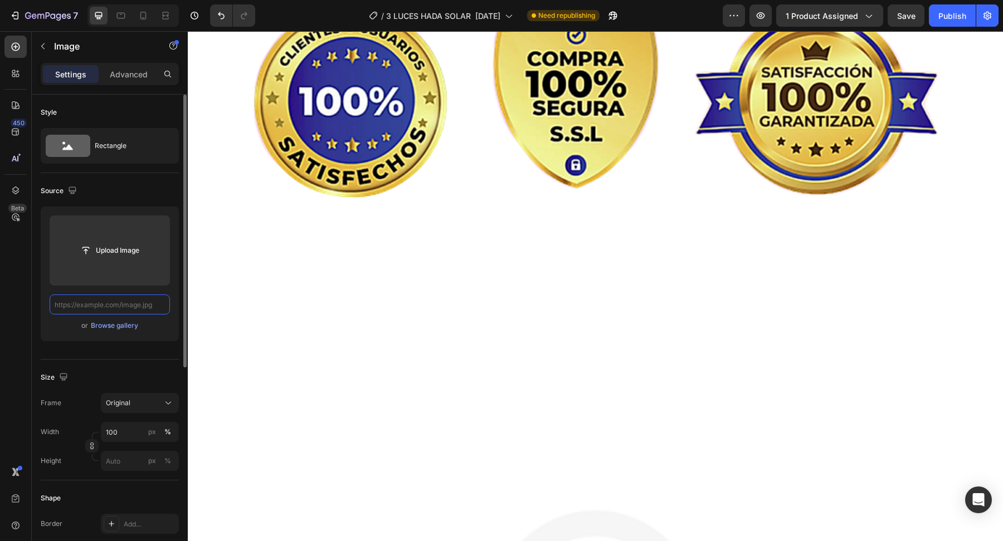
click at [157, 305] on input "text" at bounding box center [110, 305] width 120 height 20
paste input "[URL][DOMAIN_NAME]"
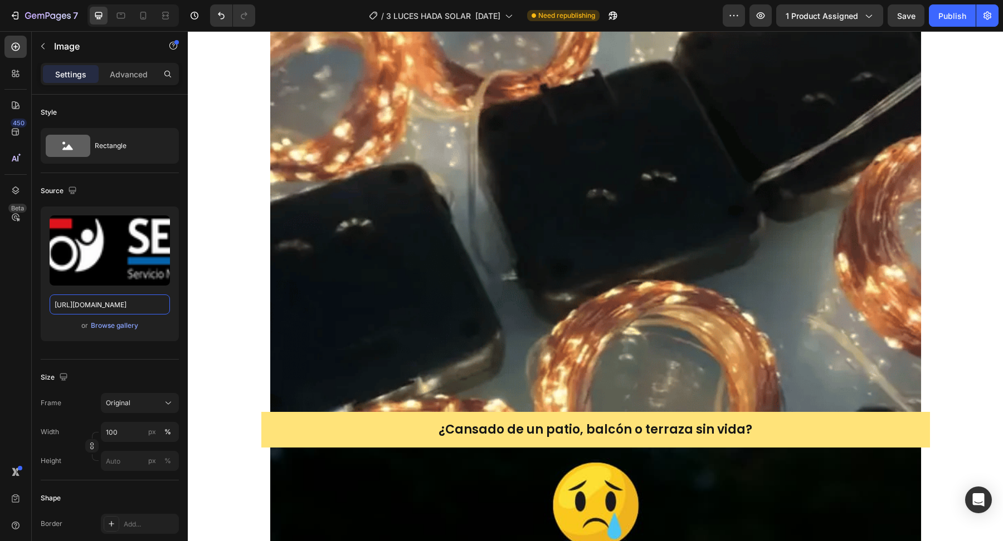
scroll to position [944, 0]
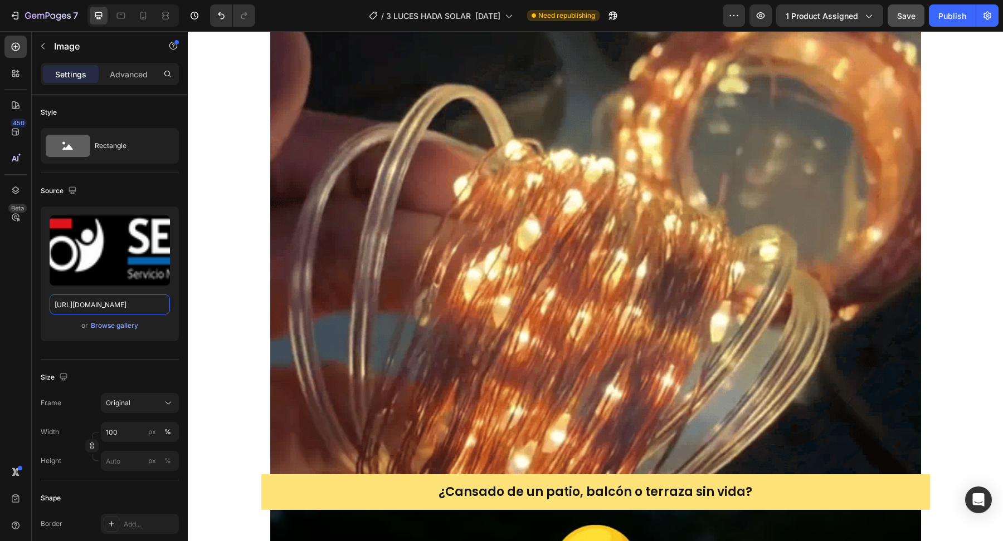
type input "[URL][DOMAIN_NAME]"
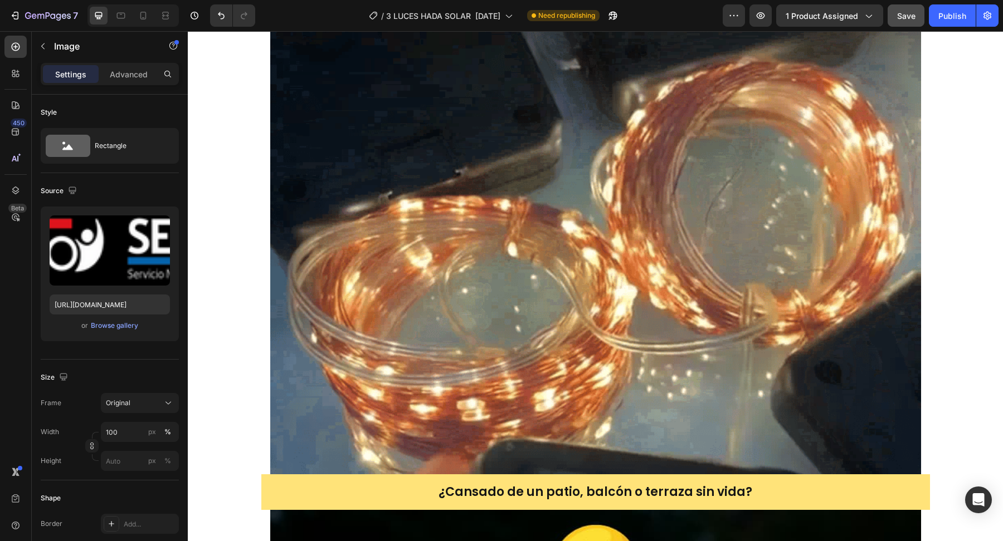
scroll to position [0, 0]
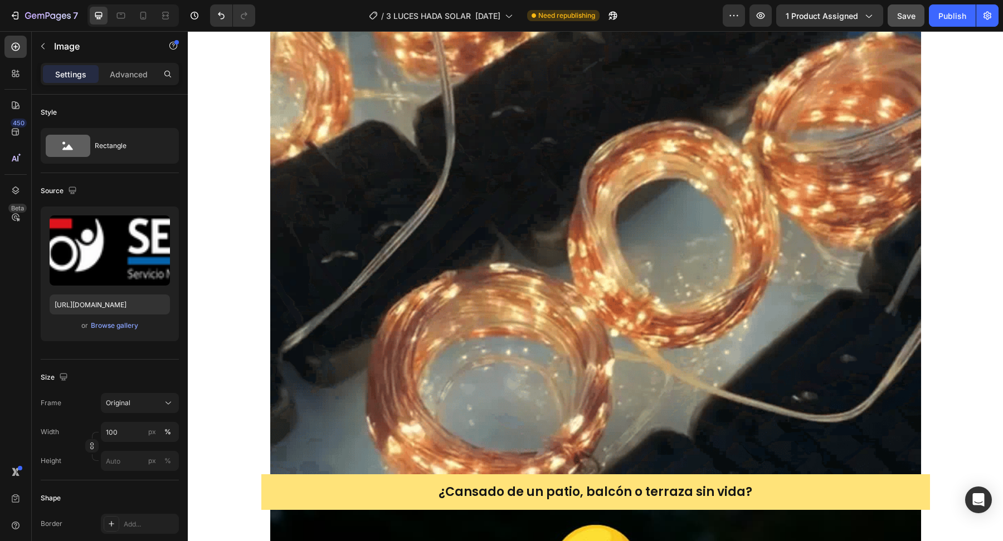
click at [902, 19] on span "Save" at bounding box center [906, 15] width 18 height 9
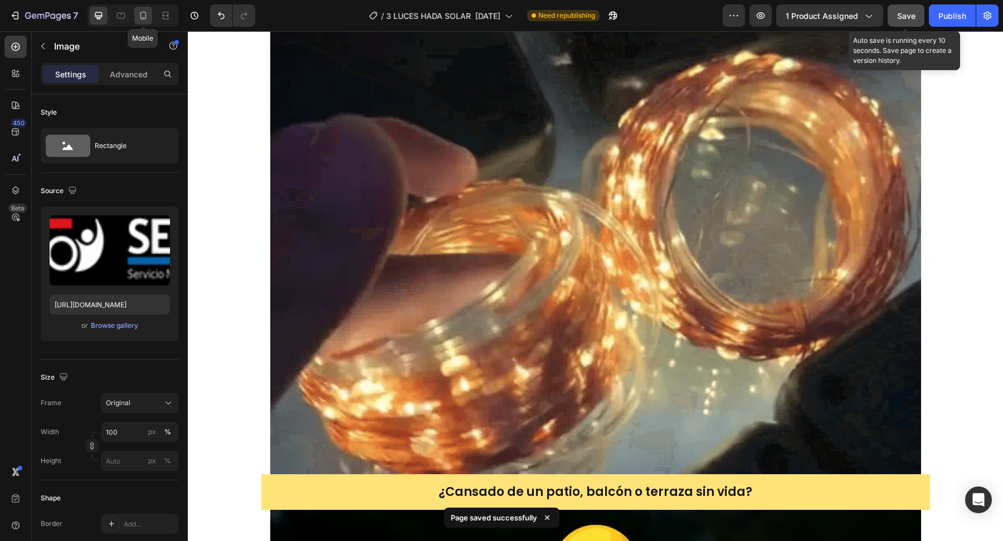
click at [146, 20] on icon at bounding box center [143, 15] width 11 height 11
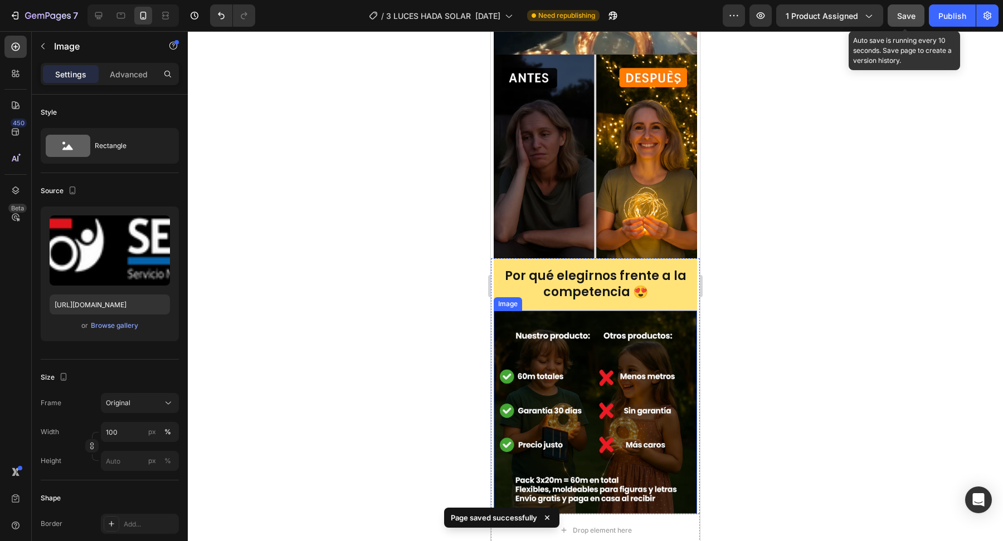
scroll to position [1595, 0]
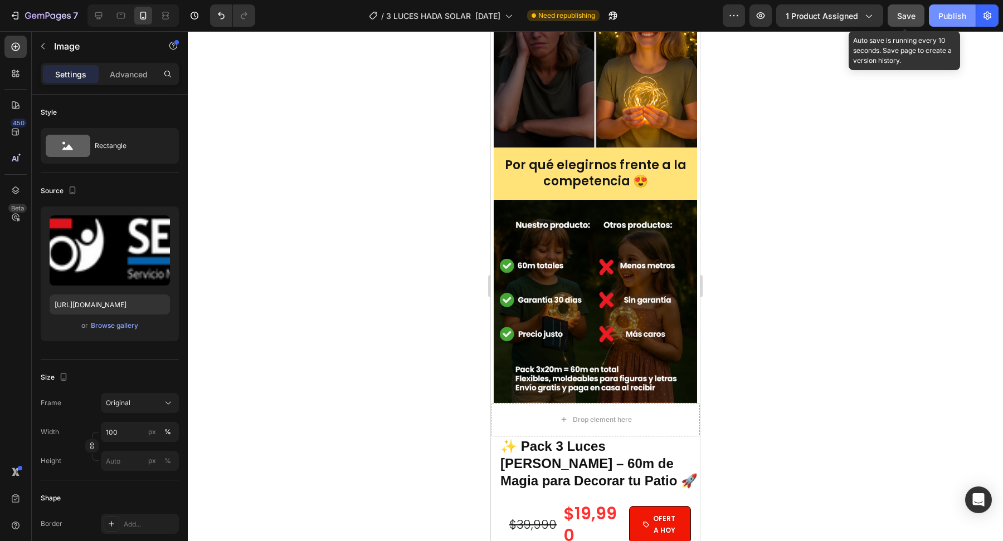
click at [953, 17] on div "Publish" at bounding box center [952, 16] width 28 height 12
